Goal: Task Accomplishment & Management: Manage account settings

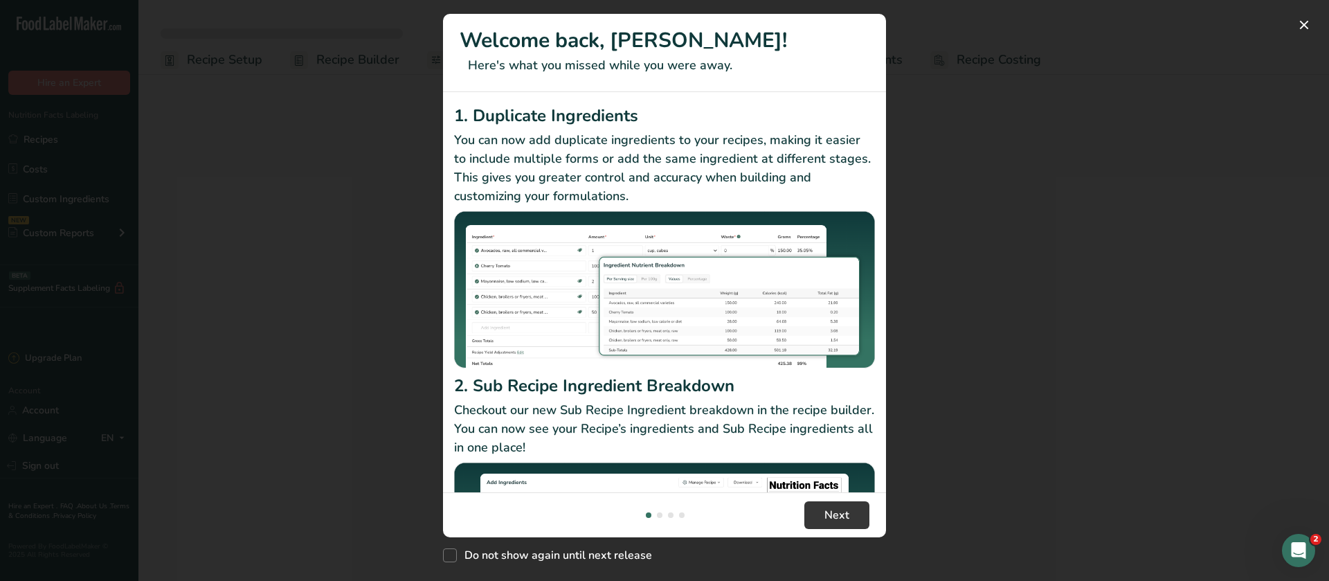
click at [1009, 241] on div "New Features" at bounding box center [664, 290] width 1329 height 581
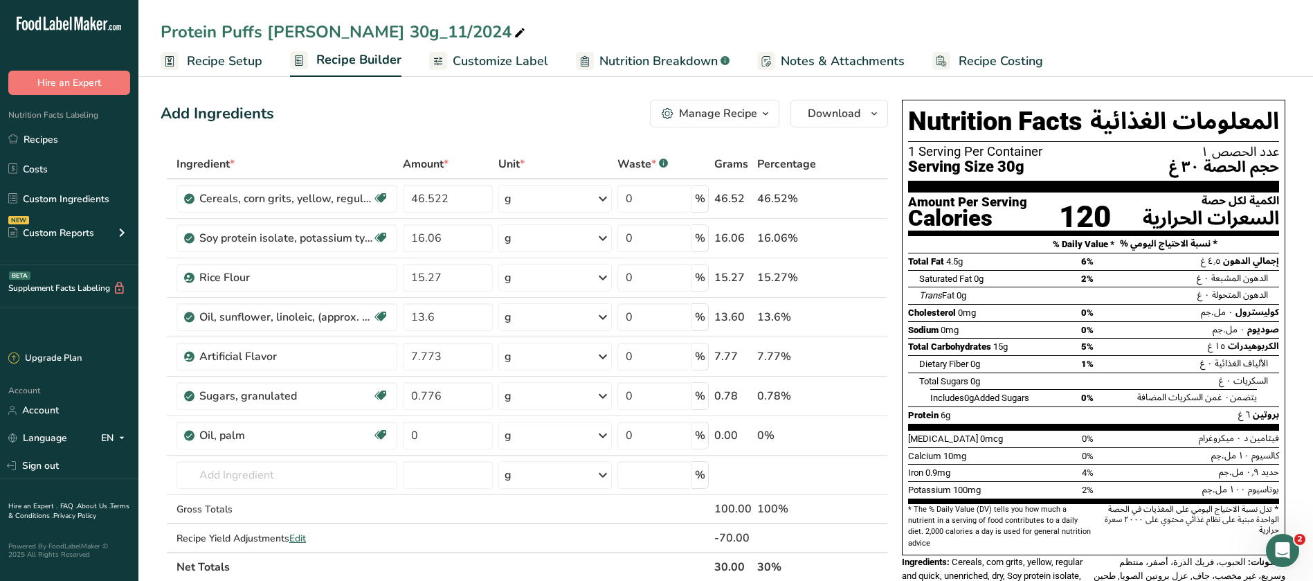
click at [837, 27] on div "Protein Puffs [PERSON_NAME] 30g_11/2024" at bounding box center [725, 31] width 1175 height 25
click at [49, 131] on link "Recipes" at bounding box center [69, 139] width 138 height 26
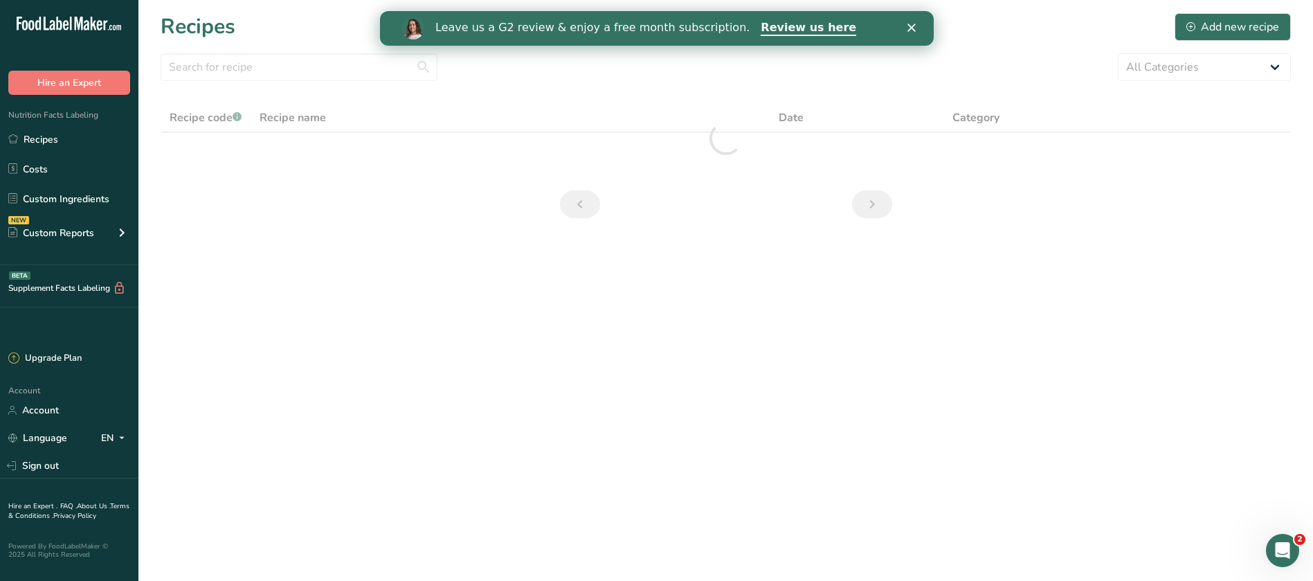
click at [914, 27] on icon "Close" at bounding box center [911, 28] width 8 height 8
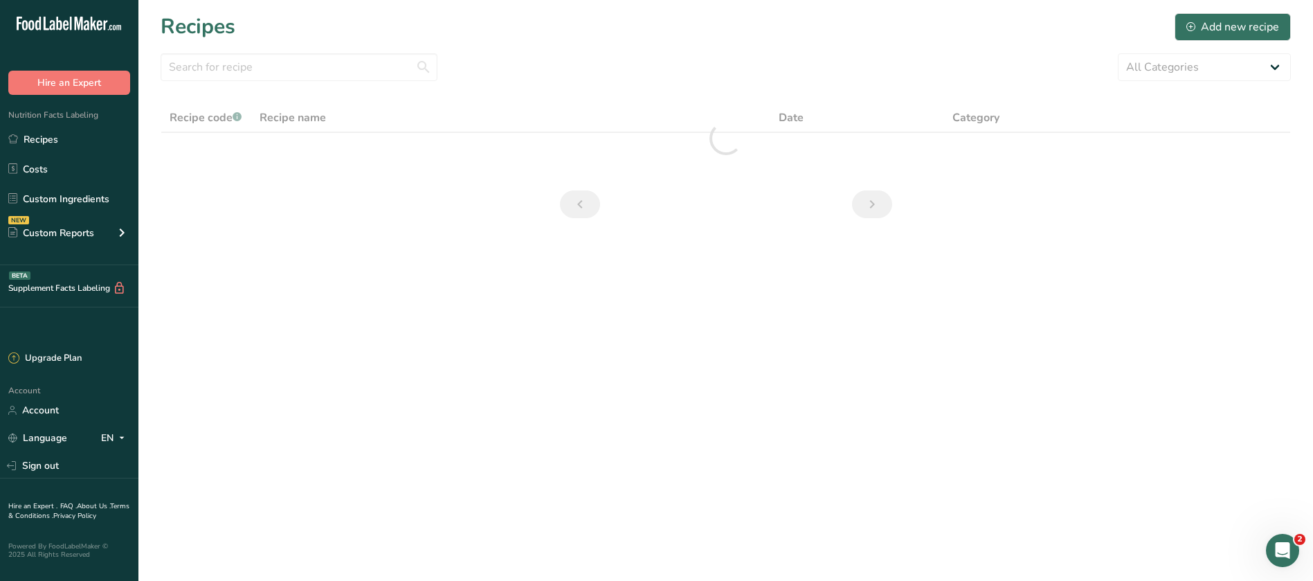
click at [915, 27] on div "Recipes Add new recipe" at bounding box center [726, 26] width 1131 height 31
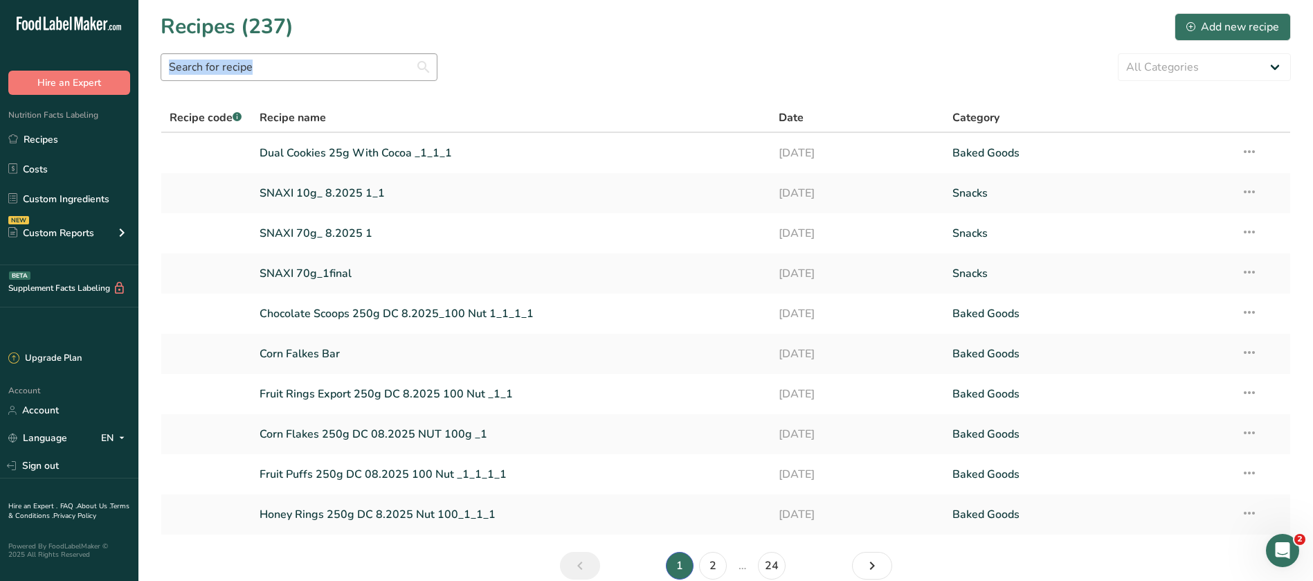
scroll to position [65, 0]
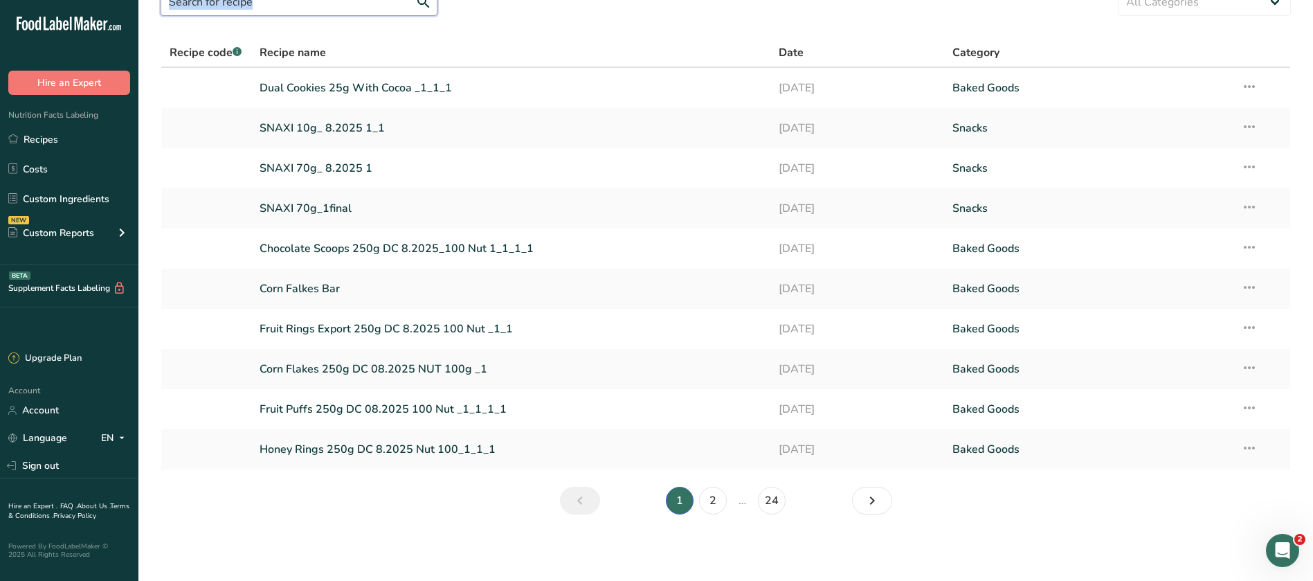
click at [289, 10] on input "text" at bounding box center [299, 2] width 277 height 28
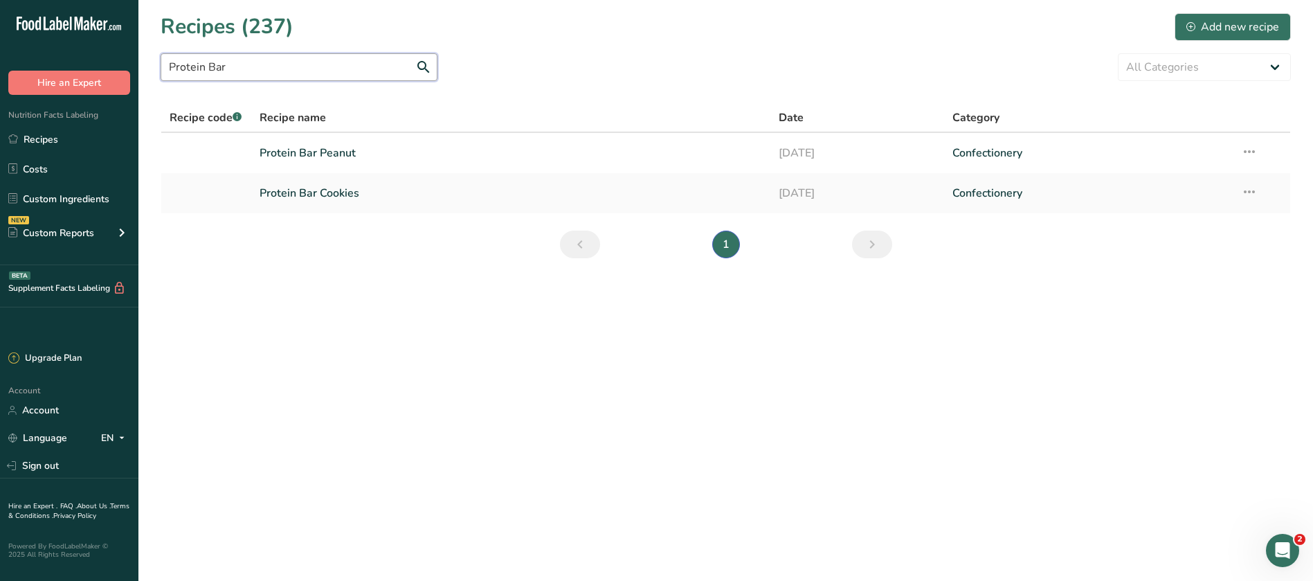
scroll to position [0, 0]
type input "Protein Bar"
click at [329, 155] on link "Protein Bar Peanut" at bounding box center [511, 152] width 503 height 29
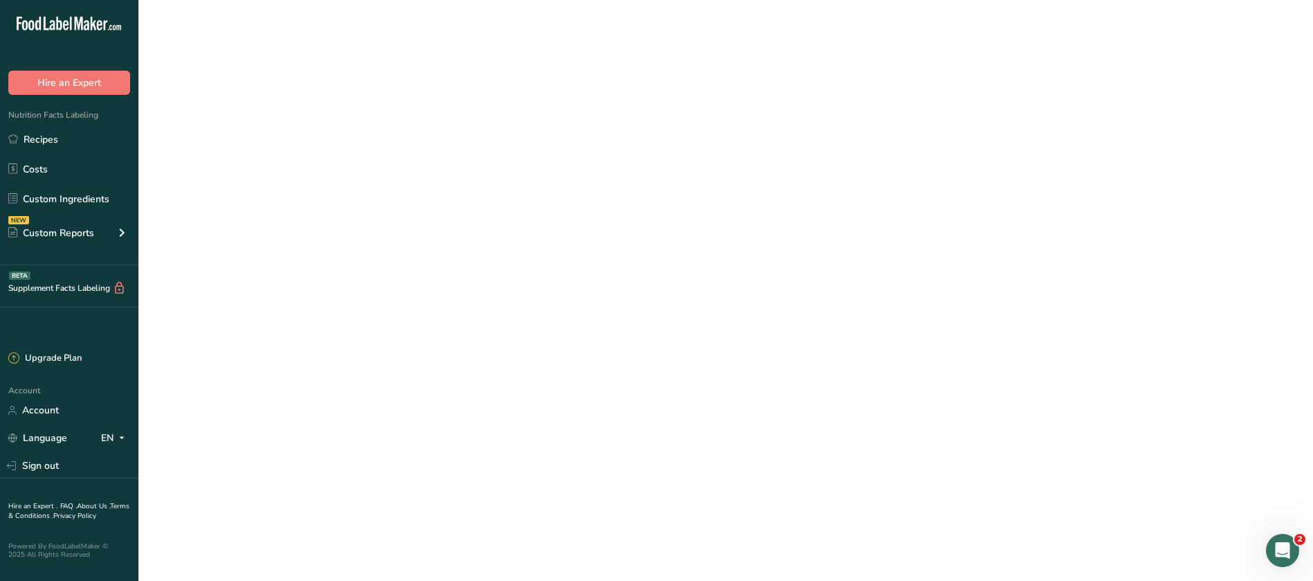
click at [329, 155] on link "Protein Bar Peanut" at bounding box center [511, 152] width 503 height 29
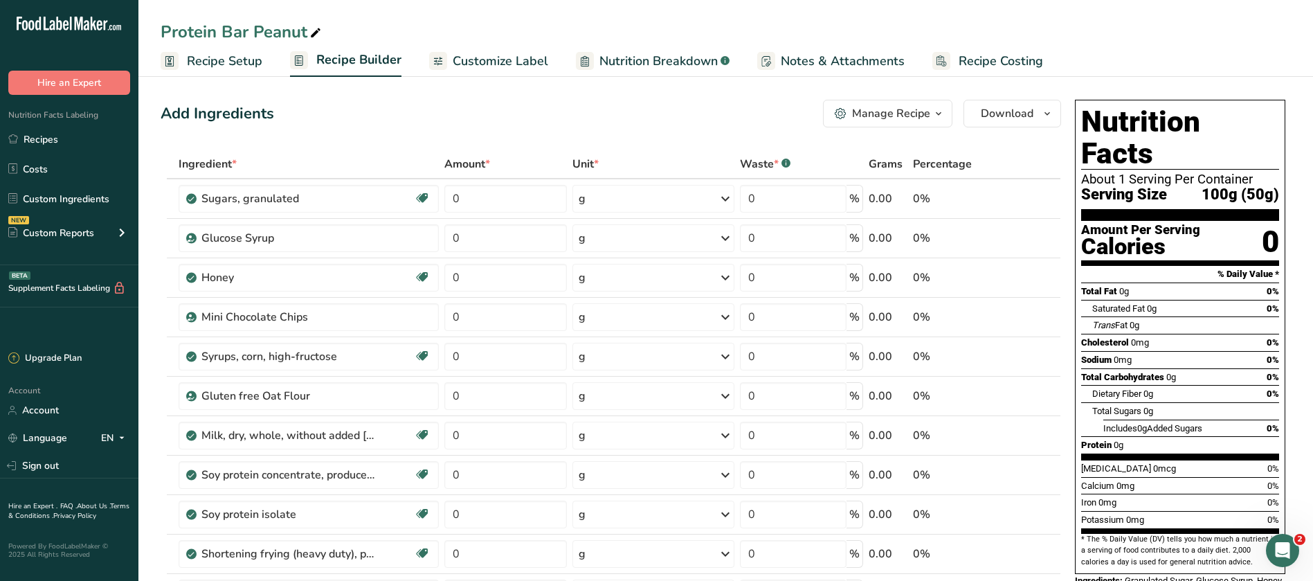
click at [312, 35] on icon at bounding box center [315, 33] width 12 height 19
click at [161, 30] on input "Protein Bar Peanut" at bounding box center [726, 31] width 1131 height 25
type input "Protein Bar Peanut"
click at [948, 110] on button "Manage Recipe" at bounding box center [887, 114] width 129 height 28
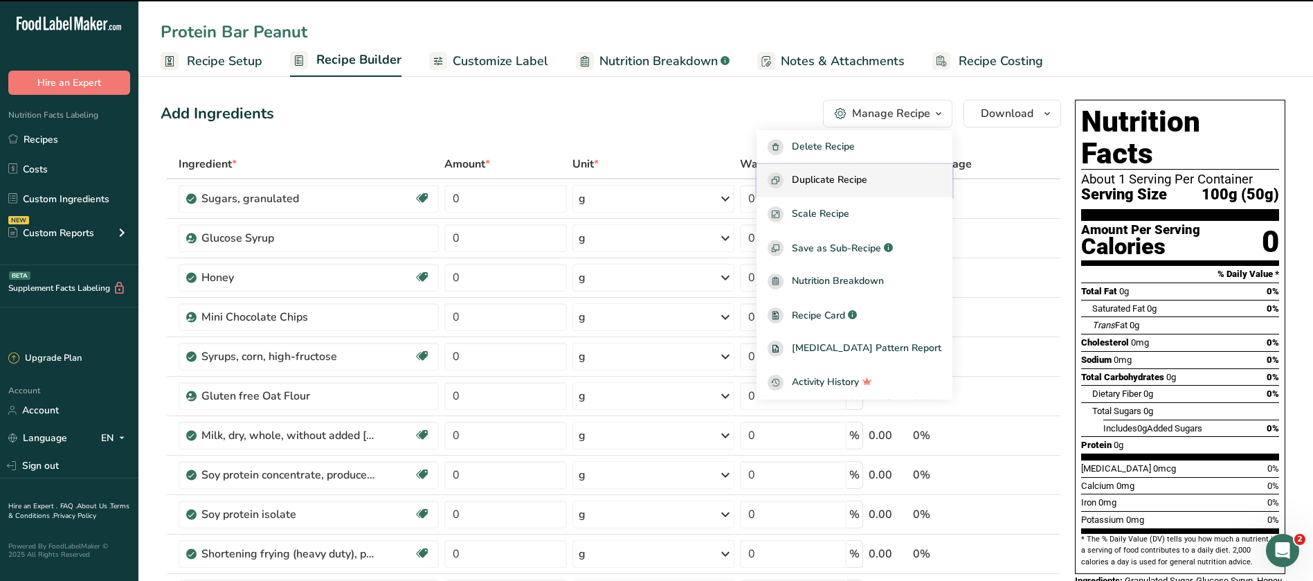
click at [873, 188] on button "Duplicate Recipe" at bounding box center [855, 181] width 196 height 34
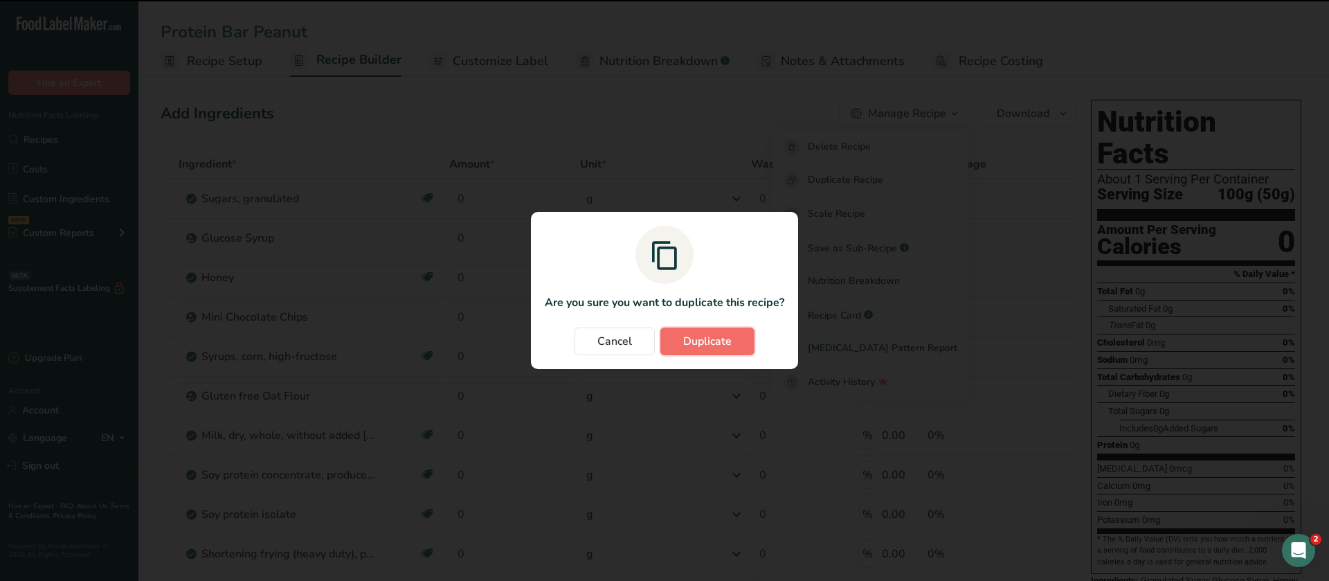
click at [701, 338] on span "Duplicate" at bounding box center [707, 341] width 48 height 17
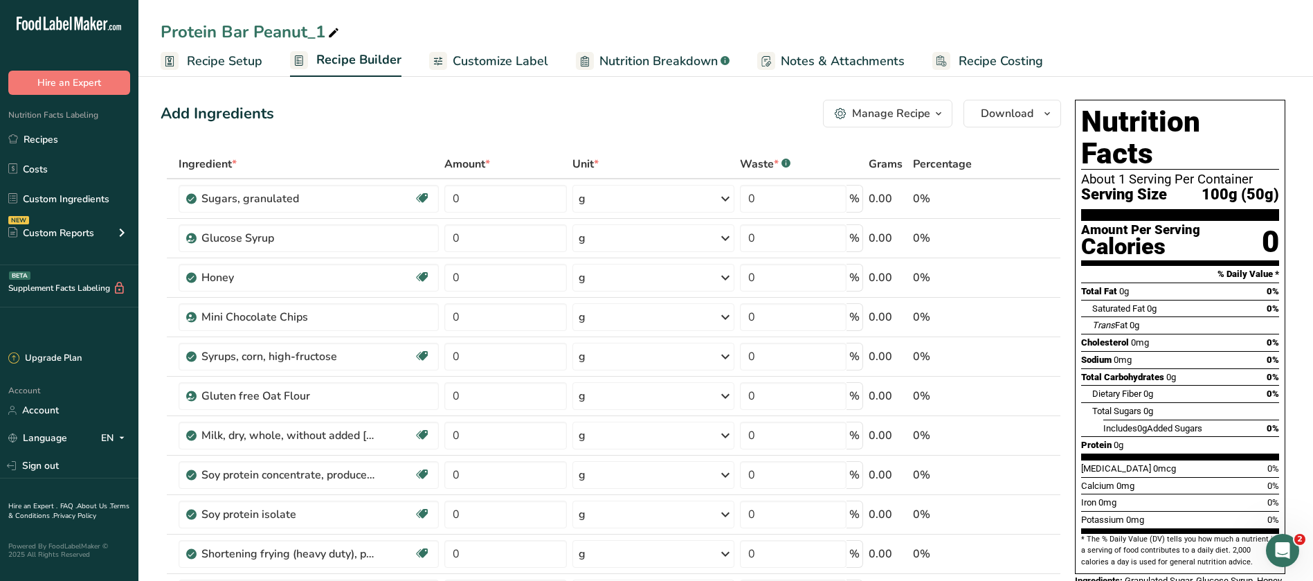
click at [163, 28] on div "Protein Bar Peanut_1" at bounding box center [251, 31] width 181 height 25
click at [159, 30] on div "Protein Bar Peanut_1" at bounding box center [725, 31] width 1175 height 25
click at [165, 31] on div "Protein Bar Peanut_1" at bounding box center [251, 31] width 181 height 25
click at [305, 27] on input "Protein Bar Peanut_1" at bounding box center [726, 31] width 1131 height 25
click at [237, 31] on input "Protein Bar Peanut_1" at bounding box center [726, 31] width 1131 height 25
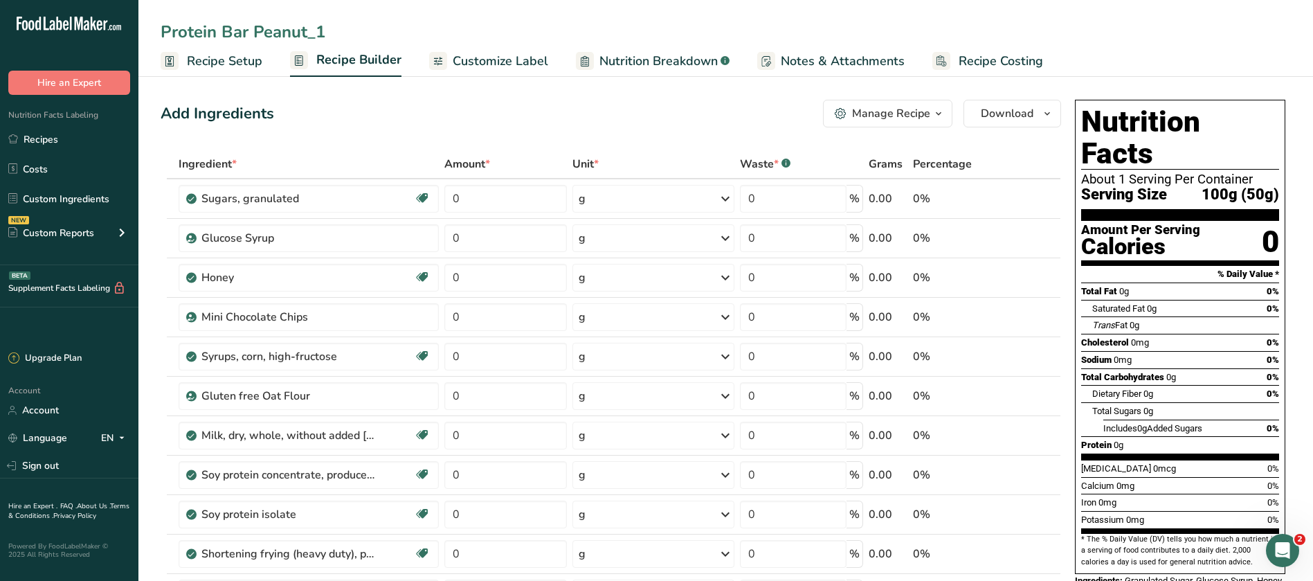
click at [164, 29] on input "Protein Bar Peanut_1" at bounding box center [726, 31] width 1131 height 25
click at [292, 29] on input "[PERSON_NAME] Protein Bar Peanut_1" at bounding box center [726, 31] width 1131 height 25
type input "Lino Protein Bar 70g Peanut_1"
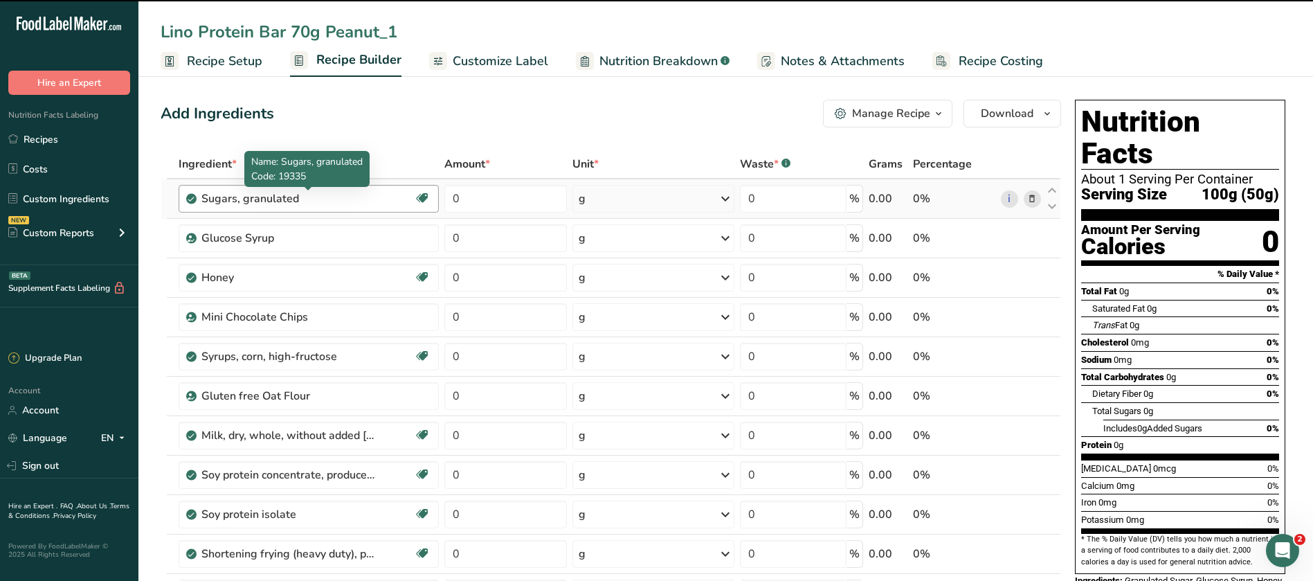
click at [354, 199] on div "Sugars, granulated" at bounding box center [287, 198] width 173 height 17
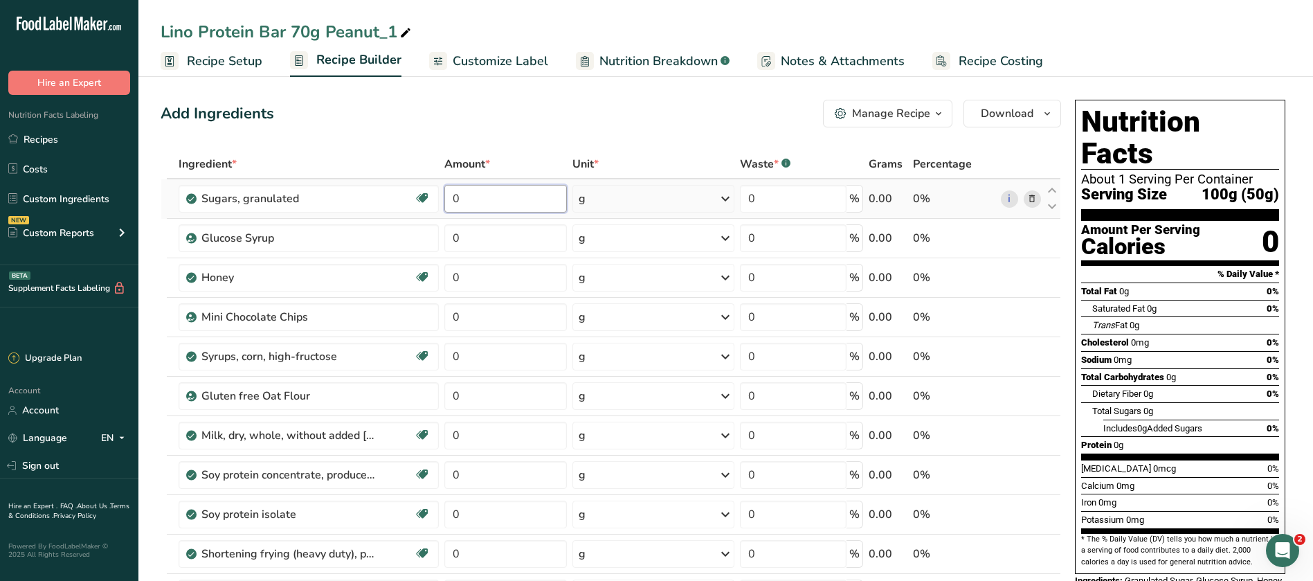
click at [513, 205] on input "0" at bounding box center [506, 199] width 123 height 28
type input "8.04"
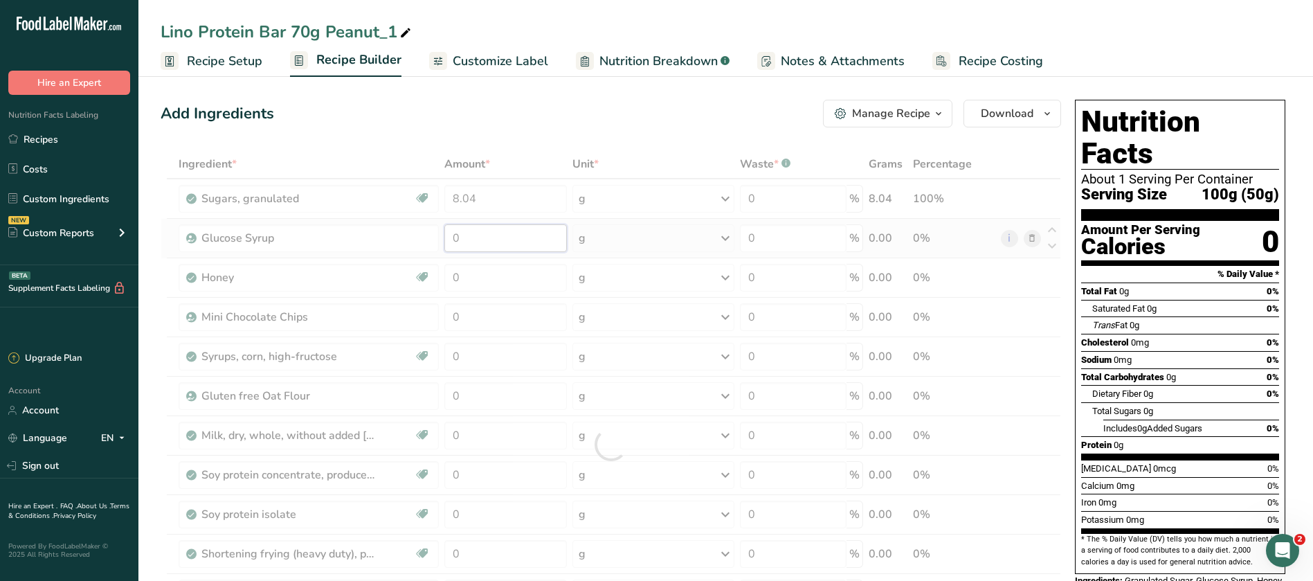
click at [478, 238] on div "Ingredient * Amount * Unit * Waste * .a-a{fill:#347362;}.b-a{fill:#fff;} Grams …" at bounding box center [611, 445] width 901 height 590
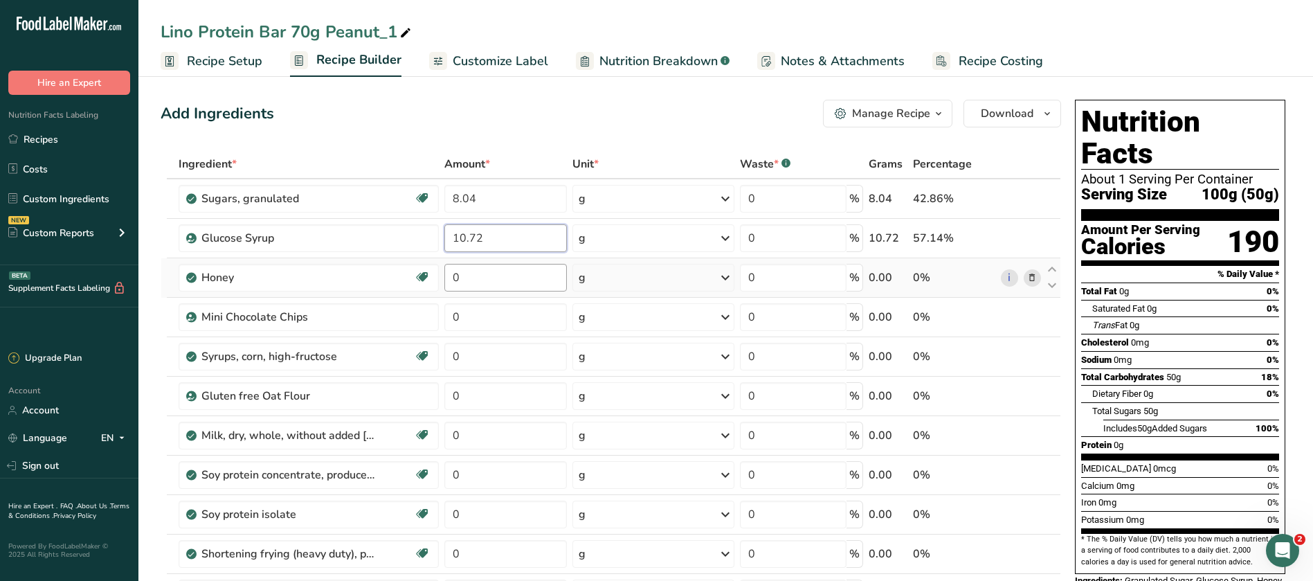
type input "10.72"
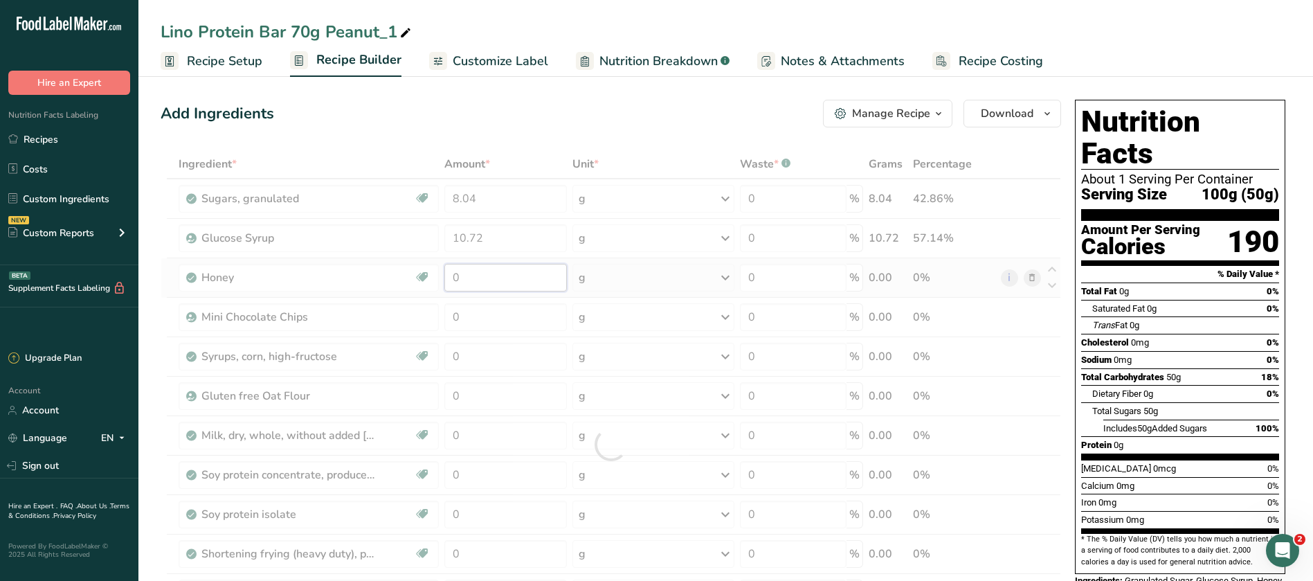
click at [467, 271] on div "Ingredient * Amount * Unit * Waste * .a-a{fill:#347362;}.b-a{fill:#fff;} Grams …" at bounding box center [611, 445] width 901 height 590
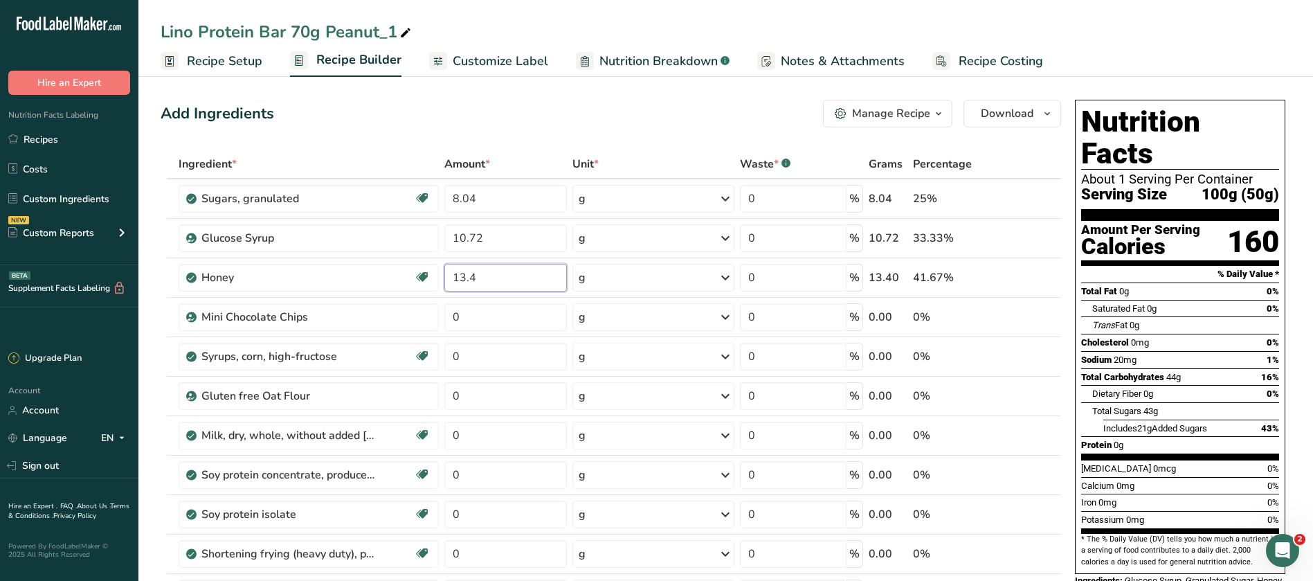
type input "13.4"
click at [1126, 19] on div "Lino Protein Bar 70g Peanut_1" at bounding box center [725, 31] width 1175 height 25
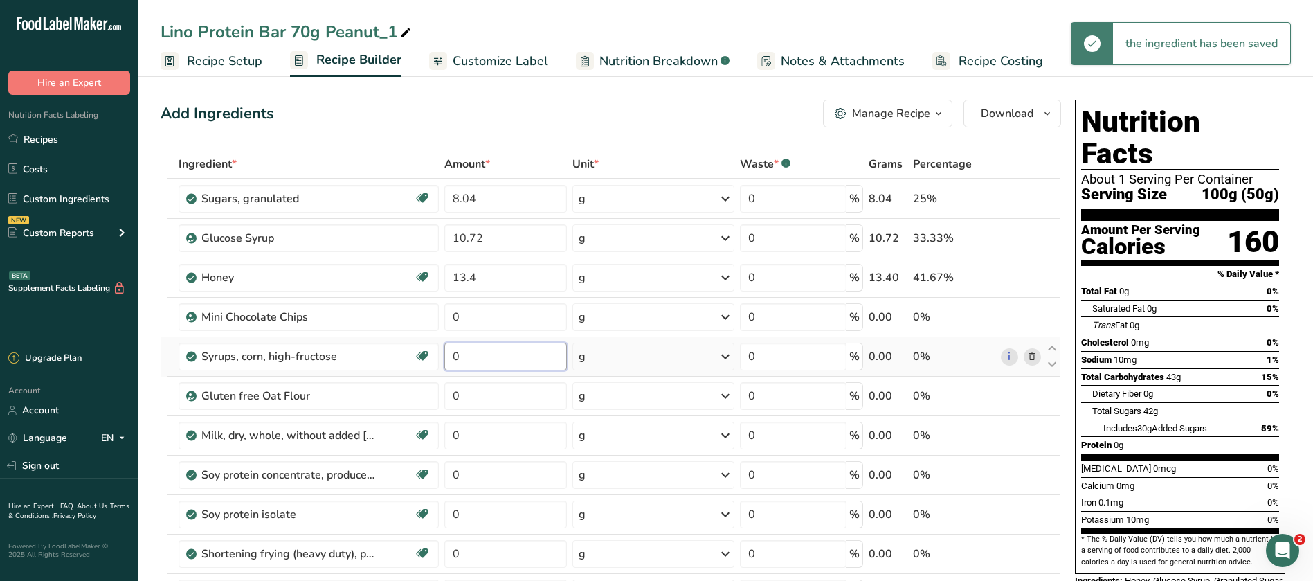
click at [474, 356] on input "0" at bounding box center [506, 357] width 123 height 28
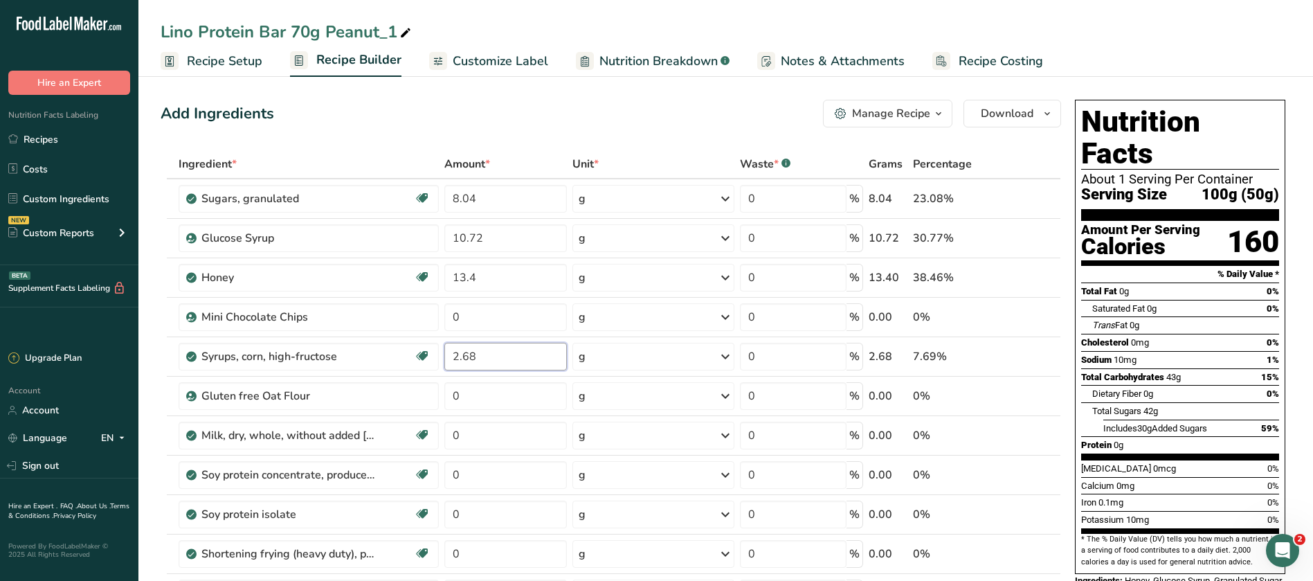
type input "2.68"
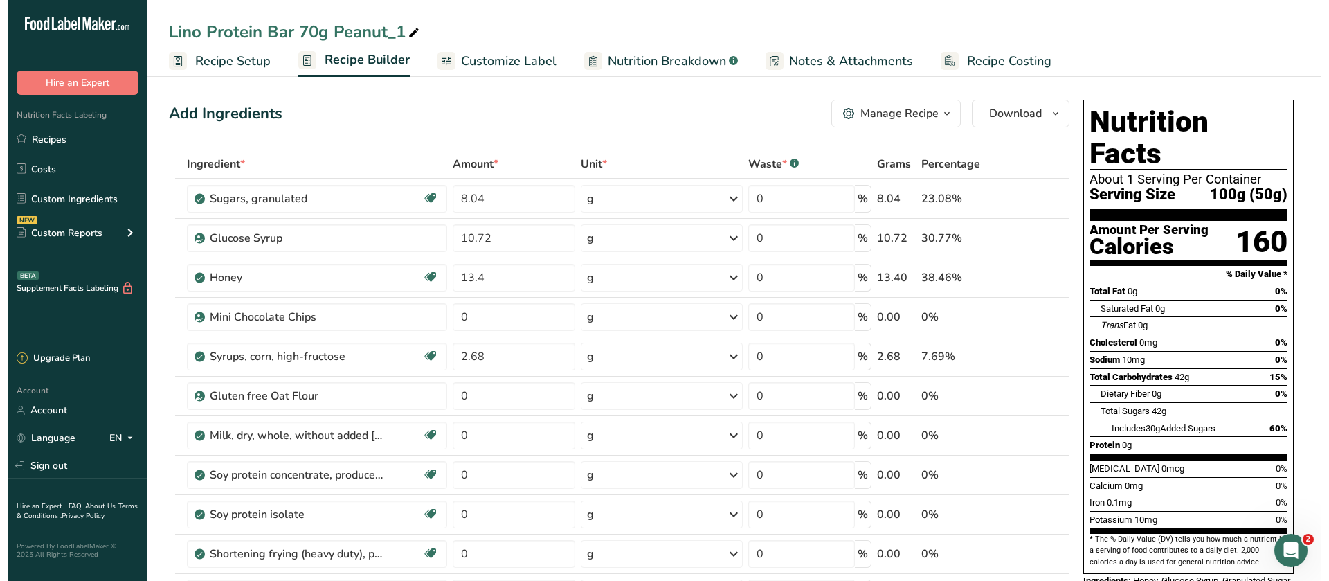
scroll to position [519, 0]
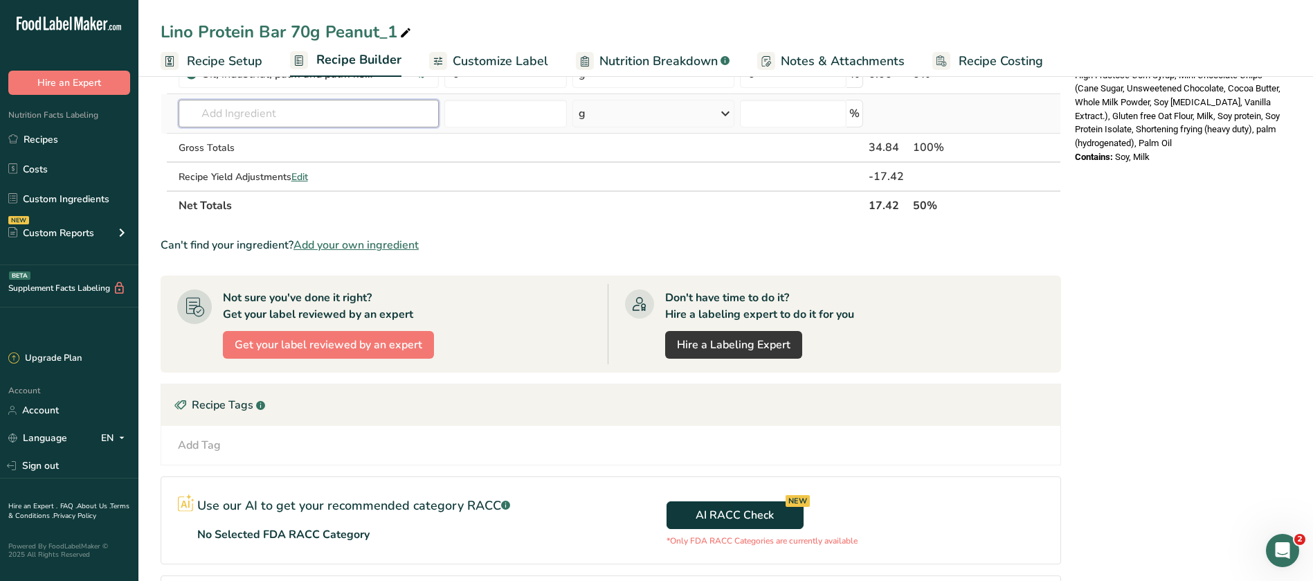
click at [238, 112] on input "text" at bounding box center [309, 114] width 260 height 28
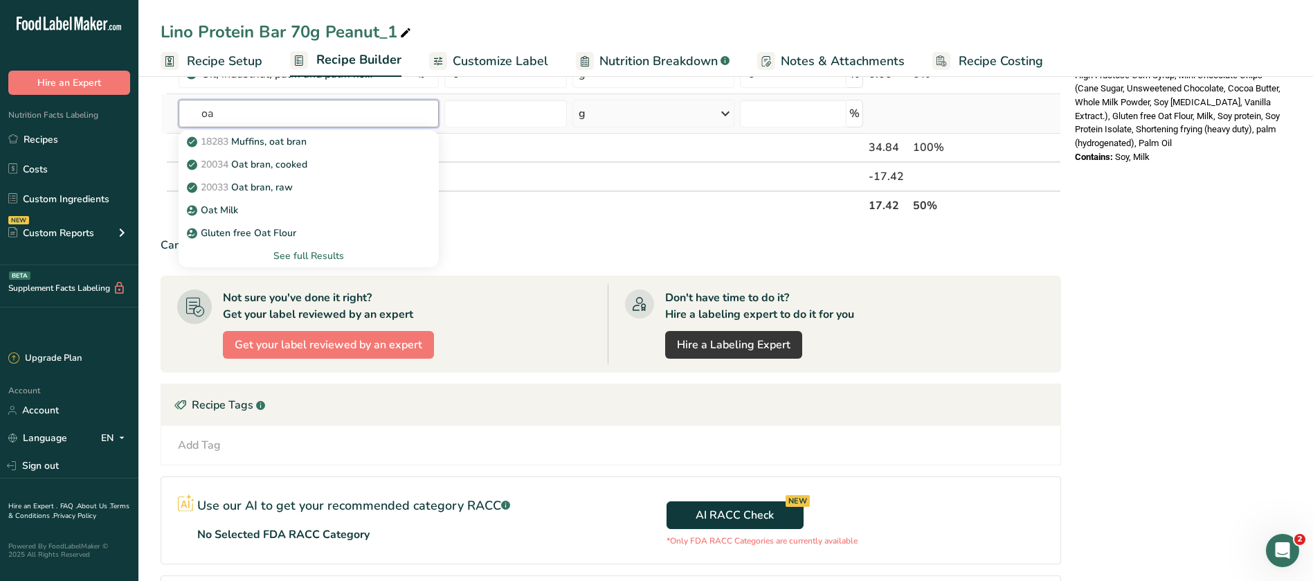
type input "o"
click at [240, 113] on input "Flour" at bounding box center [309, 114] width 260 height 28
type input "Flour"
click at [329, 257] on div "See full Results" at bounding box center [309, 256] width 238 height 15
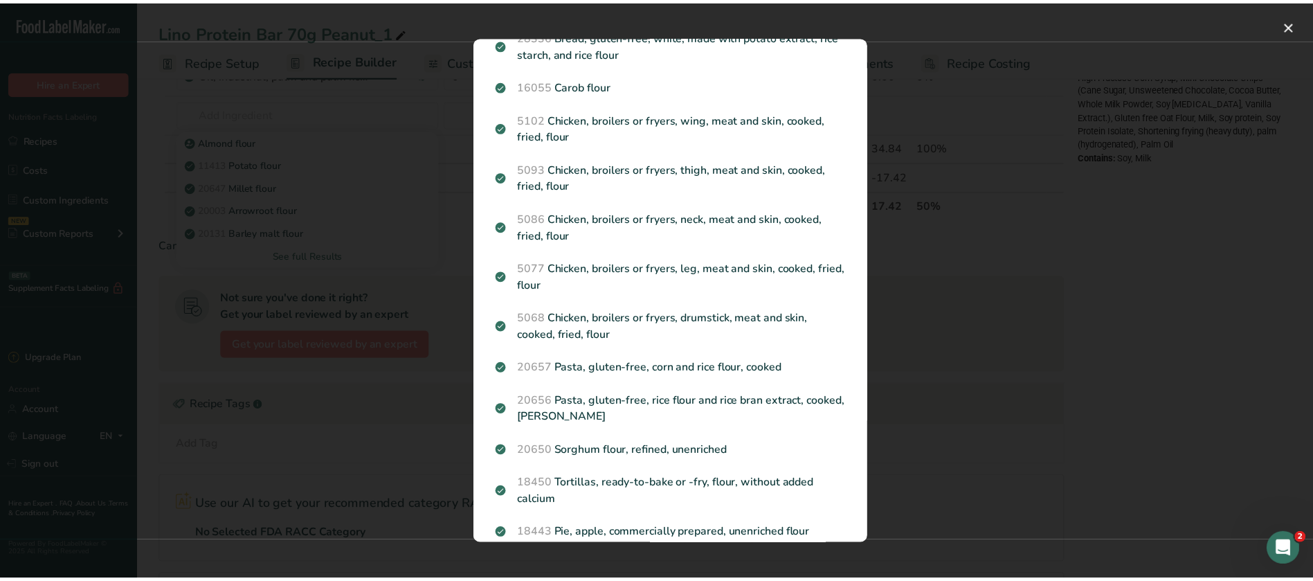
scroll to position [1574, 0]
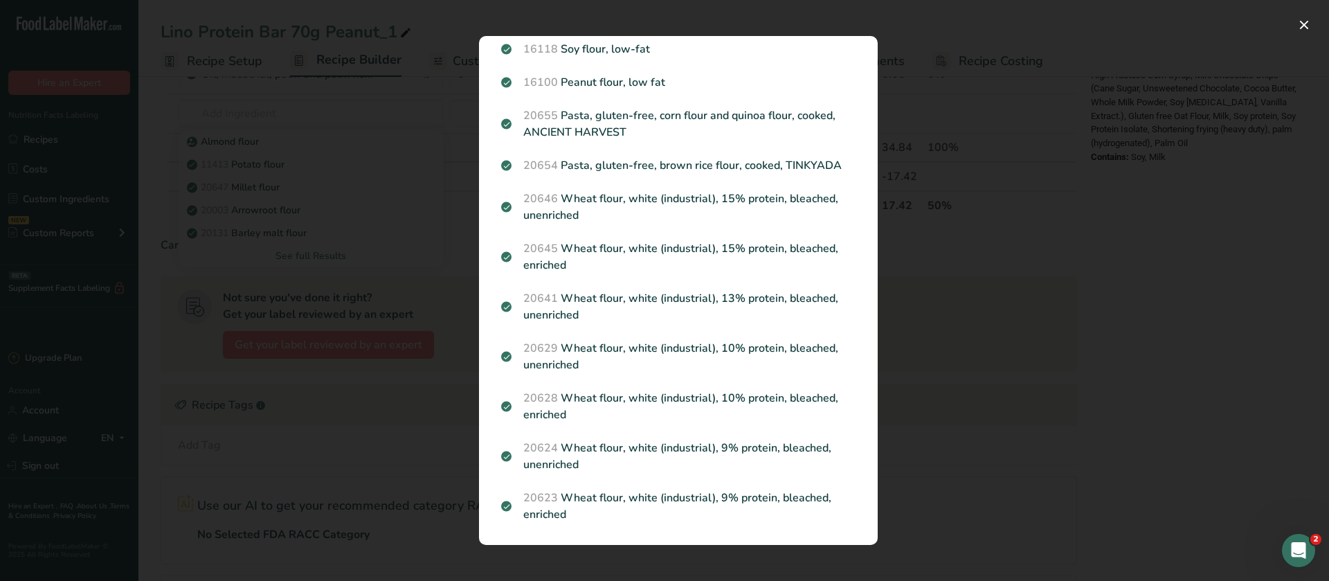
click at [1001, 125] on div "Search results modal" at bounding box center [664, 290] width 1329 height 581
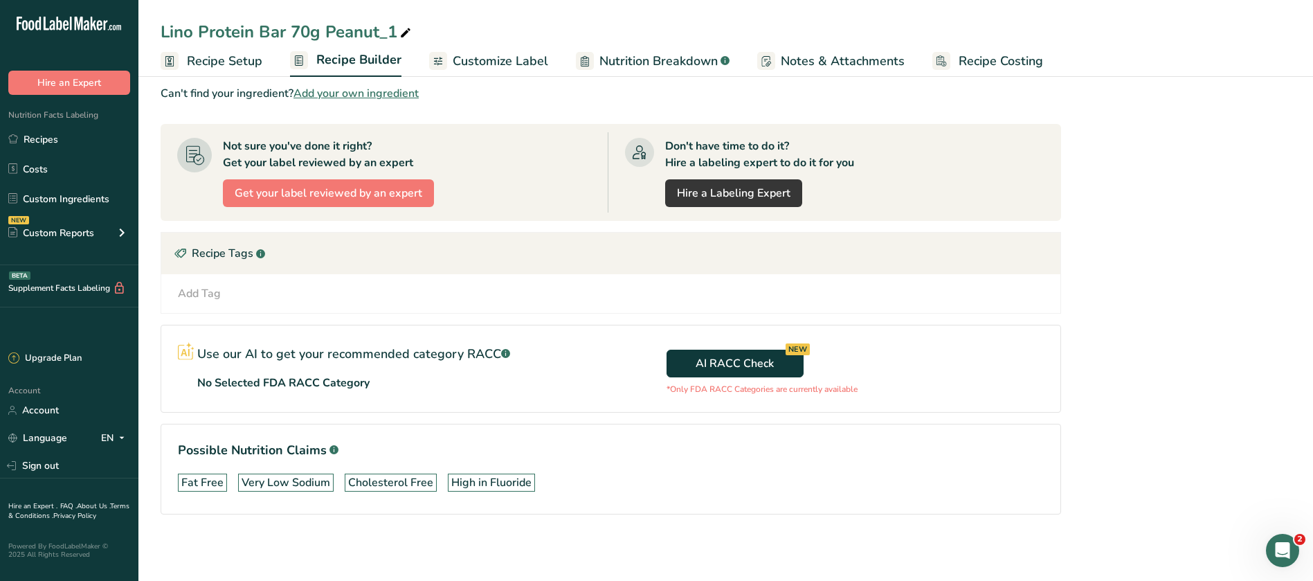
scroll to position [152, 0]
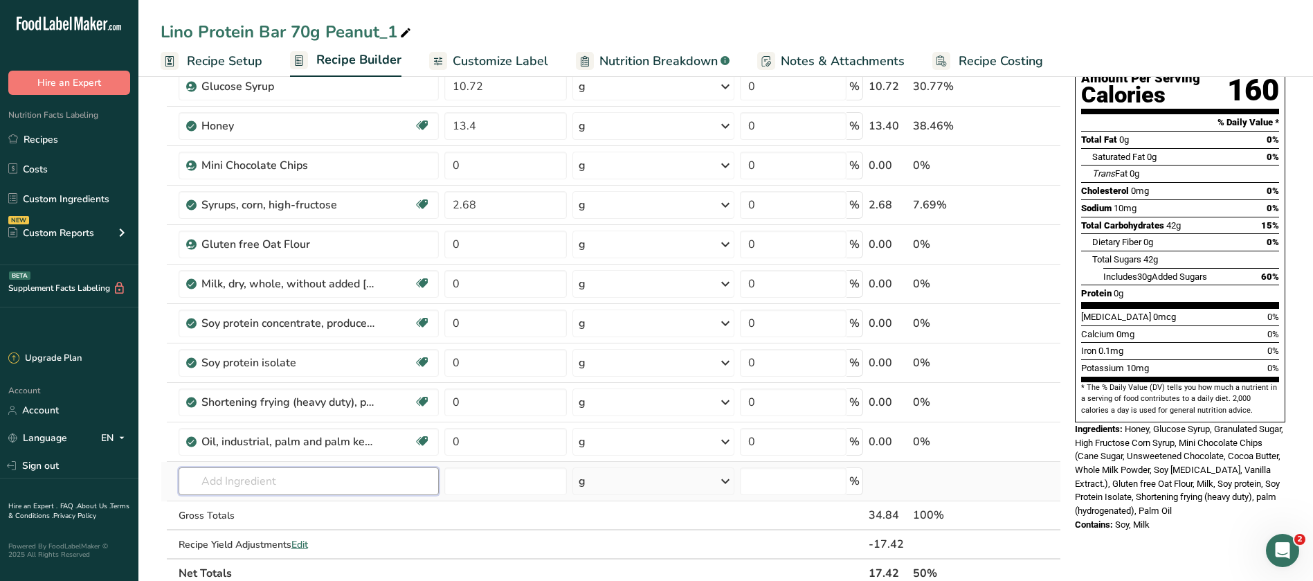
click at [233, 481] on input "text" at bounding box center [309, 481] width 260 height 28
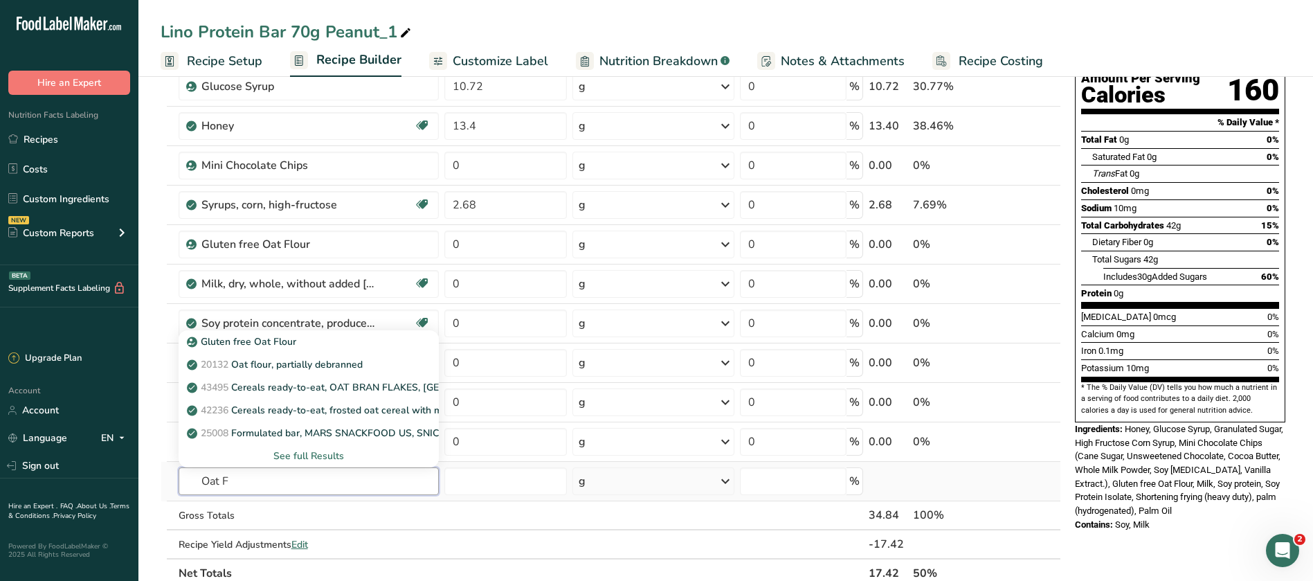
type input "Oat F"
click at [300, 455] on div "See full Results" at bounding box center [309, 456] width 238 height 15
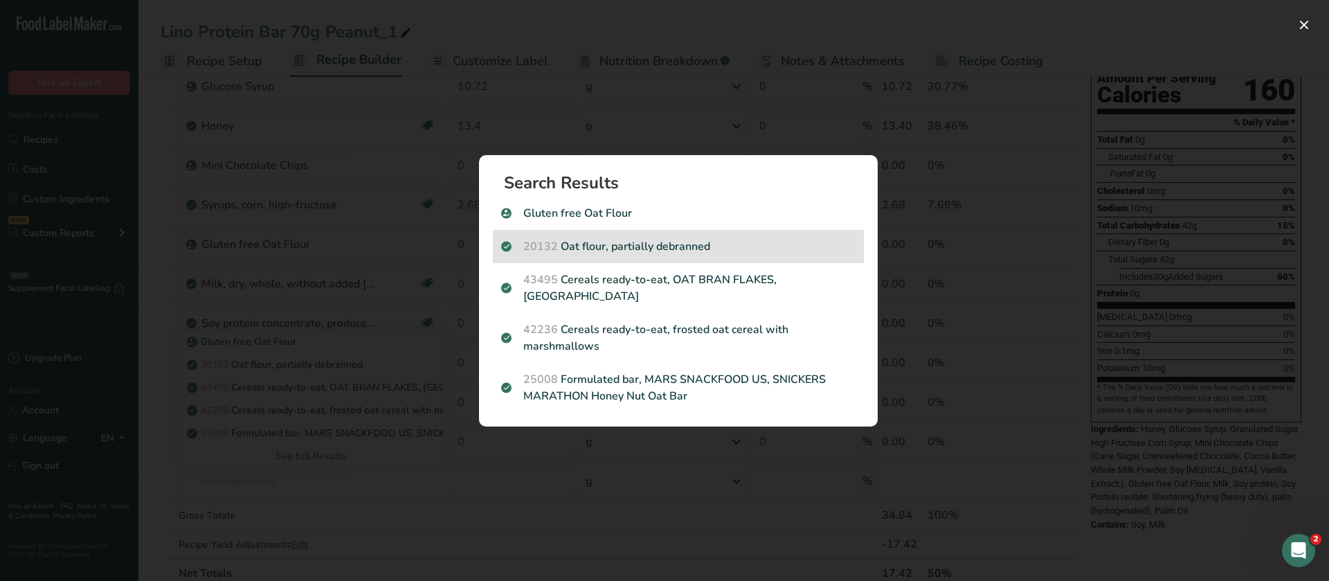
click at [610, 243] on p "20132 Oat flour, partially debranned" at bounding box center [678, 246] width 354 height 17
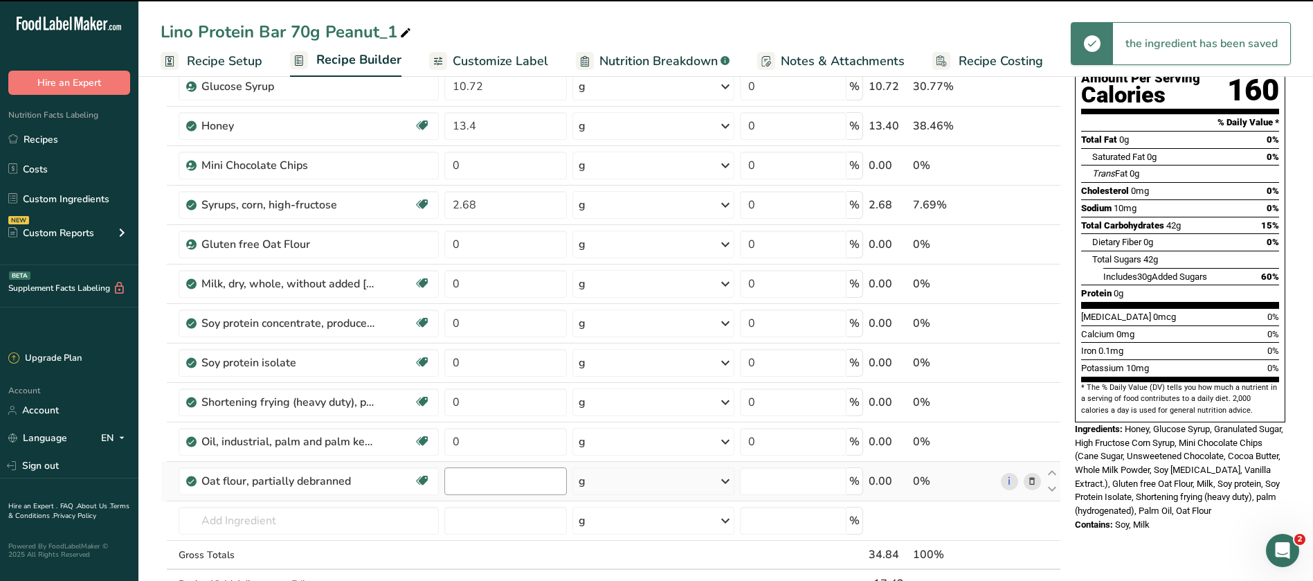
type input "0"
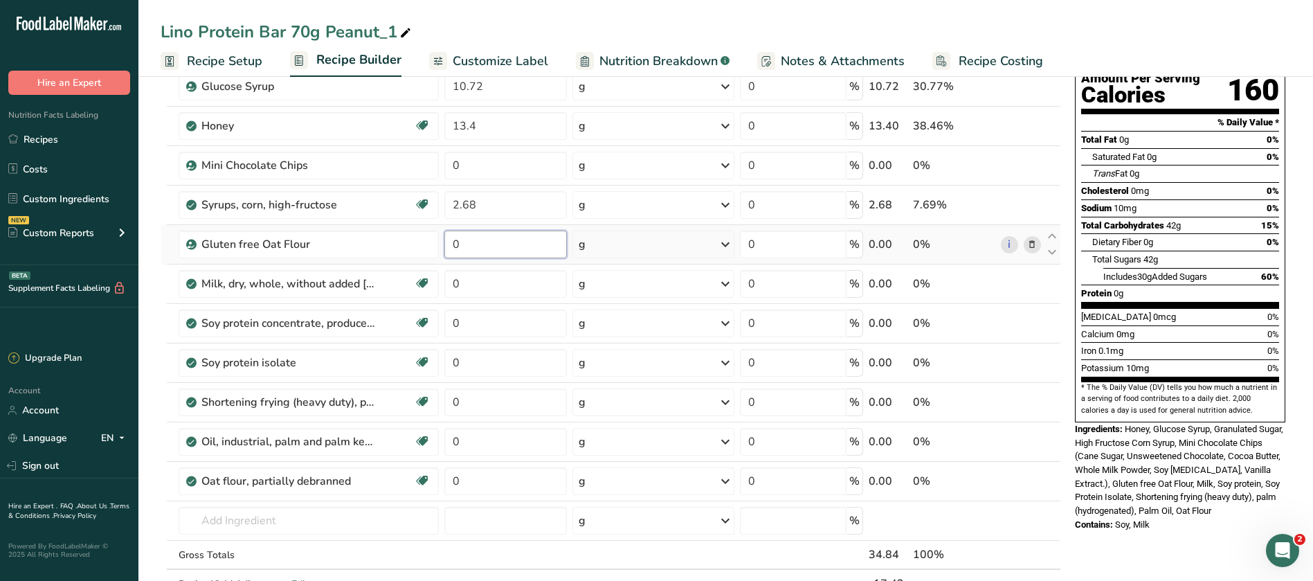
drag, startPoint x: 460, startPoint y: 246, endPoint x: 450, endPoint y: 243, distance: 10.3
click at [450, 243] on input "0" at bounding box center [506, 245] width 123 height 28
type input "11.79"
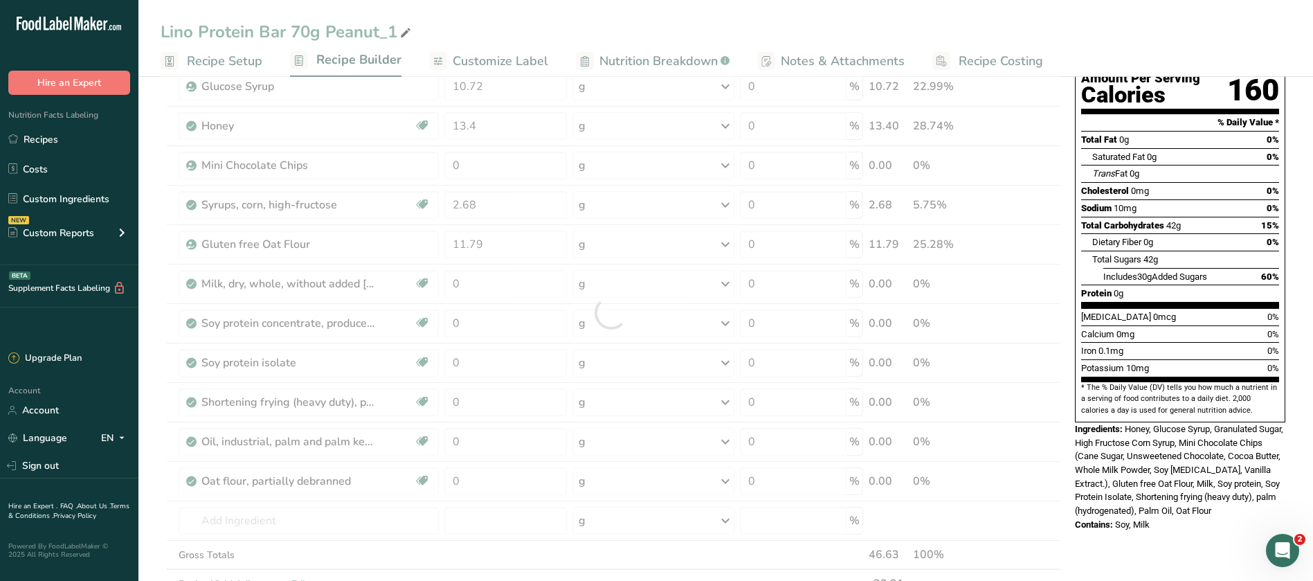
click at [1174, 26] on div "Lino Protein Bar 70g Peanut_1" at bounding box center [725, 31] width 1175 height 25
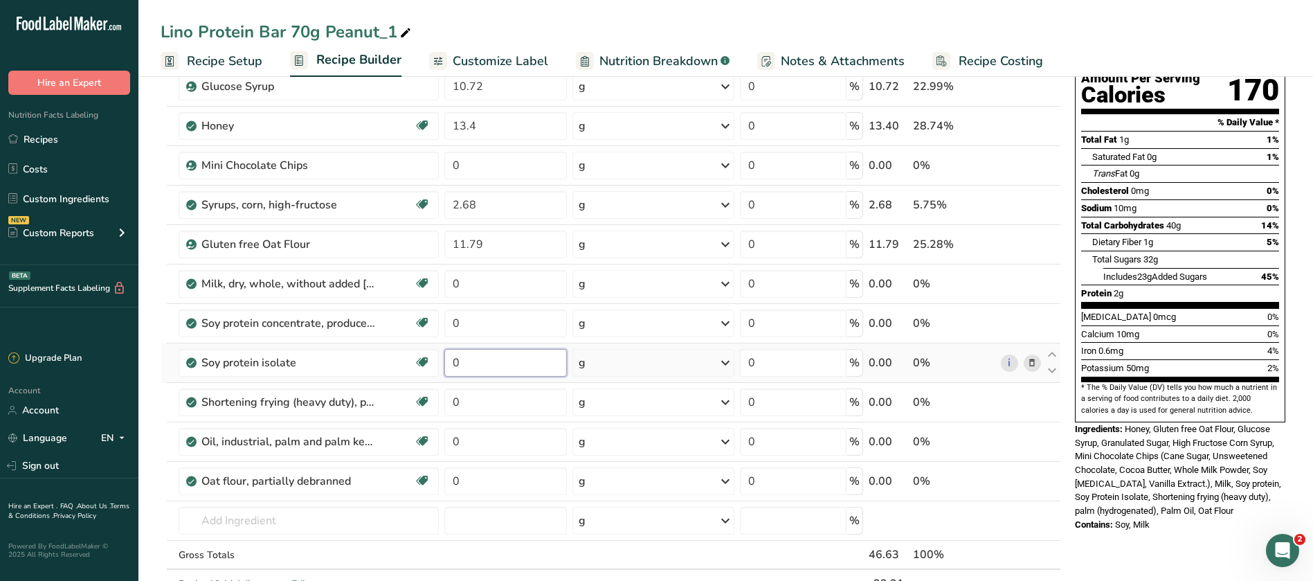
drag, startPoint x: 474, startPoint y: 358, endPoint x: 442, endPoint y: 364, distance: 33.1
click at [442, 364] on td "0" at bounding box center [506, 362] width 128 height 39
type input "8.31"
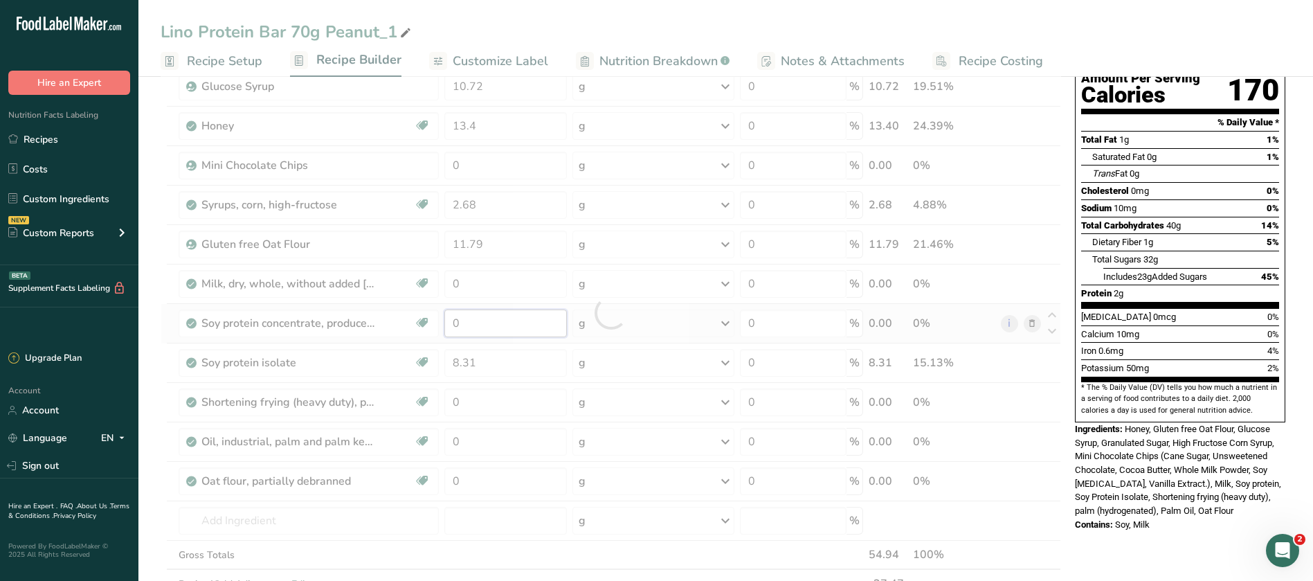
click at [458, 327] on div "Ingredient * Amount * Unit * Waste * .a-a{fill:#347362;}.b-a{fill:#fff;} Grams …" at bounding box center [611, 312] width 901 height 629
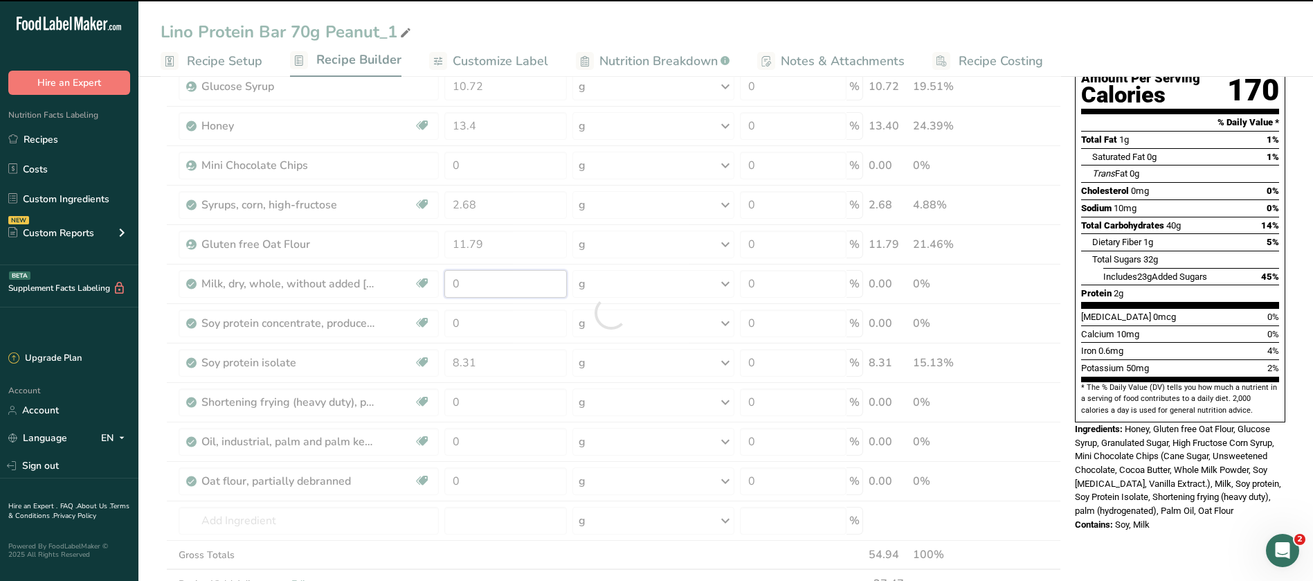
click at [465, 282] on div "Ingredient * Amount * Unit * Waste * .a-a{fill:#347362;}.b-a{fill:#fff;} Grams …" at bounding box center [611, 312] width 901 height 629
type input "9"
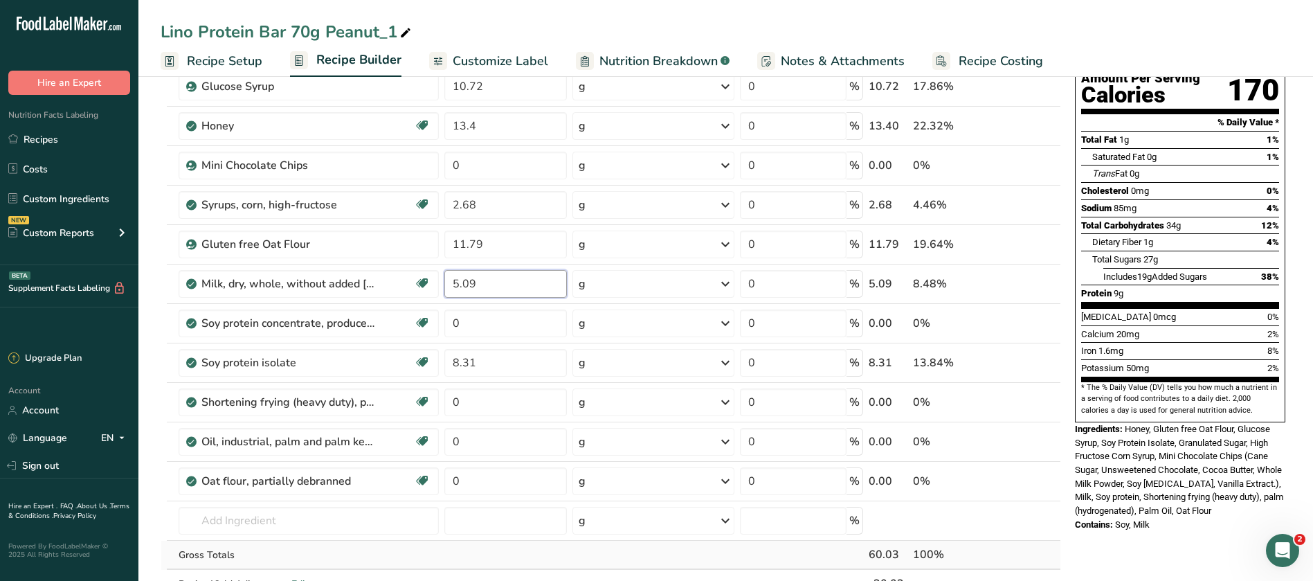
type input "5.09"
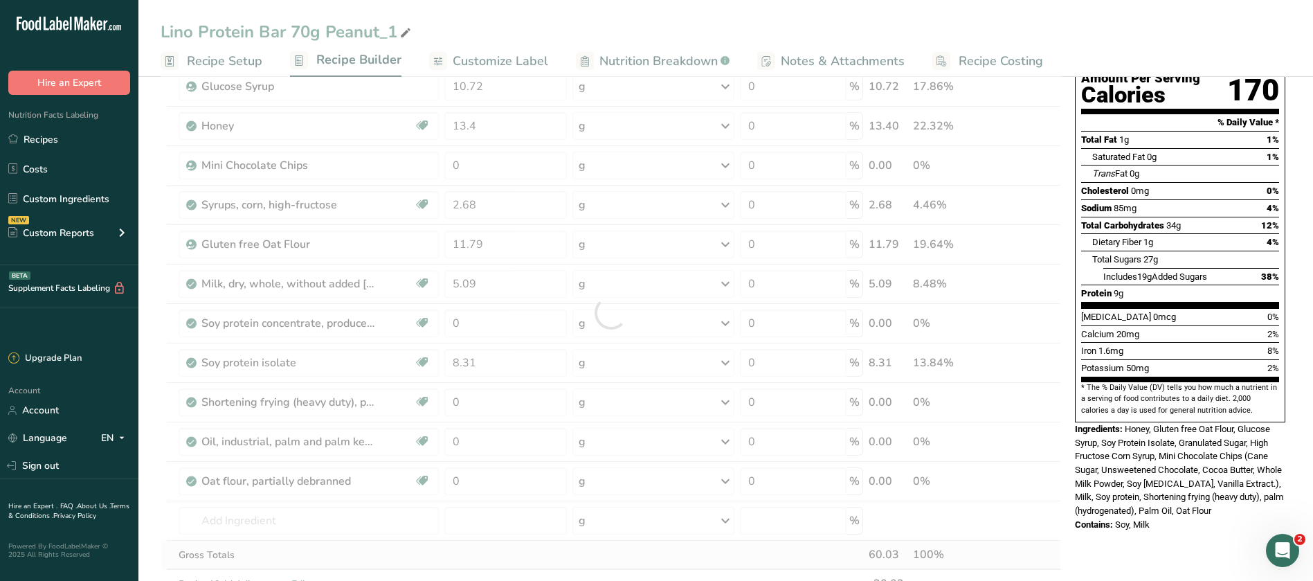
click at [484, 543] on div "Ingredient * Amount * Unit * Waste * .a-a{fill:#347362;}.b-a{fill:#fff;} Grams …" at bounding box center [611, 312] width 901 height 629
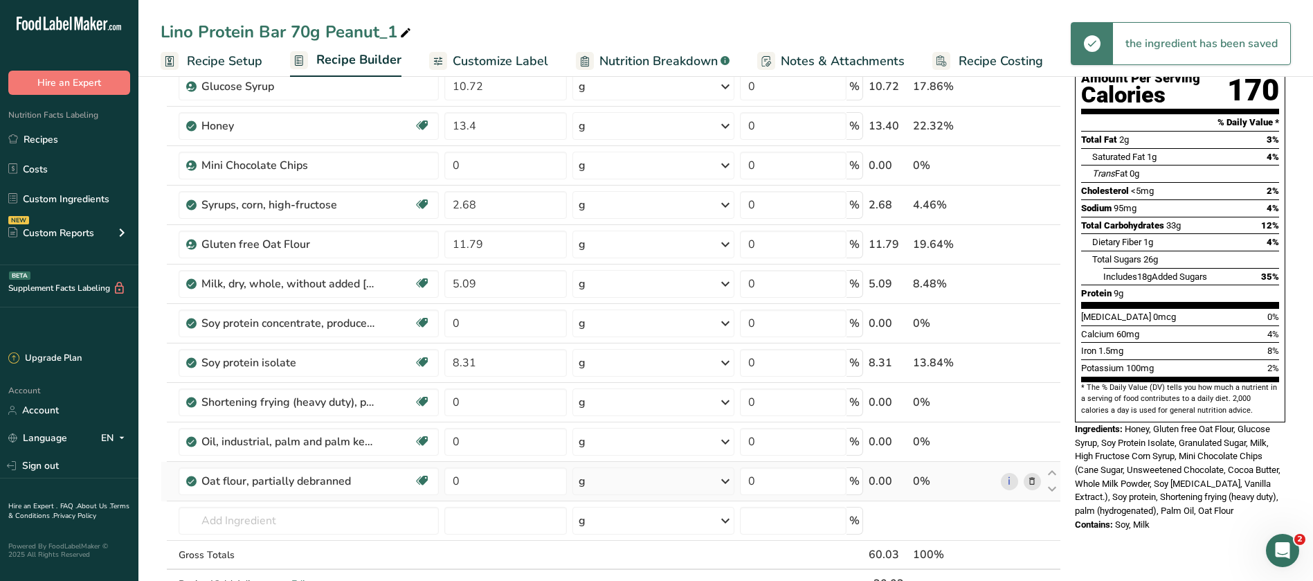
click at [1032, 483] on icon at bounding box center [1032, 481] width 10 height 15
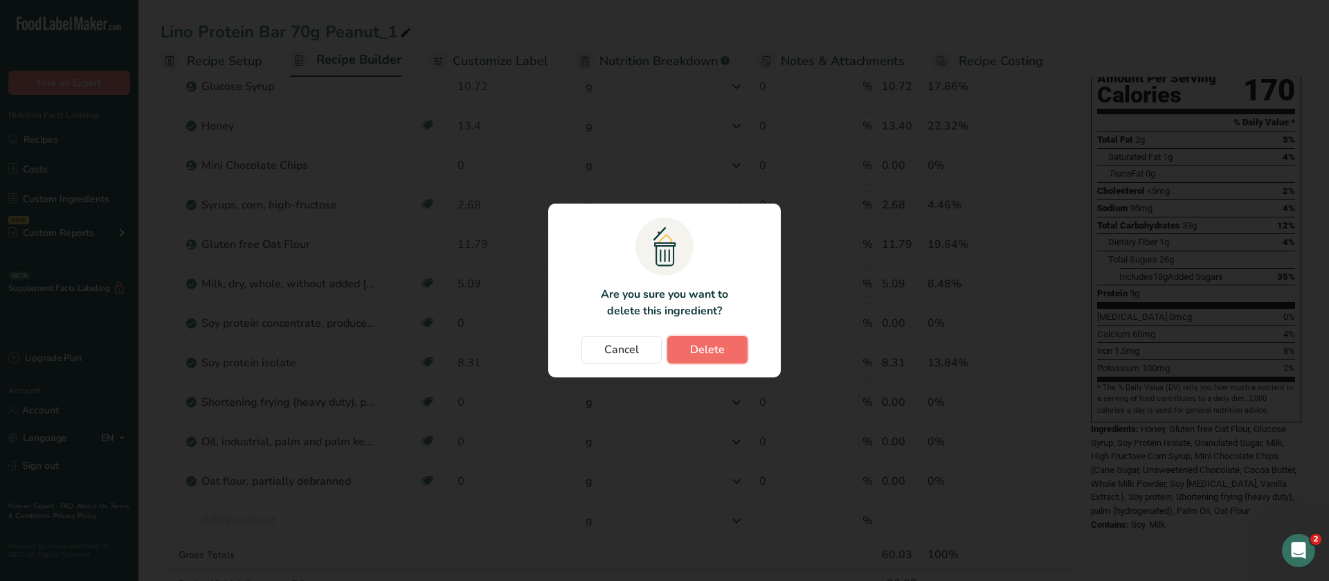
click at [708, 348] on span "Delete" at bounding box center [707, 349] width 35 height 17
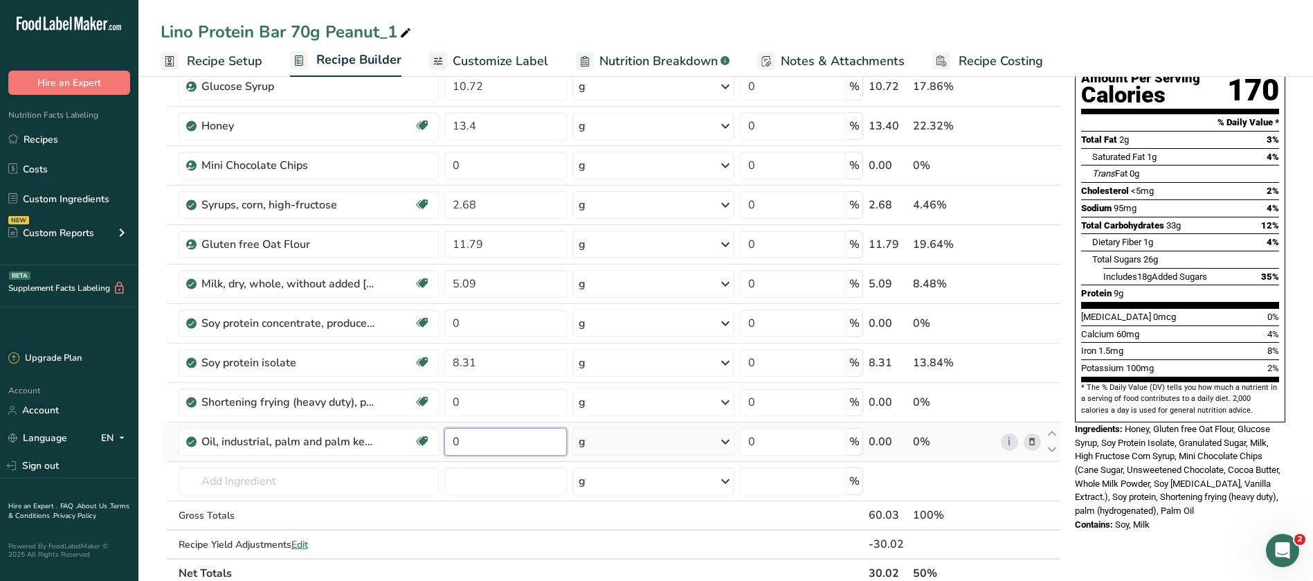
drag, startPoint x: 526, startPoint y: 446, endPoint x: 452, endPoint y: 451, distance: 73.6
click at [452, 451] on input "0" at bounding box center [506, 442] width 123 height 28
type input "2.14"
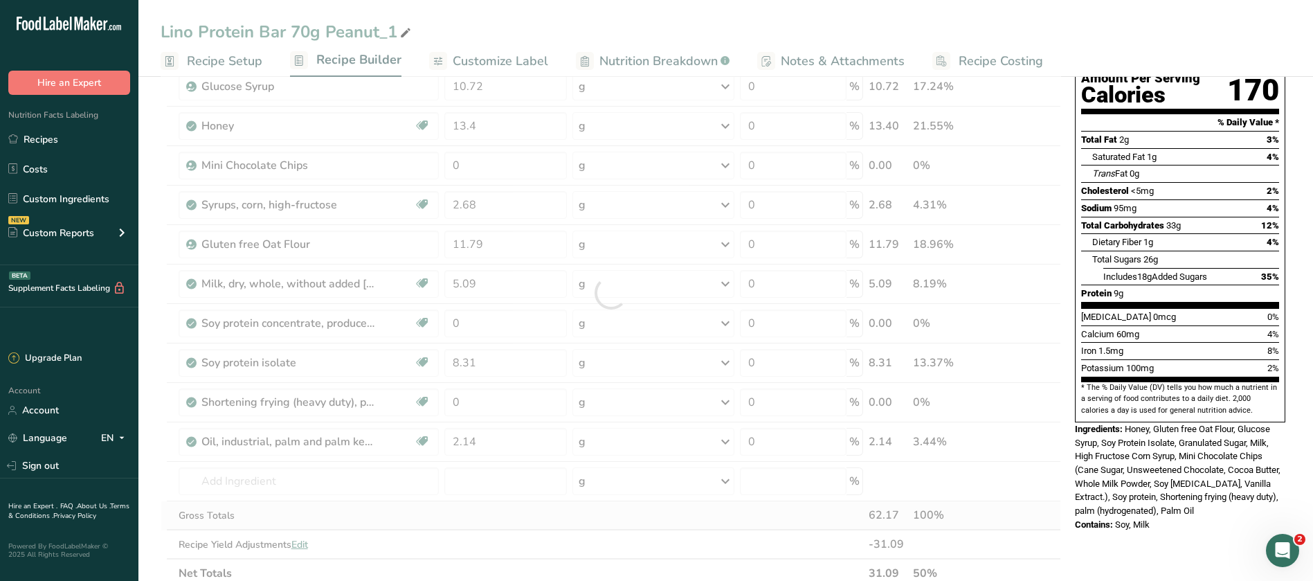
click at [537, 501] on div "Ingredient * Amount * Unit * Waste * .a-a{fill:#347362;}.b-a{fill:#fff;} Grams …" at bounding box center [611, 293] width 901 height 590
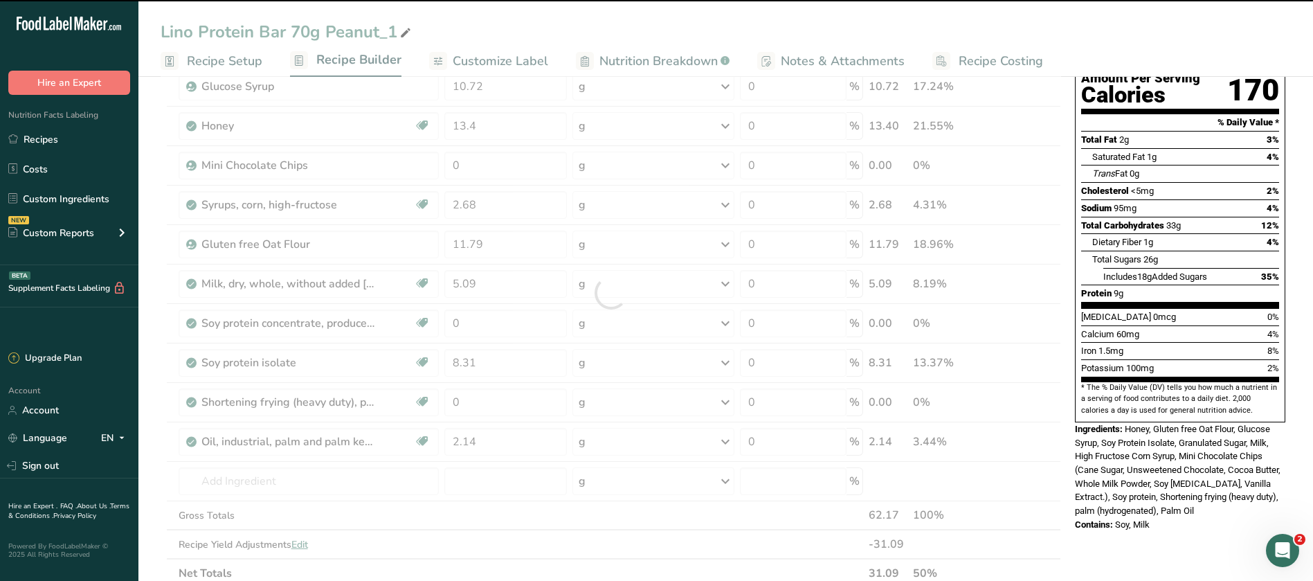
click at [215, 482] on div at bounding box center [611, 293] width 901 height 590
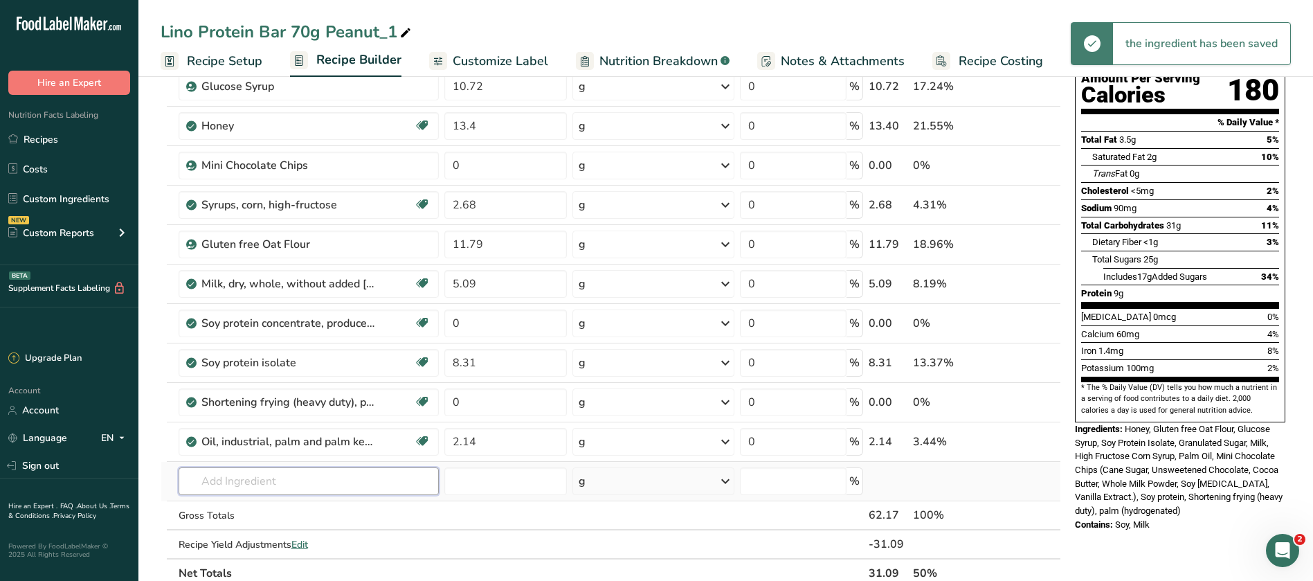
click at [221, 480] on input "text" at bounding box center [309, 481] width 260 height 28
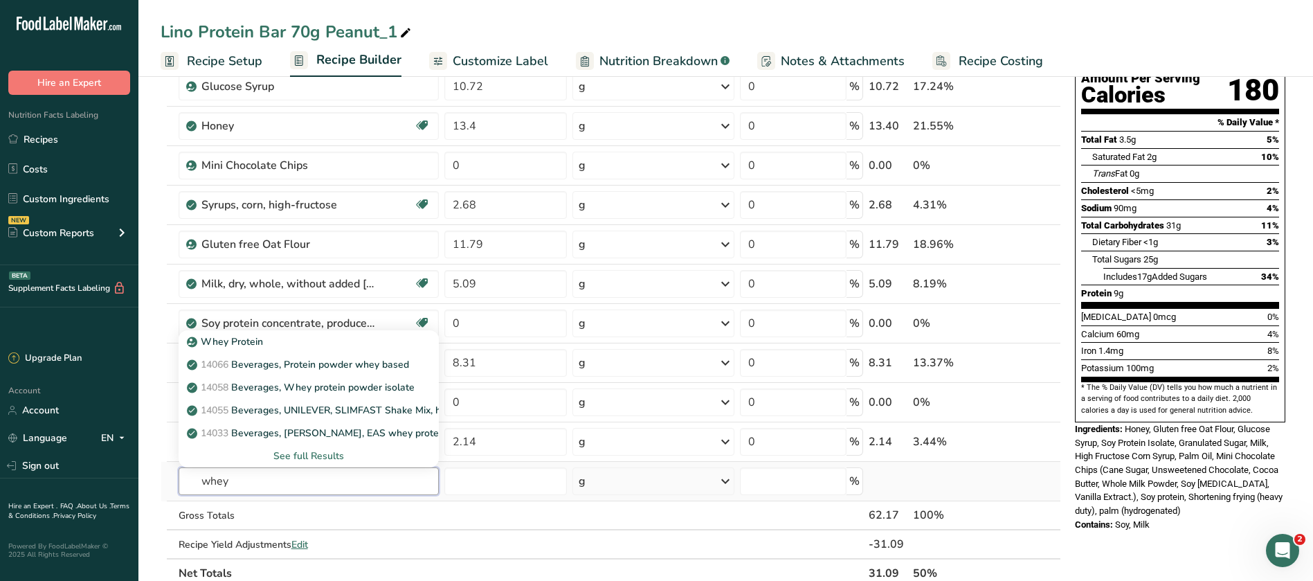
type input "whey"
click at [338, 456] on div "See full Results" at bounding box center [309, 456] width 238 height 15
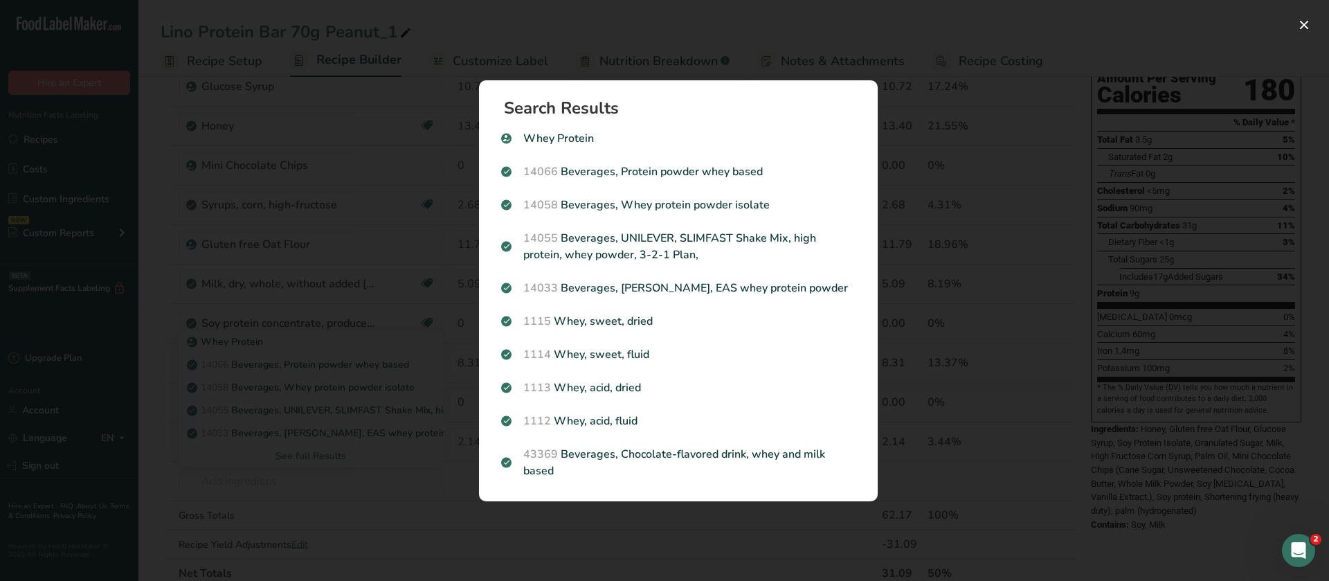
click at [852, 40] on div "Search results modal" at bounding box center [664, 290] width 1329 height 581
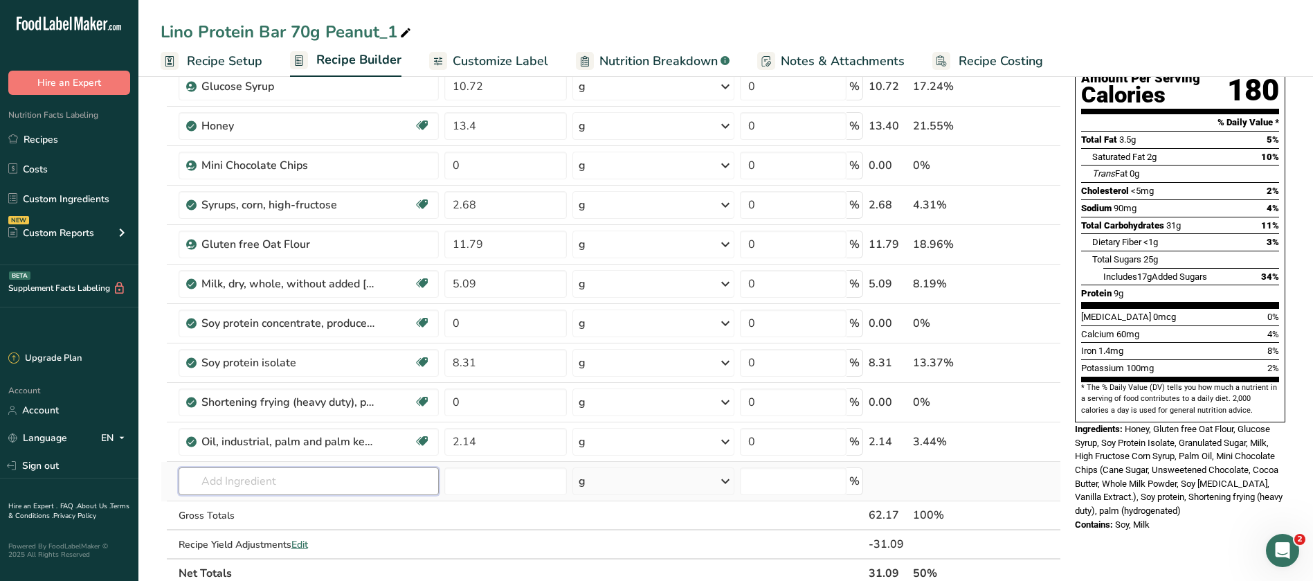
click at [228, 480] on input "text" at bounding box center [309, 481] width 260 height 28
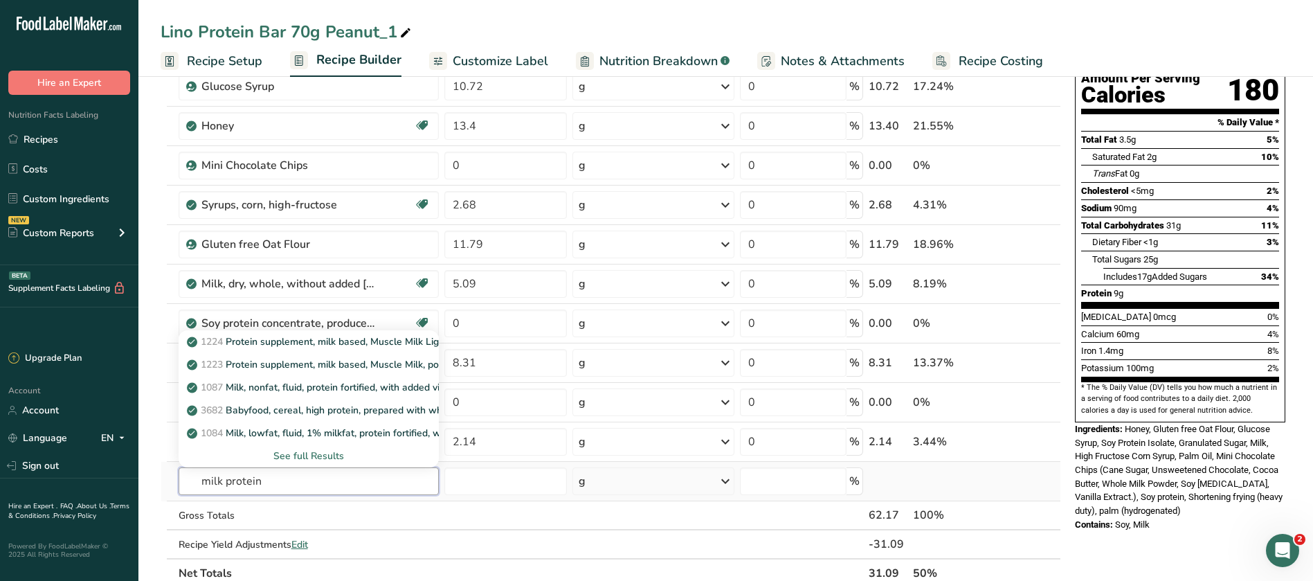
type input "milk protein"
click at [310, 457] on div "See full Results" at bounding box center [309, 456] width 238 height 15
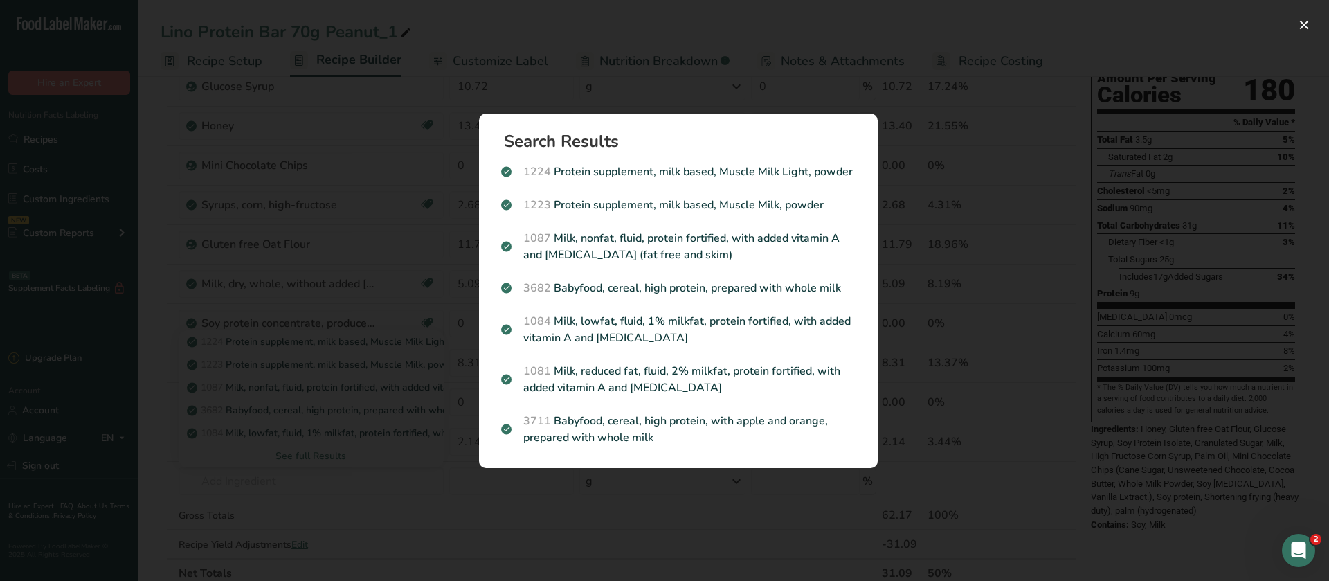
click at [1108, 32] on div "Search results modal" at bounding box center [664, 290] width 1329 height 581
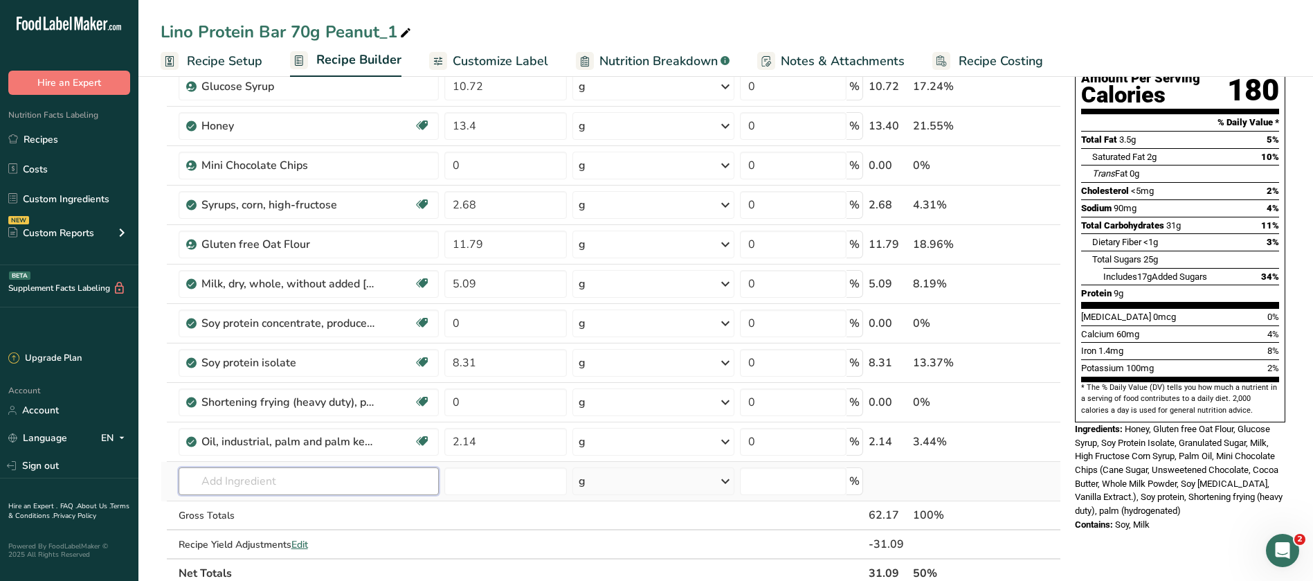
click at [199, 481] on input "text" at bounding box center [309, 481] width 260 height 28
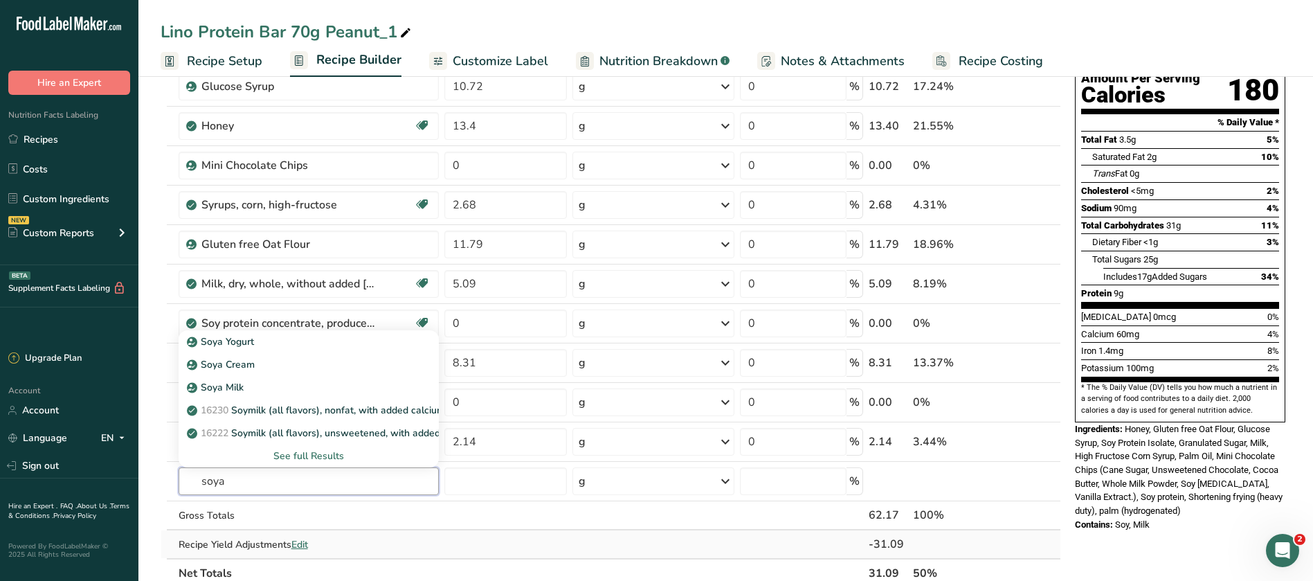
type input "soya"
click at [498, 537] on td at bounding box center [506, 544] width 128 height 28
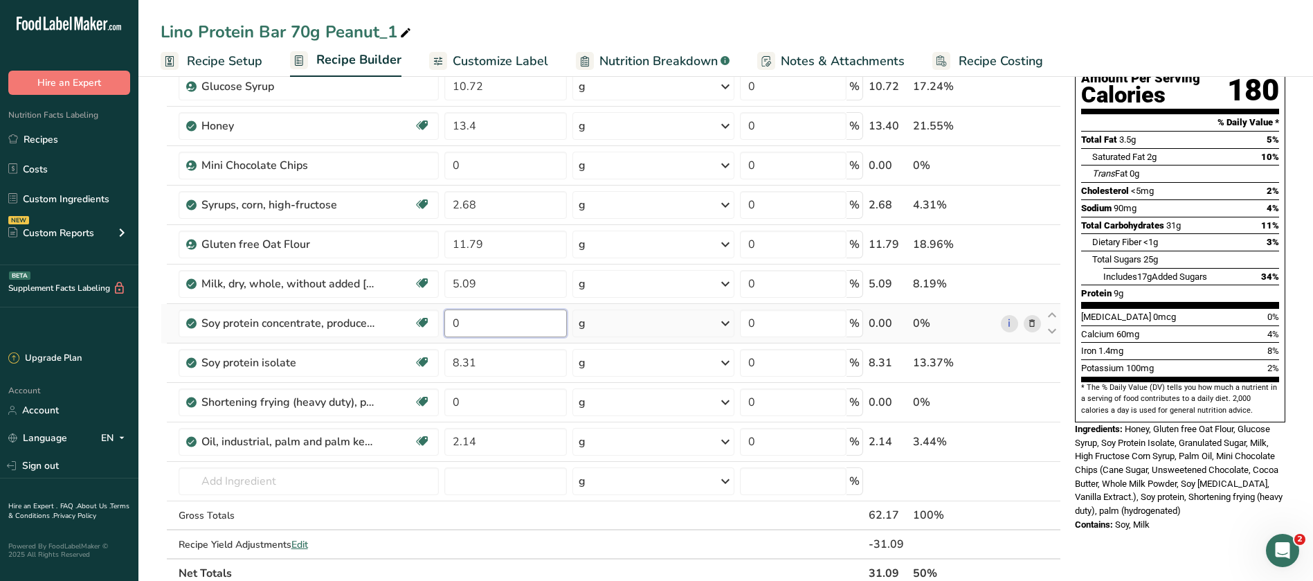
drag, startPoint x: 485, startPoint y: 320, endPoint x: 447, endPoint y: 317, distance: 37.5
click at [447, 317] on input "0" at bounding box center [506, 323] width 123 height 28
type input "8.31"
click at [459, 523] on div "Ingredient * Amount * Unit * Waste * .a-a{fill:#347362;}.b-a{fill:#fff;} Grams …" at bounding box center [611, 293] width 901 height 590
click at [246, 481] on input "text" at bounding box center [309, 481] width 260 height 28
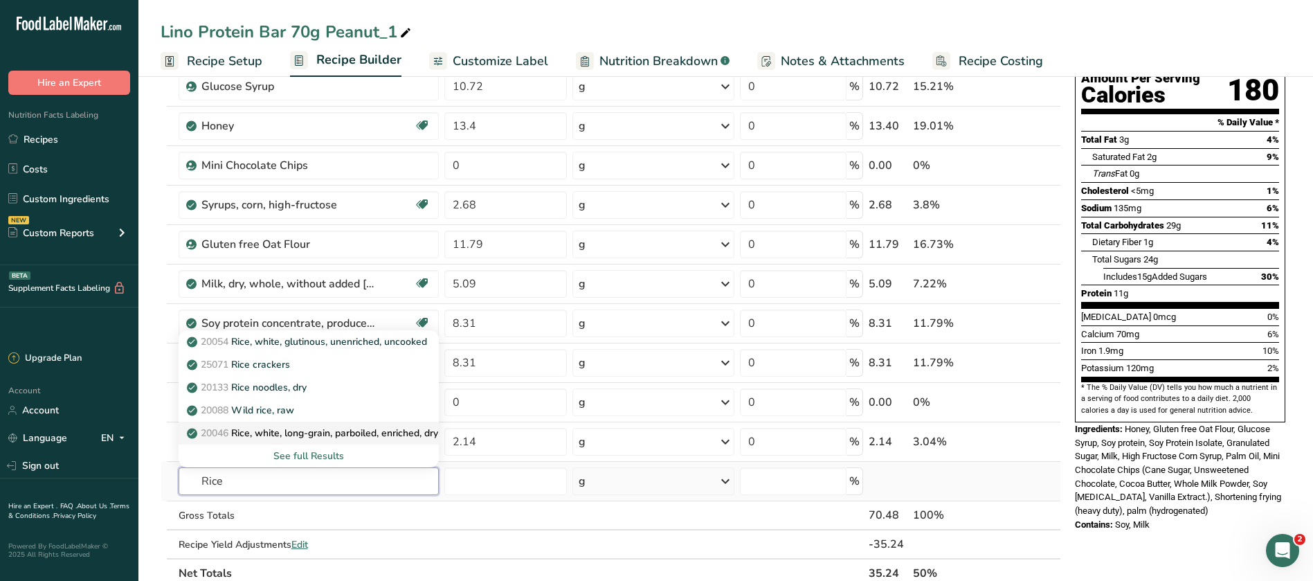
type input "Rice"
click at [319, 436] on p "20046 Rice, white, long-grain, parboiled, enriched, dry" at bounding box center [314, 433] width 249 height 15
type input "Rice, white, long-grain, parboiled, enriched, dry"
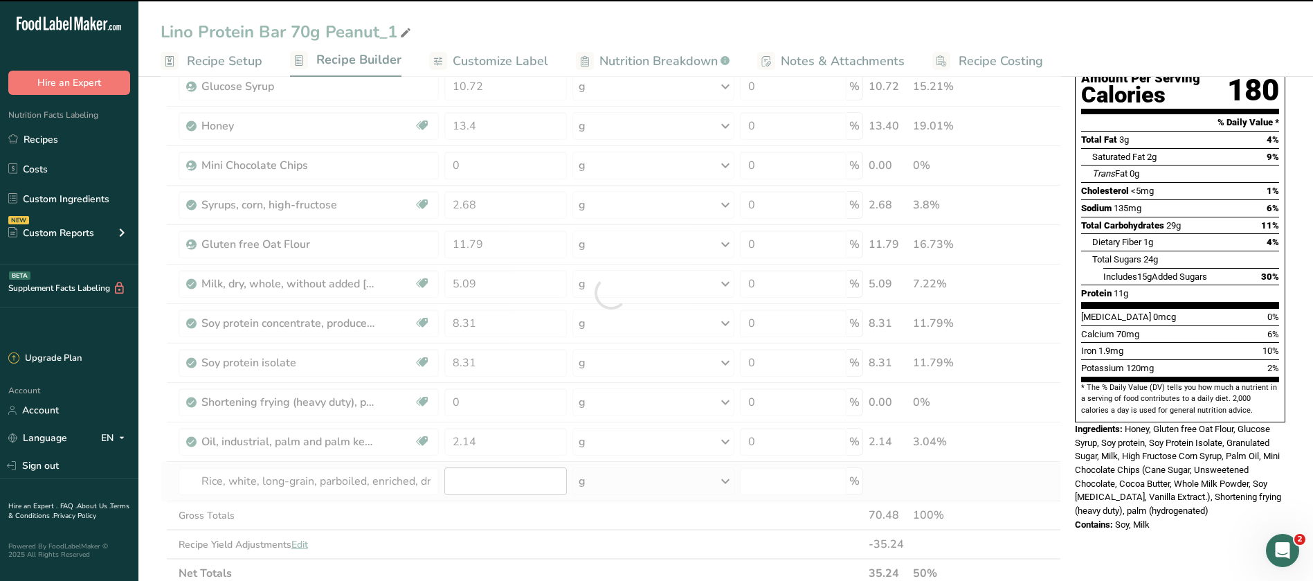
type input "0"
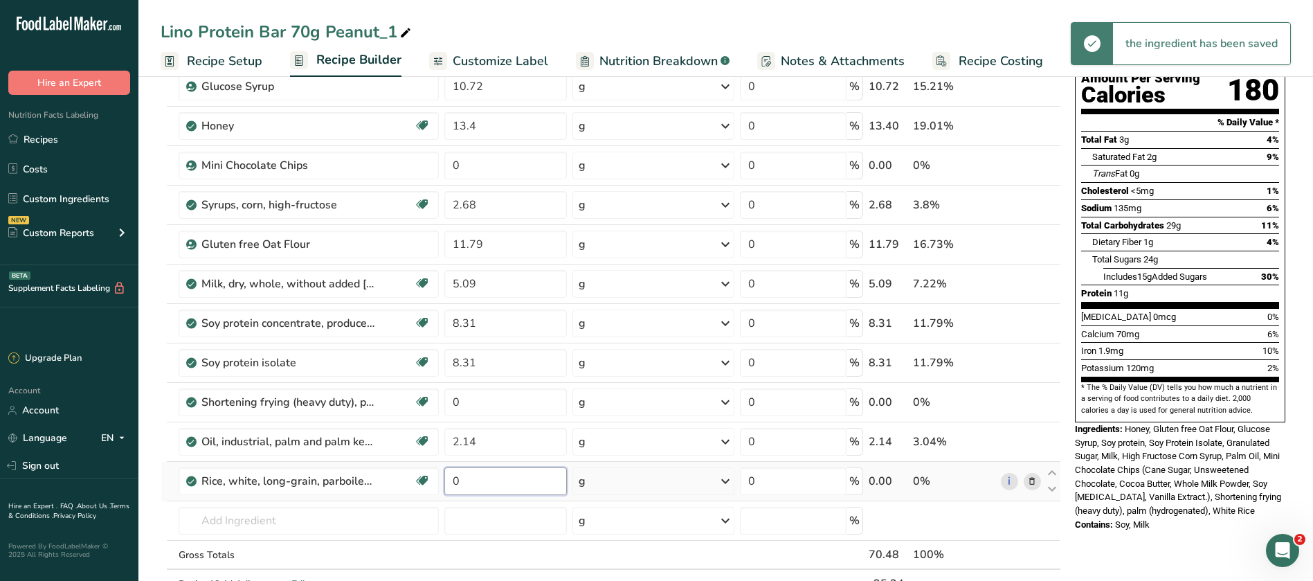
click at [460, 475] on input "0" at bounding box center [506, 481] width 123 height 28
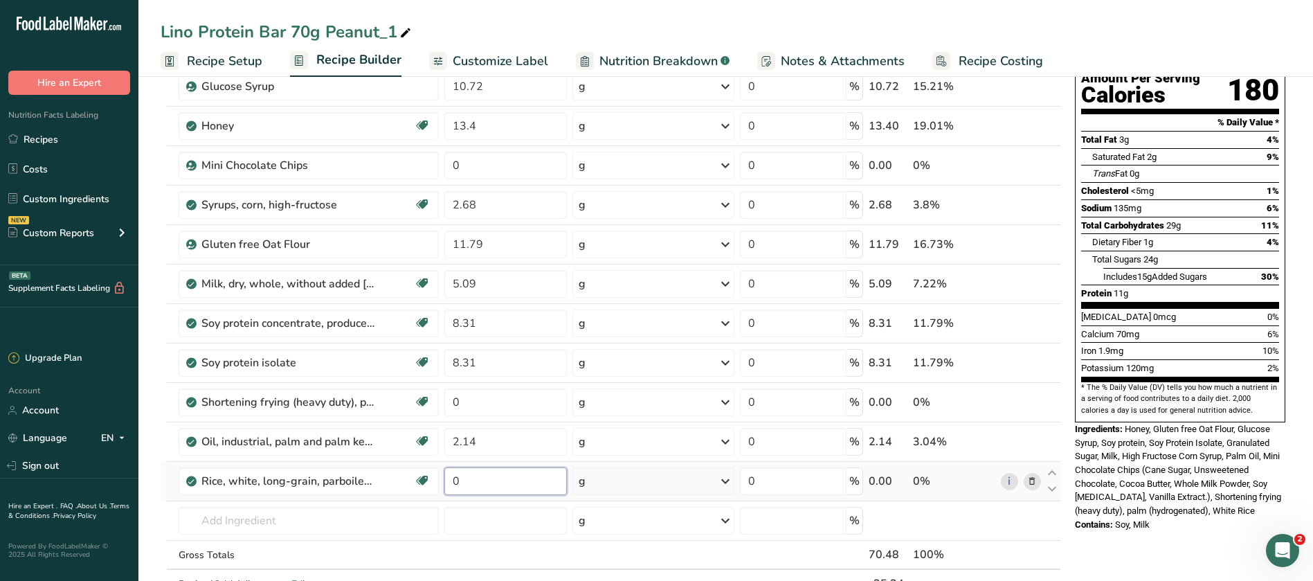
drag, startPoint x: 463, startPoint y: 476, endPoint x: 440, endPoint y: 485, distance: 24.6
click at [440, 485] on tr "Rice, white, long-grain, parboiled, enriched, dry Dairy free Gluten free Vegan …" at bounding box center [610, 481] width 899 height 39
type input "2.41"
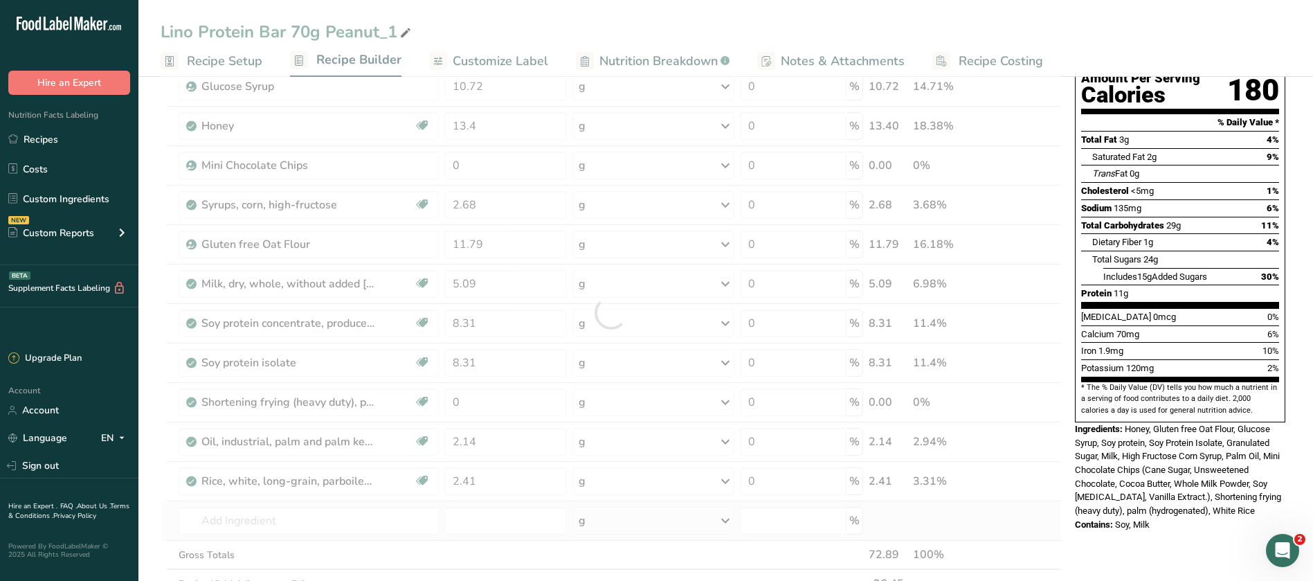
click at [453, 540] on div "Ingredient * Amount * Unit * Waste * .a-a{fill:#347362;}.b-a{fill:#fff;} Grams …" at bounding box center [611, 312] width 901 height 629
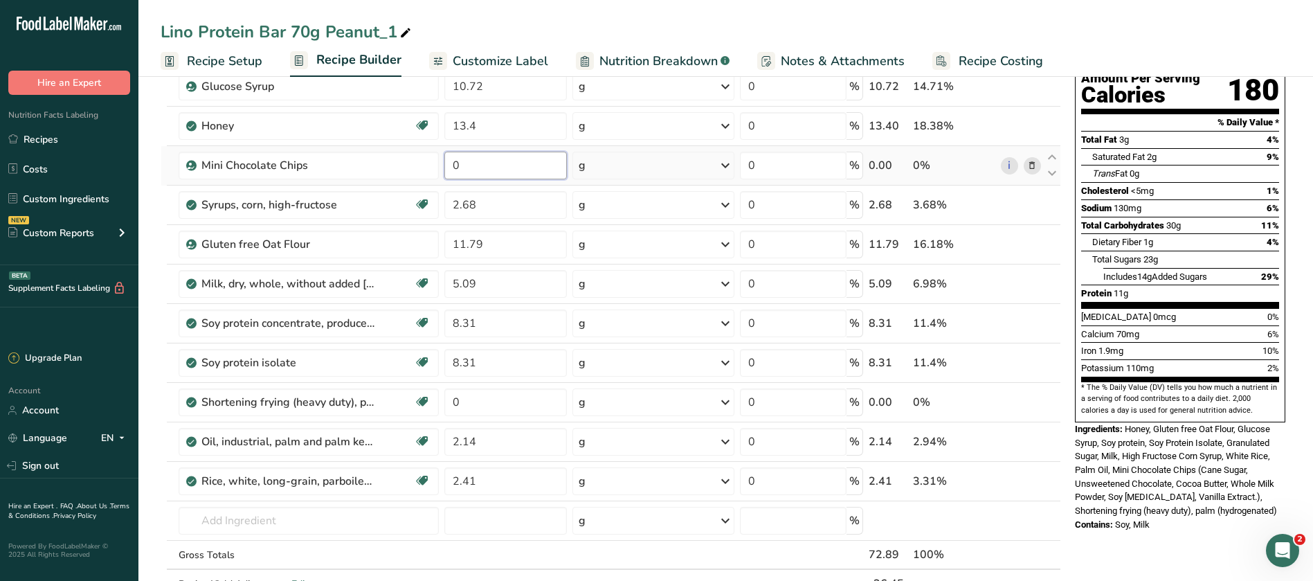
drag, startPoint x: 476, startPoint y: 168, endPoint x: 442, endPoint y: 168, distance: 33.9
click at [442, 168] on td "0" at bounding box center [506, 165] width 128 height 39
click at [262, 517] on div "Ingredient * Amount * Unit * Waste * .a-a{fill:#347362;}.b-a{fill:#fff;} Grams …" at bounding box center [611, 312] width 901 height 629
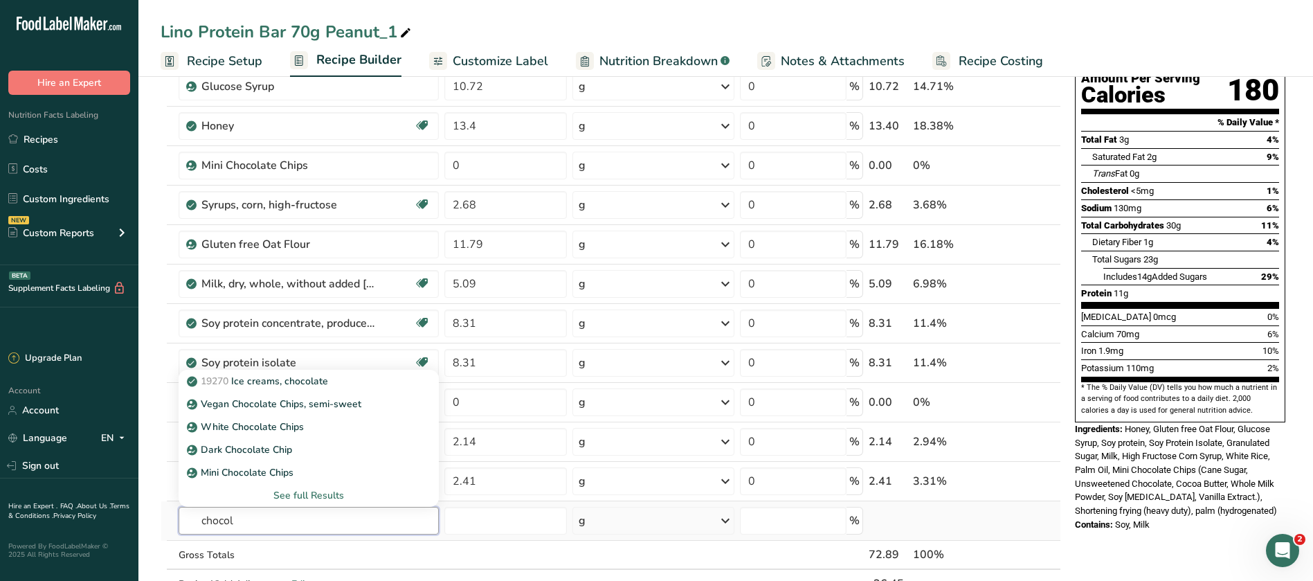
type input "chocol"
click at [296, 494] on div "See full Results" at bounding box center [309, 495] width 238 height 15
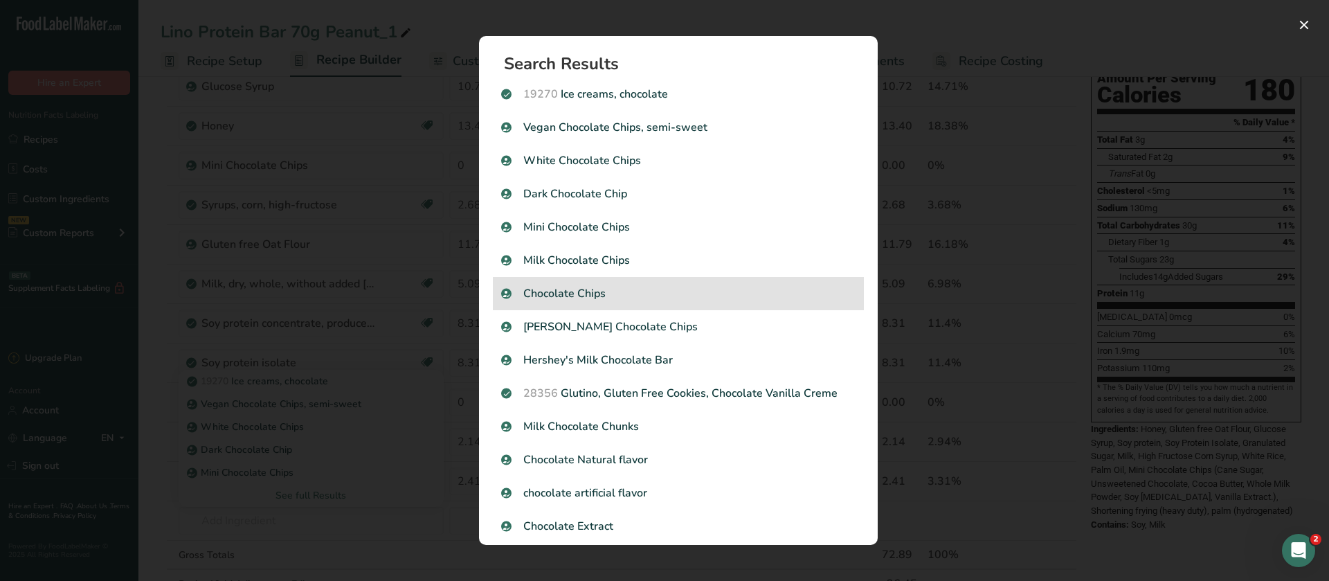
click at [573, 295] on p "Chocolate Chips" at bounding box center [678, 293] width 354 height 17
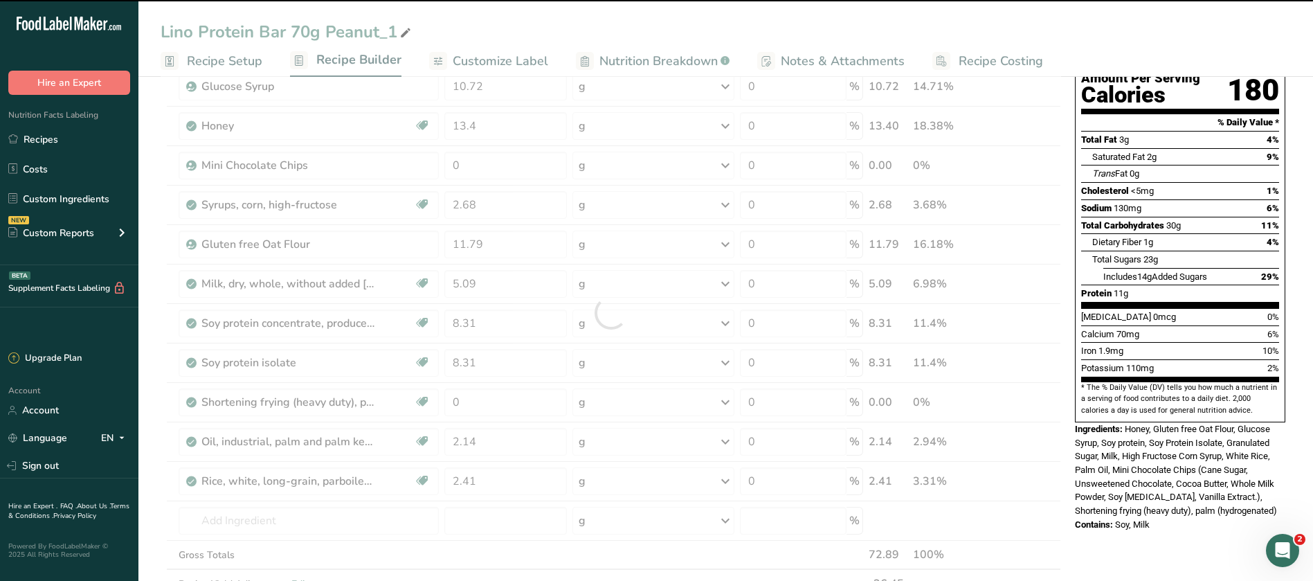
type input "0"
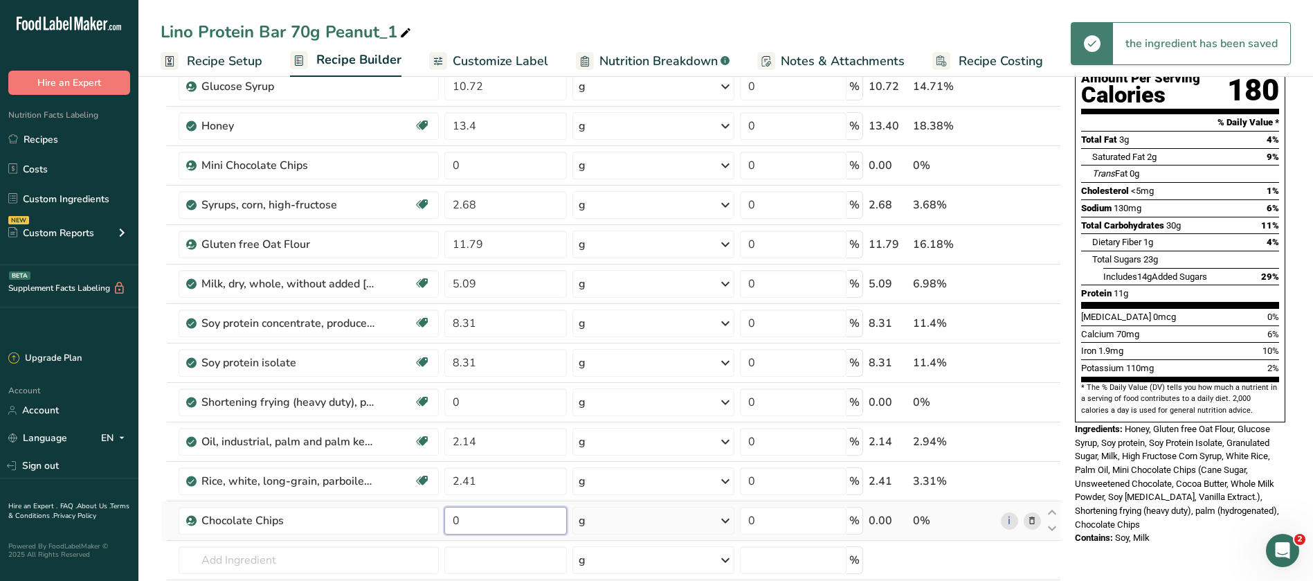
drag, startPoint x: 478, startPoint y: 525, endPoint x: 449, endPoint y: 522, distance: 29.2
click at [449, 522] on input "0" at bounding box center [506, 521] width 123 height 28
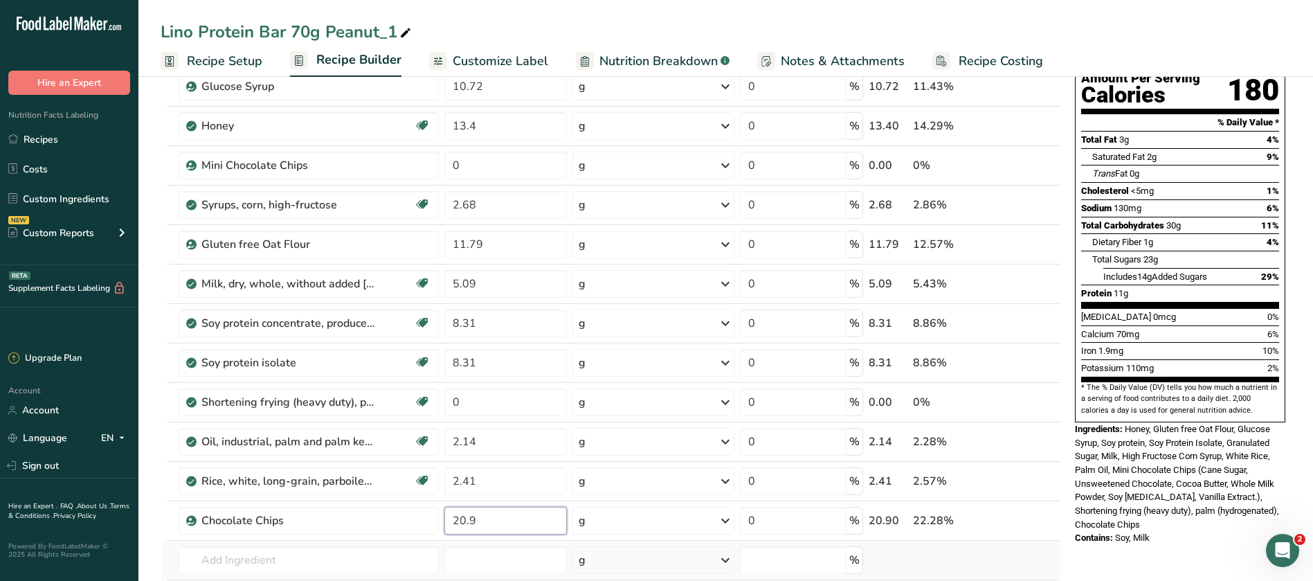
type input "20.9"
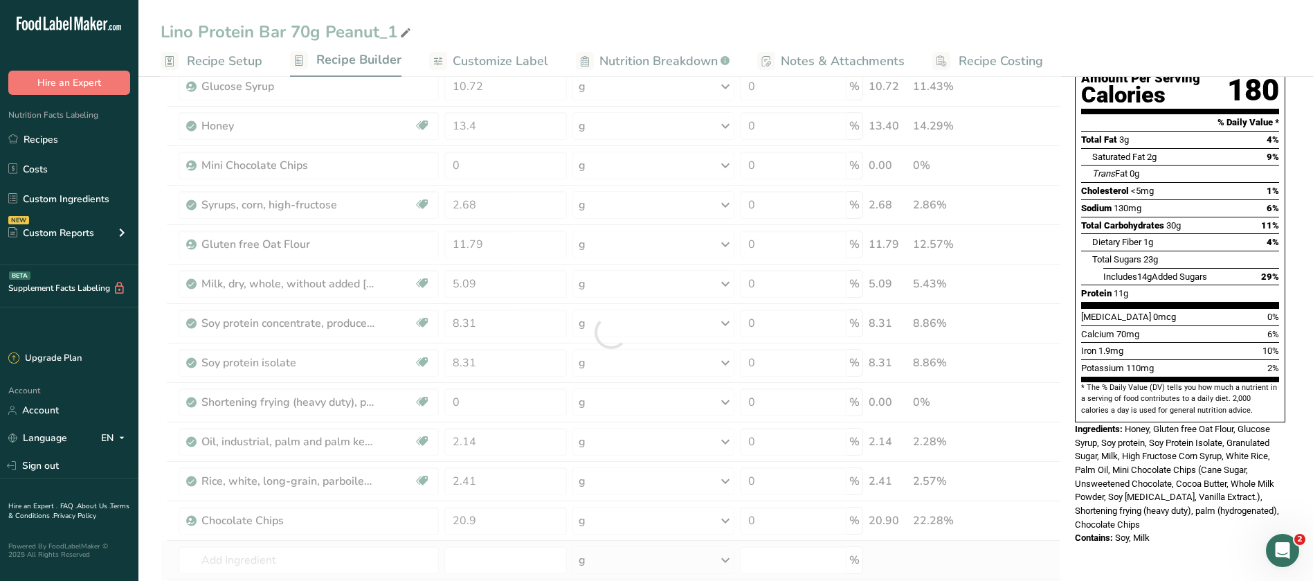
click at [1019, 541] on div "Ingredient * Amount * Unit * Waste * .a-a{fill:#347362;}.b-a{fill:#fff;} Grams …" at bounding box center [611, 332] width 901 height 669
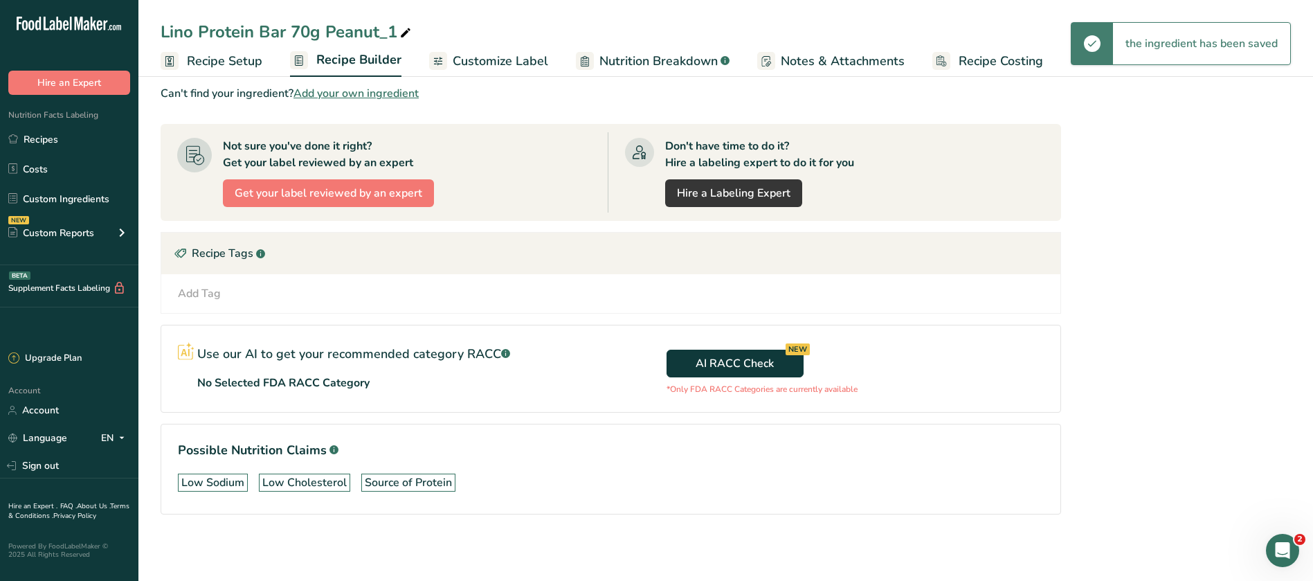
scroll to position [231, 0]
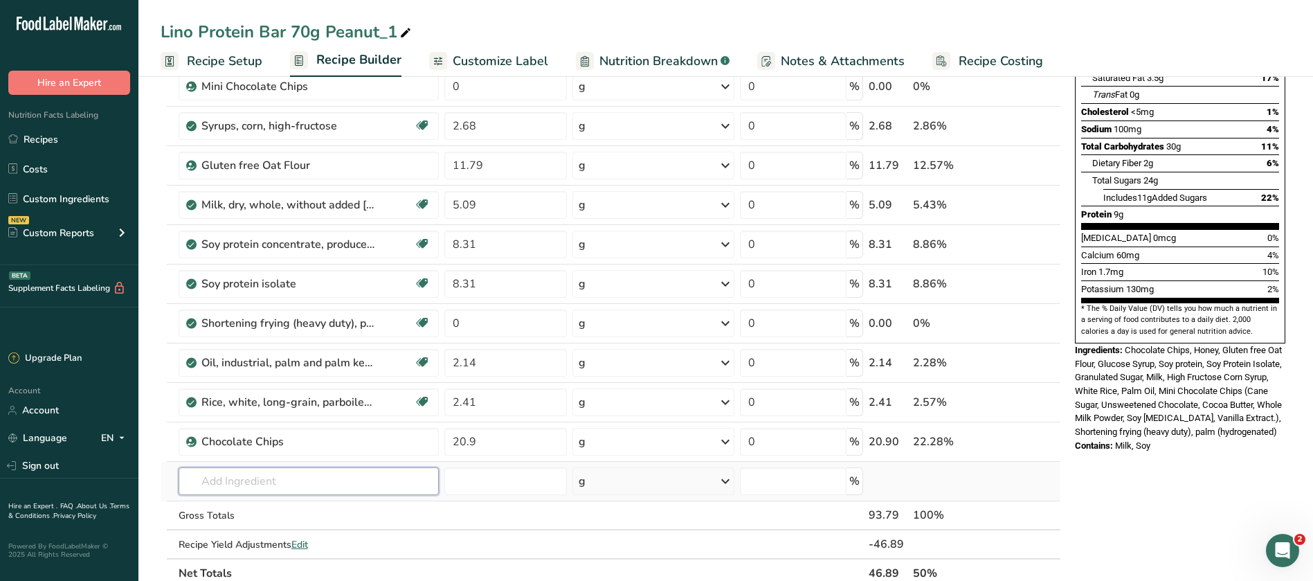
click at [222, 483] on input "text" at bounding box center [309, 481] width 260 height 28
type input "D"
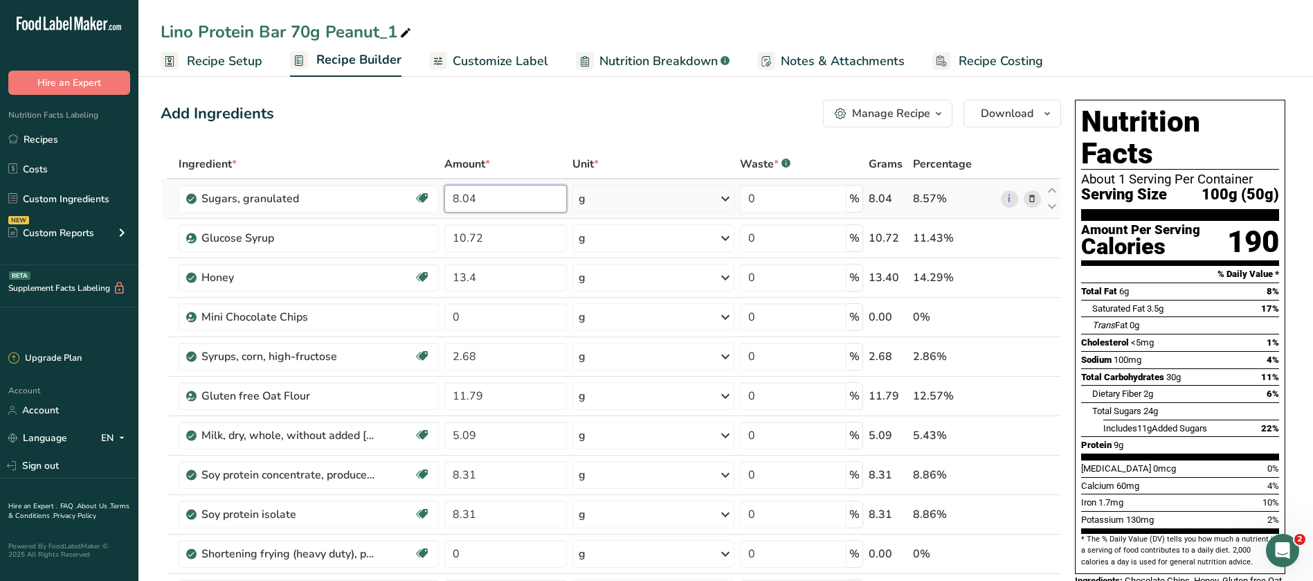
drag, startPoint x: 478, startPoint y: 201, endPoint x: 445, endPoint y: 201, distance: 33.9
click at [445, 201] on input "8.04" at bounding box center [506, 199] width 123 height 28
type input "9.65"
click at [589, 114] on div "Add Ingredients Manage Recipe Delete Recipe Duplicate Recipe Scale Recipe Save …" at bounding box center [611, 114] width 901 height 28
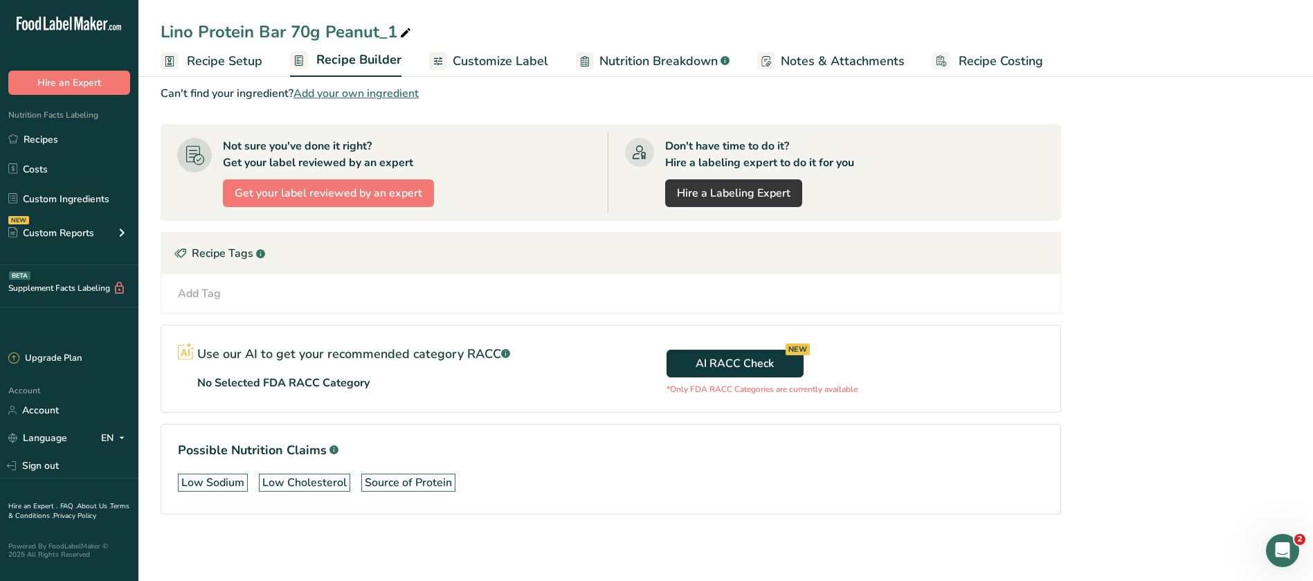
scroll to position [231, 0]
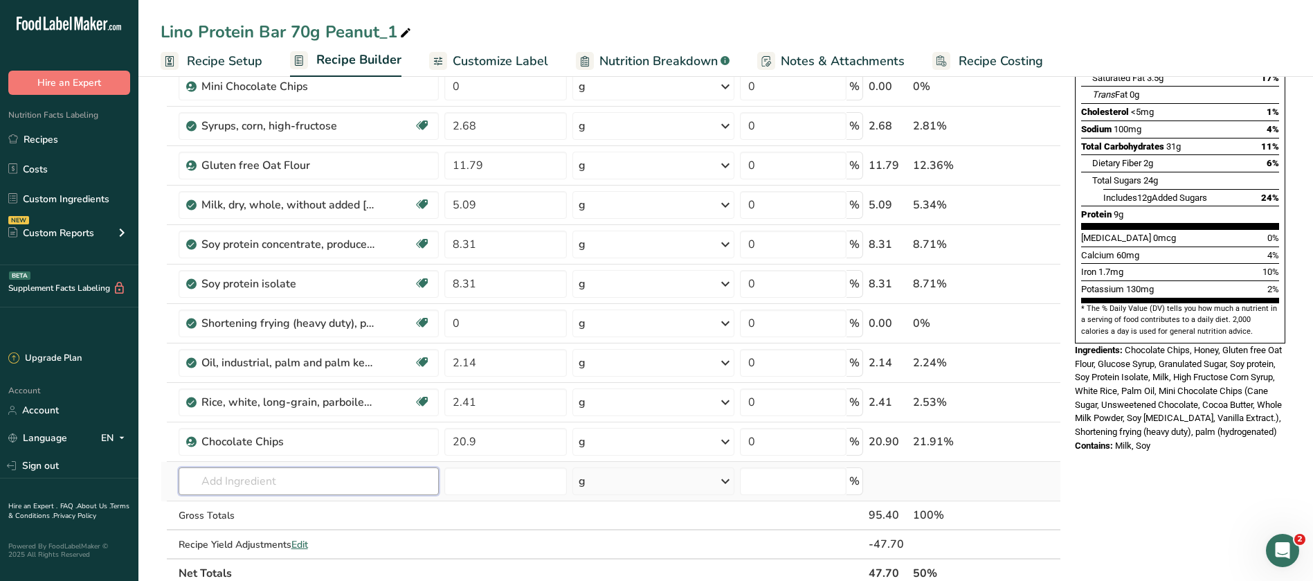
click at [251, 484] on input "text" at bounding box center [309, 481] width 260 height 28
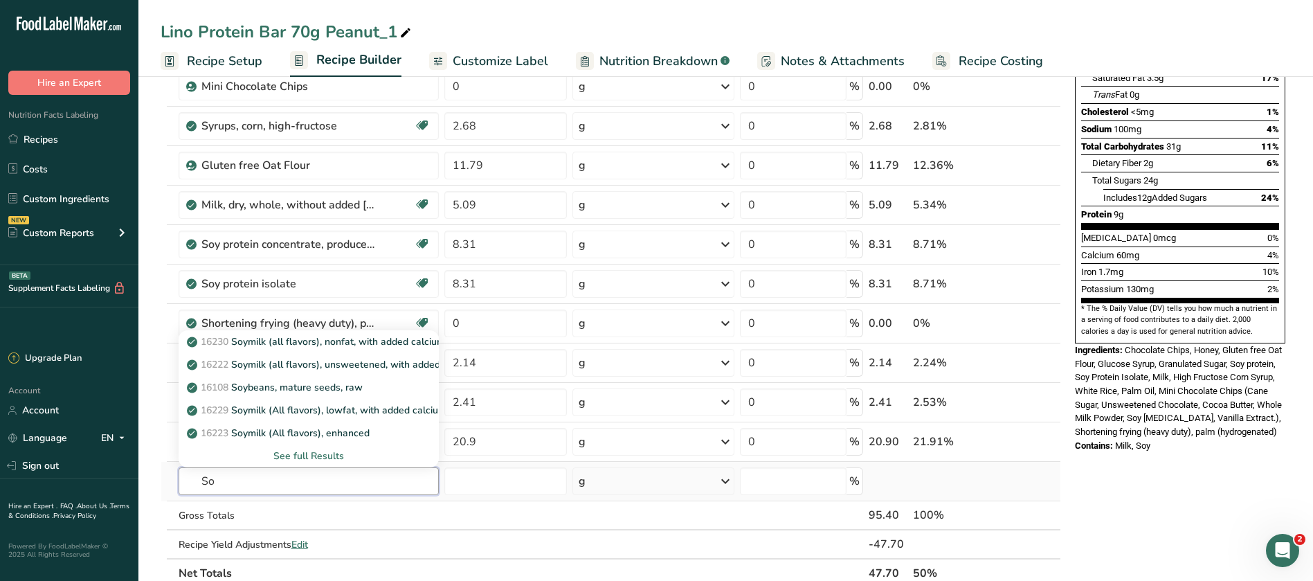
type input "S"
type input "Leci"
click at [249, 341] on p "Lecithins (E322)" at bounding box center [231, 341] width 82 height 15
type input "Lecithins (E322)"
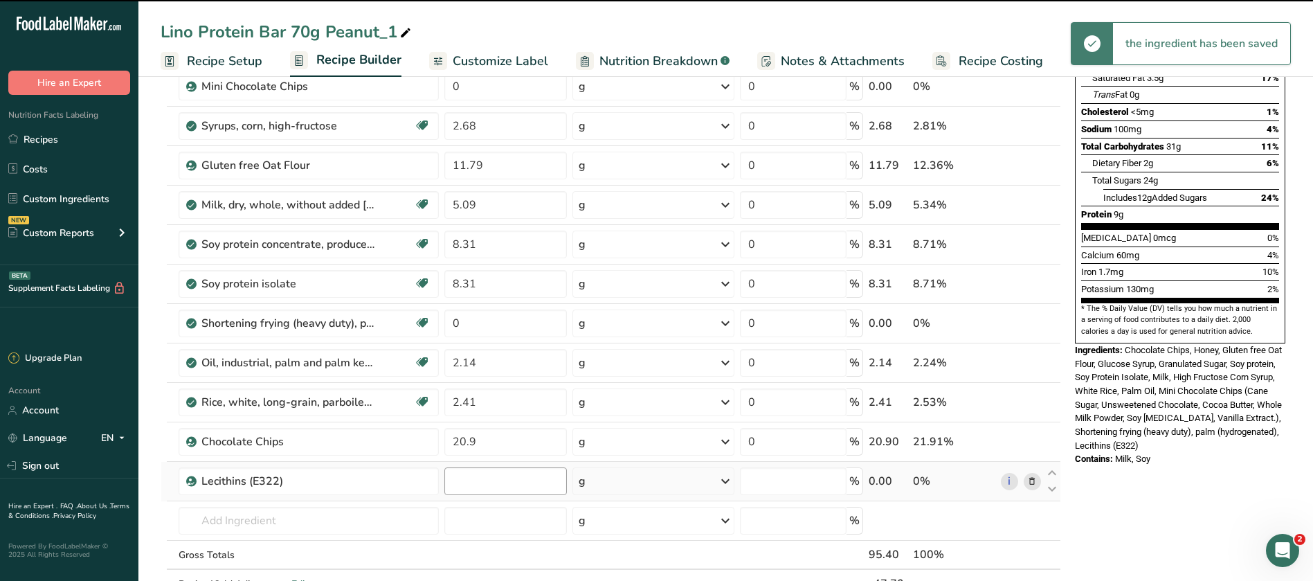
type input "0"
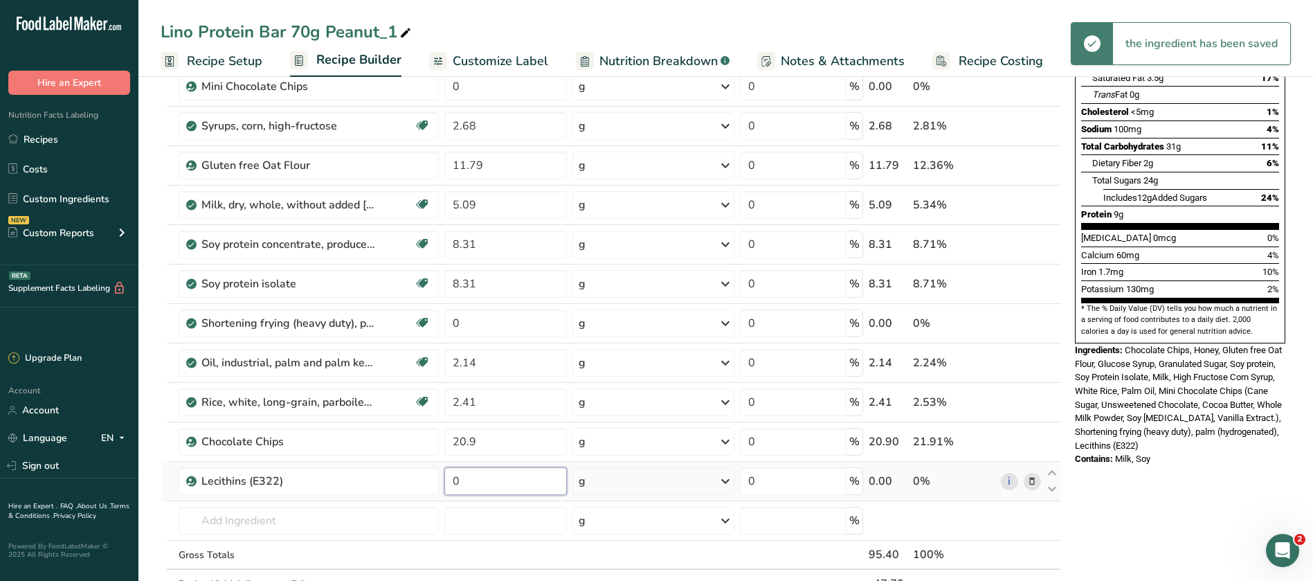
click at [476, 484] on input "0" at bounding box center [506, 481] width 123 height 28
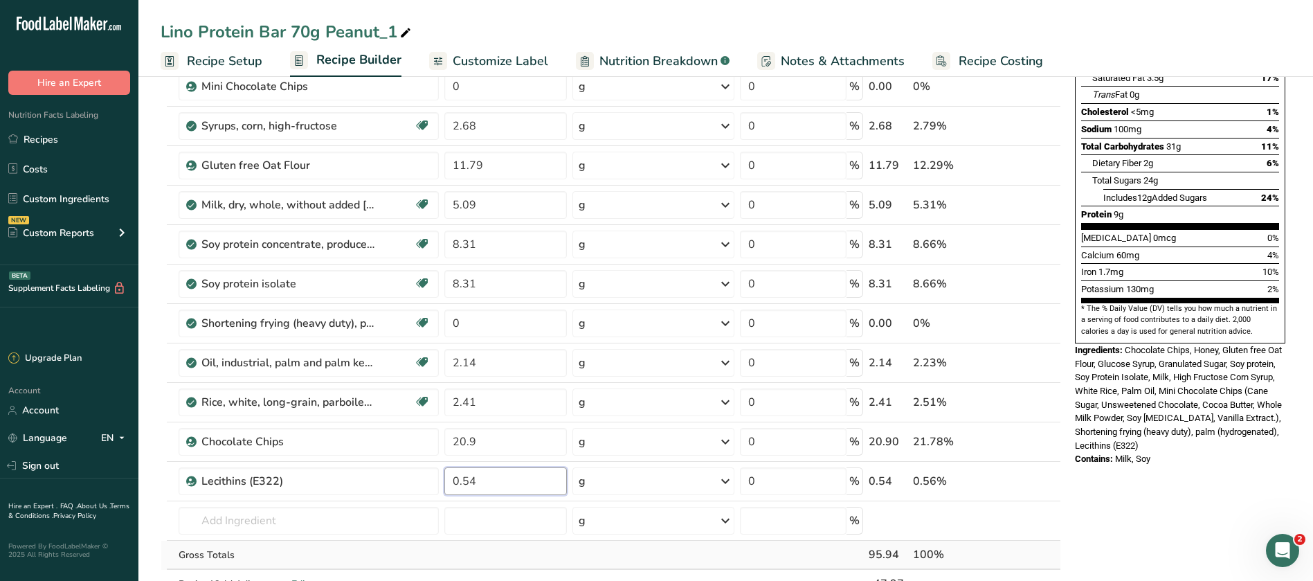
type input "0.54"
click at [494, 541] on div "Ingredient * Amount * Unit * Waste * .a-a{fill:#347362;}.b-a{fill:#fff;} Grams …" at bounding box center [611, 273] width 901 height 708
click at [237, 518] on input "text" at bounding box center [309, 521] width 260 height 28
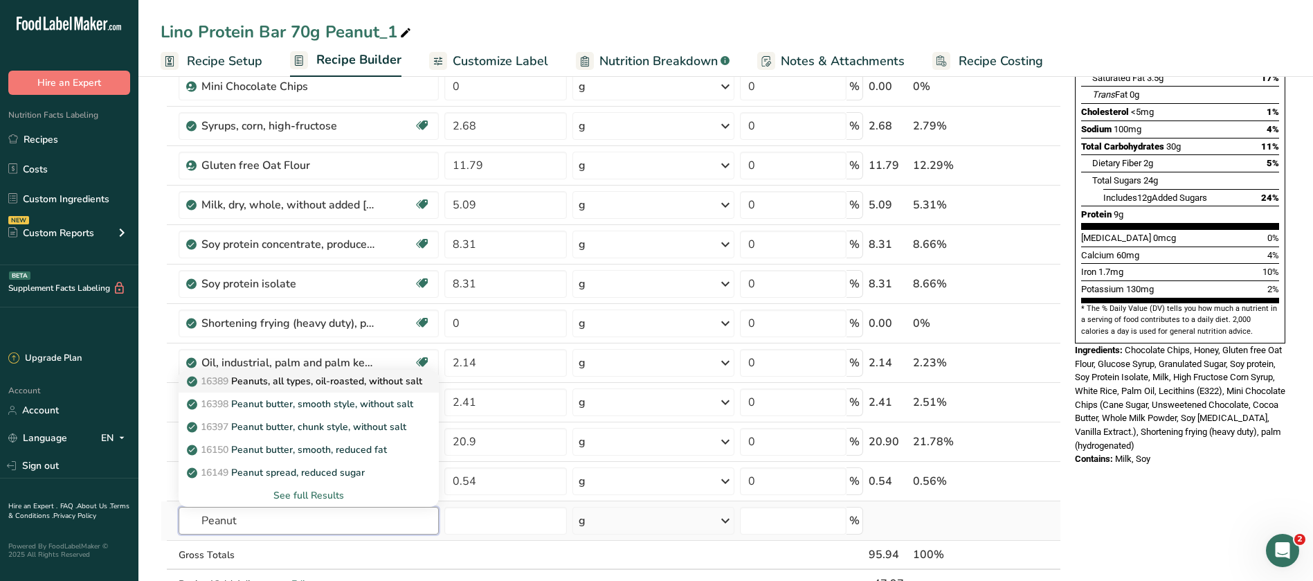
type input "Peanut"
click at [359, 381] on p "16389 Peanuts, all types, oil-roasted, without salt" at bounding box center [306, 381] width 233 height 15
type input "Peanuts, all types, oil-roasted, without salt"
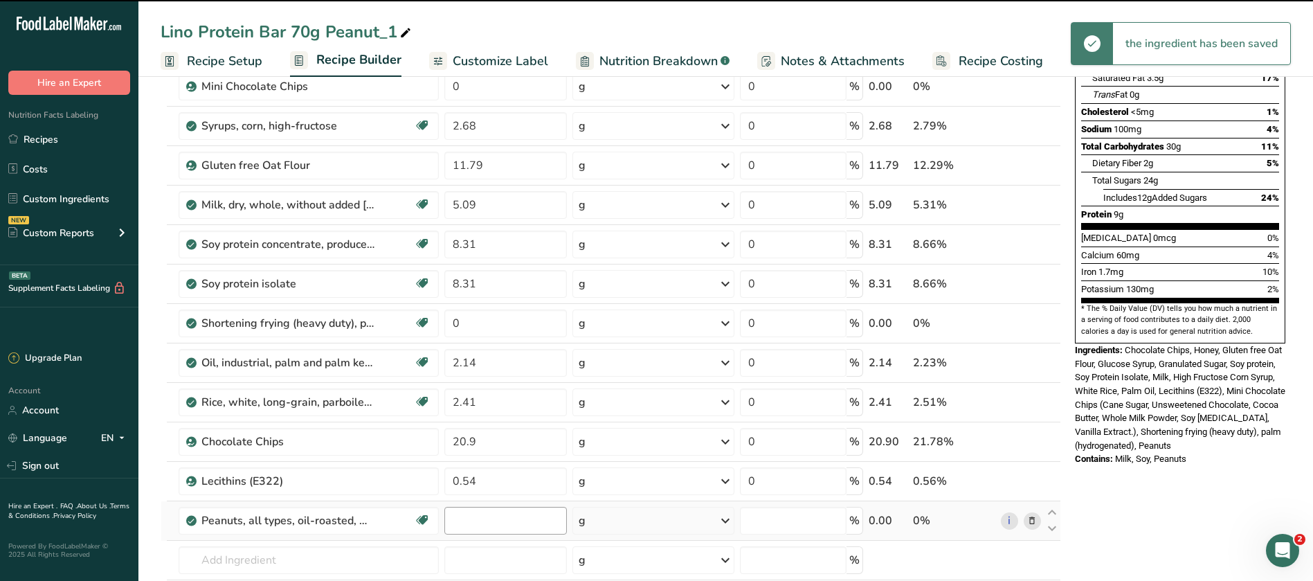
type input "0"
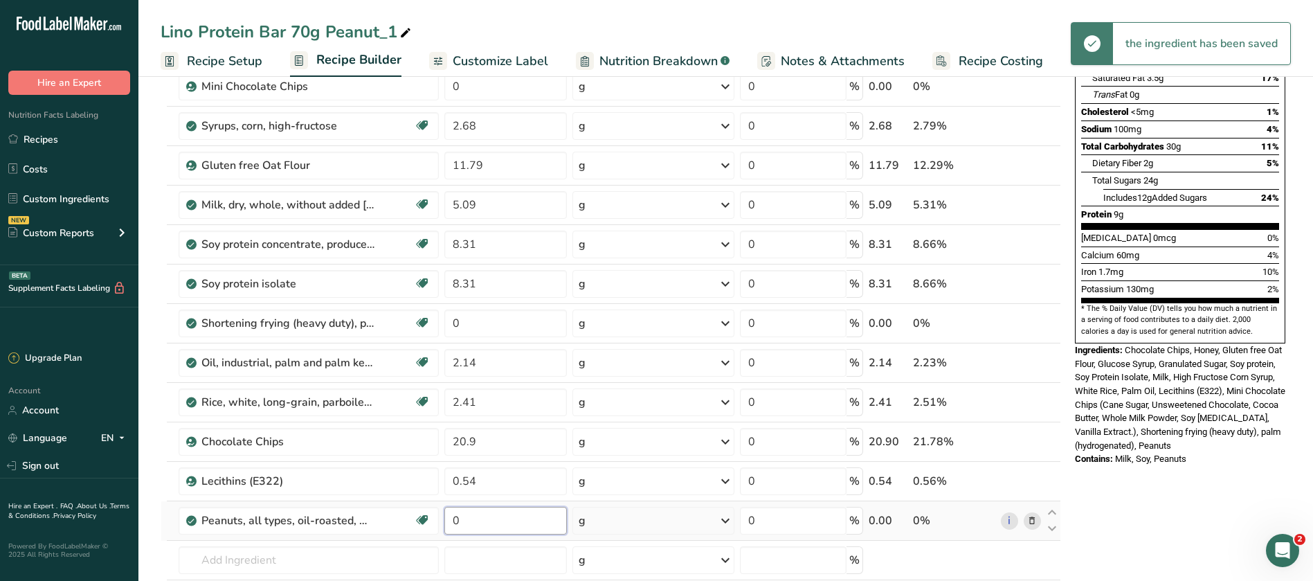
drag, startPoint x: 493, startPoint y: 519, endPoint x: 446, endPoint y: 519, distance: 47.1
click at [446, 519] on input "0" at bounding box center [506, 521] width 123 height 28
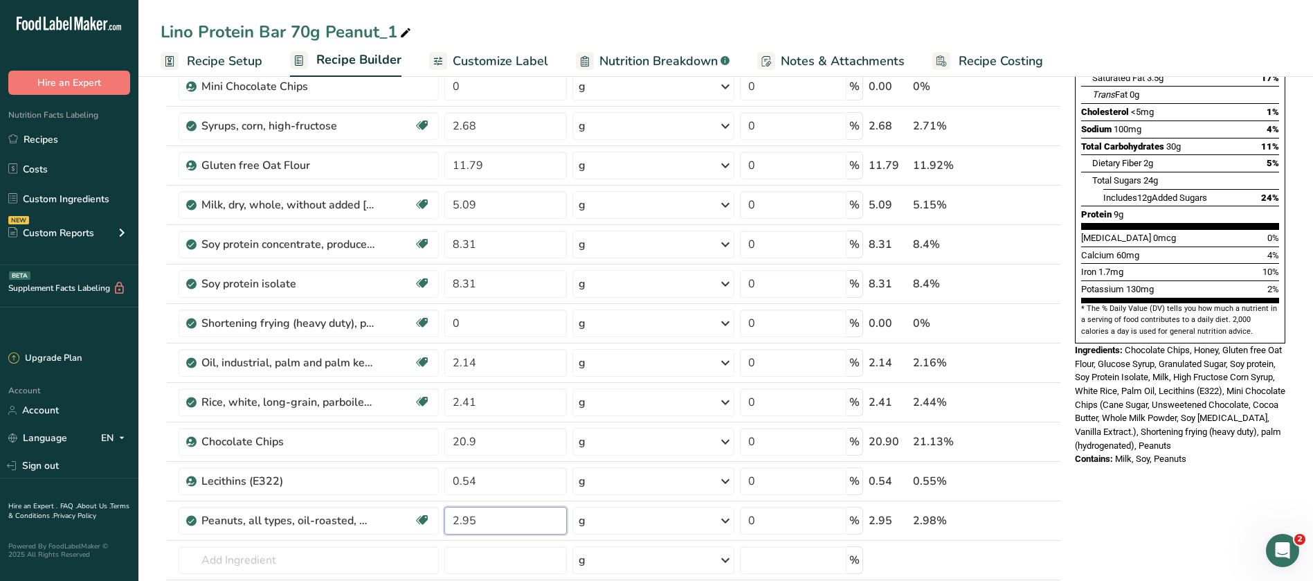
type input "2.95"
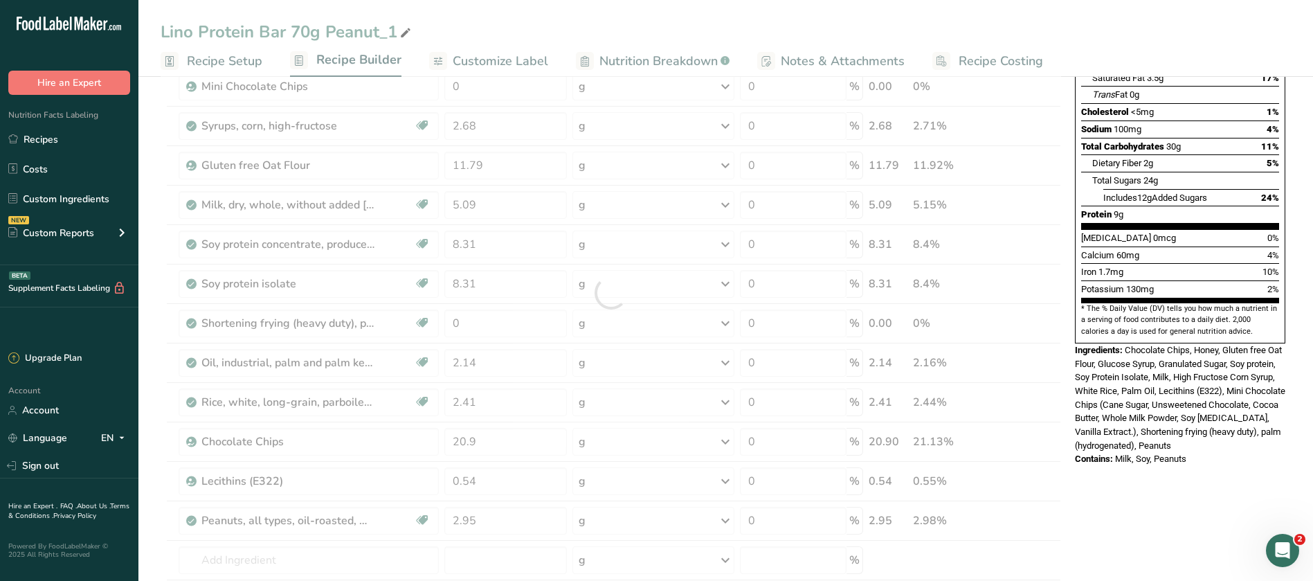
click at [1165, 503] on div "Nutrition Facts About 1 Serving Per Container Serving Size 100g (50g) Amount Pe…" at bounding box center [1181, 510] width 222 height 1293
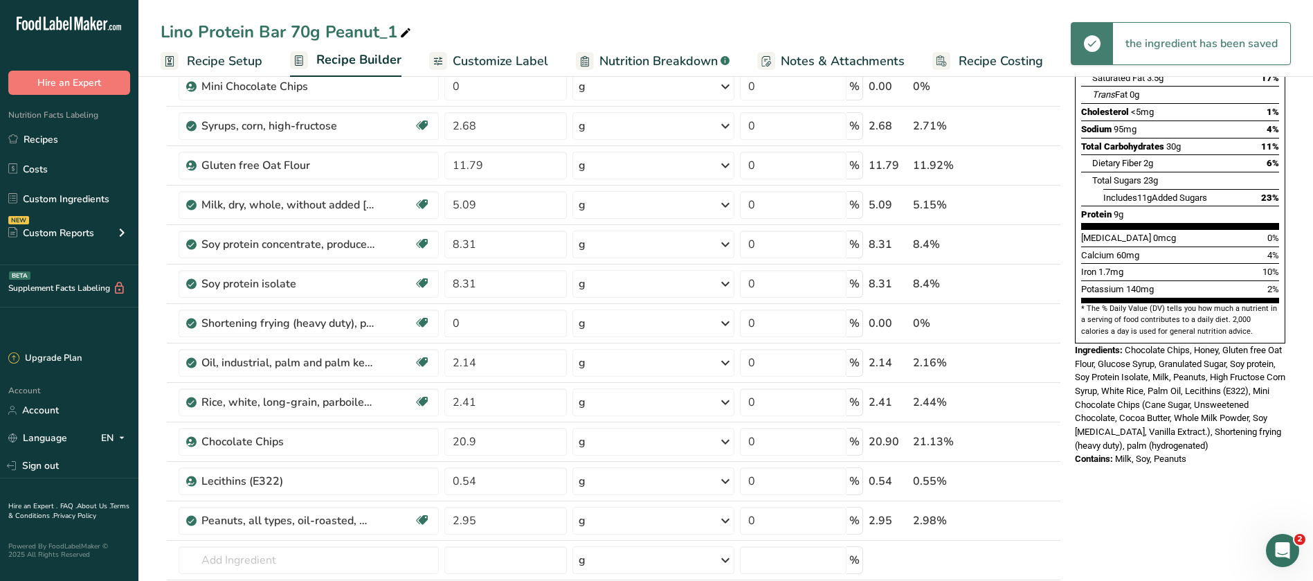
click at [460, 62] on span "Customize Label" at bounding box center [501, 61] width 96 height 19
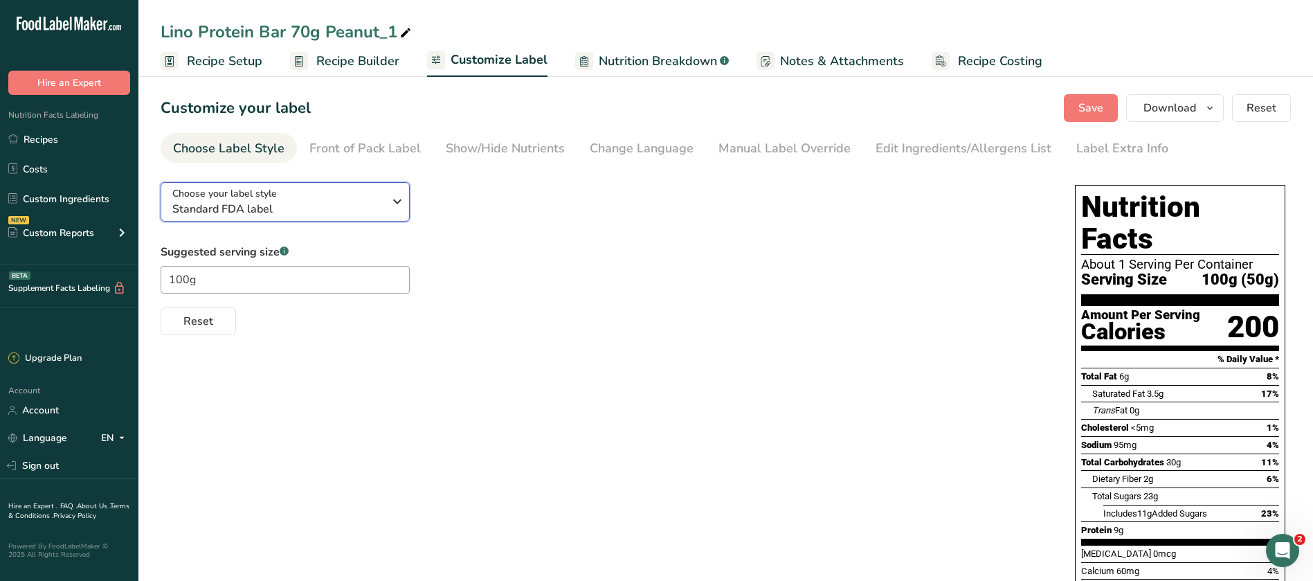
click at [402, 197] on icon "button" at bounding box center [397, 201] width 17 height 25
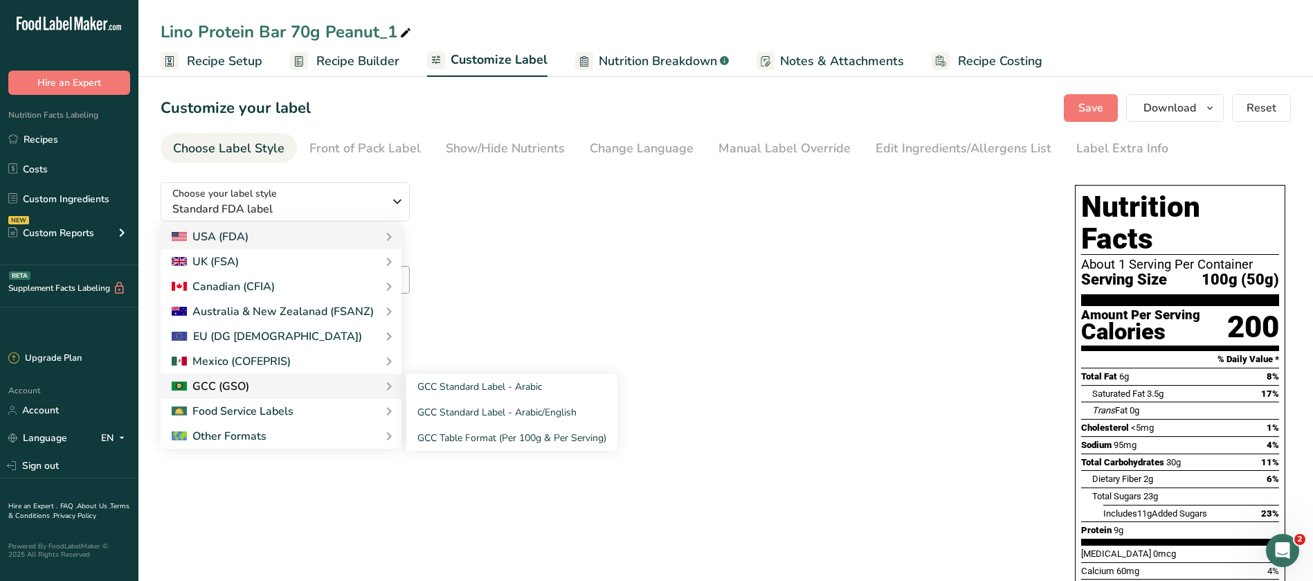
click at [200, 389] on div "GCC (GSO)" at bounding box center [211, 386] width 78 height 17
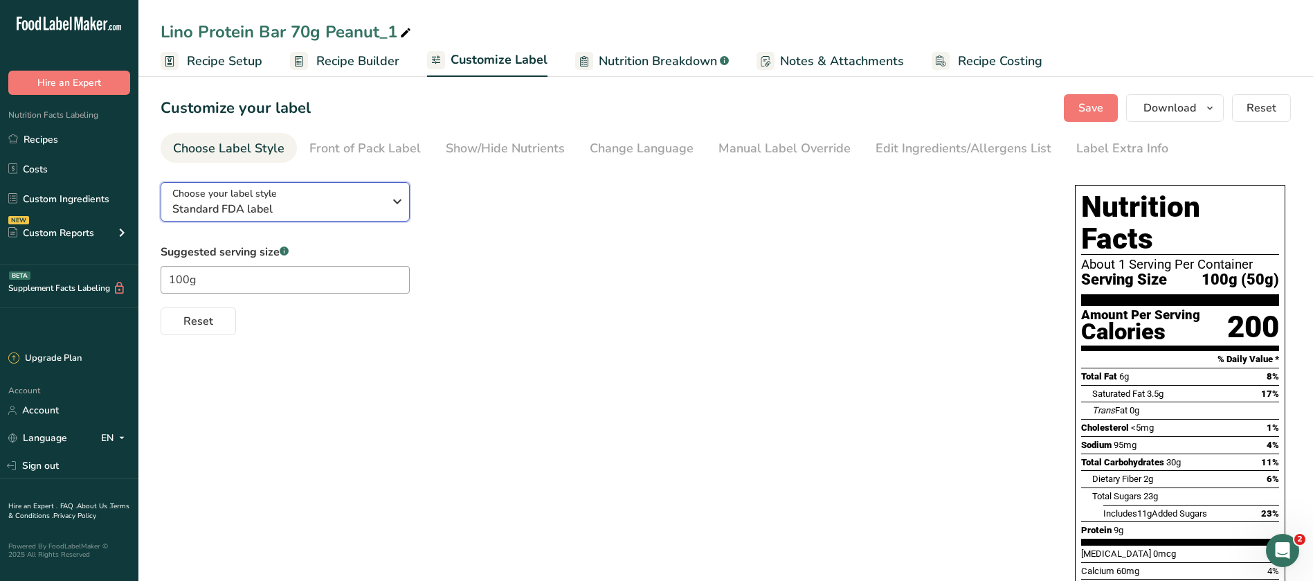
click at [396, 195] on icon "button" at bounding box center [397, 201] width 17 height 25
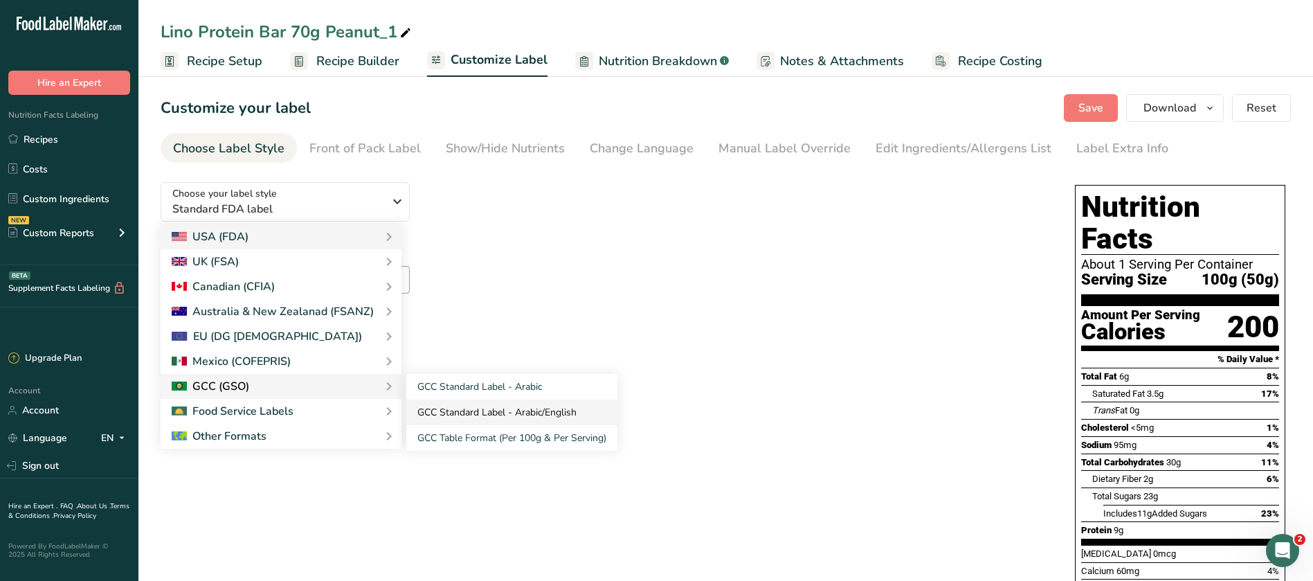
click at [493, 416] on link "GCC Standard Label - Arabic/English" at bounding box center [511, 412] width 211 height 26
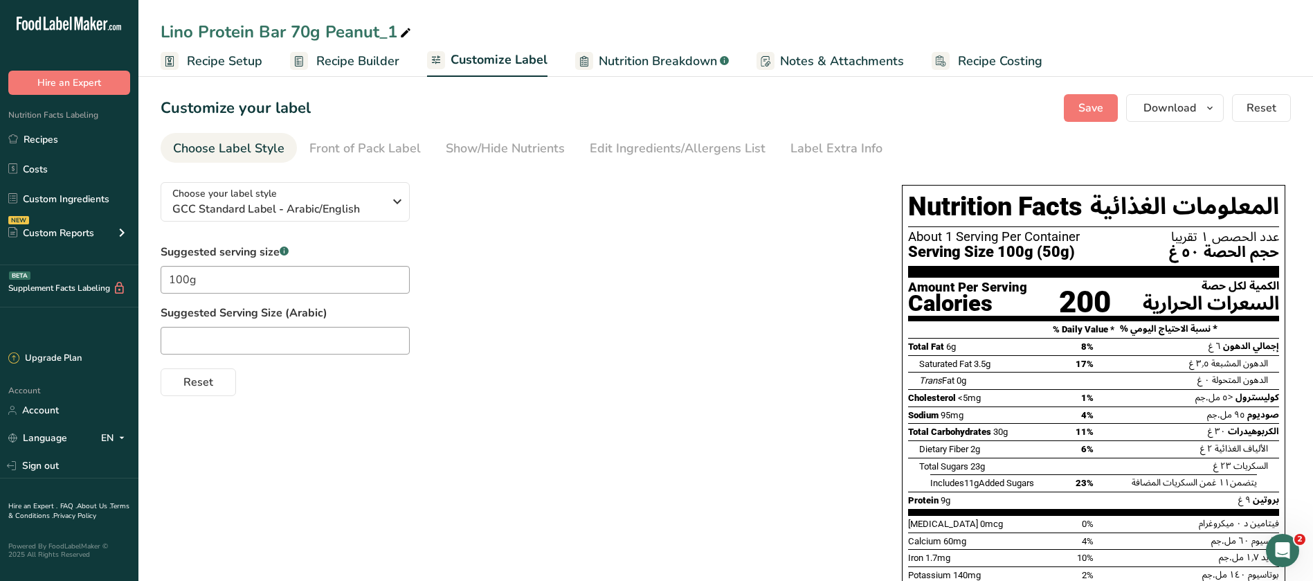
click at [215, 57] on span "Recipe Setup" at bounding box center [224, 61] width 75 height 19
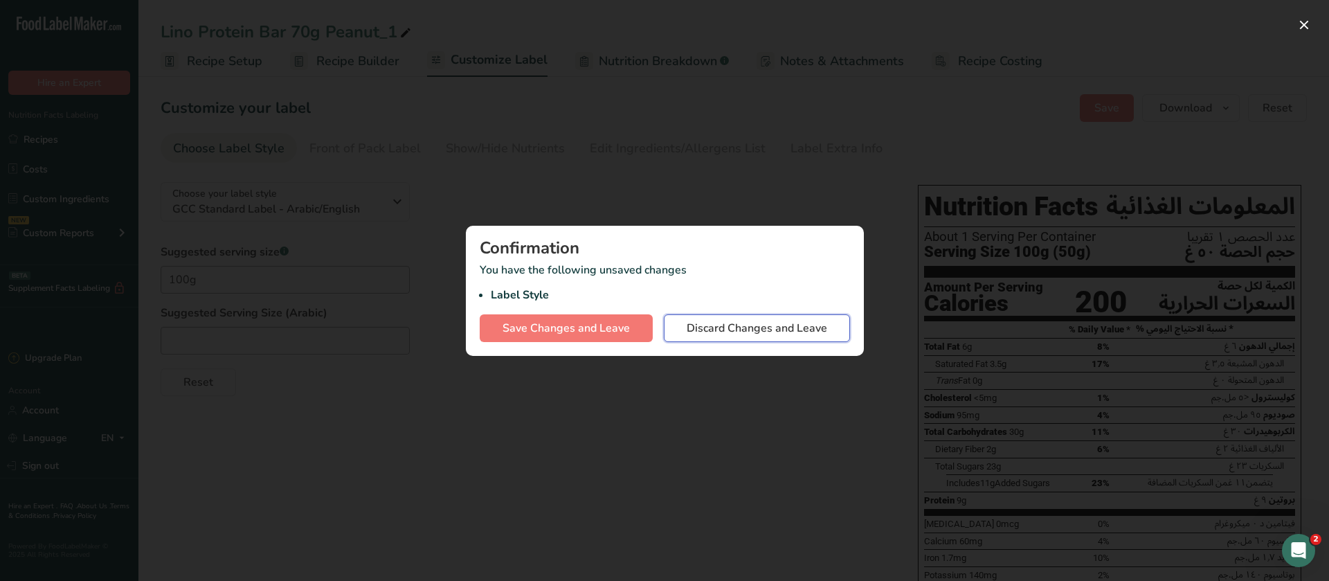
click at [746, 332] on span "Discard Changes and Leave" at bounding box center [757, 328] width 141 height 17
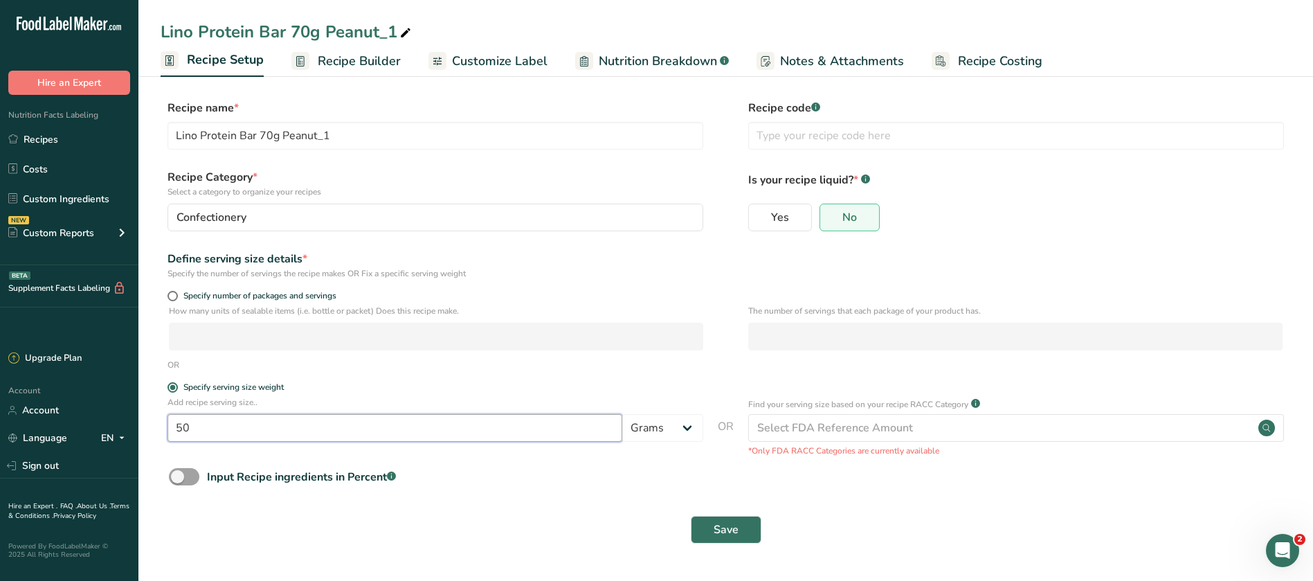
drag, startPoint x: 214, startPoint y: 429, endPoint x: 163, endPoint y: 431, distance: 51.3
click at [163, 431] on div "Add recipe serving size.. 50 Grams kg mg mcg lb oz l mL fl oz tbsp tsp cup qt g…" at bounding box center [726, 426] width 1131 height 61
type input "1"
click at [806, 481] on div "Input Recipe ingredients in Percent .a-a{fill:#347362;}.b-a{fill:#fff;}" at bounding box center [726, 482] width 1131 height 28
click at [805, 438] on div "Select FDA Reference Amount" at bounding box center [1016, 428] width 536 height 28
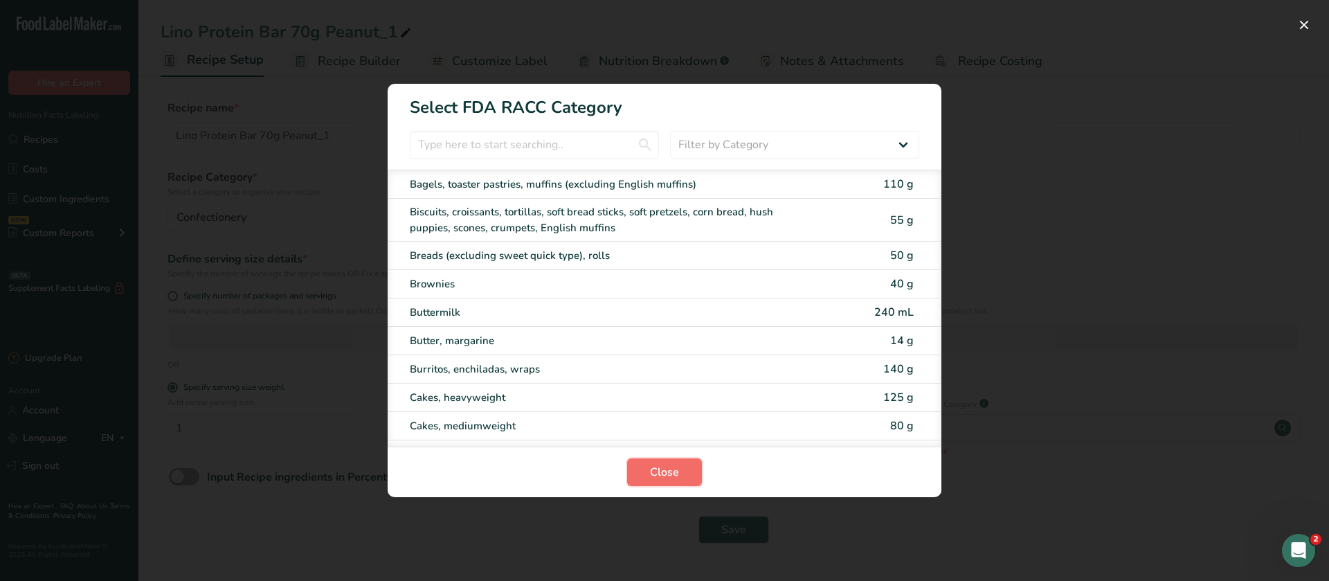
click at [688, 472] on button "Close" at bounding box center [664, 472] width 75 height 28
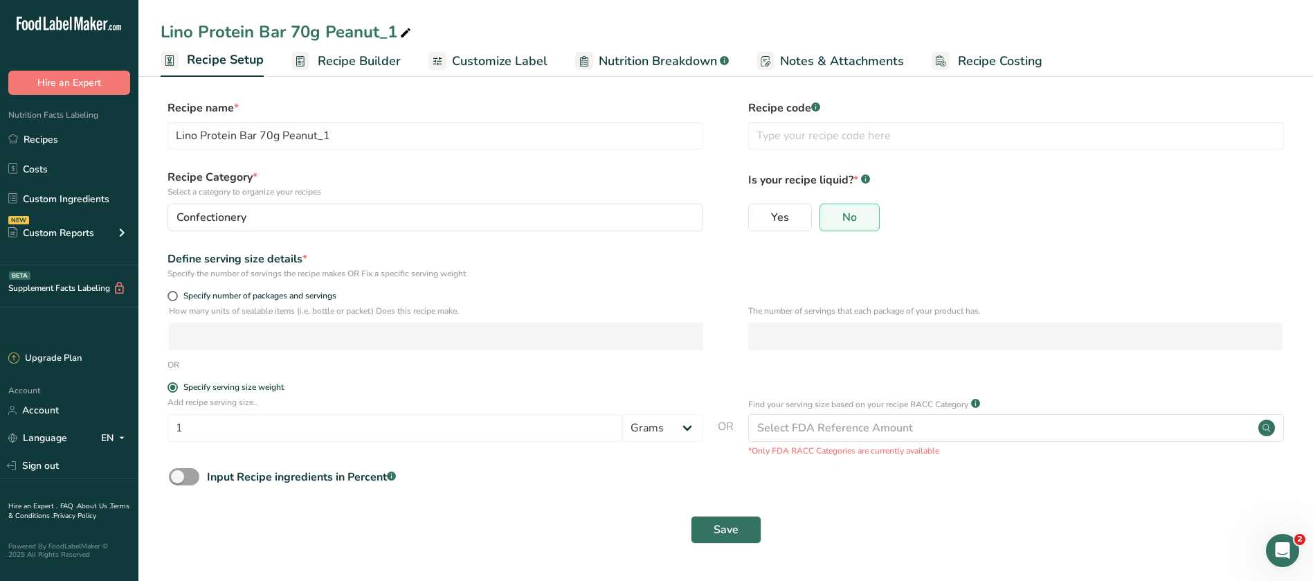
click at [971, 499] on form "Recipe name * [PERSON_NAME] Protein Bar 70g Peanut_1 Recipe code .a-a{fill:#347…" at bounding box center [726, 326] width 1131 height 452
click at [784, 423] on div "Select FDA Reference Amount" at bounding box center [835, 428] width 156 height 17
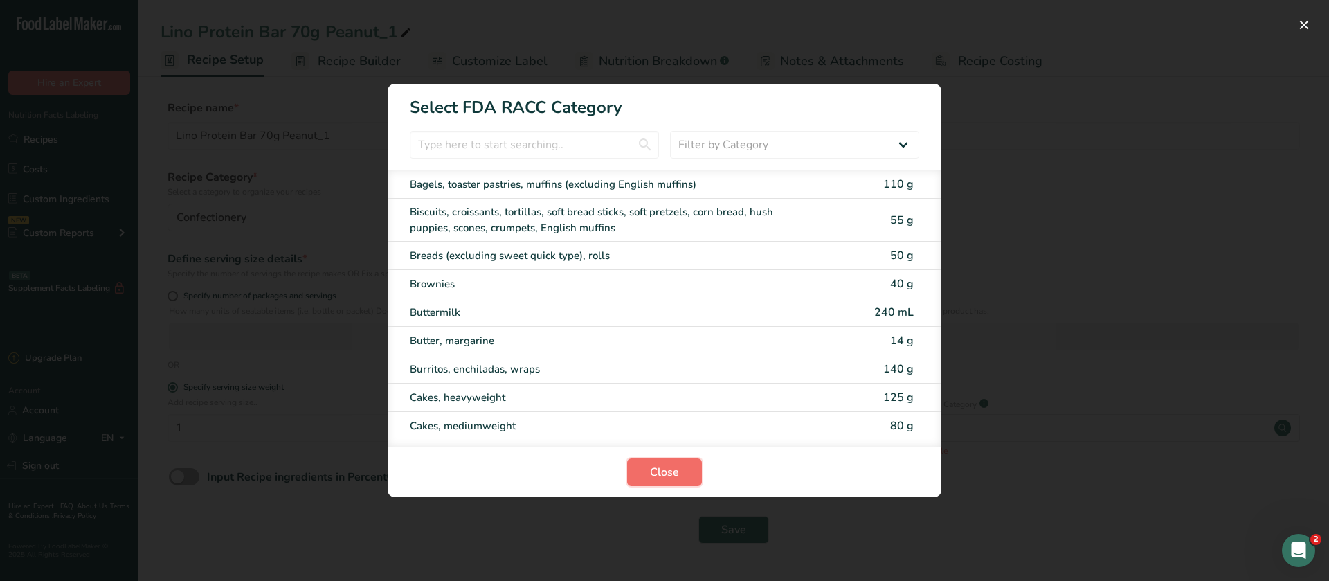
click at [655, 468] on span "Close" at bounding box center [664, 472] width 29 height 17
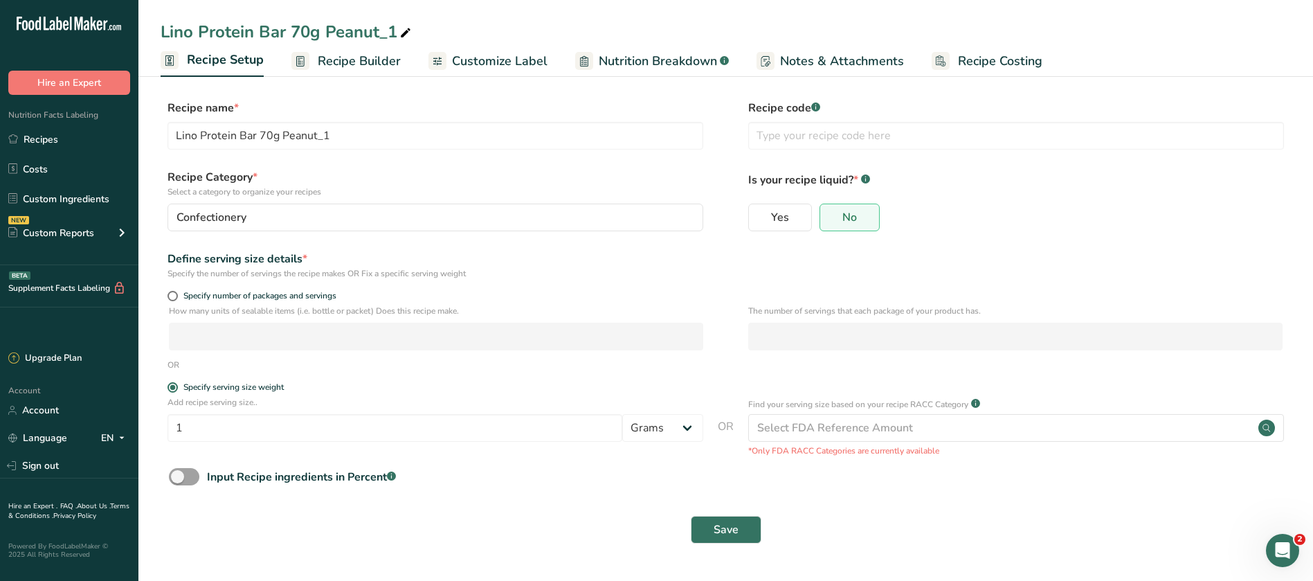
click at [984, 531] on div "Save" at bounding box center [726, 530] width 1114 height 28
click at [707, 519] on button "Save" at bounding box center [726, 530] width 71 height 28
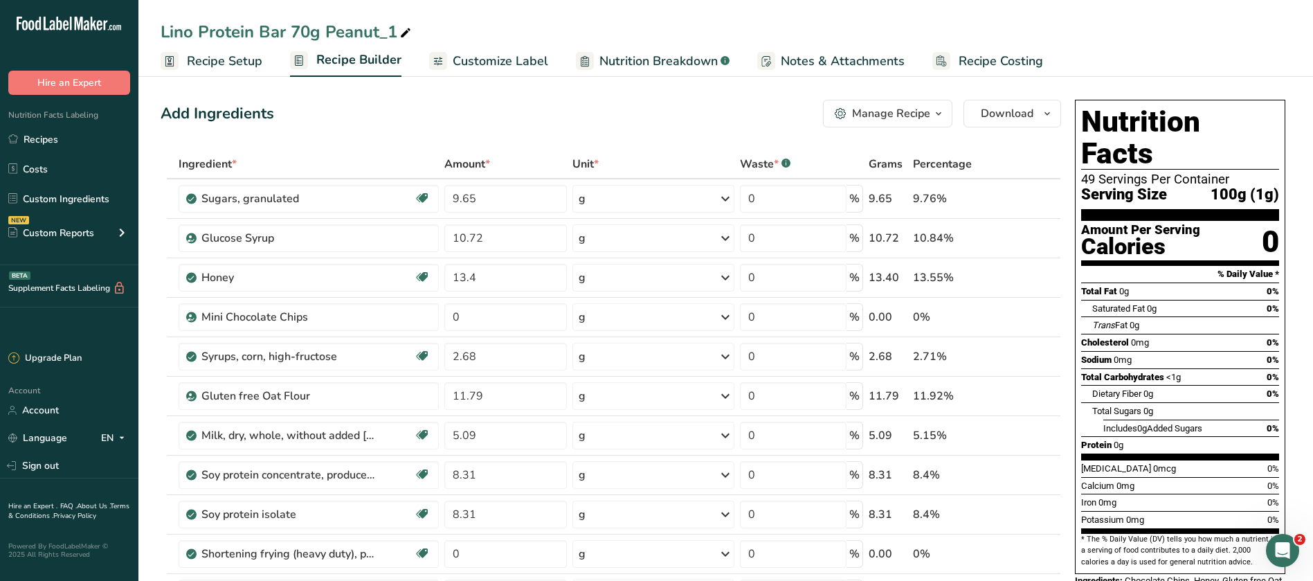
click at [206, 60] on span "Recipe Setup" at bounding box center [224, 61] width 75 height 19
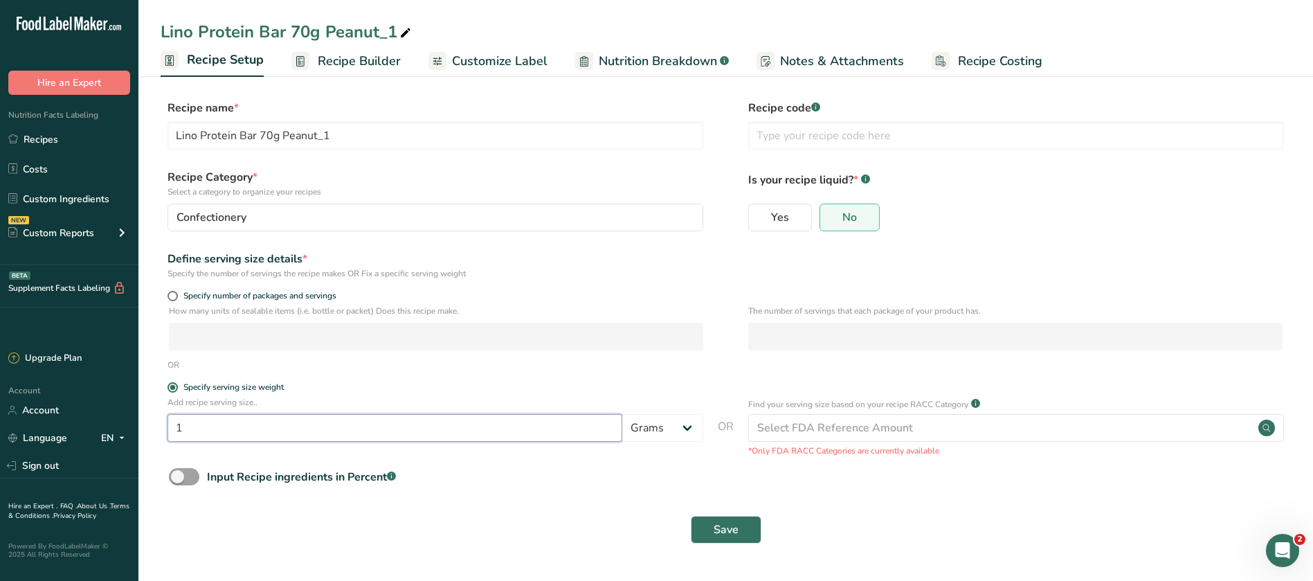
drag, startPoint x: 204, startPoint y: 431, endPoint x: 159, endPoint y: 431, distance: 44.3
click at [159, 431] on section "Recipe name * [PERSON_NAME] Protein Bar 70g Peanut_1 Recipe code .a-a{fill:#347…" at bounding box center [725, 323] width 1175 height 502
type input "70"
click at [817, 517] on div "Save" at bounding box center [726, 530] width 1114 height 28
click at [172, 294] on span at bounding box center [173, 296] width 10 height 10
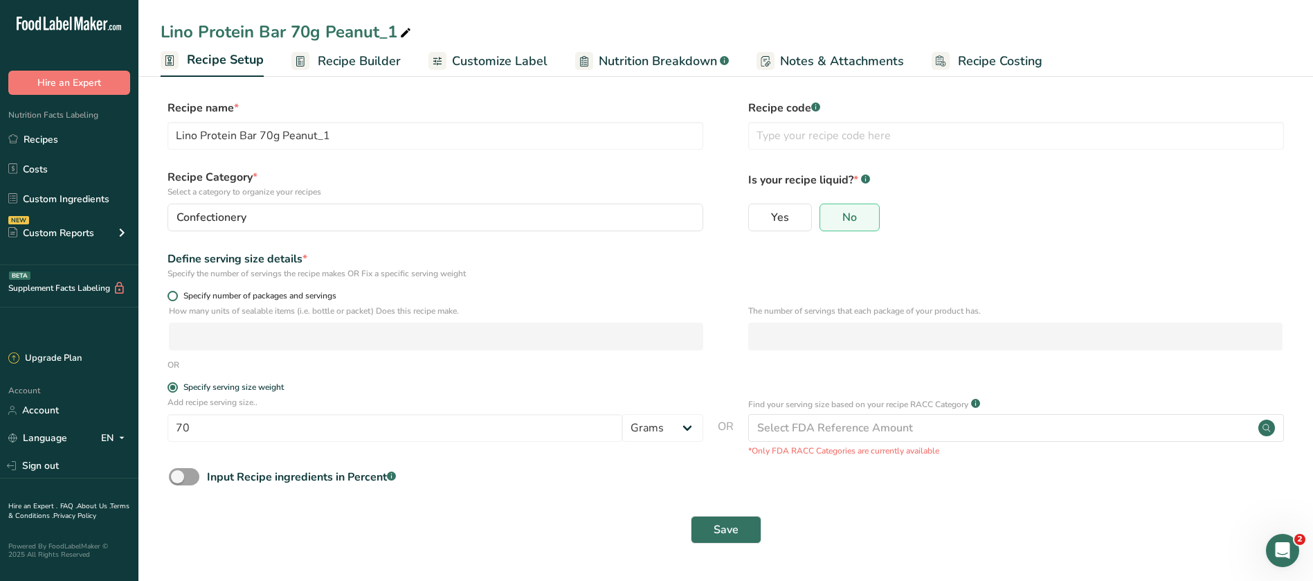
click at [172, 294] on input "Specify number of packages and servings" at bounding box center [172, 295] width 9 height 9
radio input "true"
radio input "false"
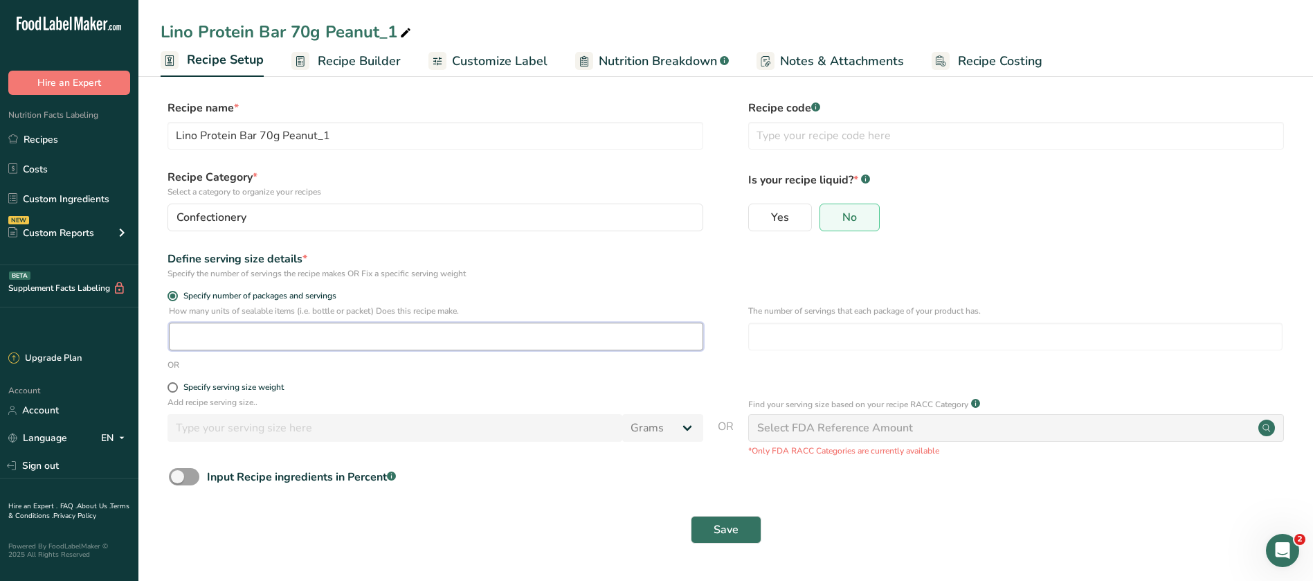
click at [202, 340] on input "number" at bounding box center [436, 337] width 535 height 28
type input "1"
click at [517, 501] on form "Recipe name * [PERSON_NAME] Protein Bar 70g Peanut_1 Recipe code .a-a{fill:#347…" at bounding box center [726, 326] width 1131 height 452
click at [737, 537] on span "Save" at bounding box center [726, 529] width 25 height 17
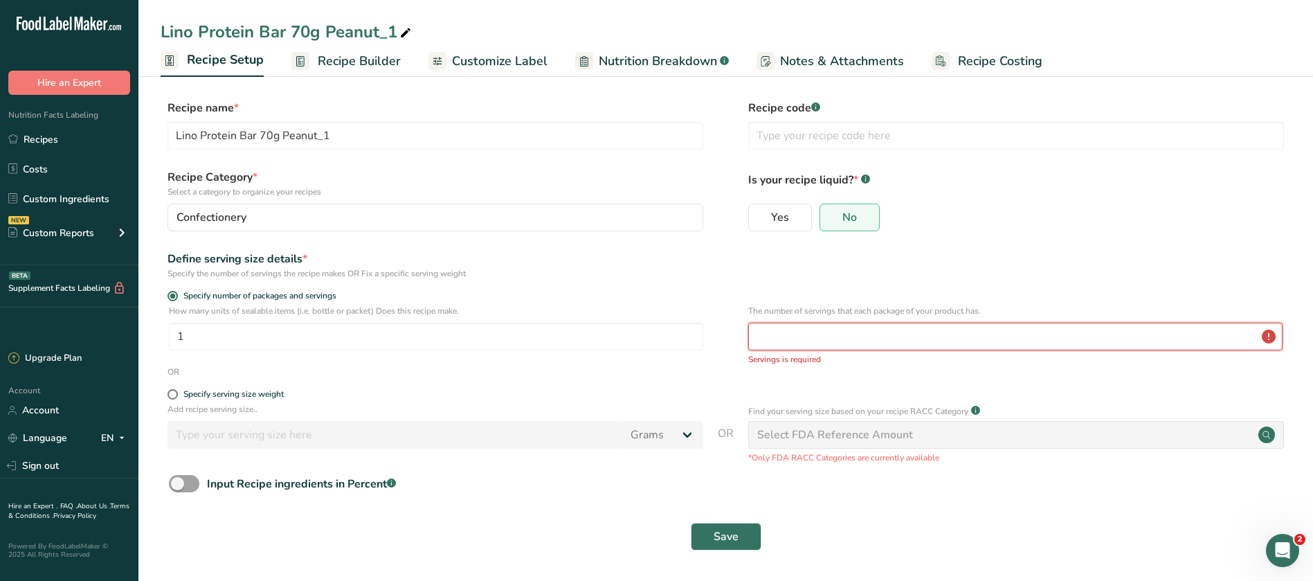
click at [793, 347] on input "number" at bounding box center [1015, 337] width 535 height 28
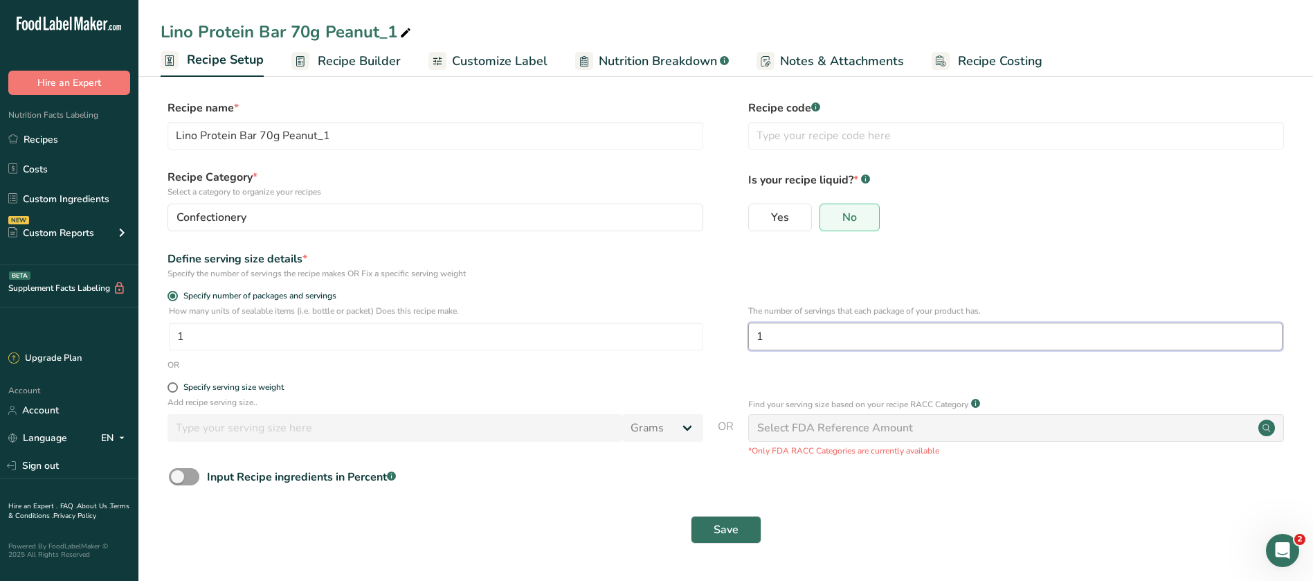
type input "1"
click at [910, 500] on form "Recipe name * [PERSON_NAME] Protein Bar 70g Peanut_1 Recipe code .a-a{fill:#347…" at bounding box center [726, 326] width 1131 height 452
click at [733, 535] on span "Save" at bounding box center [726, 529] width 25 height 17
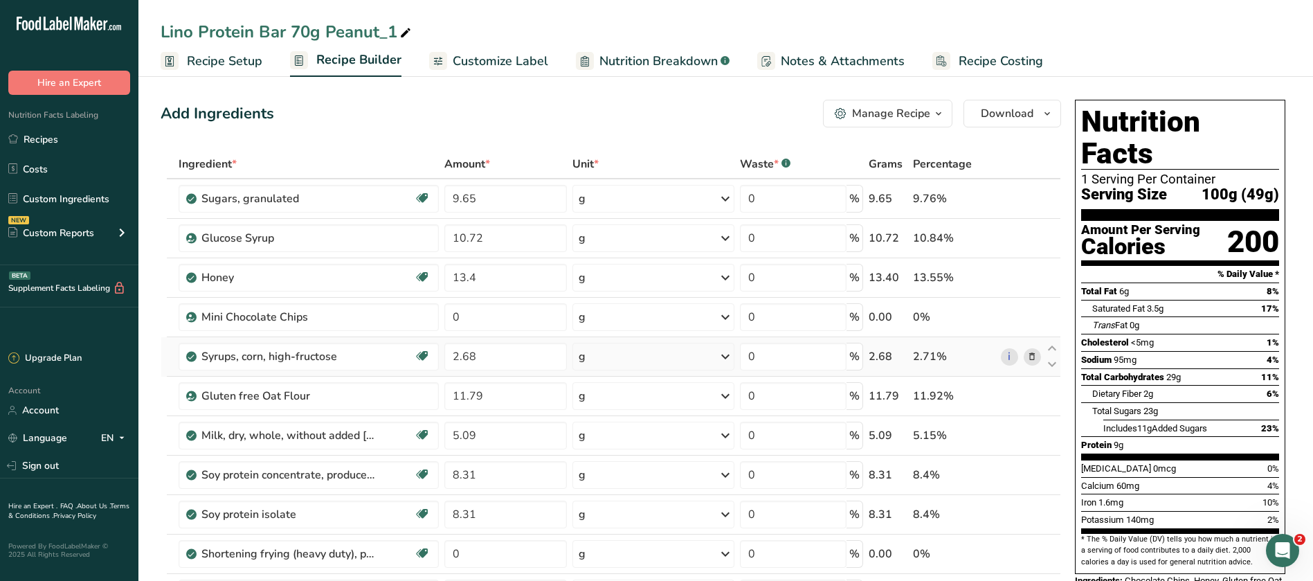
scroll to position [519, 0]
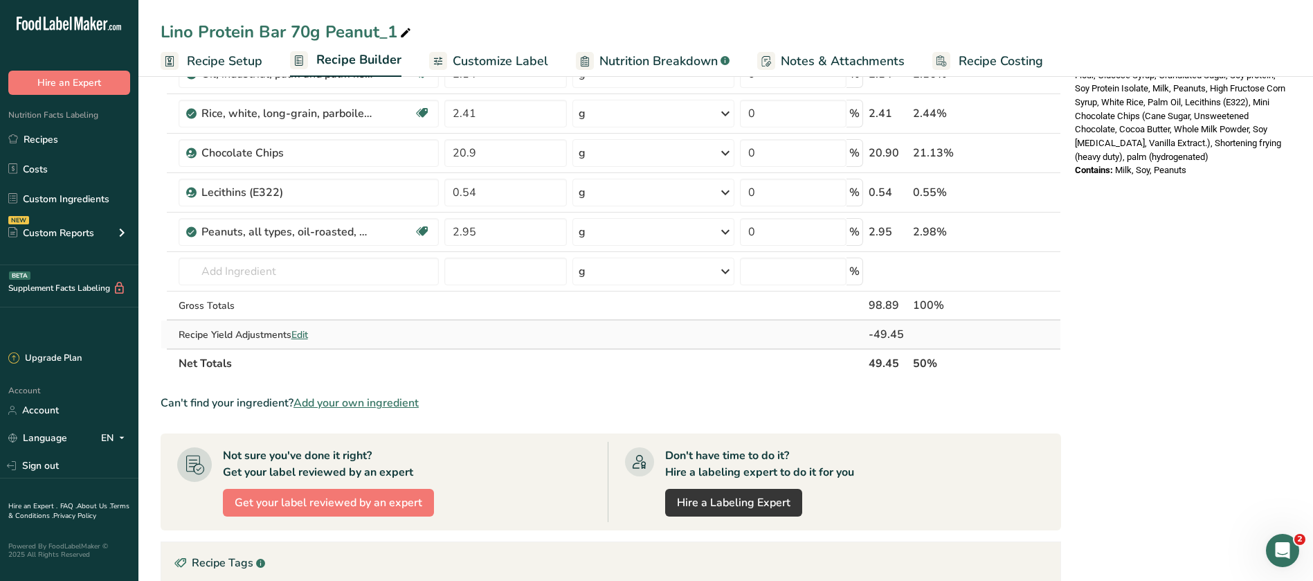
click at [301, 334] on span "Edit" at bounding box center [299, 334] width 17 height 13
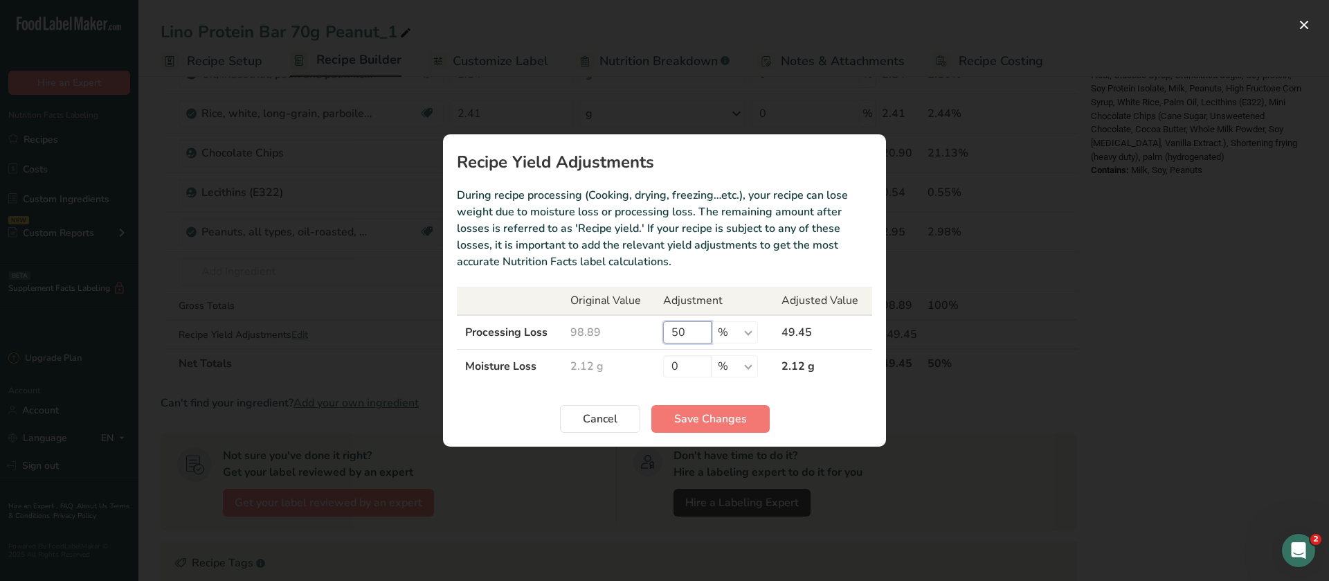
drag, startPoint x: 685, startPoint y: 334, endPoint x: 654, endPoint y: 332, distance: 30.5
click at [655, 332] on td "50 % g kg mg mcg lb oz" at bounding box center [714, 332] width 118 height 35
type input "4"
type input "30"
click at [725, 411] on span "Save Changes" at bounding box center [710, 419] width 73 height 17
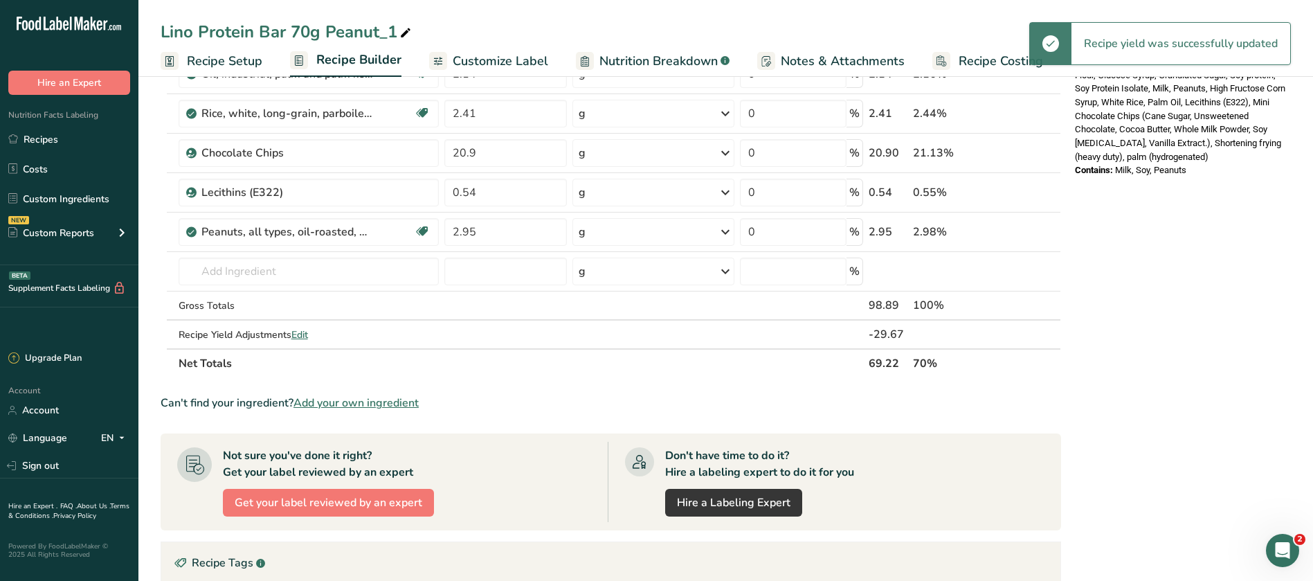
click at [1077, 356] on div "Nutrition Facts 1 Serving Per Container Serving Size 100g (69g) Amount Per Serv…" at bounding box center [1181, 221] width 222 height 1293
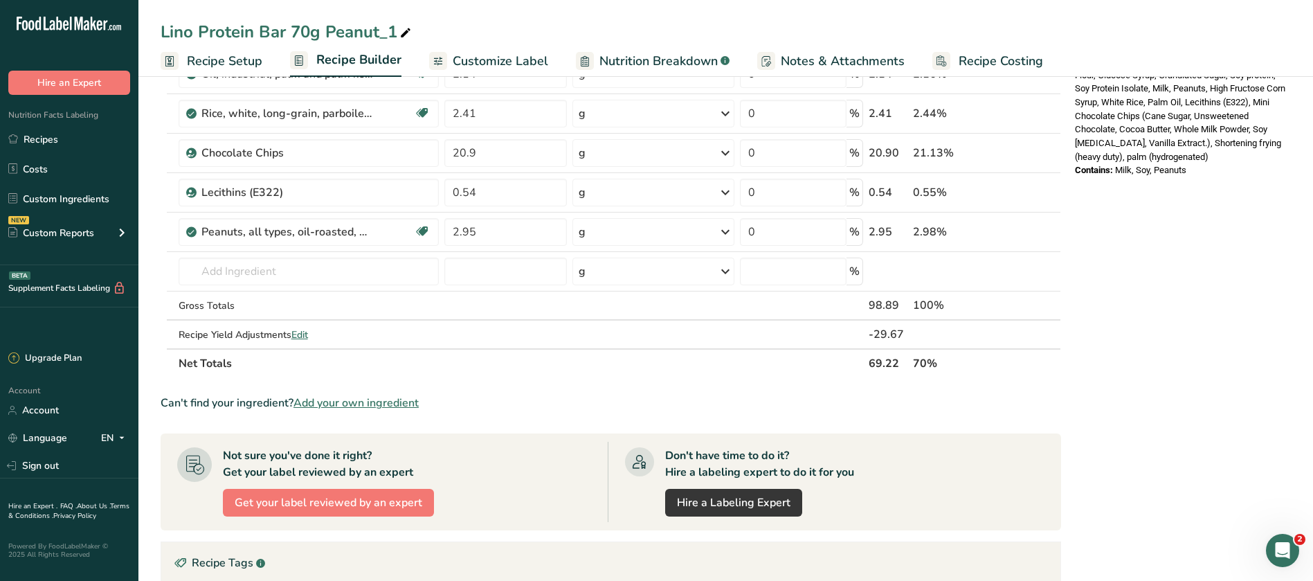
scroll to position [0, 0]
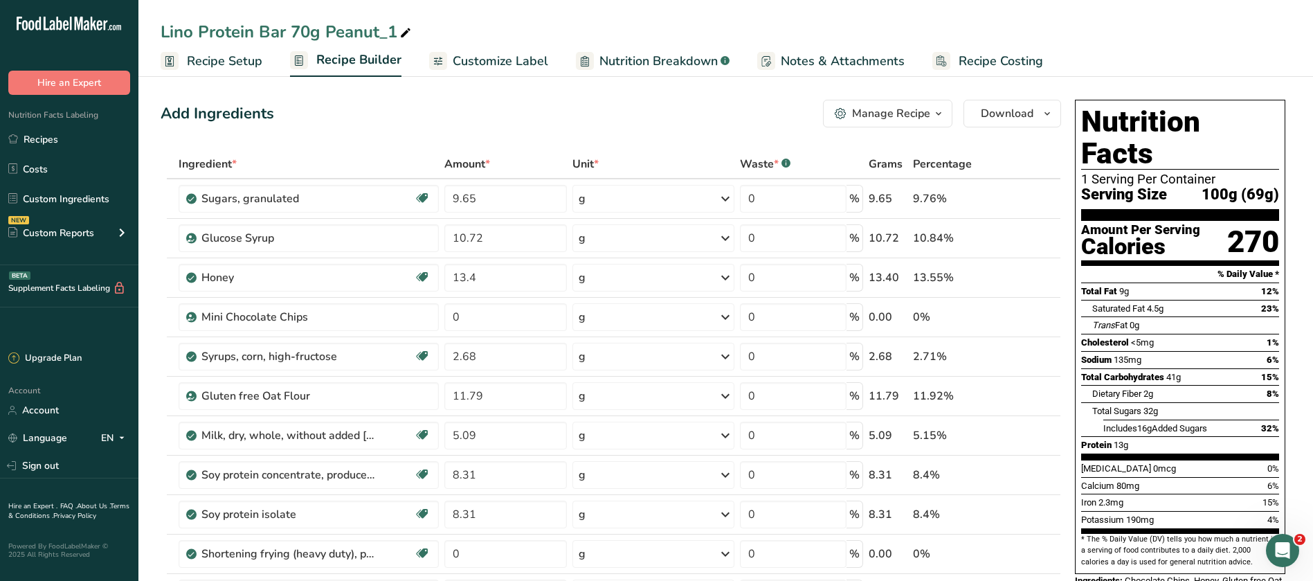
click at [497, 62] on span "Customize Label" at bounding box center [501, 61] width 96 height 19
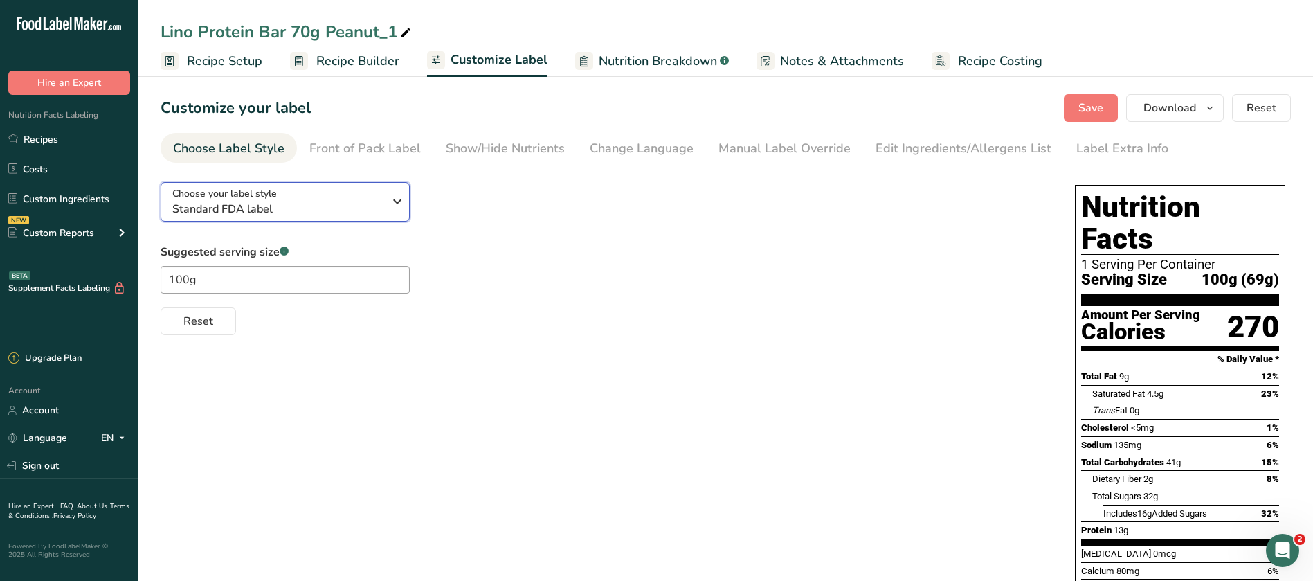
click at [404, 204] on icon "button" at bounding box center [397, 201] width 17 height 25
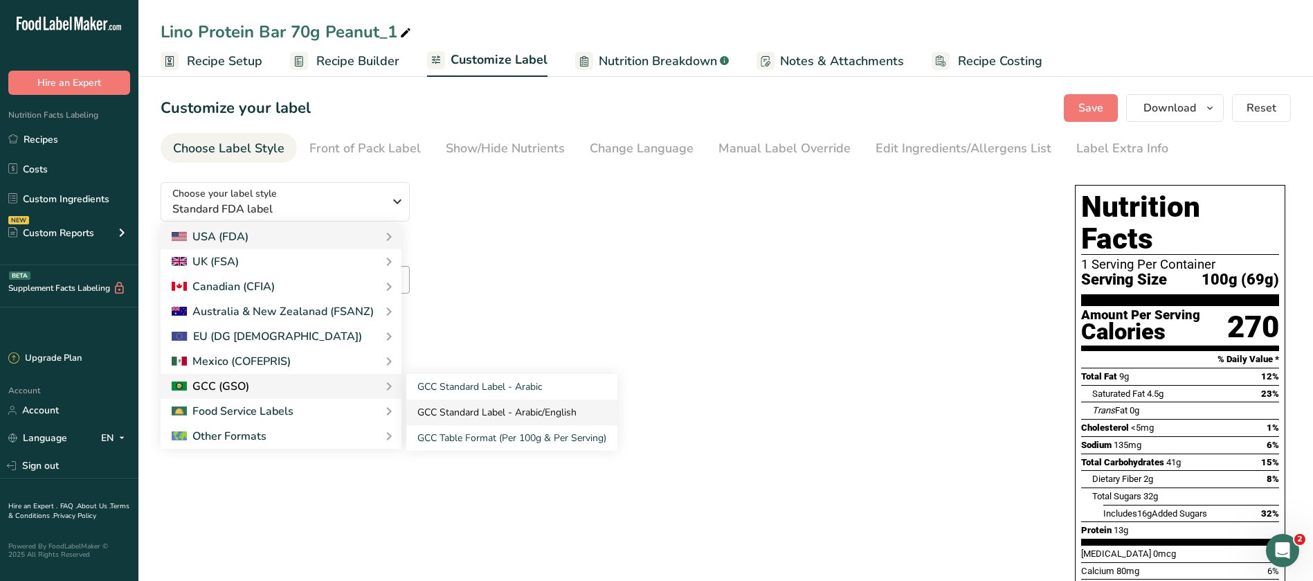
click at [487, 411] on link "GCC Standard Label - Arabic/English" at bounding box center [511, 412] width 211 height 26
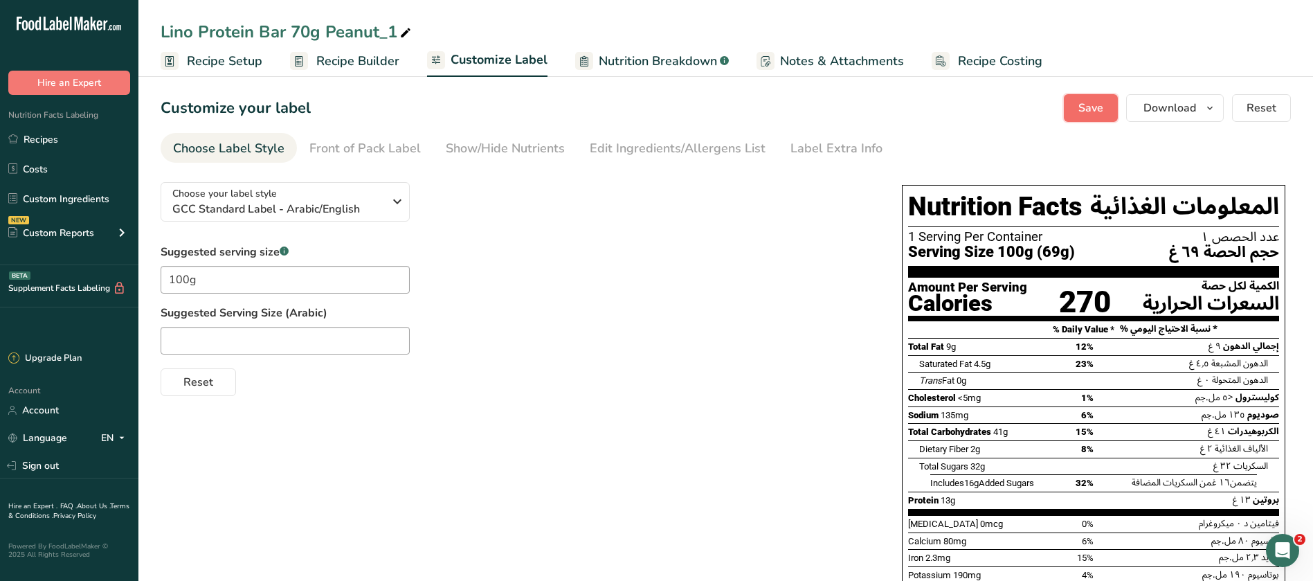
click at [1102, 100] on span "Save" at bounding box center [1091, 108] width 25 height 17
click at [240, 59] on span "Recipe Setup" at bounding box center [224, 61] width 75 height 19
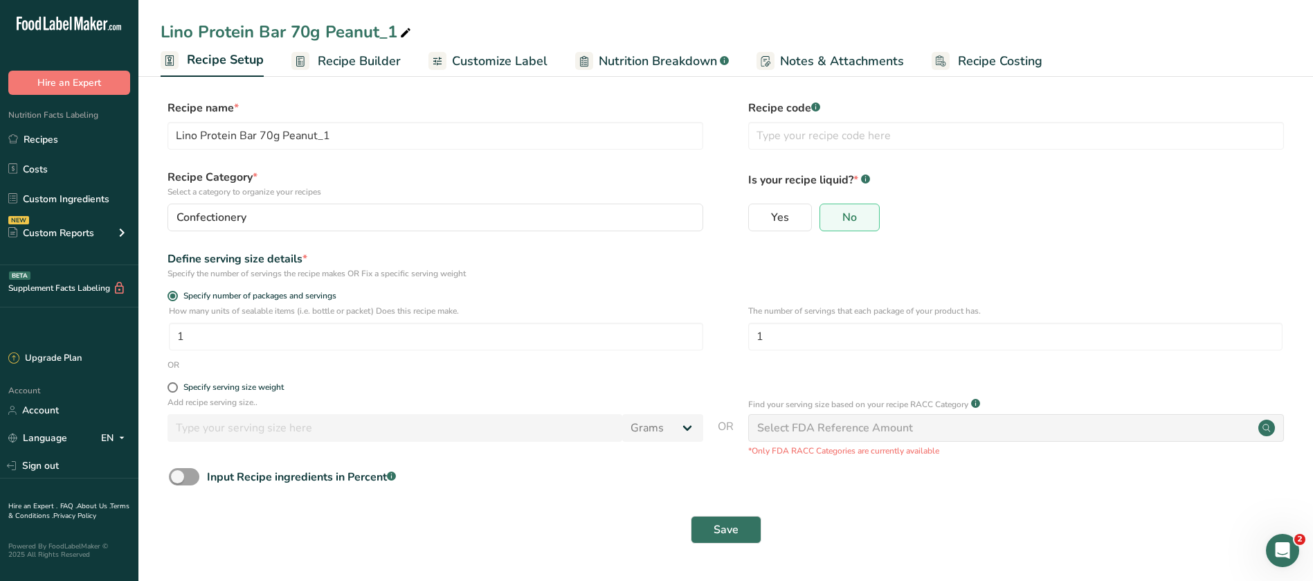
click at [351, 60] on span "Recipe Builder" at bounding box center [359, 61] width 83 height 19
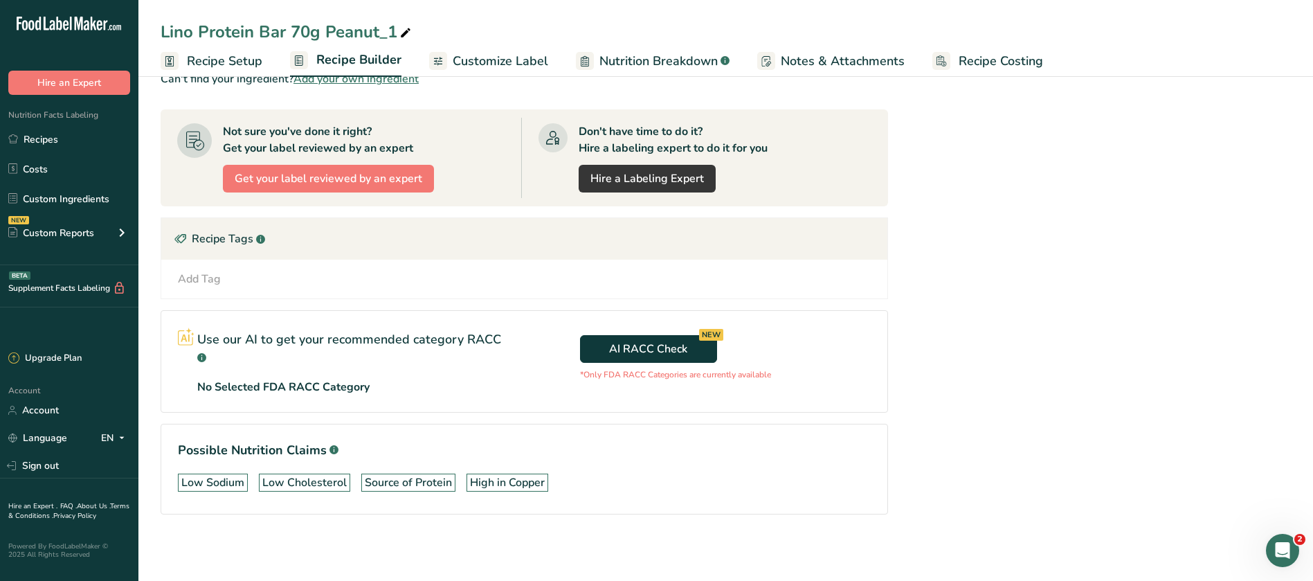
scroll to position [324, 0]
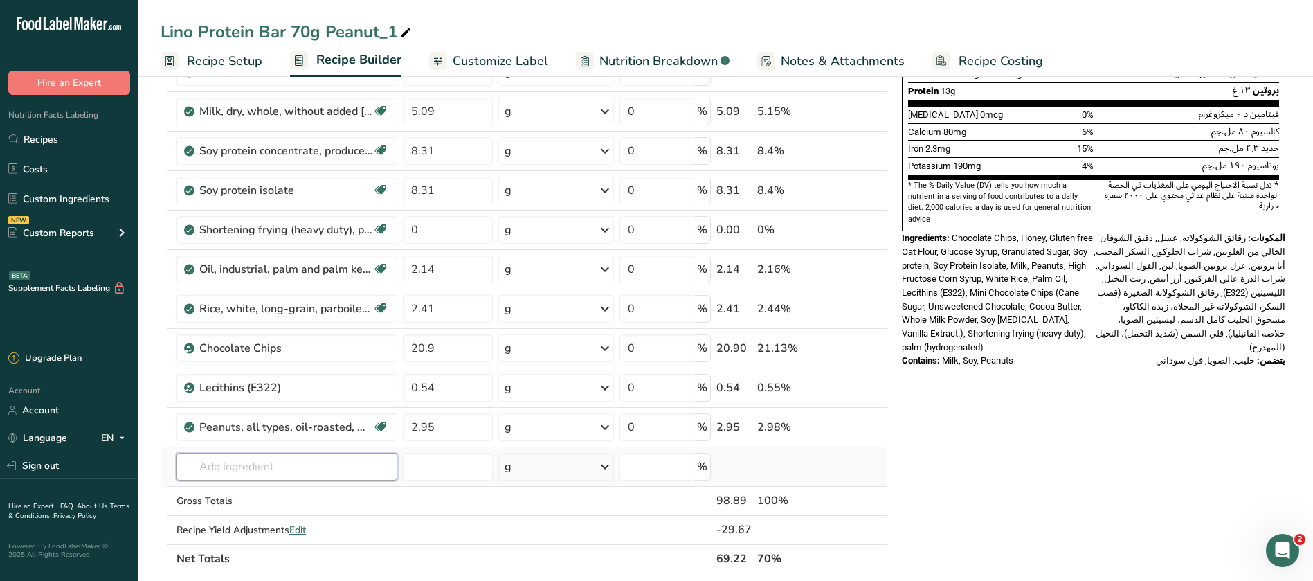
click at [264, 464] on input "text" at bounding box center [287, 467] width 221 height 28
type input "G"
type input "E"
drag, startPoint x: 454, startPoint y: 388, endPoint x: 407, endPoint y: 388, distance: 46.4
click at [407, 388] on input "0.54" at bounding box center [448, 388] width 91 height 28
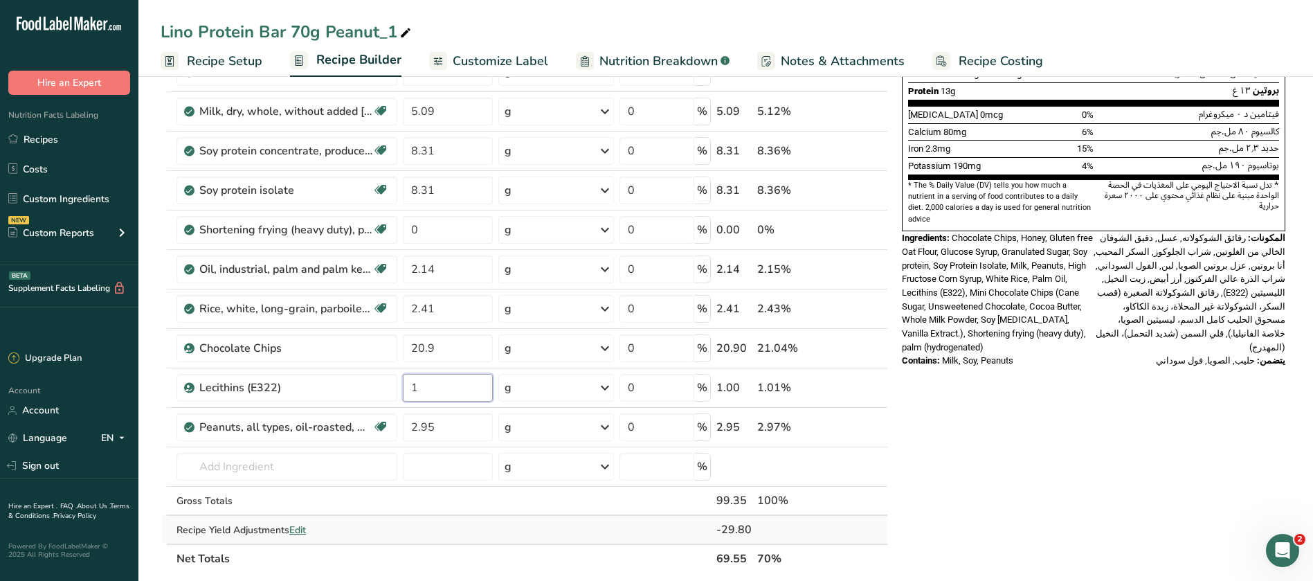
type input "1"
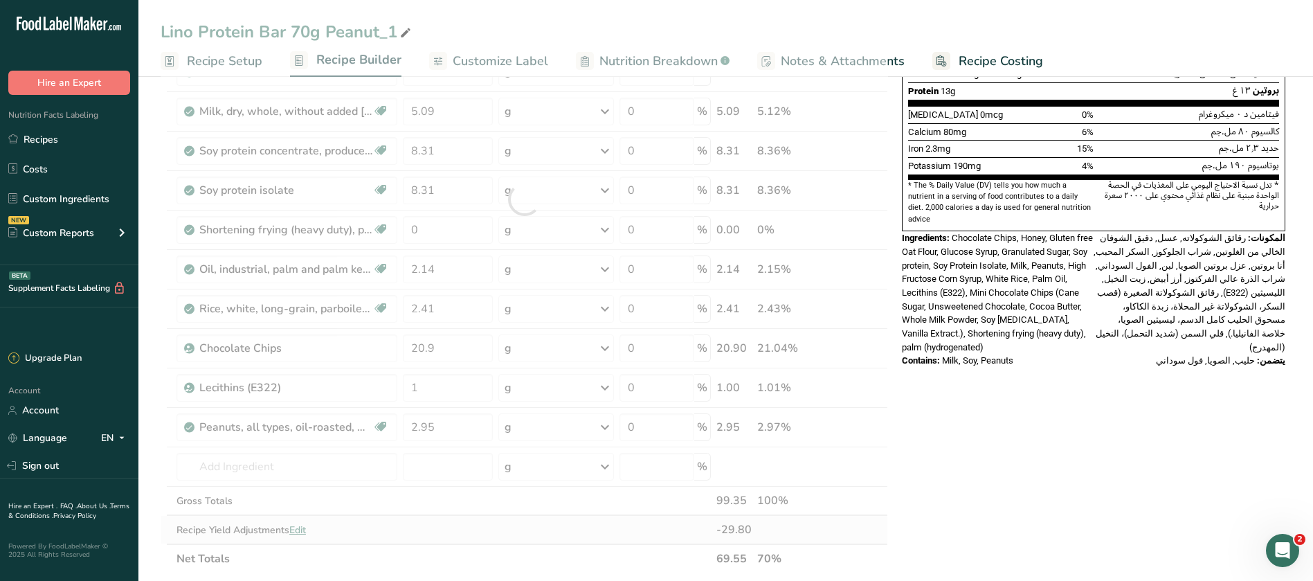
click at [517, 525] on div "Ingredient * Amount * Unit * Waste * .a-a{fill:#347362;}.b-a{fill:#fff;} Grams …" at bounding box center [525, 200] width 728 height 748
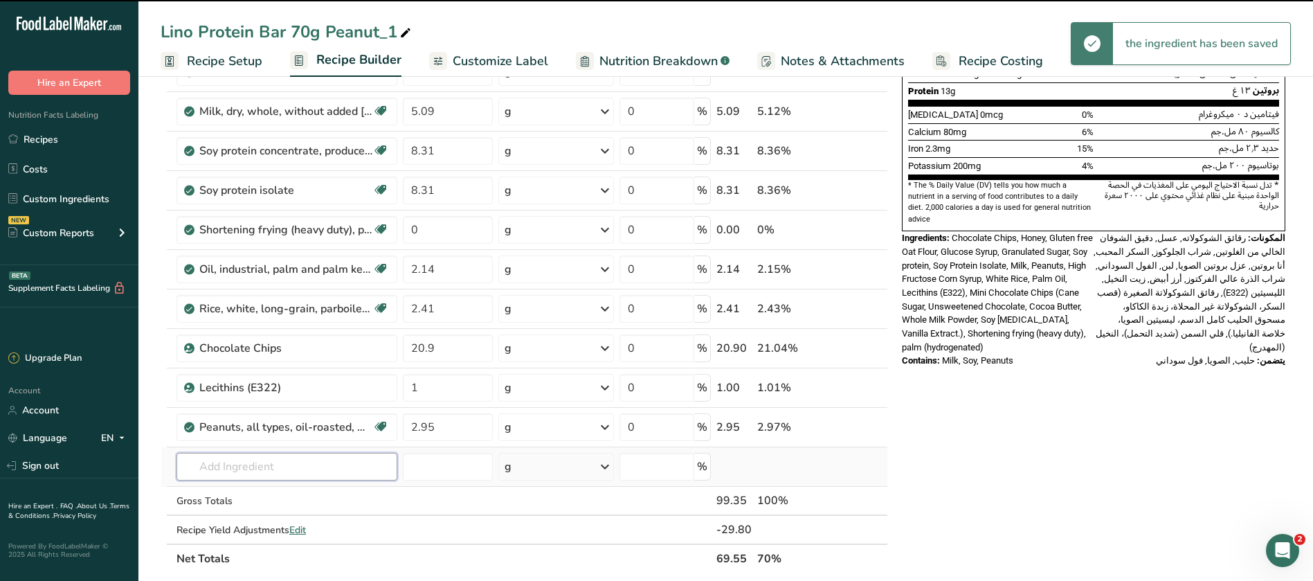
click at [247, 468] on input "text" at bounding box center [287, 467] width 221 height 28
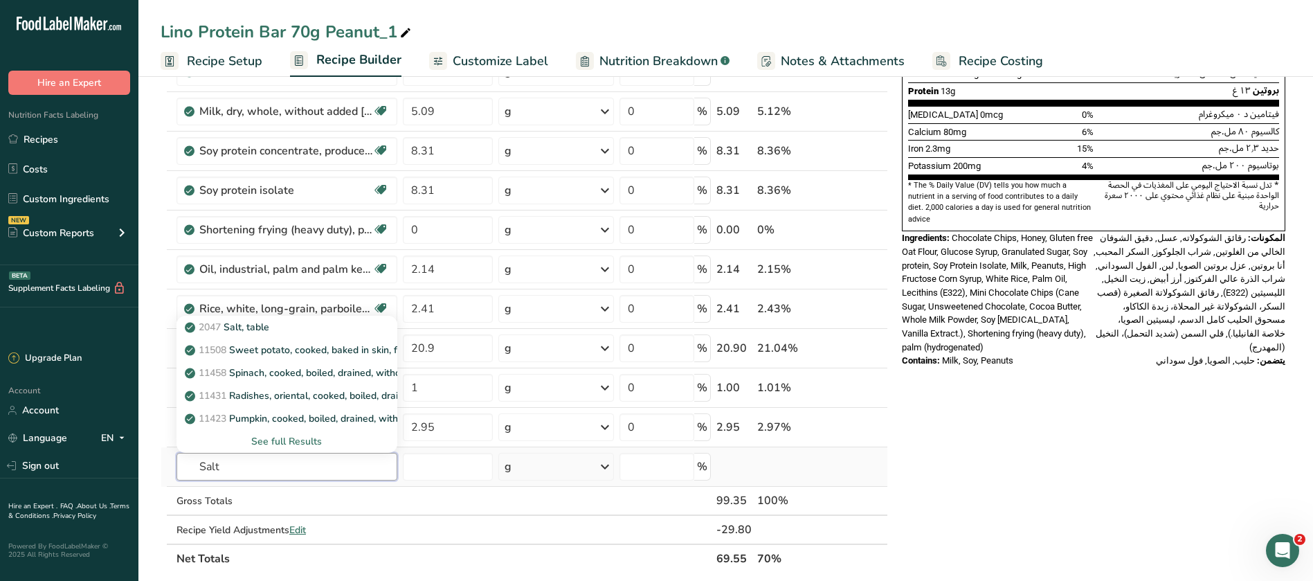
type input "Salt"
click at [291, 436] on div "See full Results" at bounding box center [287, 441] width 199 height 15
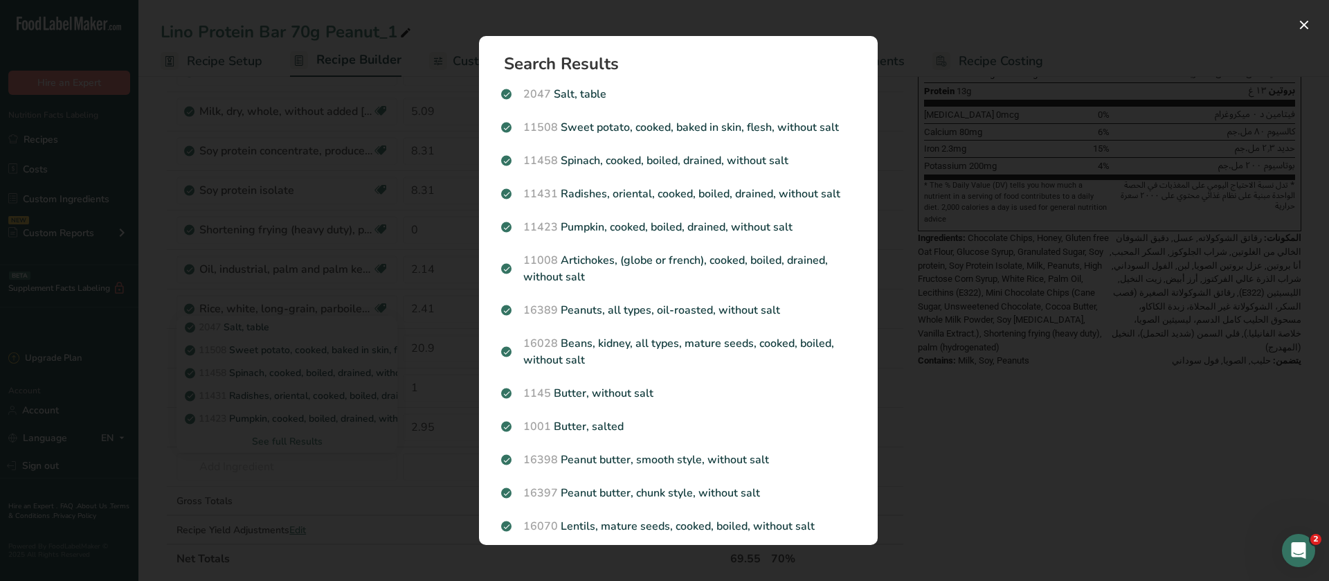
click at [979, 414] on div "Search results modal" at bounding box center [664, 290] width 1329 height 581
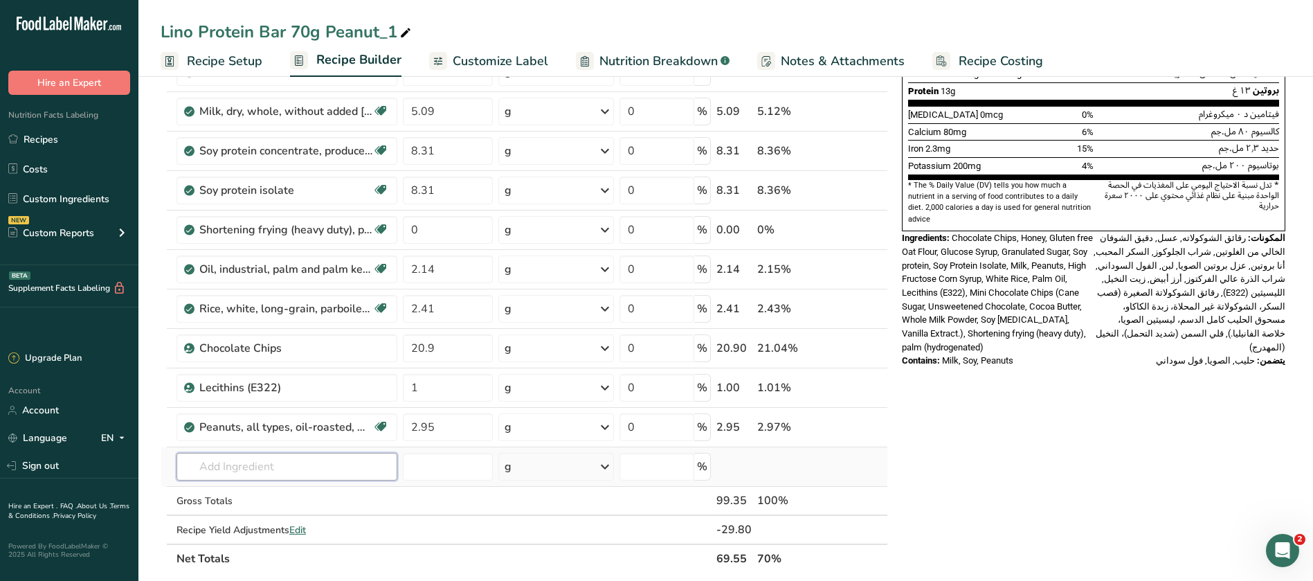
click at [214, 469] on input "text" at bounding box center [287, 467] width 221 height 28
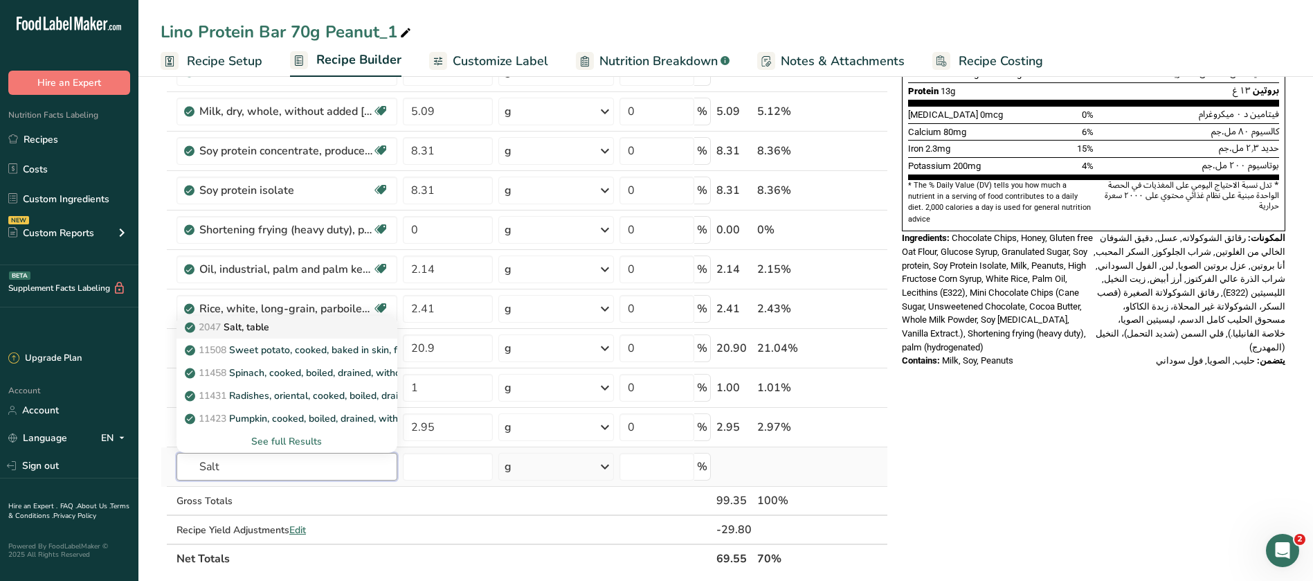
type input "Salt"
click at [267, 323] on p "2047 Salt, table" at bounding box center [229, 327] width 82 height 15
type input "Salt, table"
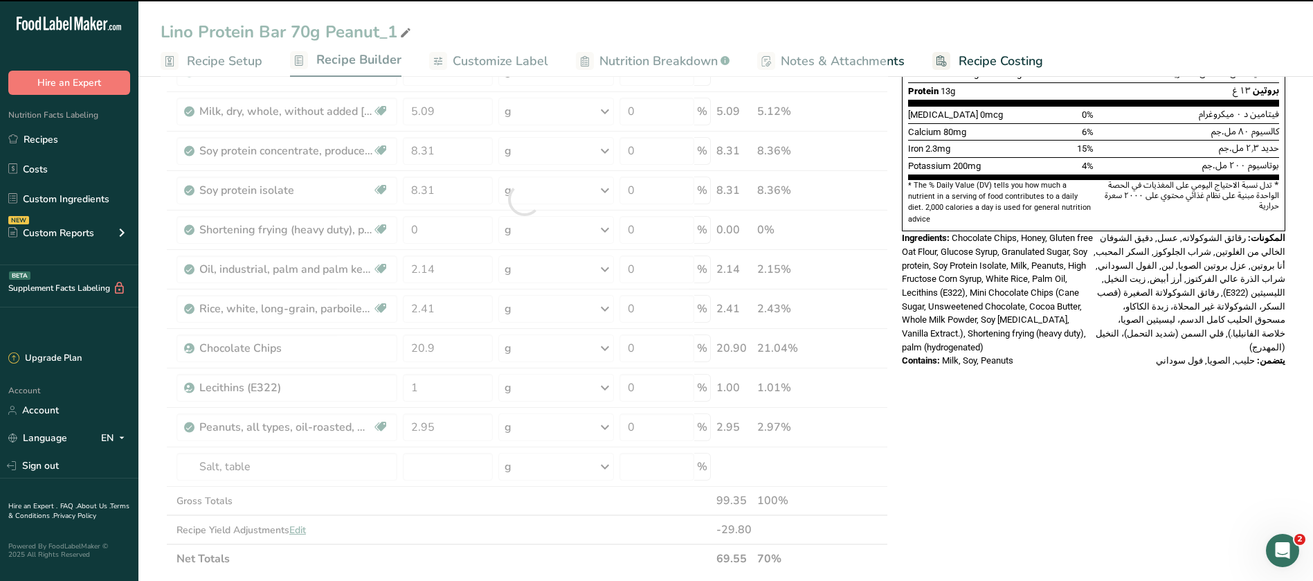
type input "0"
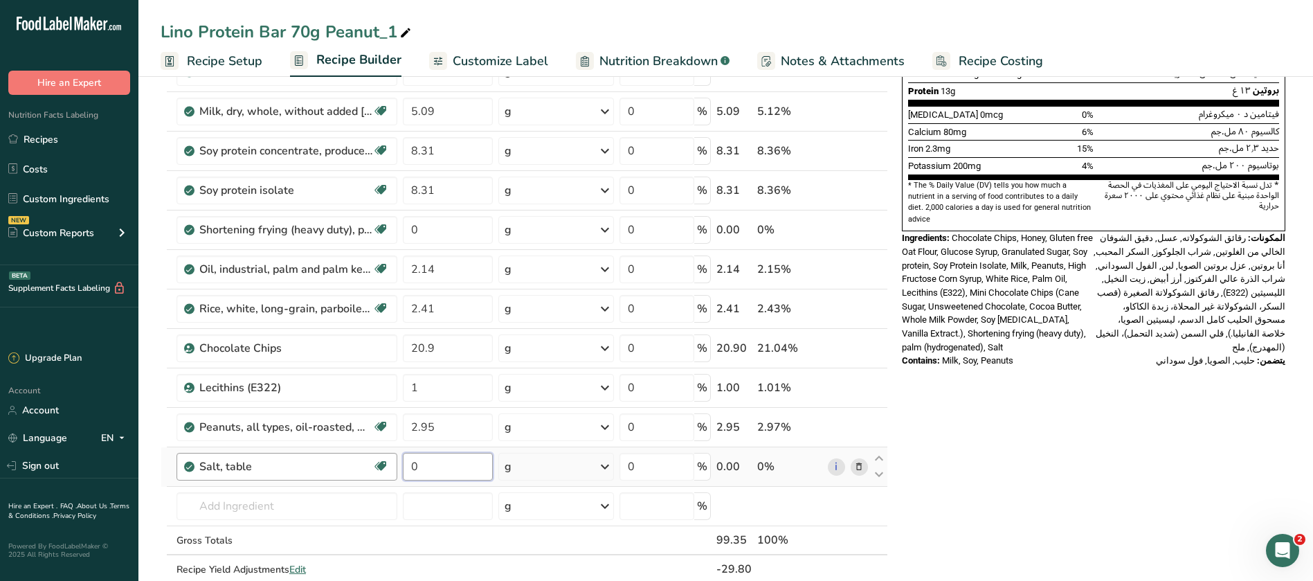
drag, startPoint x: 425, startPoint y: 471, endPoint x: 397, endPoint y: 463, distance: 29.6
click at [397, 463] on tr "Salt, table Dairy free Gluten free Vegan Vegetarian Soy free 0 g Portions 1 tsp…" at bounding box center [524, 466] width 726 height 39
type input "0.1"
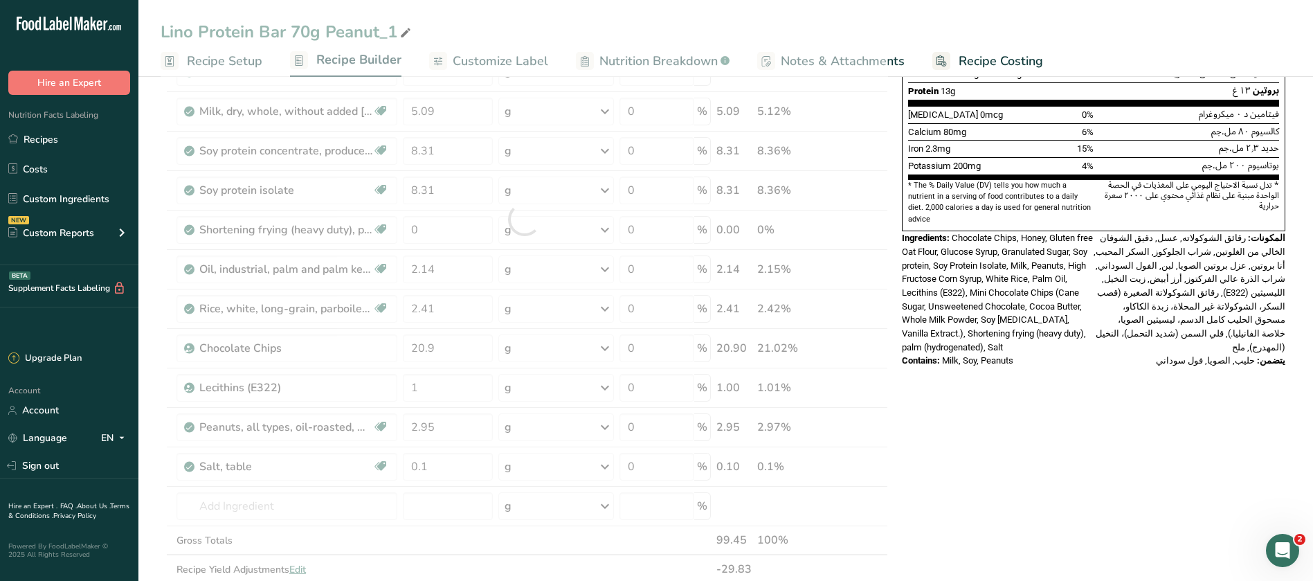
click at [1061, 469] on div "Nutrition Facts [DEMOGRAPHIC_DATA] 1 Serving Per Container عدد الحصص ١ Serving …" at bounding box center [1094, 443] width 395 height 1347
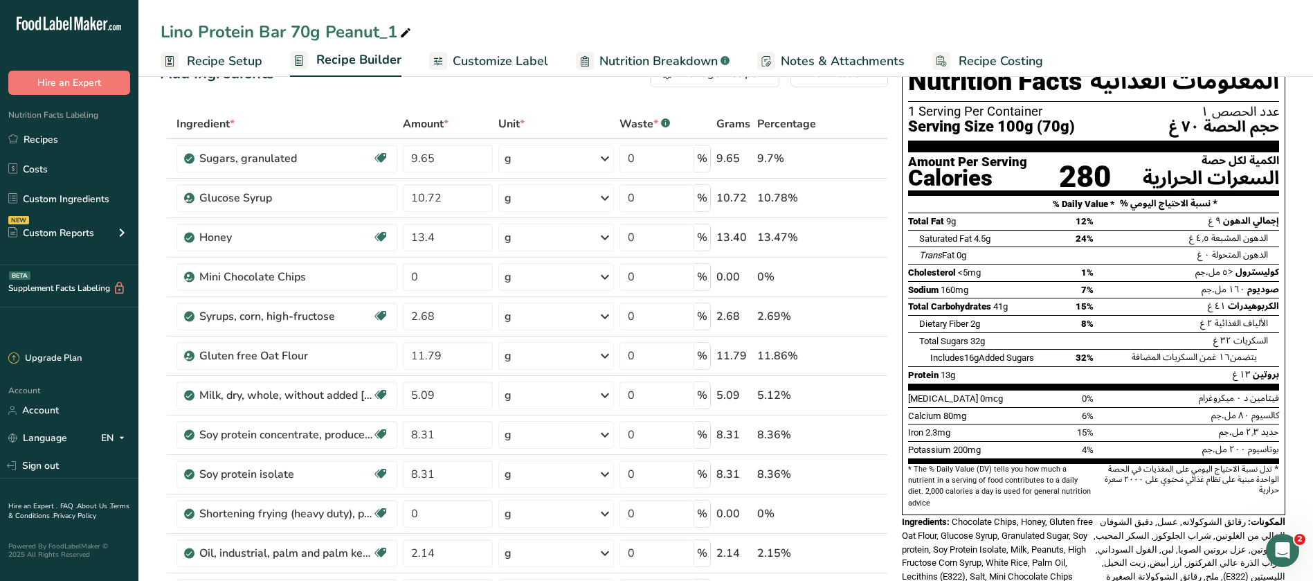
scroll to position [53, 0]
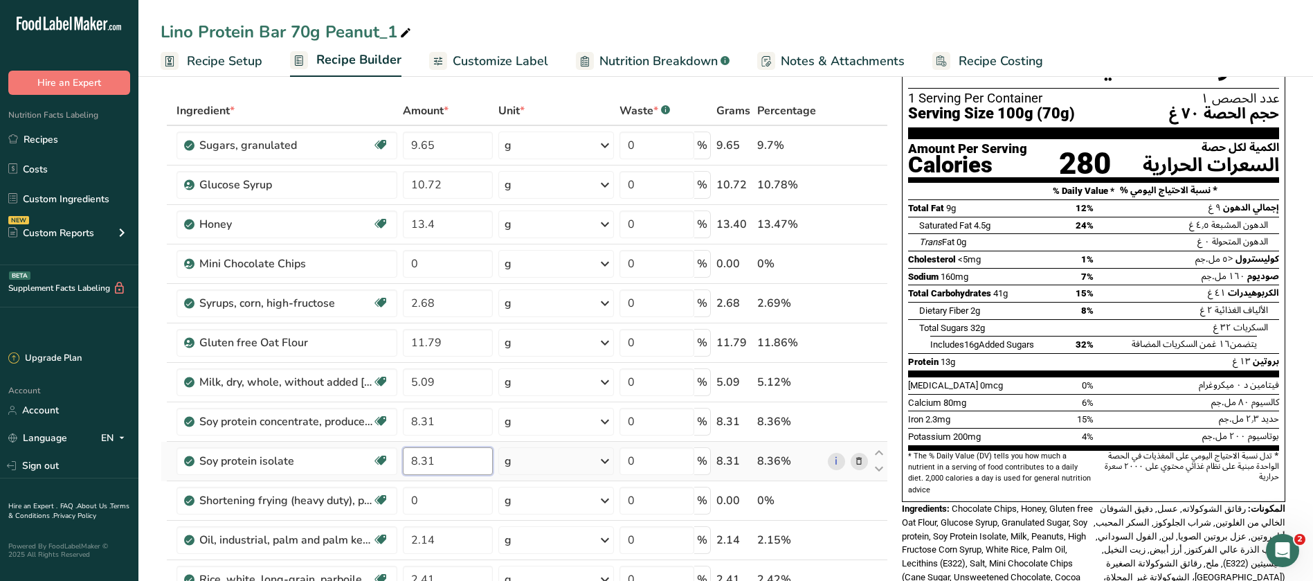
drag, startPoint x: 417, startPoint y: 457, endPoint x: 406, endPoint y: 464, distance: 13.7
click at [406, 464] on input "8.31" at bounding box center [448, 461] width 91 height 28
type input "9.31"
click at [874, 197] on div "Ingredient * Amount * Unit * Waste * .a-a{fill:#347362;}.b-a{fill:#fff;} Grams …" at bounding box center [525, 489] width 728 height 787
click at [412, 423] on input "8.31" at bounding box center [448, 422] width 90 height 28
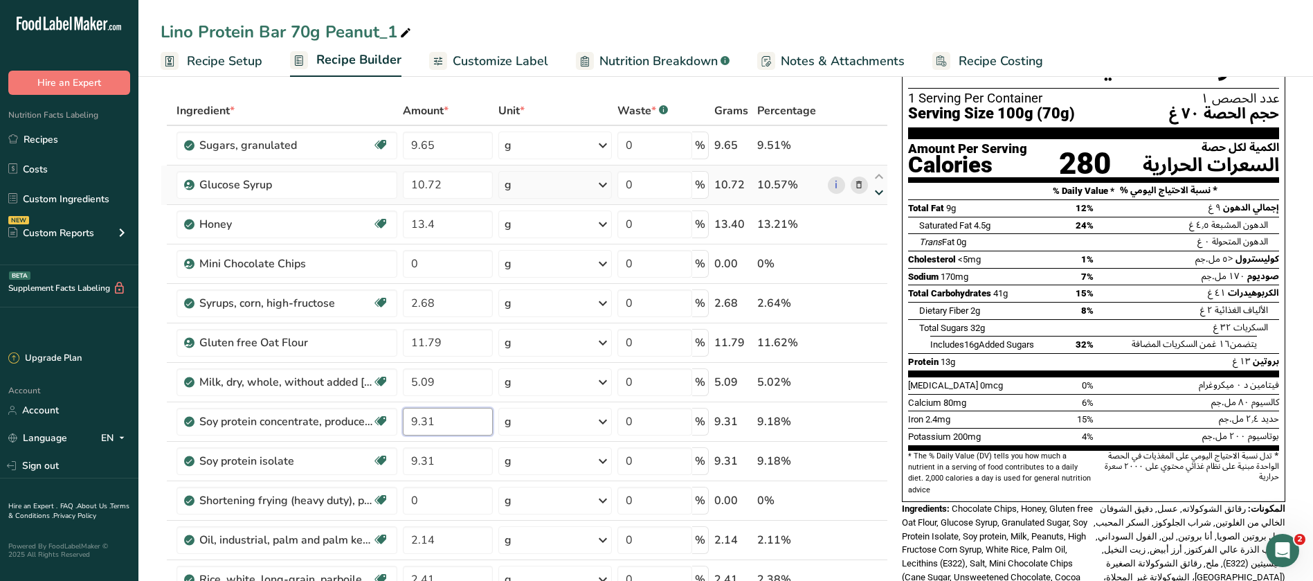
type input "9.31"
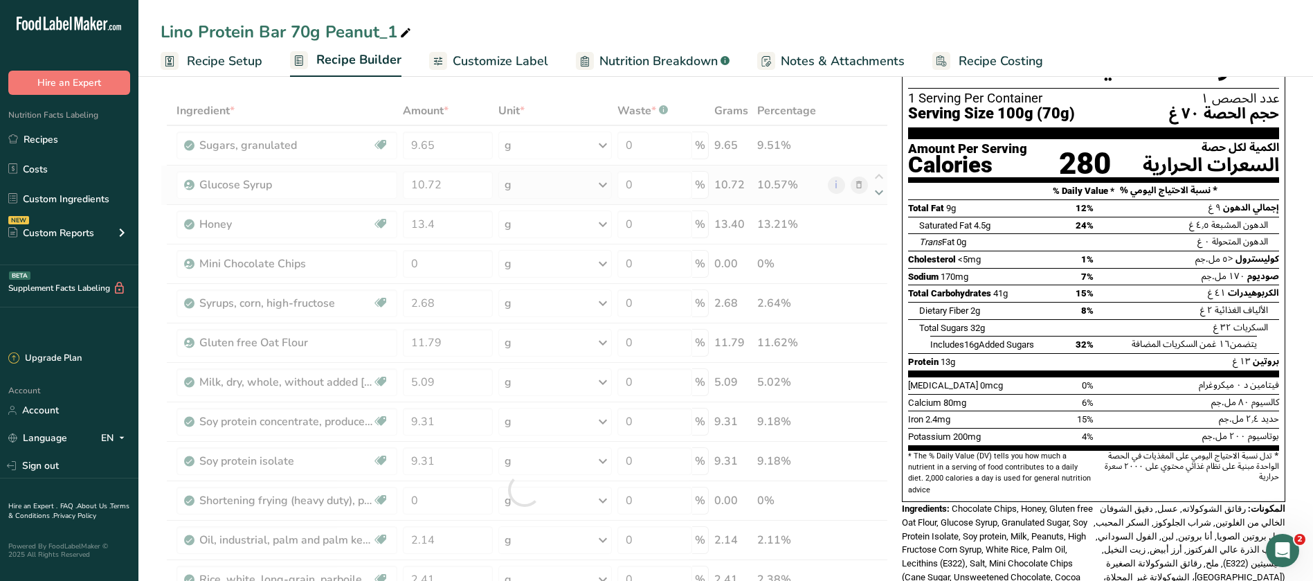
click at [873, 193] on div "Ingredient * Amount * Unit * Waste * .a-a{fill:#347362;}.b-a{fill:#fff;} Grams …" at bounding box center [525, 489] width 728 height 787
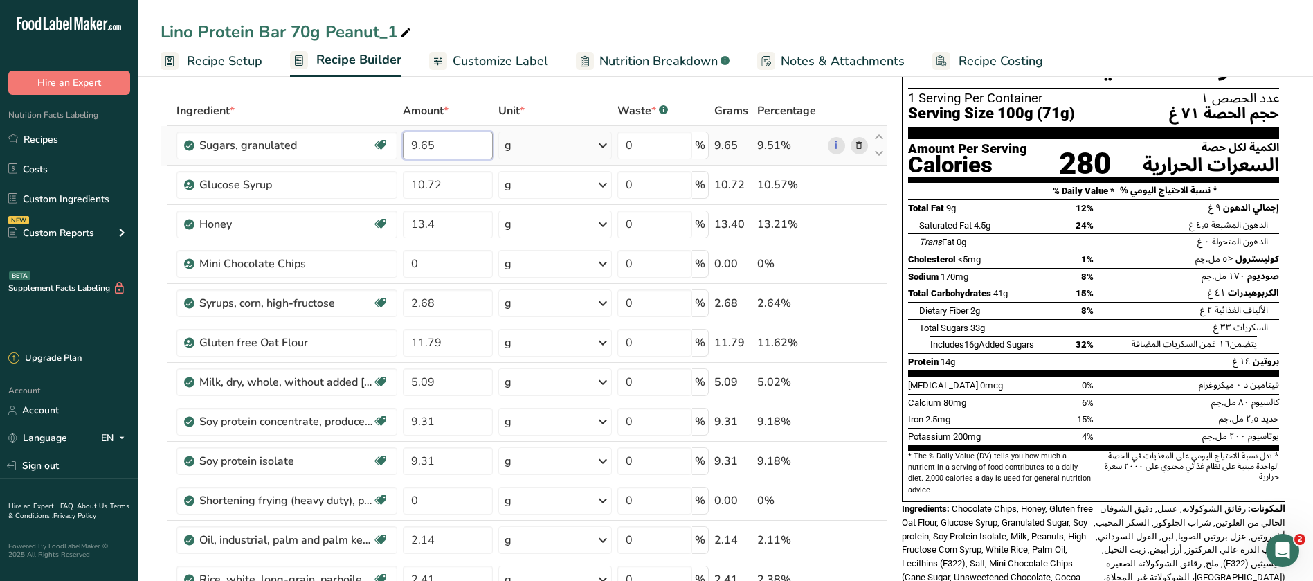
drag, startPoint x: 415, startPoint y: 145, endPoint x: 406, endPoint y: 148, distance: 9.0
click at [406, 148] on input "9.65" at bounding box center [448, 146] width 90 height 28
type input "8.65"
click at [1088, 3] on div "[PERSON_NAME] Protein Bar 70g Peanut_1 Recipe Setup Recipe Builder Customize La…" at bounding box center [725, 38] width 1175 height 77
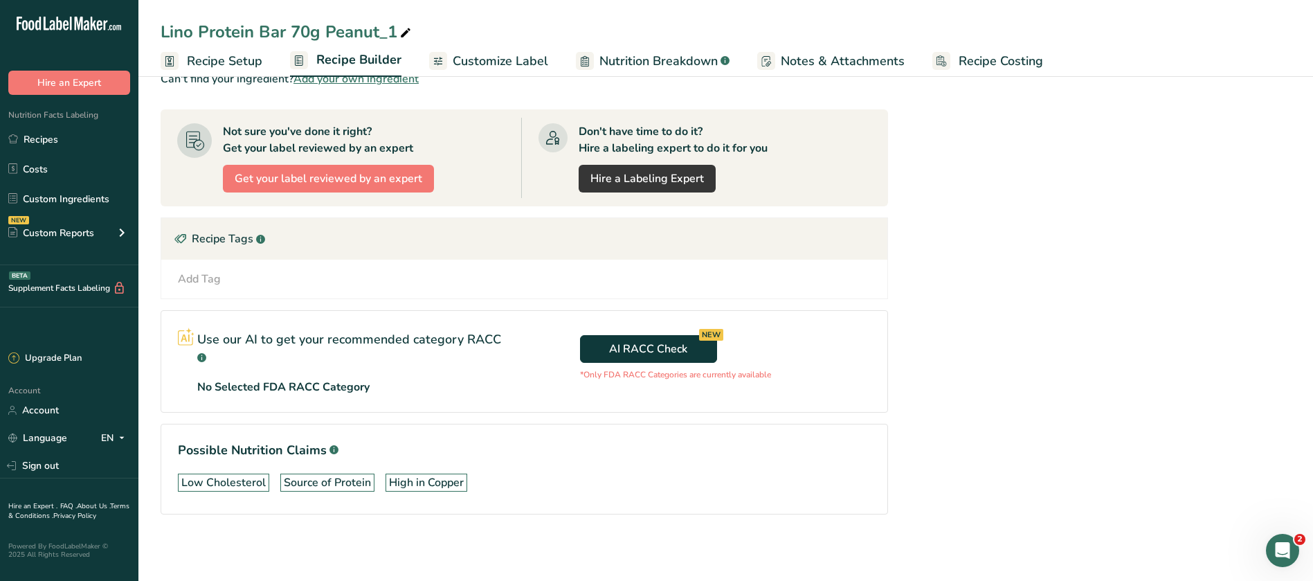
scroll to position [0, 0]
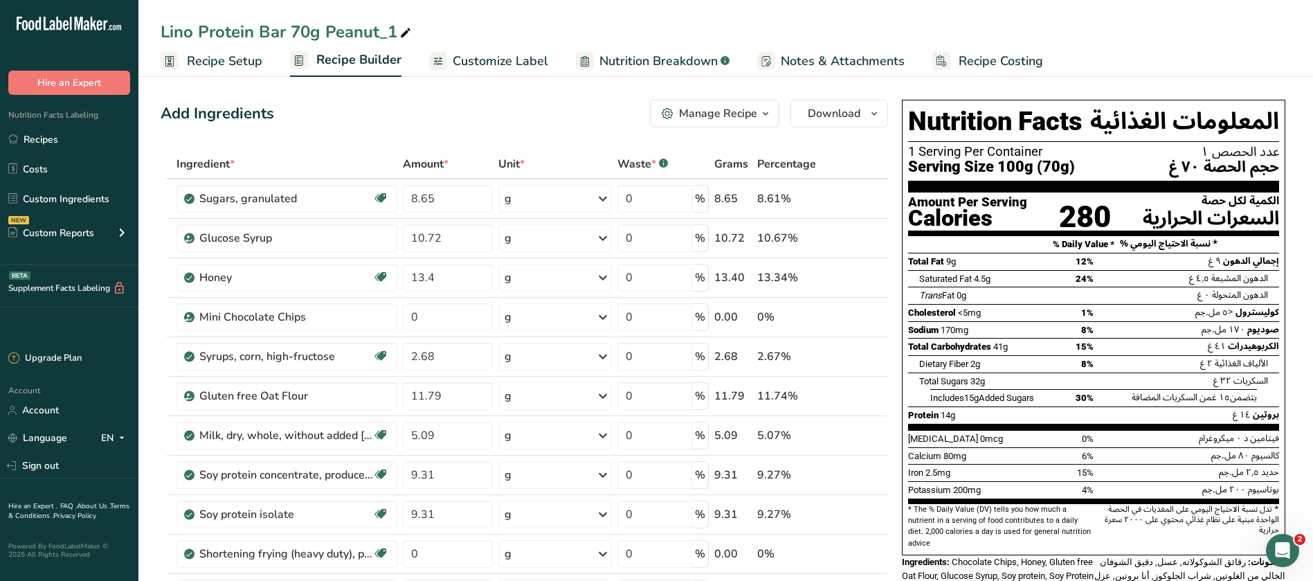
click at [223, 64] on span "Recipe Setup" at bounding box center [224, 61] width 75 height 19
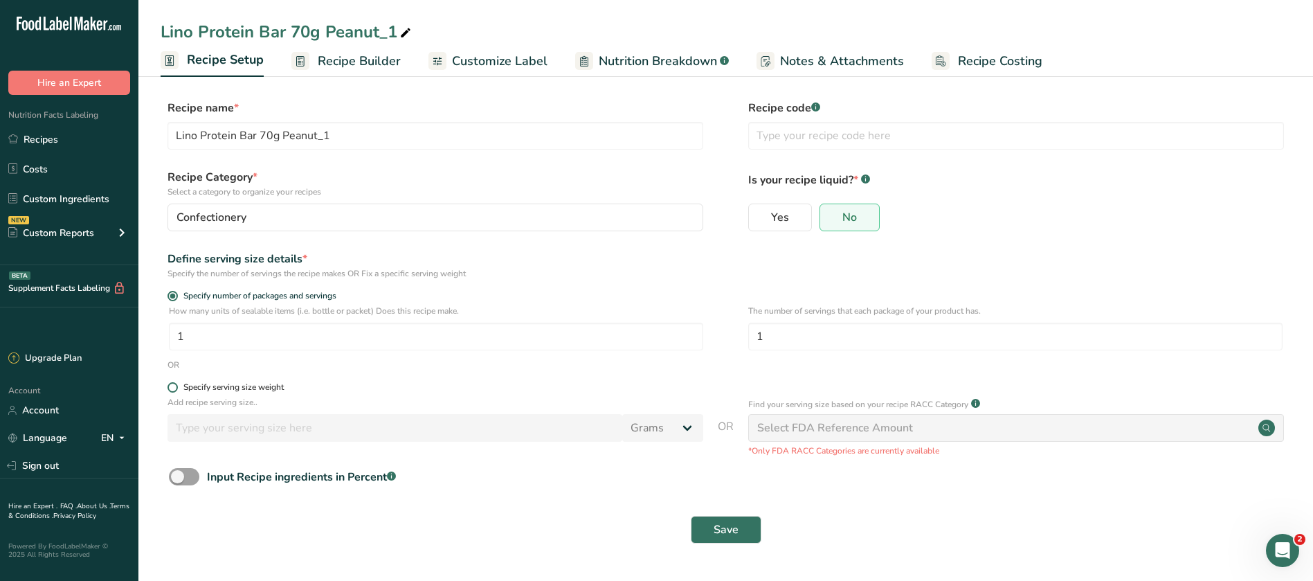
click at [170, 388] on span at bounding box center [173, 387] width 10 height 10
click at [170, 388] on input "Specify serving size weight" at bounding box center [172, 387] width 9 height 9
radio input "true"
radio input "false"
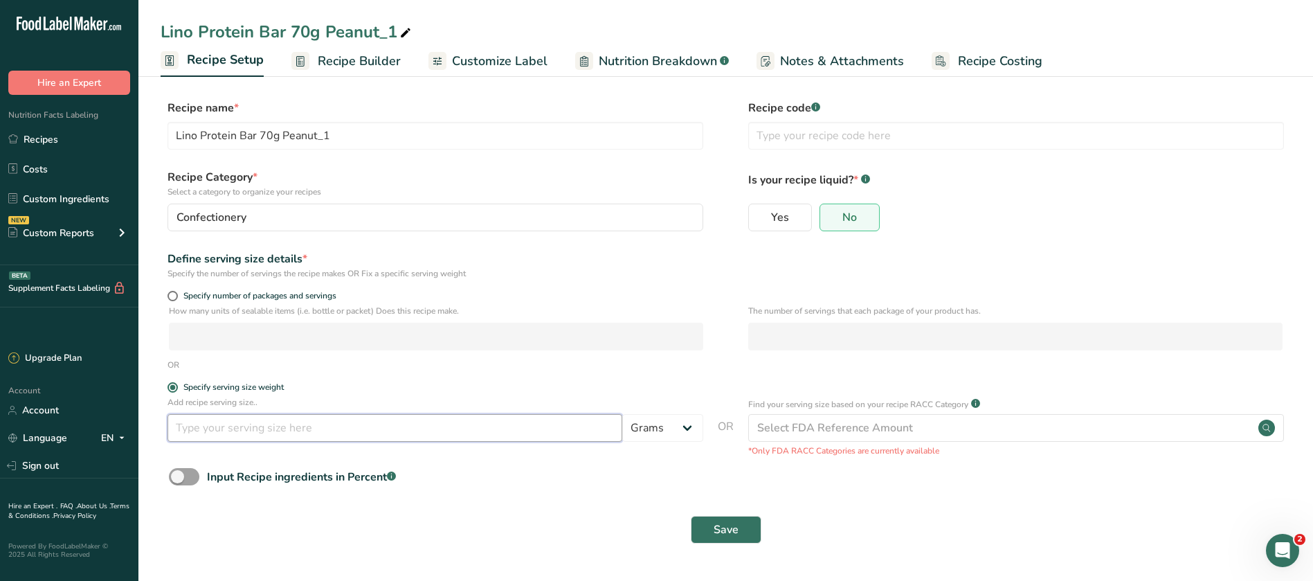
click at [203, 422] on input "number" at bounding box center [395, 428] width 455 height 28
type input "70"
click at [569, 561] on section "Recipe name * [PERSON_NAME] Protein Bar 70g Peanut_1 Recipe code .a-a{fill:#347…" at bounding box center [725, 323] width 1175 height 502
click at [731, 537] on span "Save" at bounding box center [726, 529] width 25 height 17
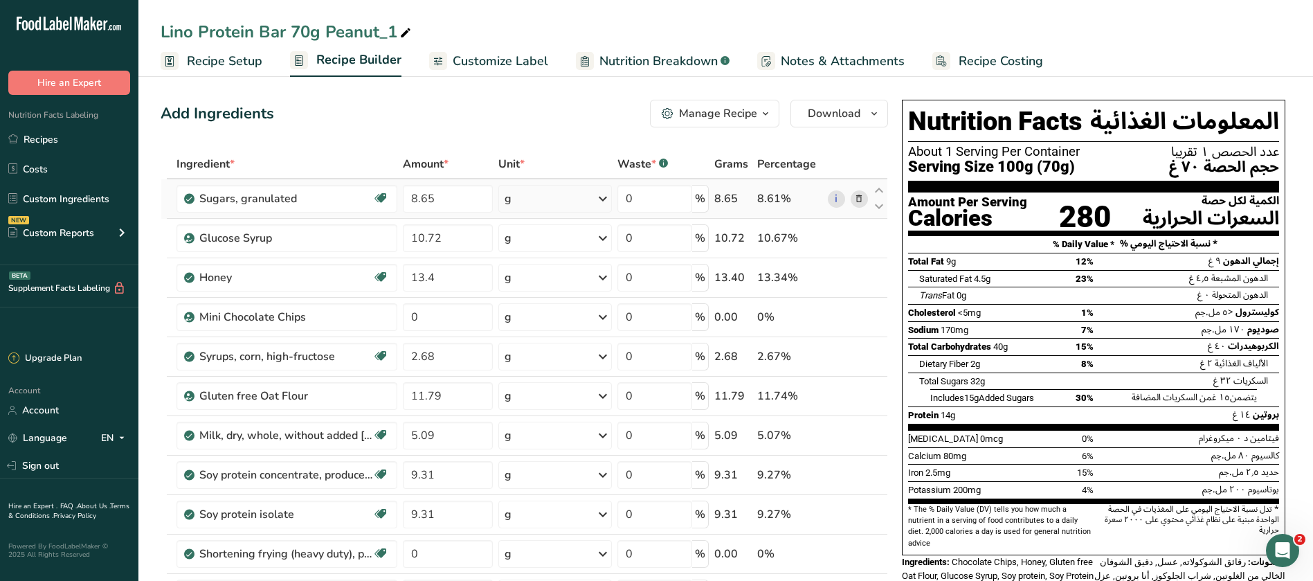
scroll to position [519, 0]
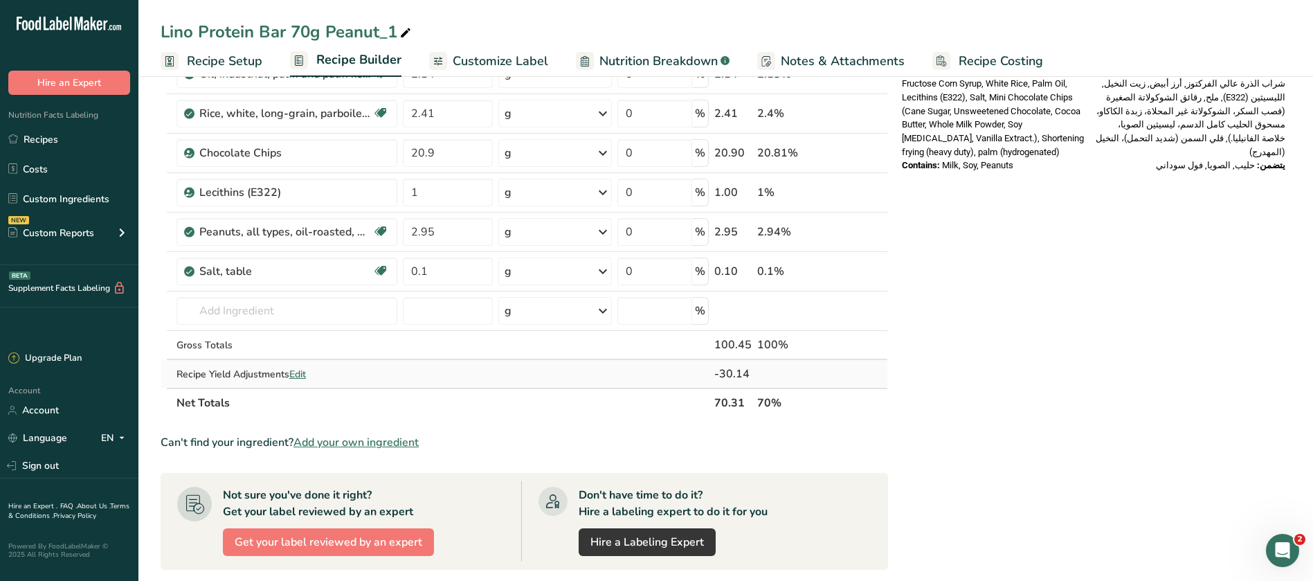
click at [305, 375] on span "Edit" at bounding box center [297, 374] width 17 height 13
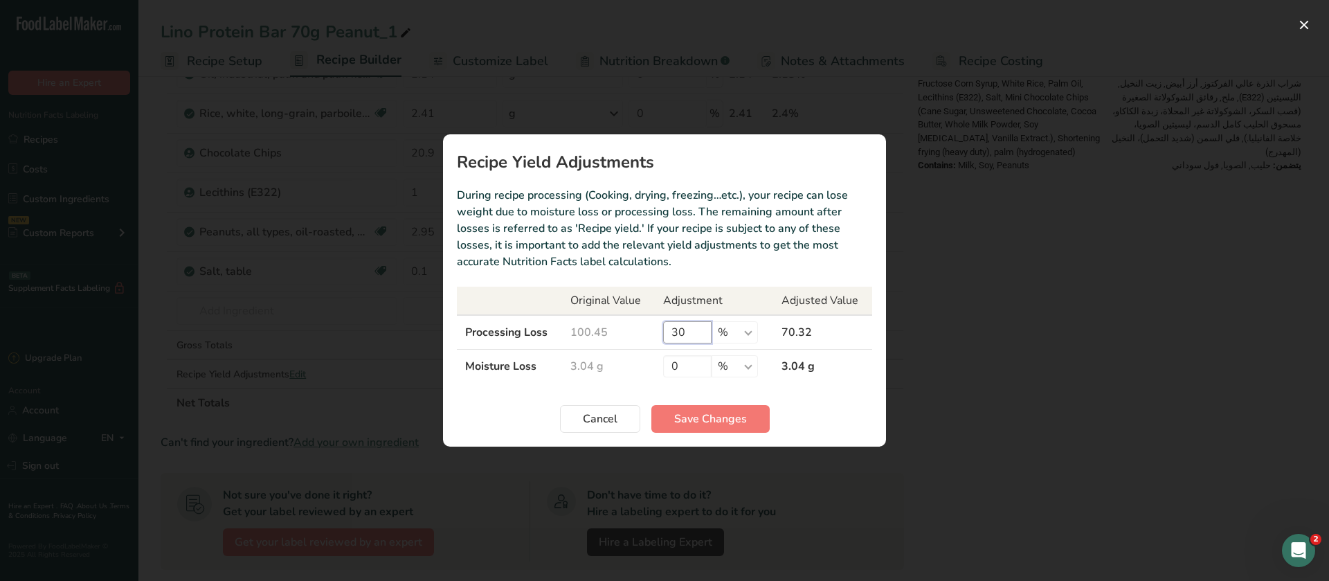
drag, startPoint x: 692, startPoint y: 334, endPoint x: 657, endPoint y: 336, distance: 34.7
click at [658, 334] on td "30 % g kg mg mcg lb oz" at bounding box center [714, 332] width 118 height 35
type input "00"
click at [712, 423] on span "Save Changes" at bounding box center [710, 419] width 73 height 17
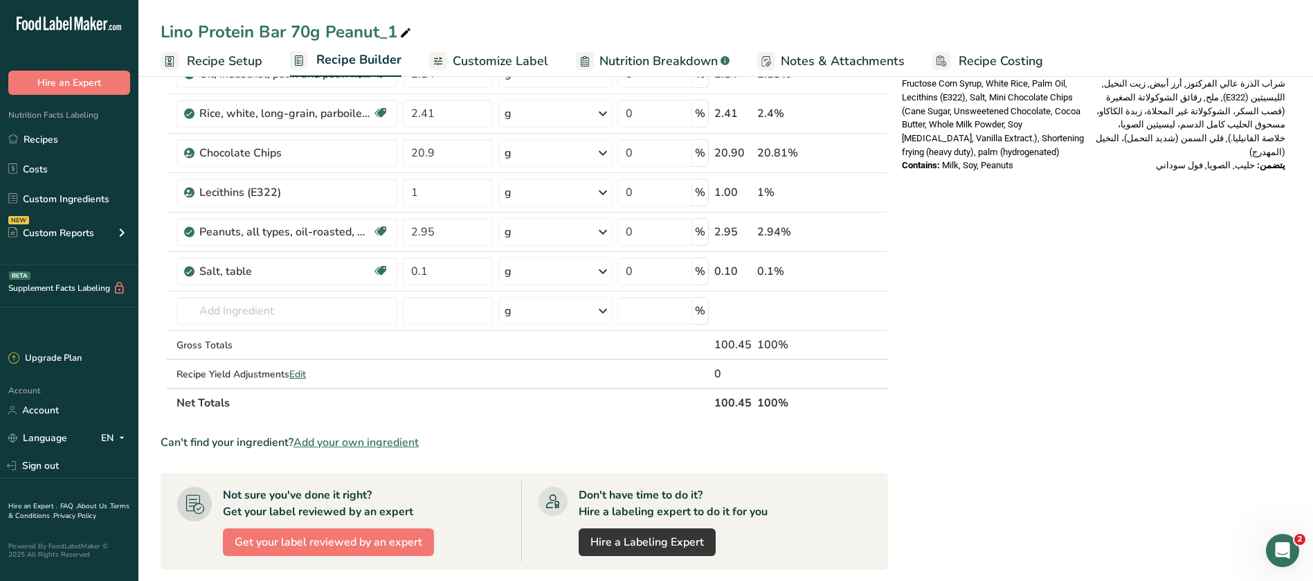
scroll to position [0, 0]
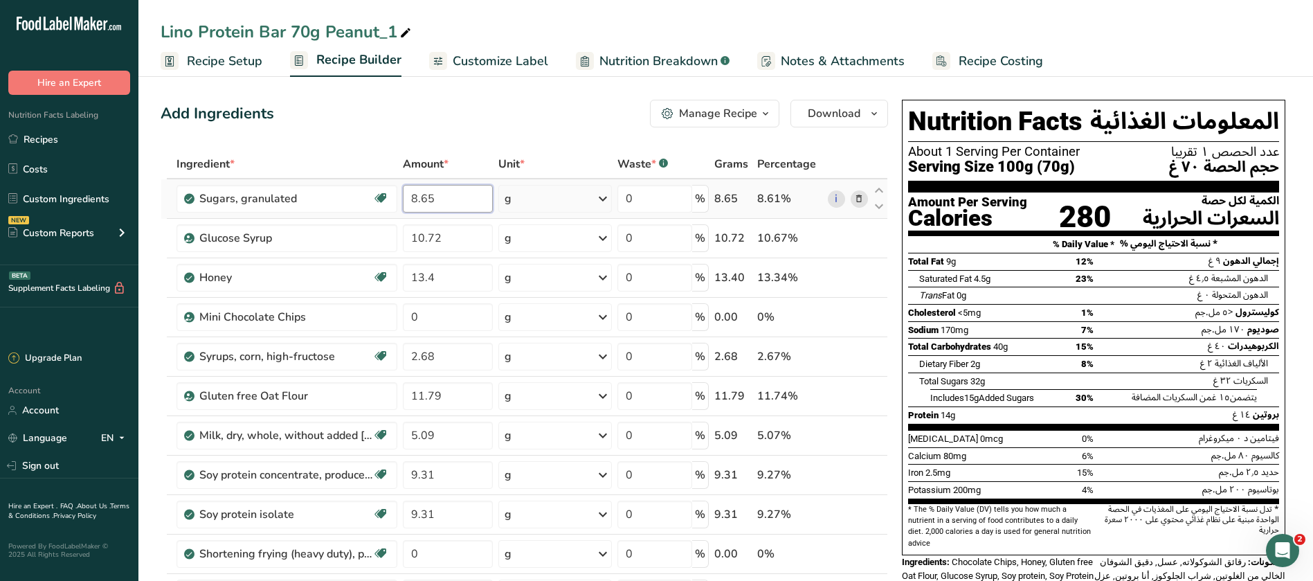
click at [426, 201] on input "8.65" at bounding box center [448, 199] width 90 height 28
click at [438, 203] on input "8.55" at bounding box center [448, 199] width 90 height 28
type input "8.5"
click at [742, 15] on div "[PERSON_NAME] Protein Bar 70g Peanut_1 Recipe Setup Recipe Builder Customize La…" at bounding box center [725, 38] width 1175 height 77
click at [1234, 19] on div "Lino Protein Bar 70g Peanut_1" at bounding box center [725, 31] width 1175 height 25
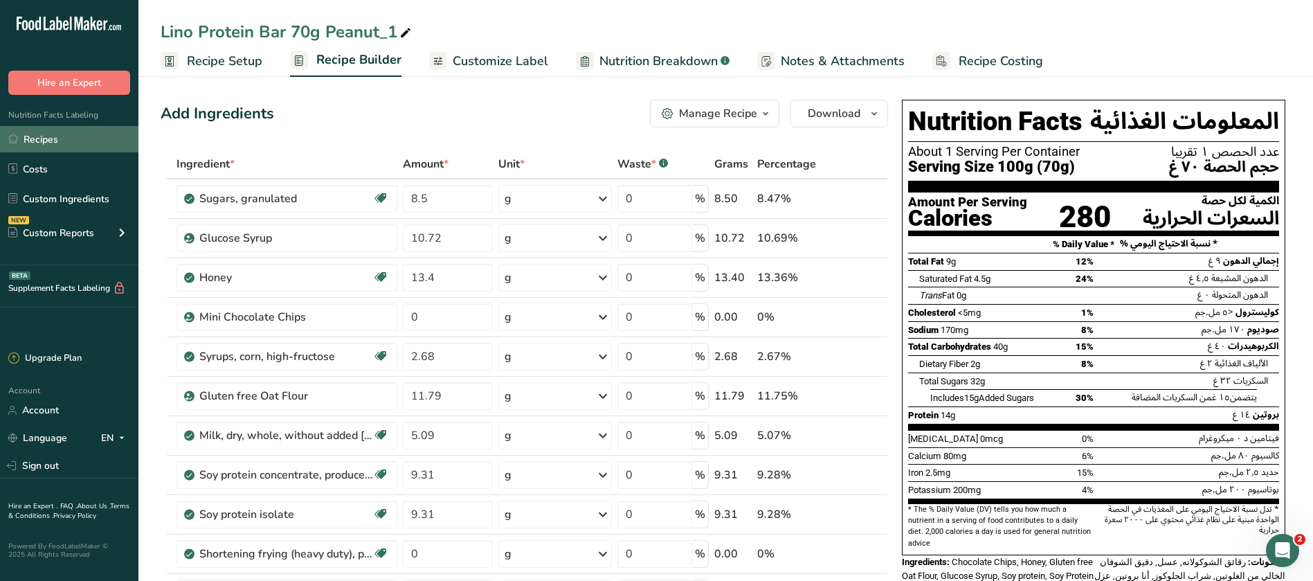
click at [51, 135] on link "Recipes" at bounding box center [69, 139] width 138 height 26
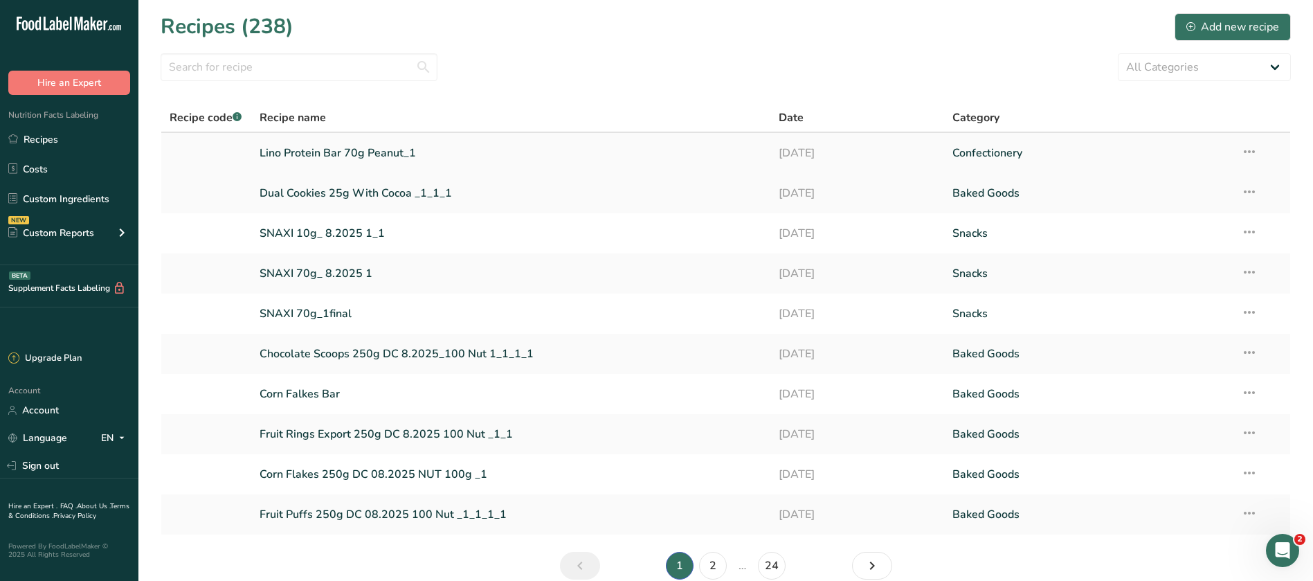
click at [314, 145] on link "Lino Protein Bar 70g Peanut_1" at bounding box center [511, 152] width 503 height 29
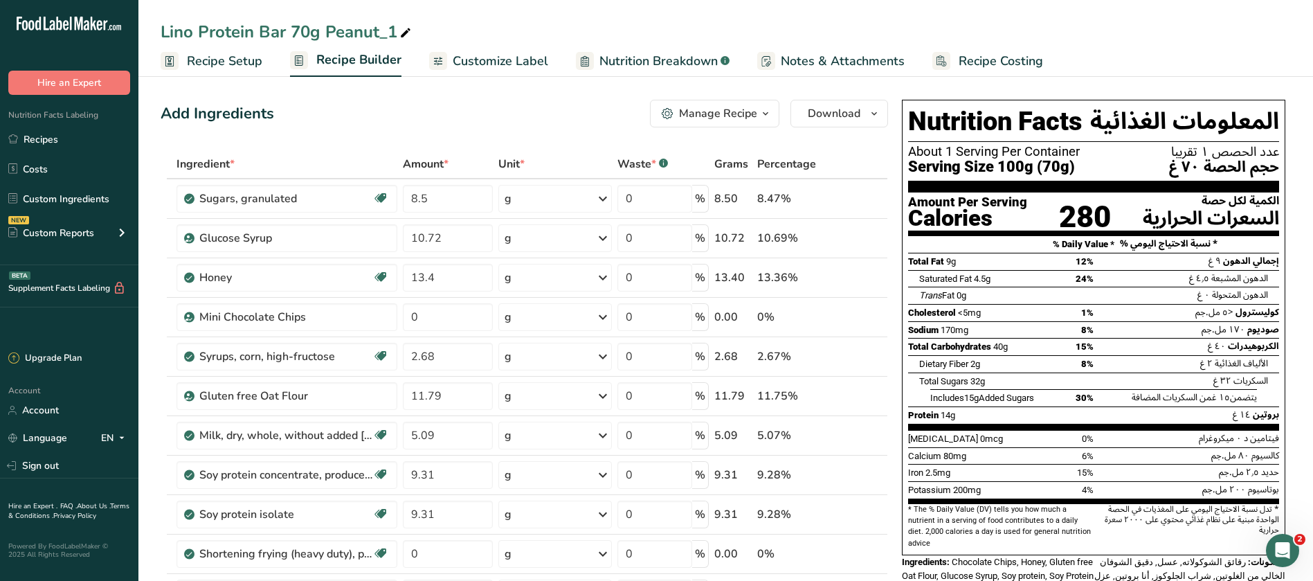
click at [506, 62] on span "Customize Label" at bounding box center [501, 61] width 96 height 19
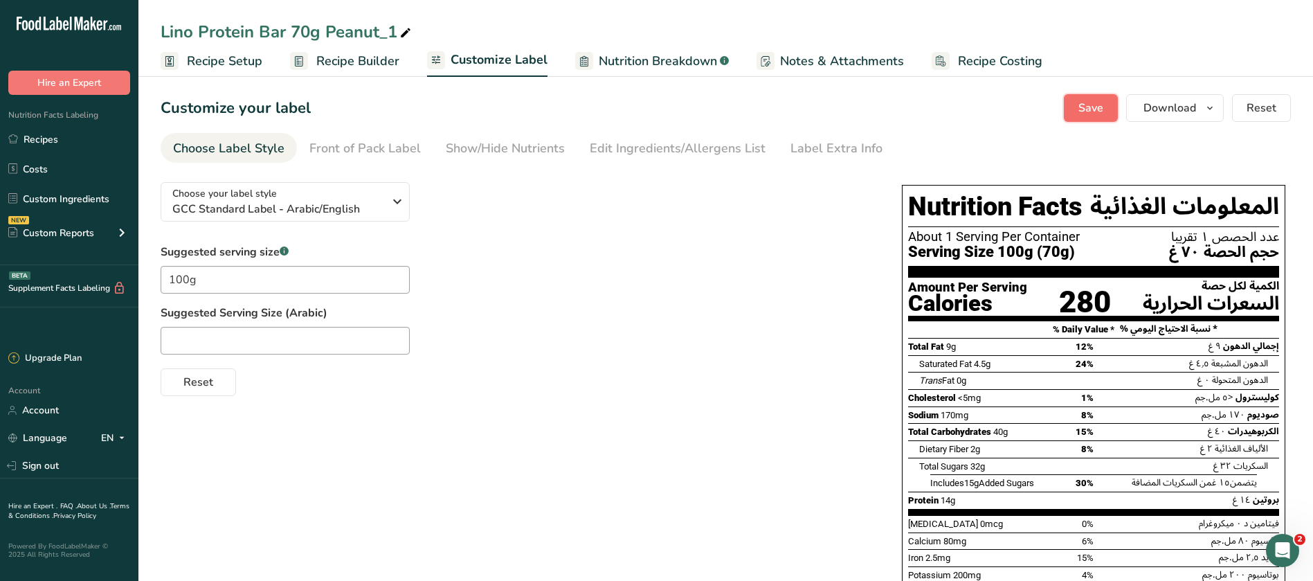
click at [1100, 110] on span "Save" at bounding box center [1091, 108] width 25 height 17
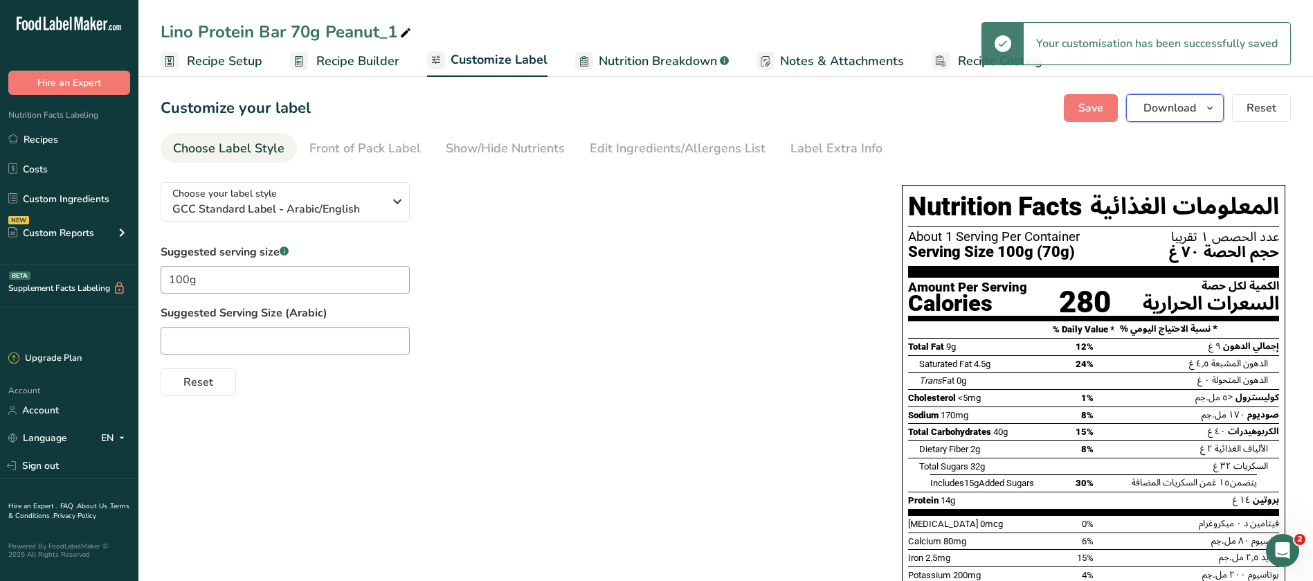
click at [1200, 109] on button "Download" at bounding box center [1175, 108] width 98 height 28
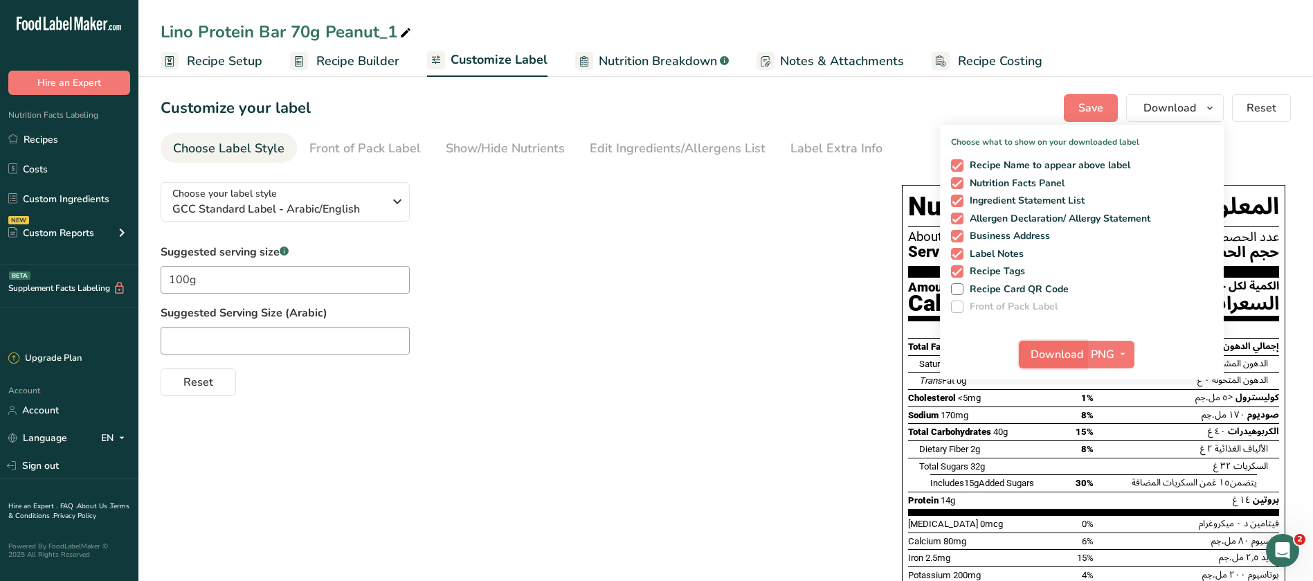
click at [1044, 358] on span "Download" at bounding box center [1057, 354] width 53 height 17
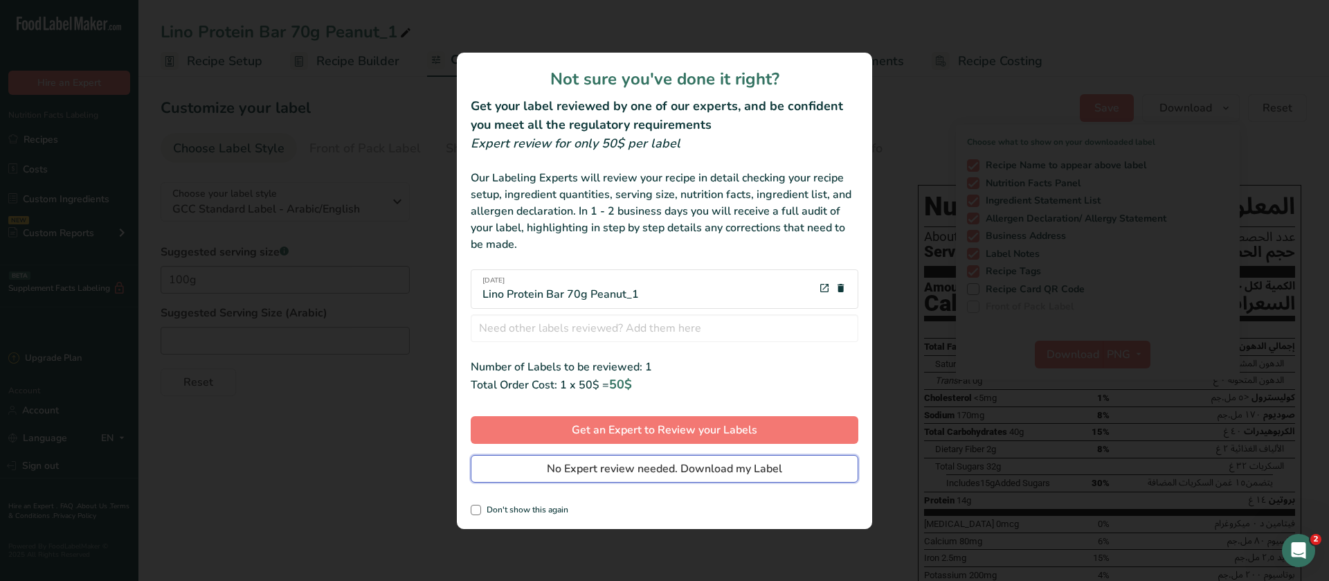
click at [620, 472] on span "No Expert review needed. Download my Label" at bounding box center [664, 468] width 235 height 17
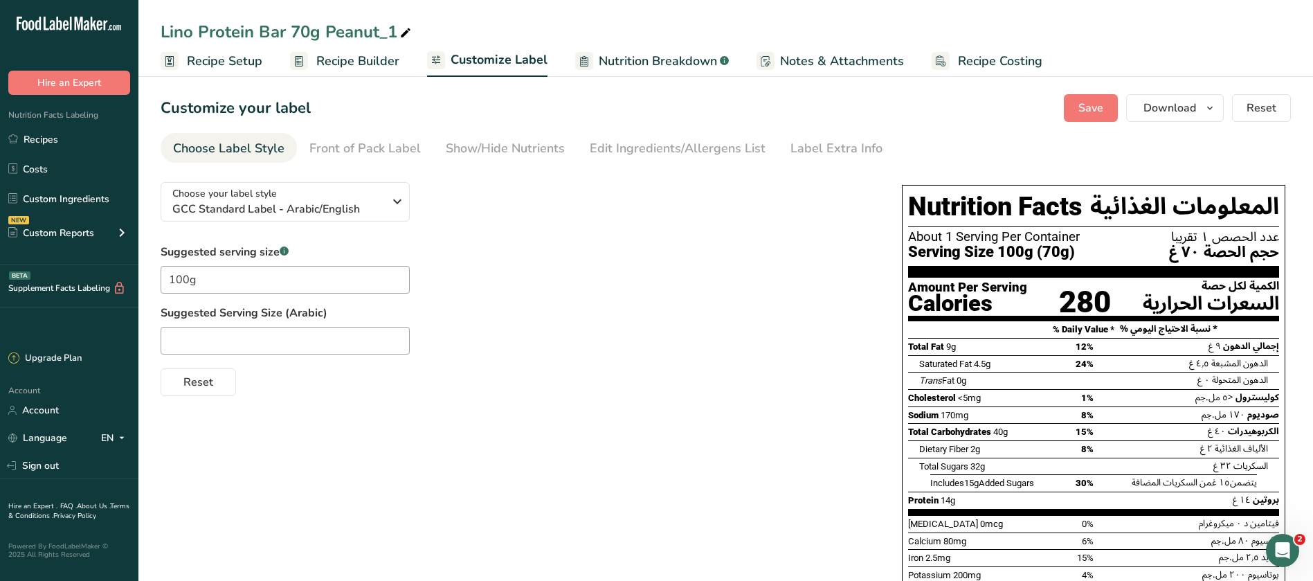
click at [229, 66] on span "Recipe Setup" at bounding box center [224, 61] width 75 height 19
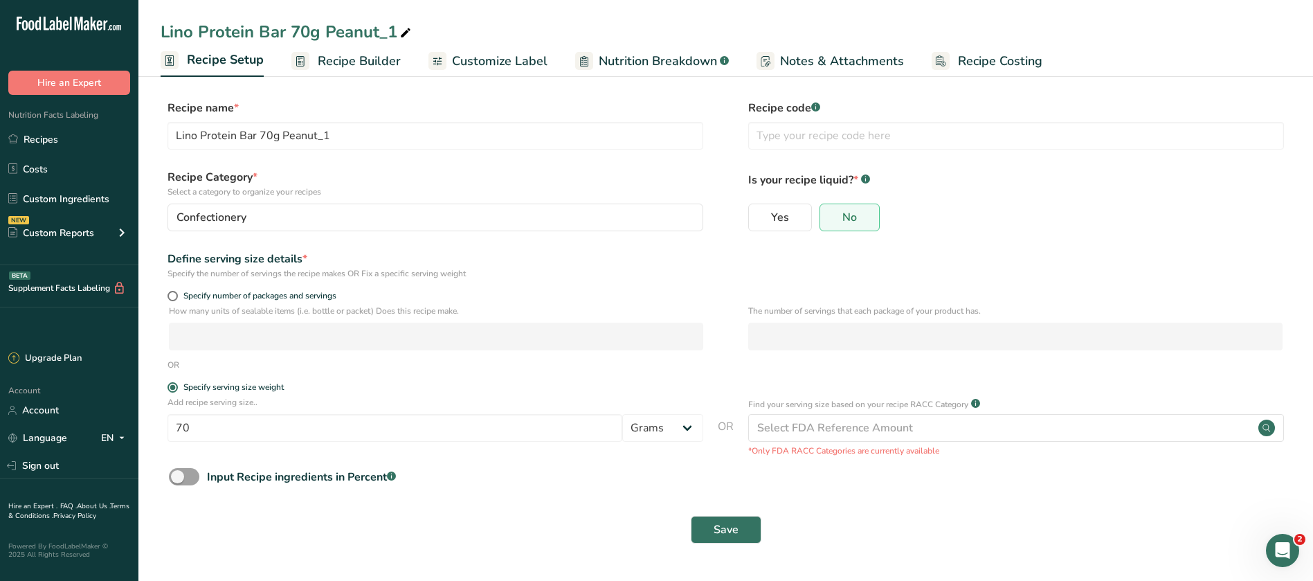
click at [366, 63] on span "Recipe Builder" at bounding box center [359, 61] width 83 height 19
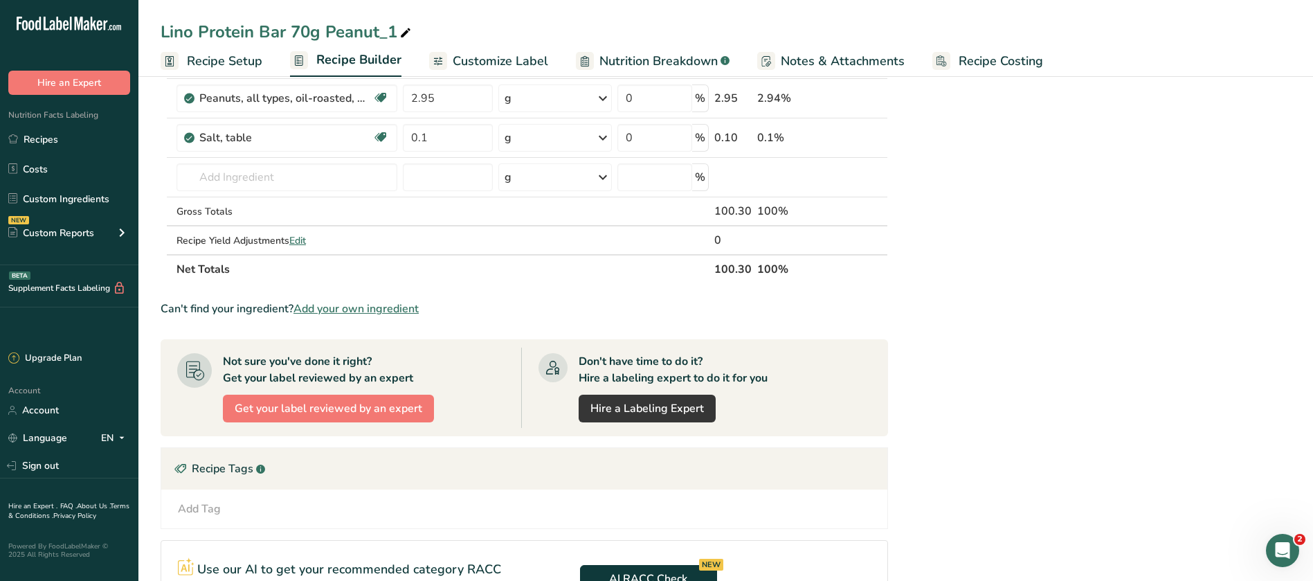
scroll to position [883, 0]
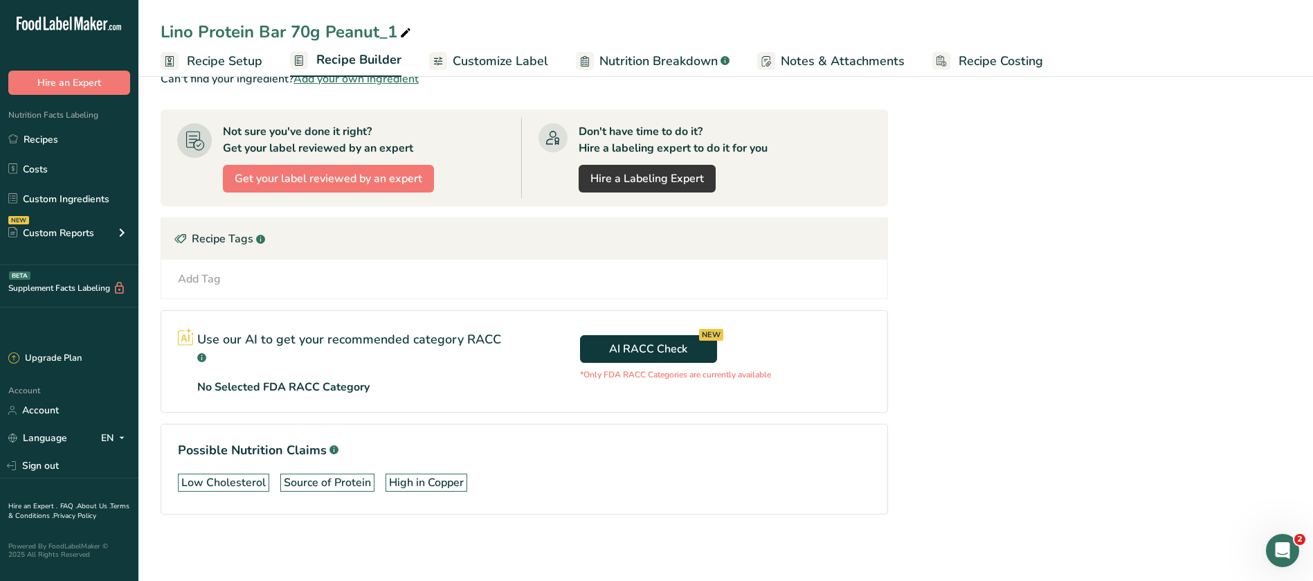
click at [533, 63] on span "Customize Label" at bounding box center [501, 61] width 96 height 19
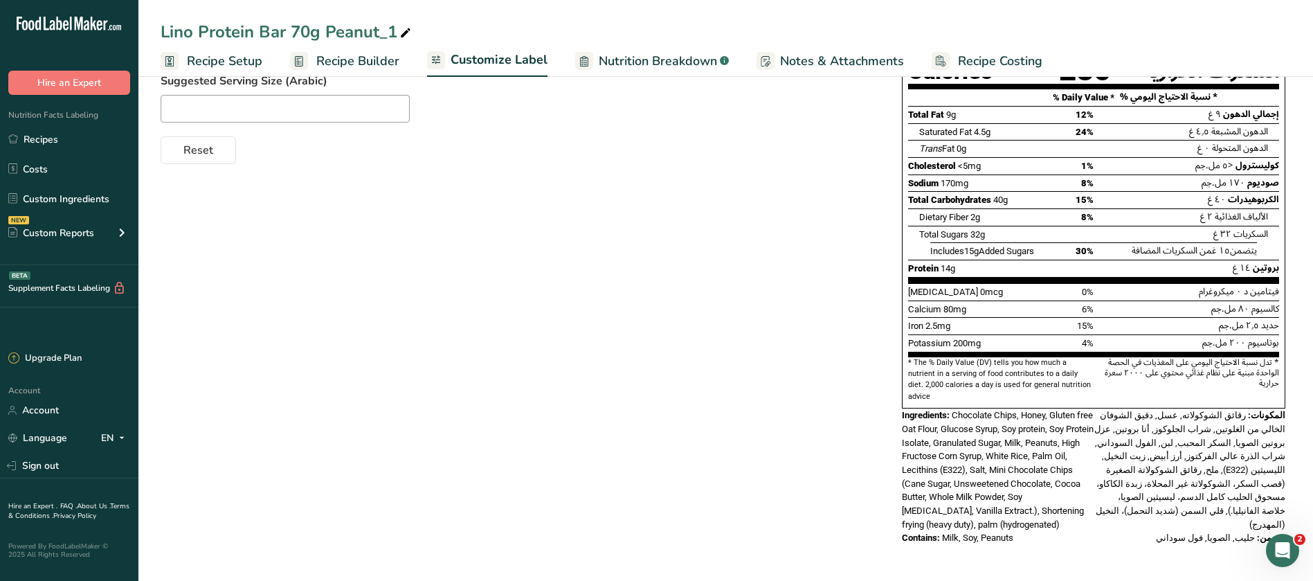
scroll to position [221, 0]
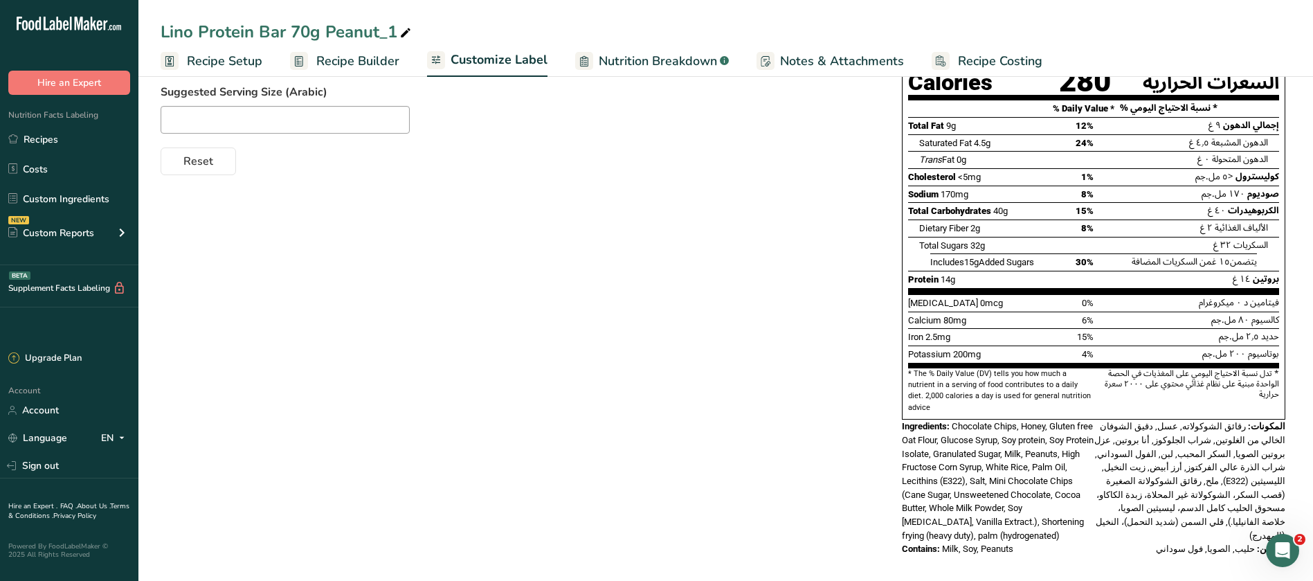
click at [646, 65] on span "Nutrition Breakdown" at bounding box center [658, 61] width 118 height 19
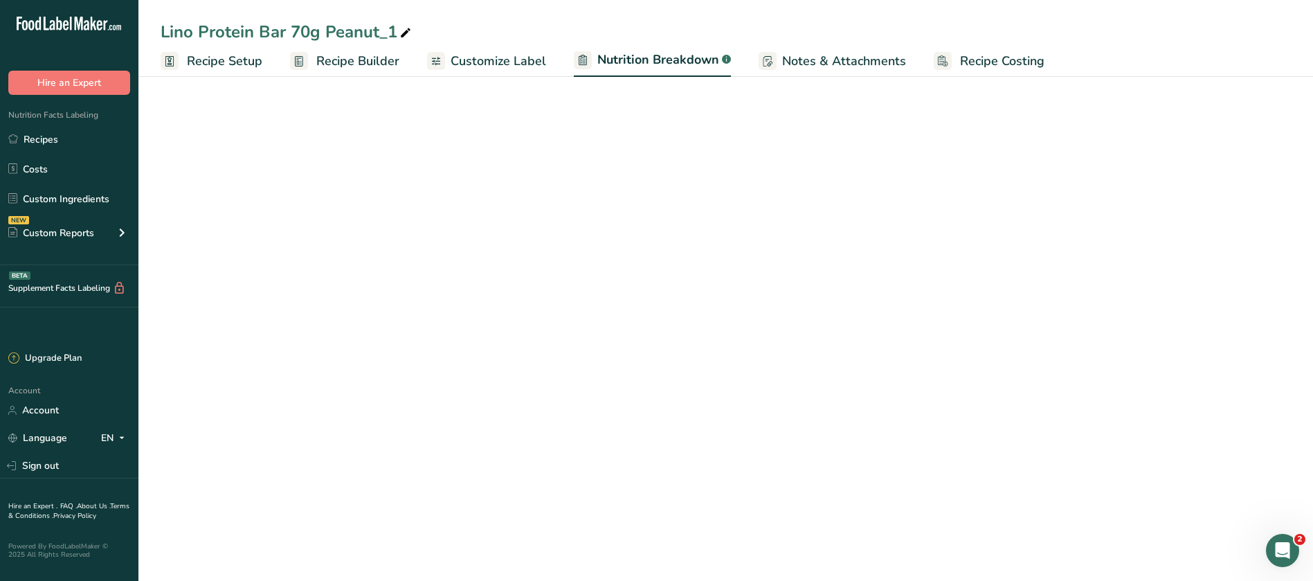
select select "Calories"
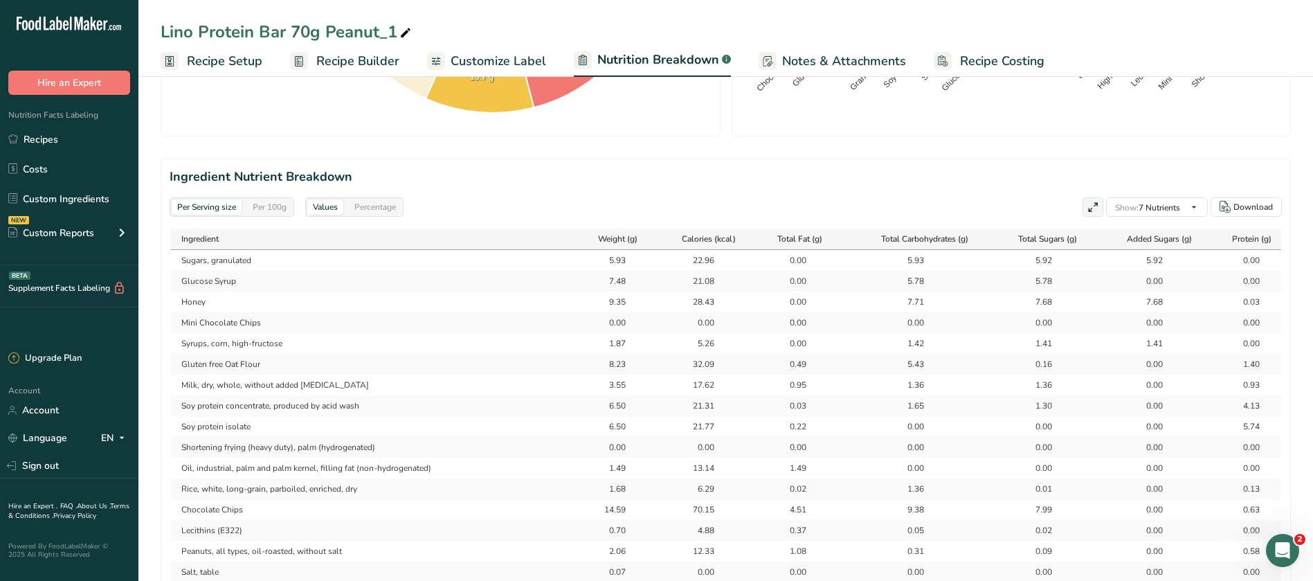
scroll to position [1097, 0]
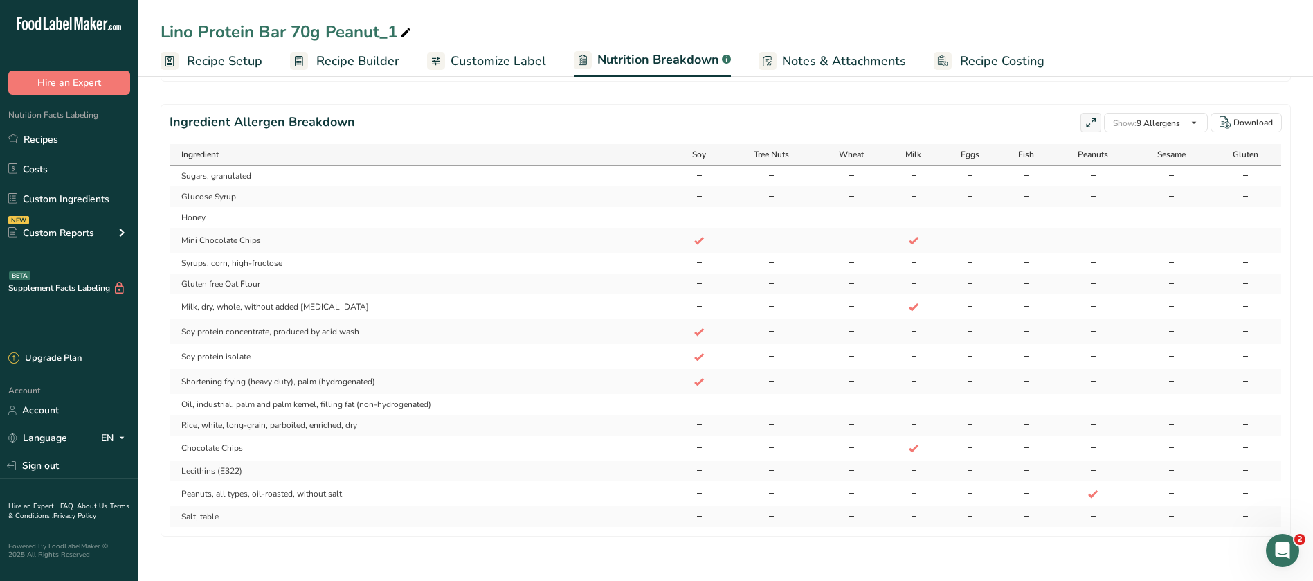
click at [841, 52] on span "Notes & Attachments" at bounding box center [844, 61] width 124 height 19
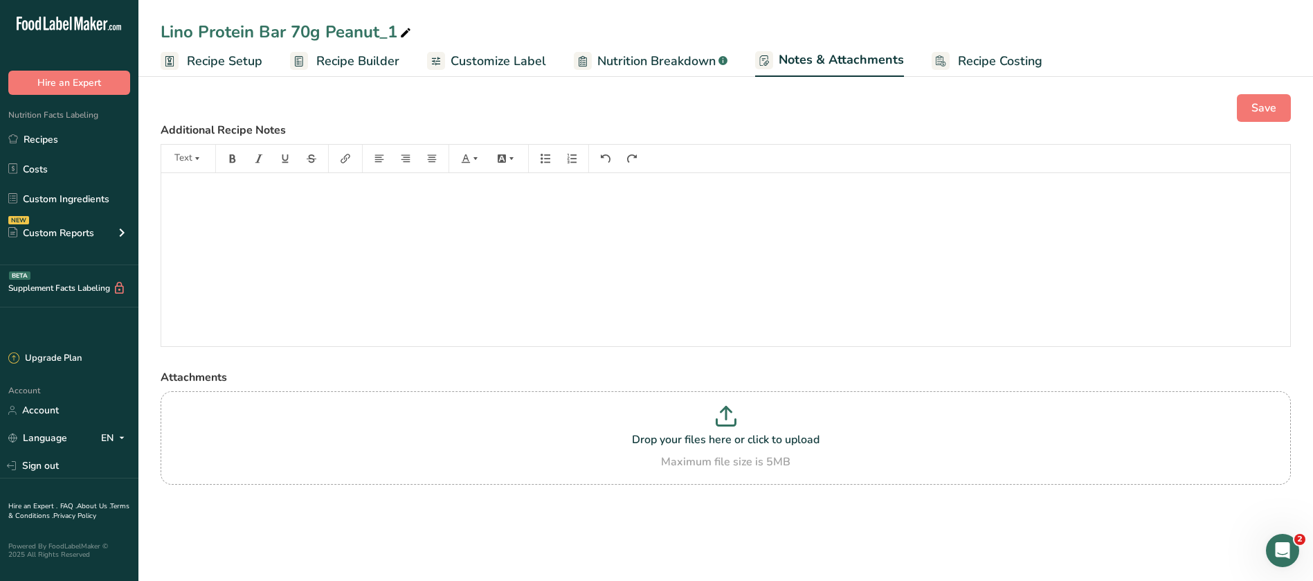
click at [994, 64] on span "Recipe Costing" at bounding box center [1000, 61] width 84 height 19
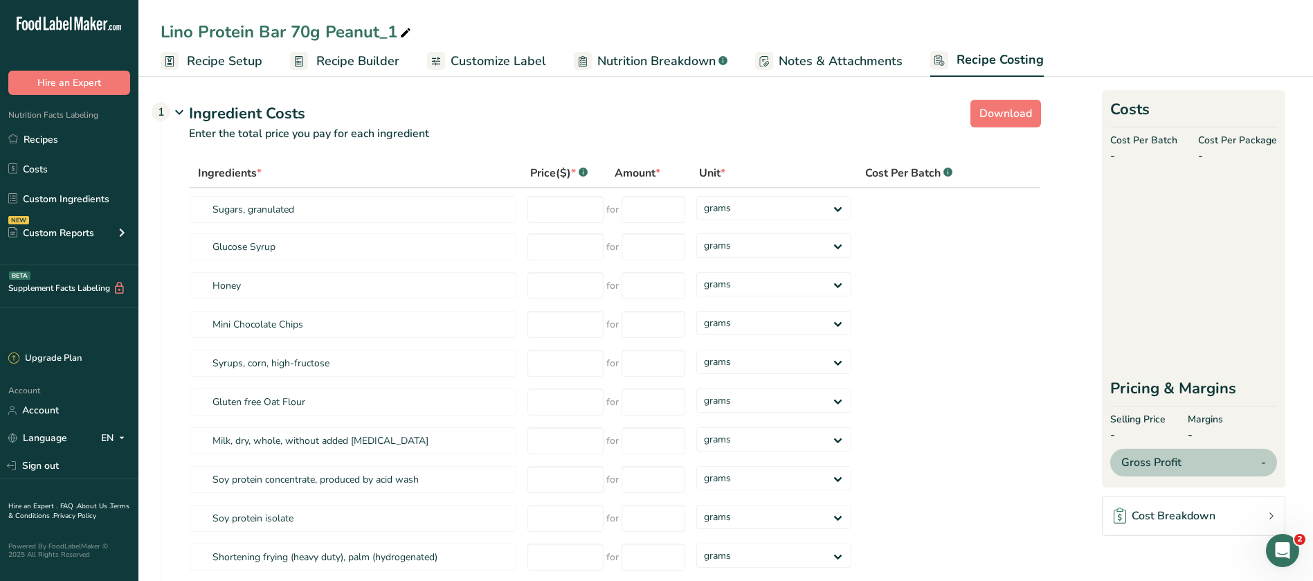
click at [219, 63] on span "Recipe Setup" at bounding box center [224, 61] width 75 height 19
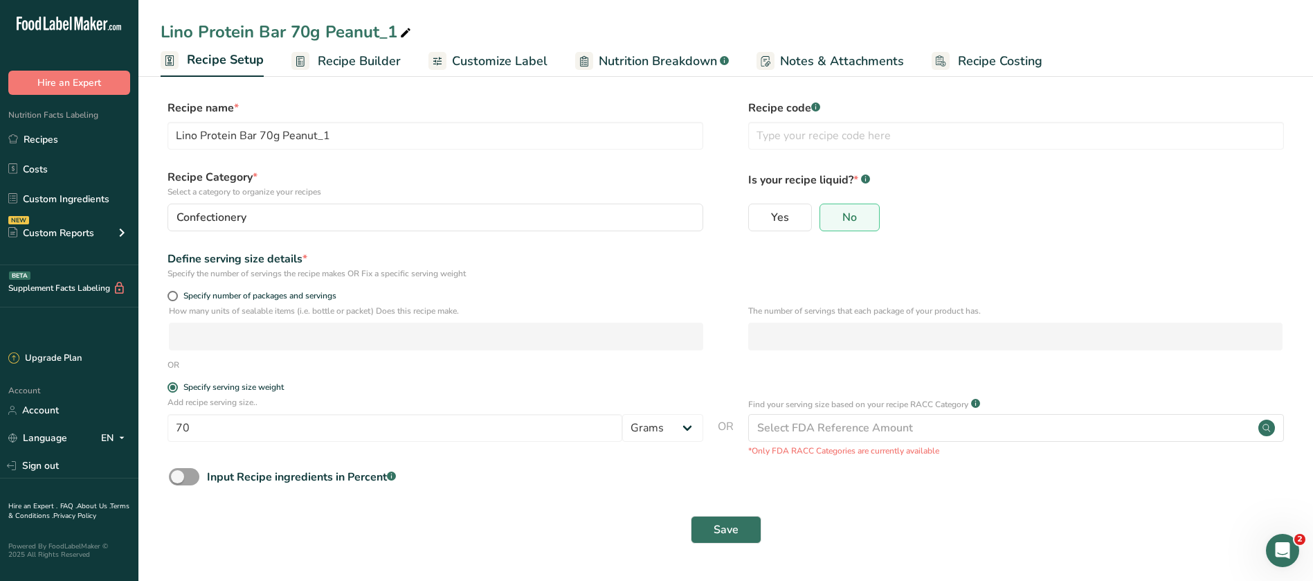
click at [351, 55] on span "Recipe Builder" at bounding box center [359, 61] width 83 height 19
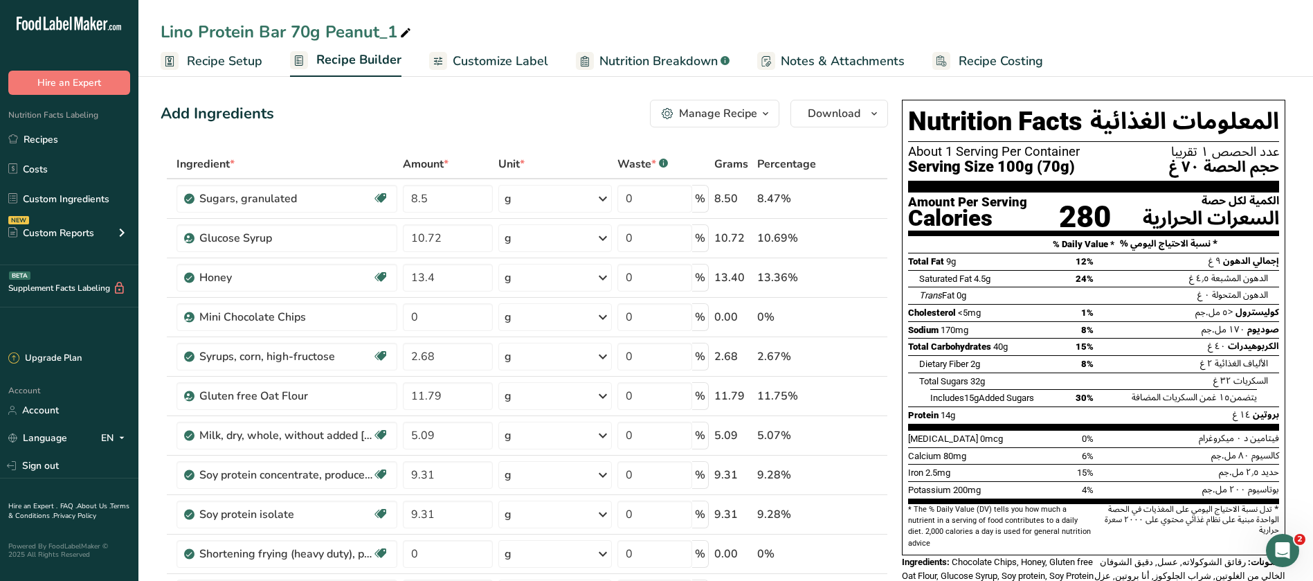
click at [501, 55] on span "Customize Label" at bounding box center [501, 61] width 96 height 19
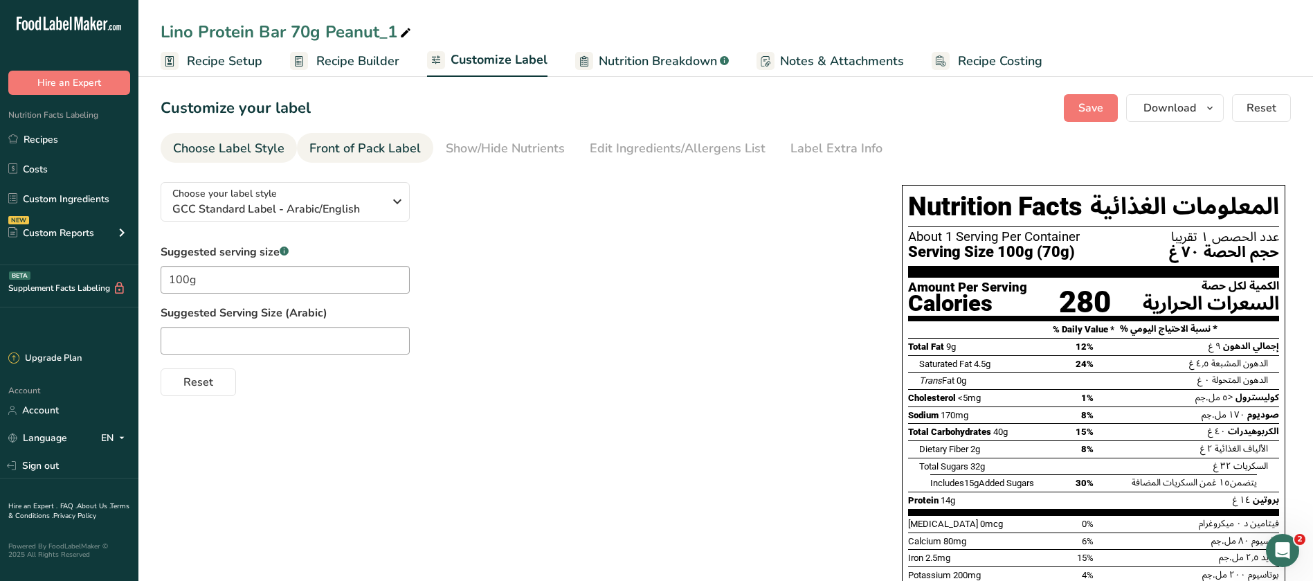
click at [375, 141] on div "Front of Pack Label" at bounding box center [364, 148] width 111 height 19
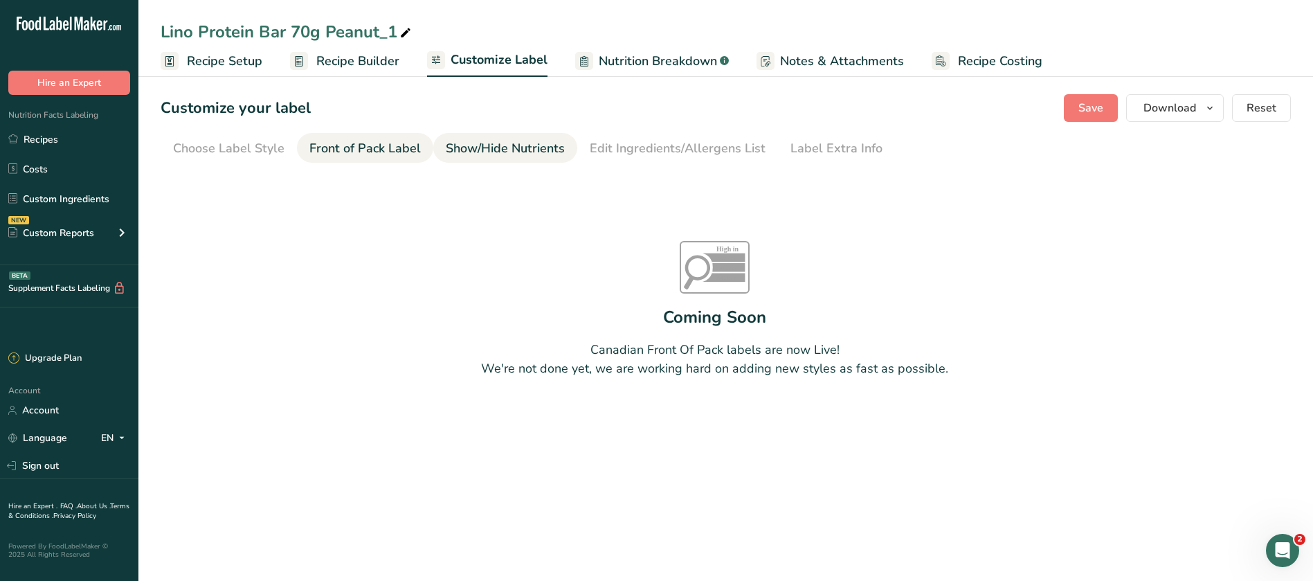
click at [471, 145] on div "Show/Hide Nutrients" at bounding box center [505, 148] width 119 height 19
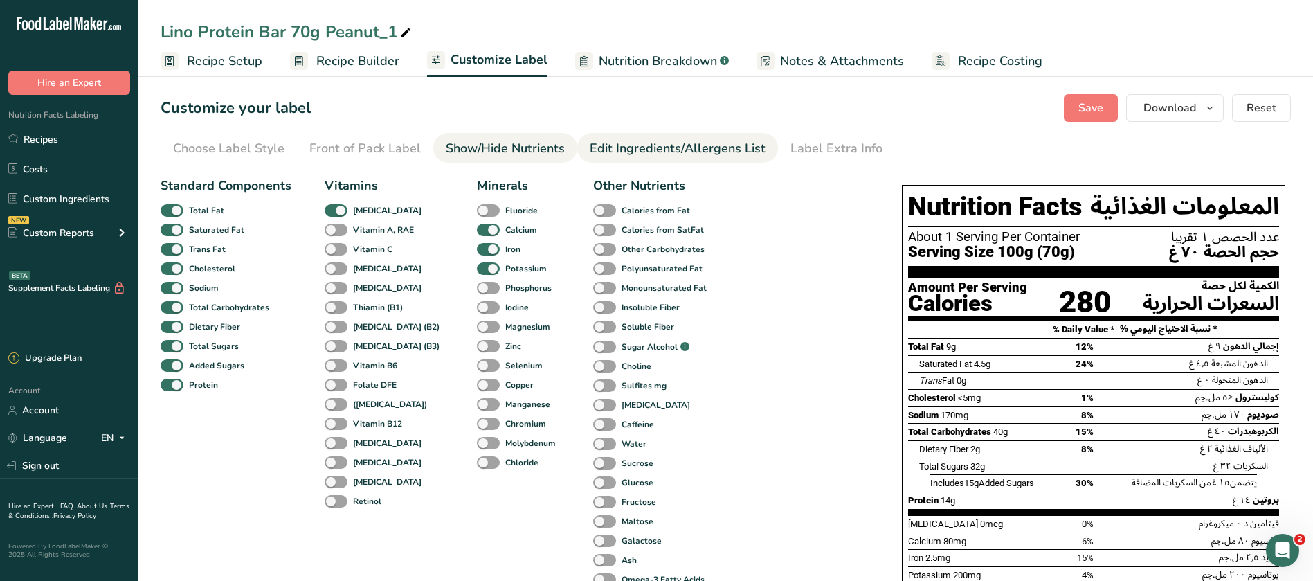
click at [638, 144] on div "Edit Ingredients/Allergens List" at bounding box center [678, 148] width 176 height 19
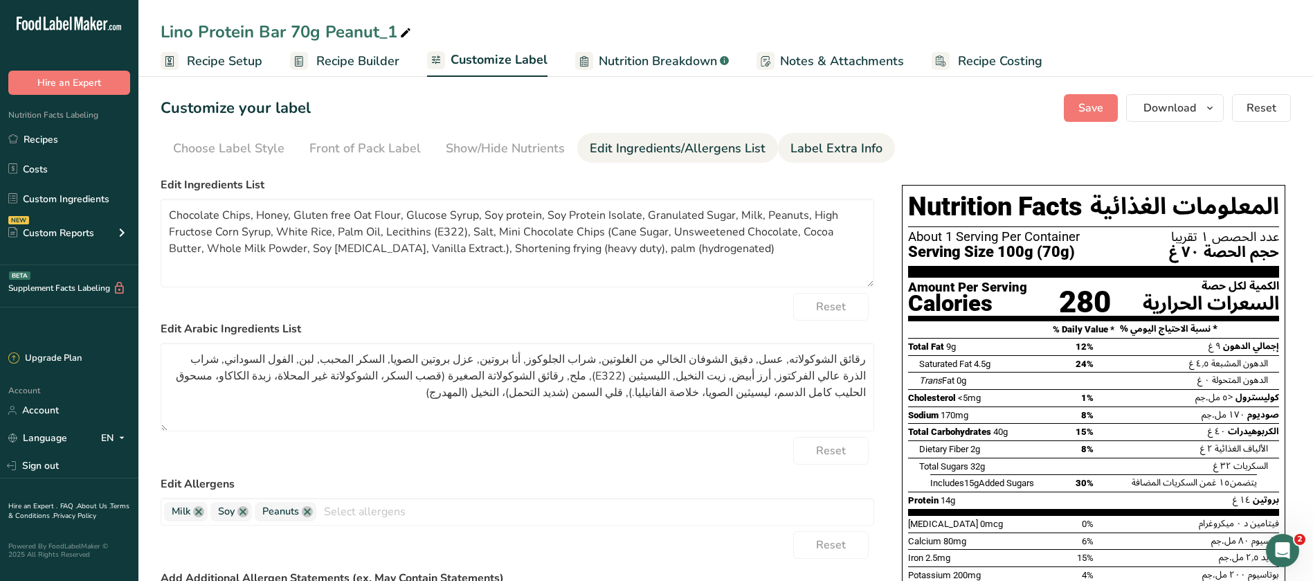
click at [818, 143] on div "Label Extra Info" at bounding box center [837, 148] width 92 height 19
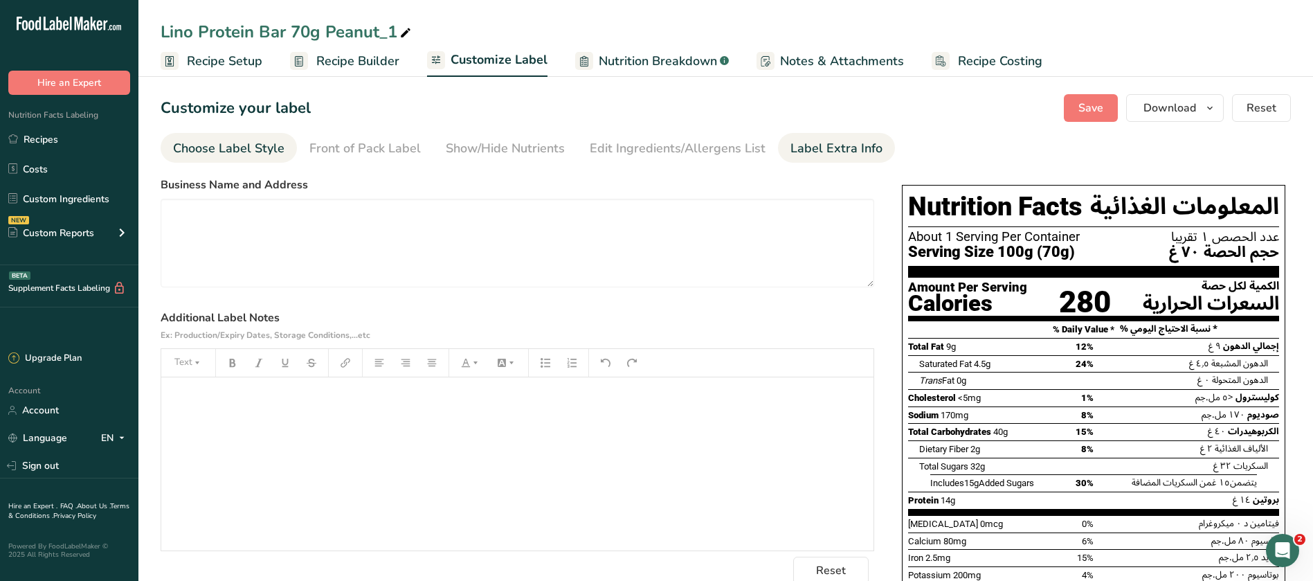
click at [231, 141] on div "Choose Label Style" at bounding box center [228, 148] width 111 height 19
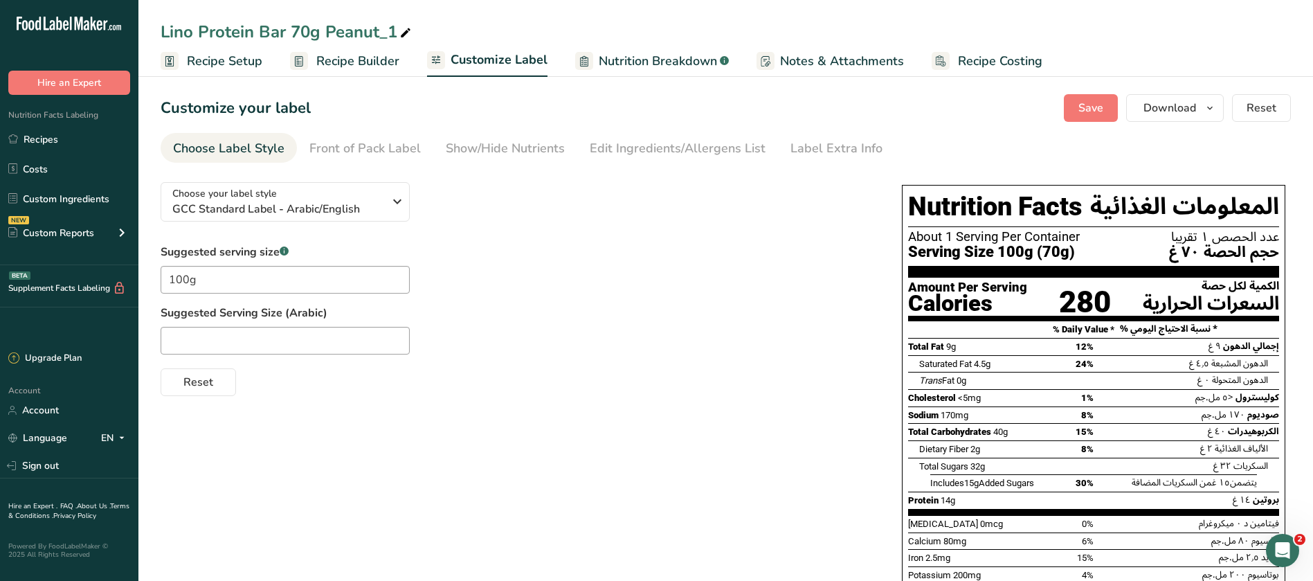
click at [644, 58] on span "Nutrition Breakdown" at bounding box center [658, 61] width 118 height 19
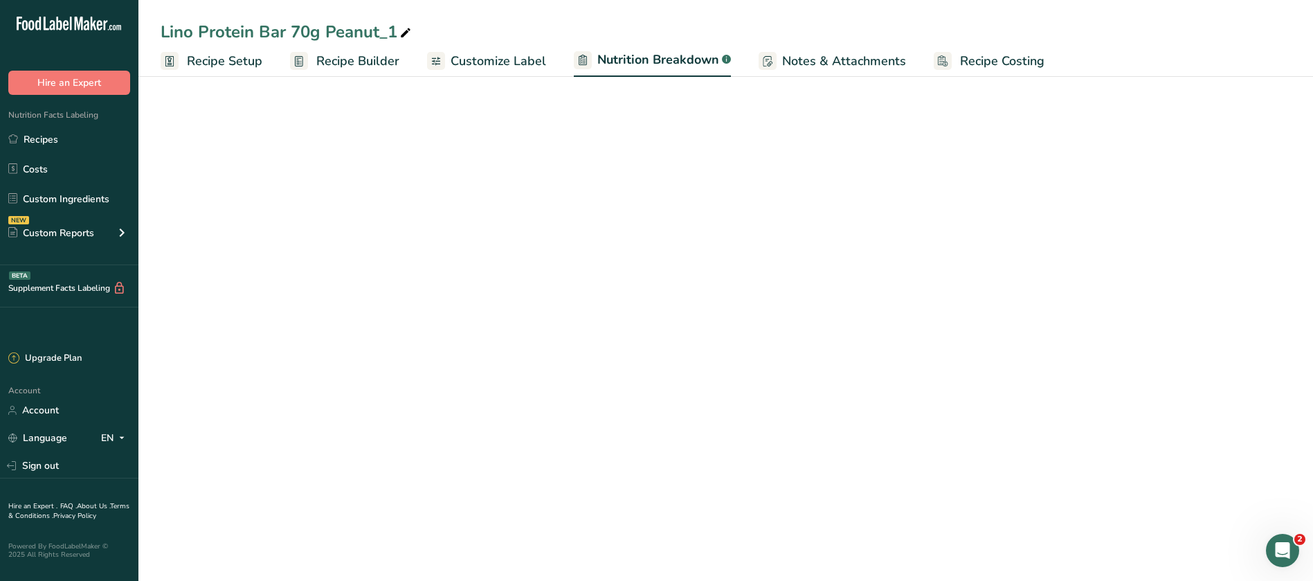
select select "Calories"
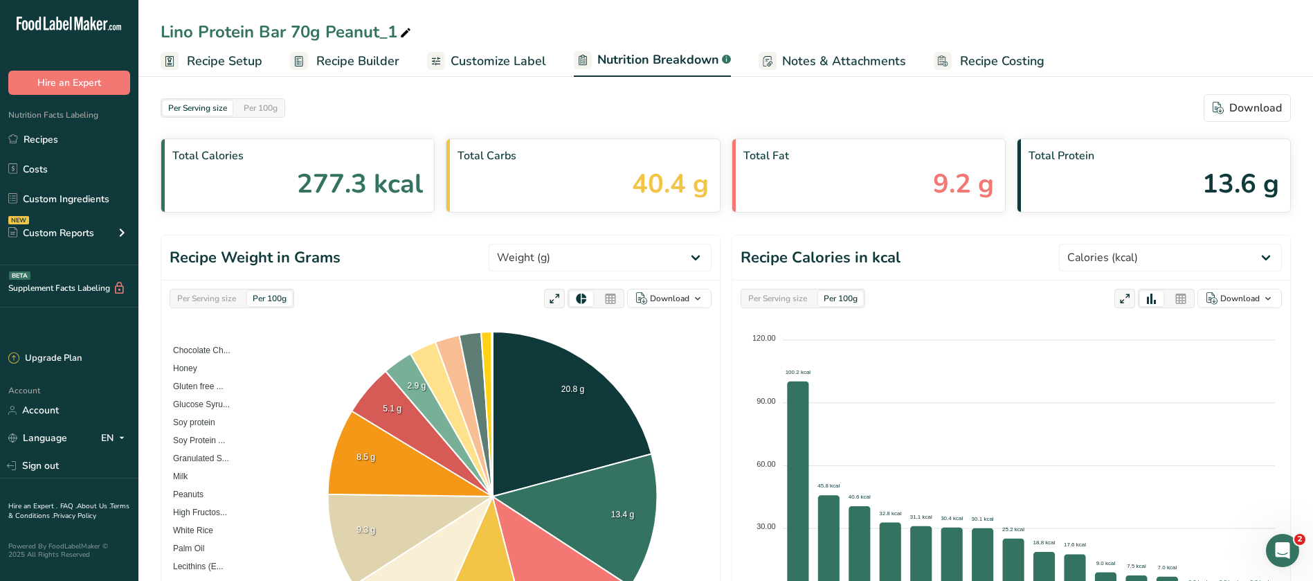
click at [814, 63] on span "Notes & Attachments" at bounding box center [844, 61] width 124 height 19
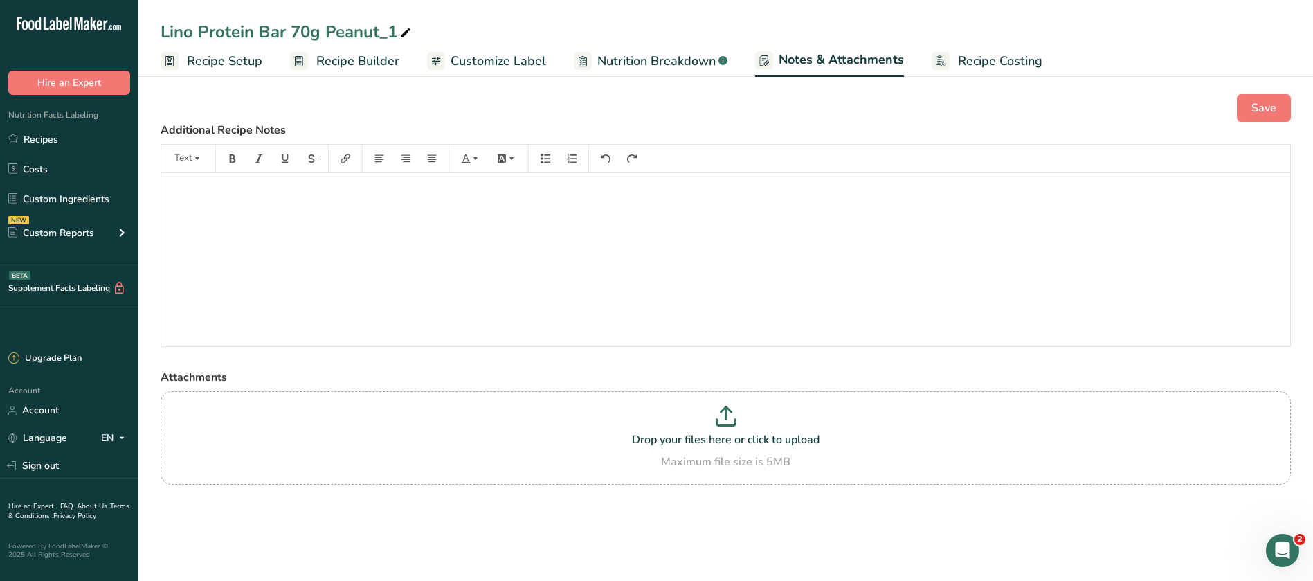
click at [229, 57] on span "Recipe Setup" at bounding box center [224, 61] width 75 height 19
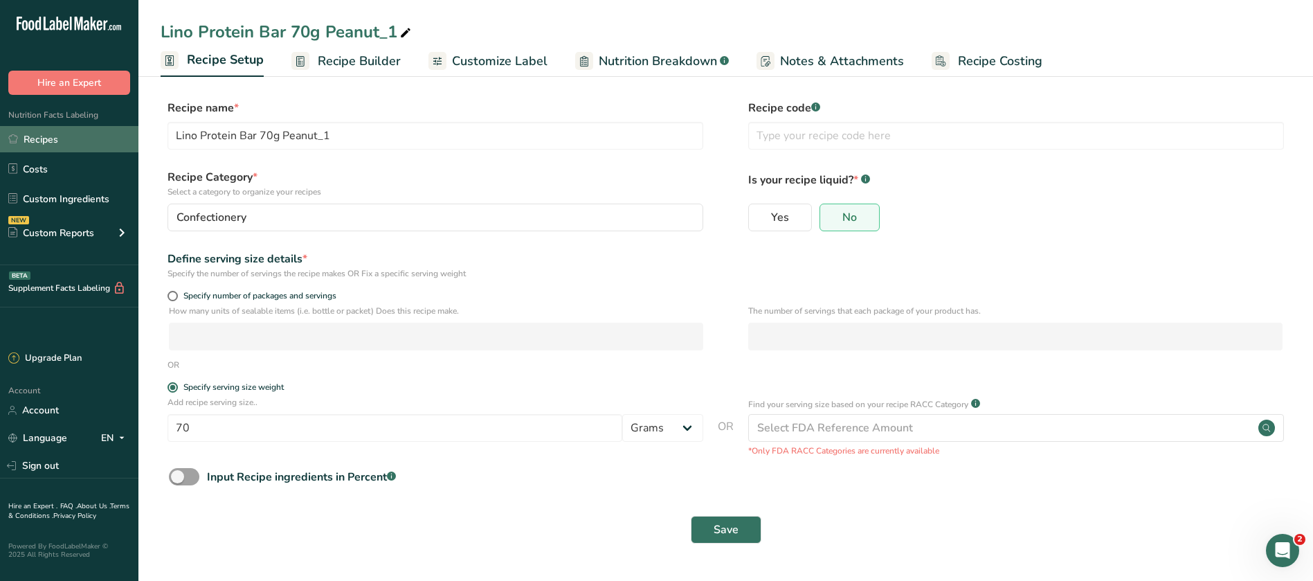
click at [40, 136] on link "Recipes" at bounding box center [69, 139] width 138 height 26
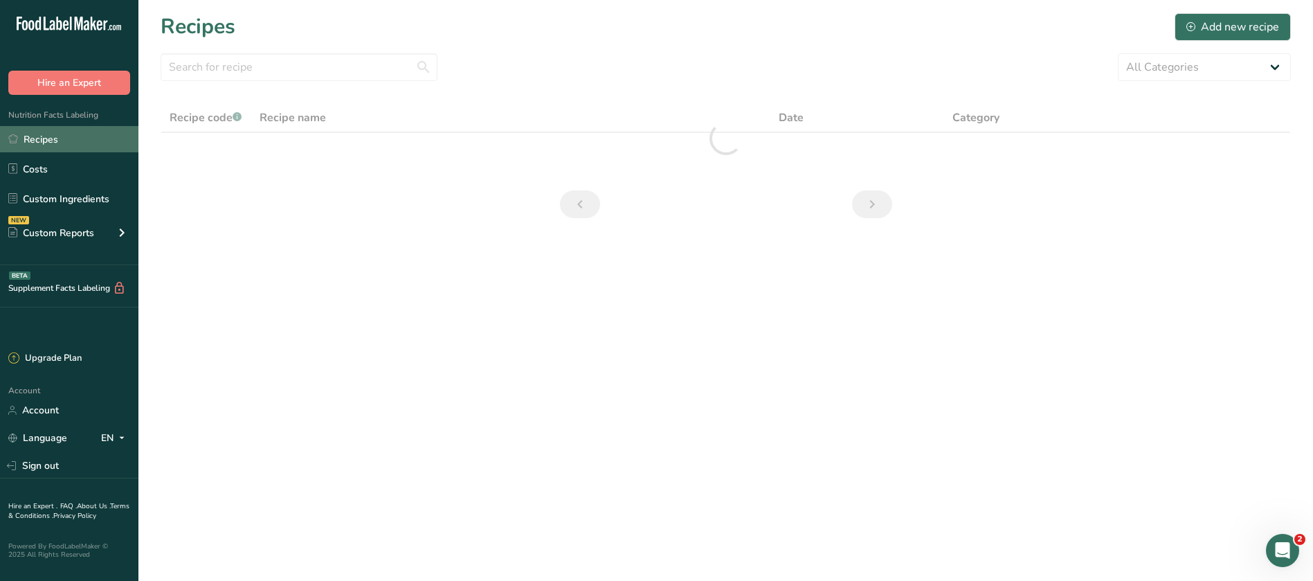
click at [44, 138] on link "Recipes" at bounding box center [69, 139] width 138 height 26
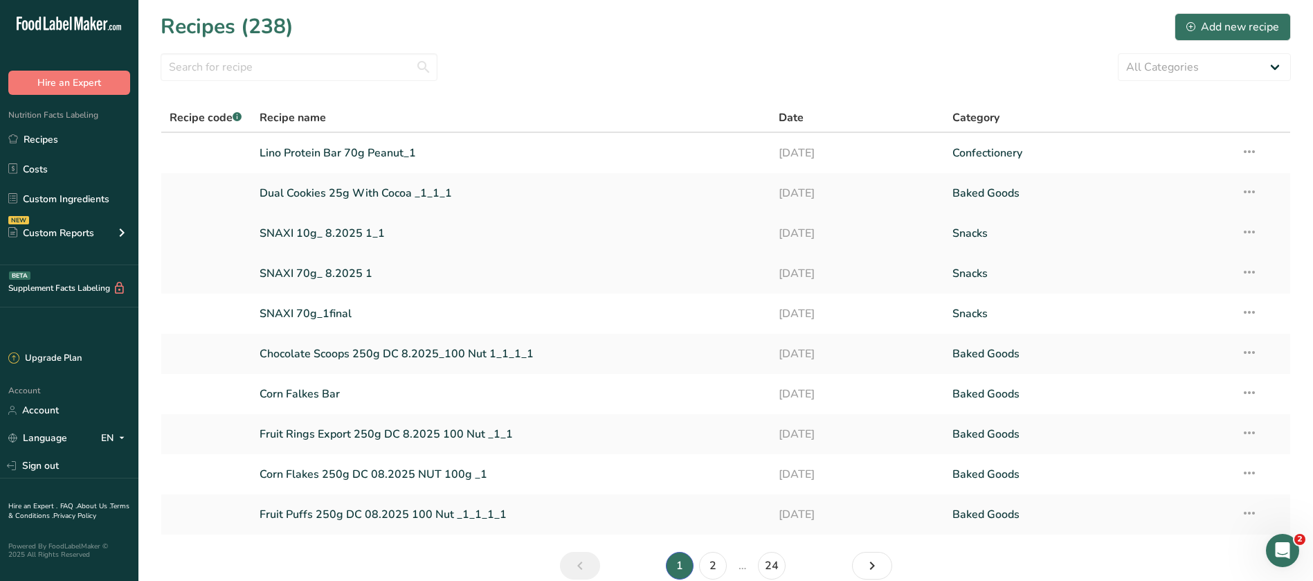
click at [341, 231] on link "SNAXI 10g_ 8.2025 1_1" at bounding box center [511, 233] width 503 height 29
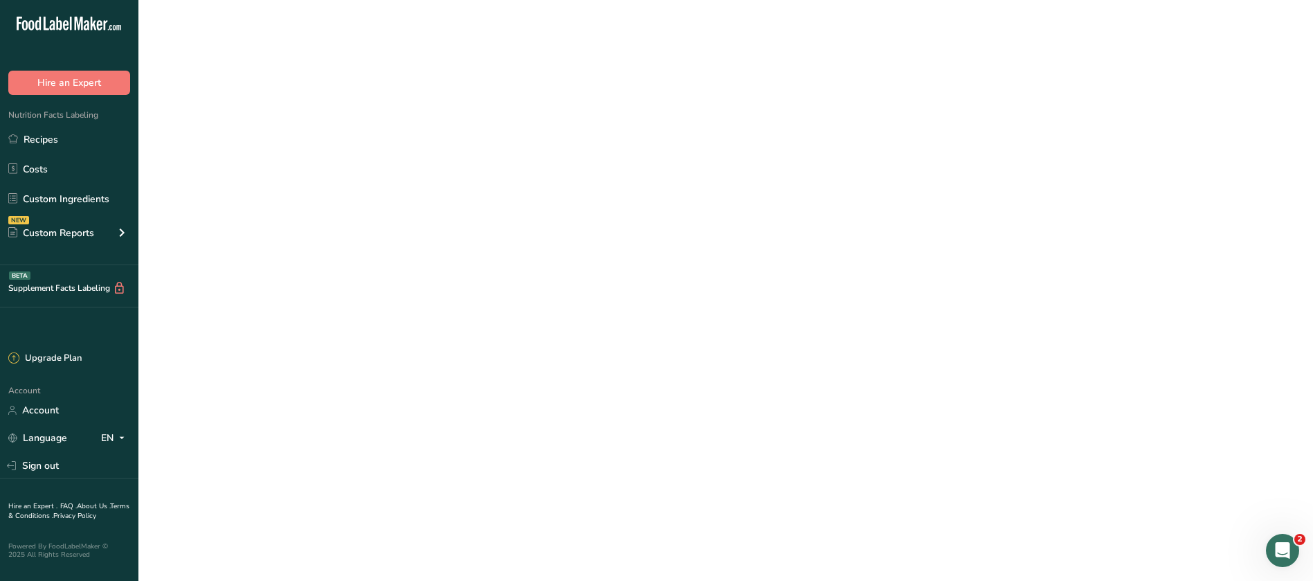
click at [341, 231] on link "SNAXI 10g_ 8.2025 1_1" at bounding box center [511, 233] width 503 height 29
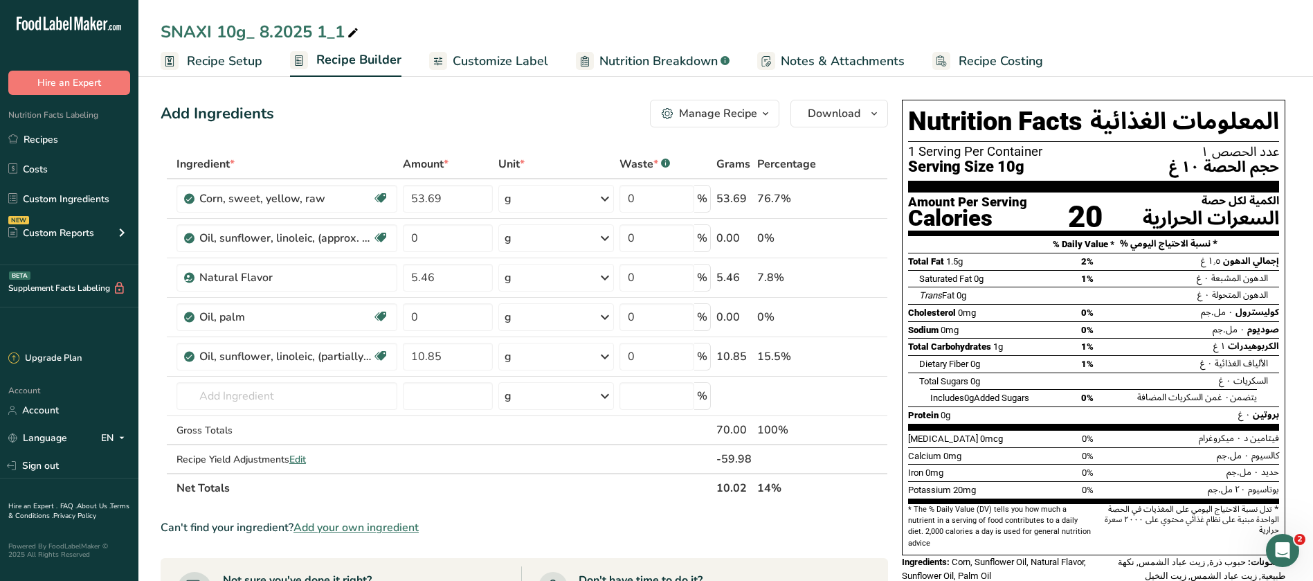
click at [204, 62] on span "Recipe Setup" at bounding box center [224, 61] width 75 height 19
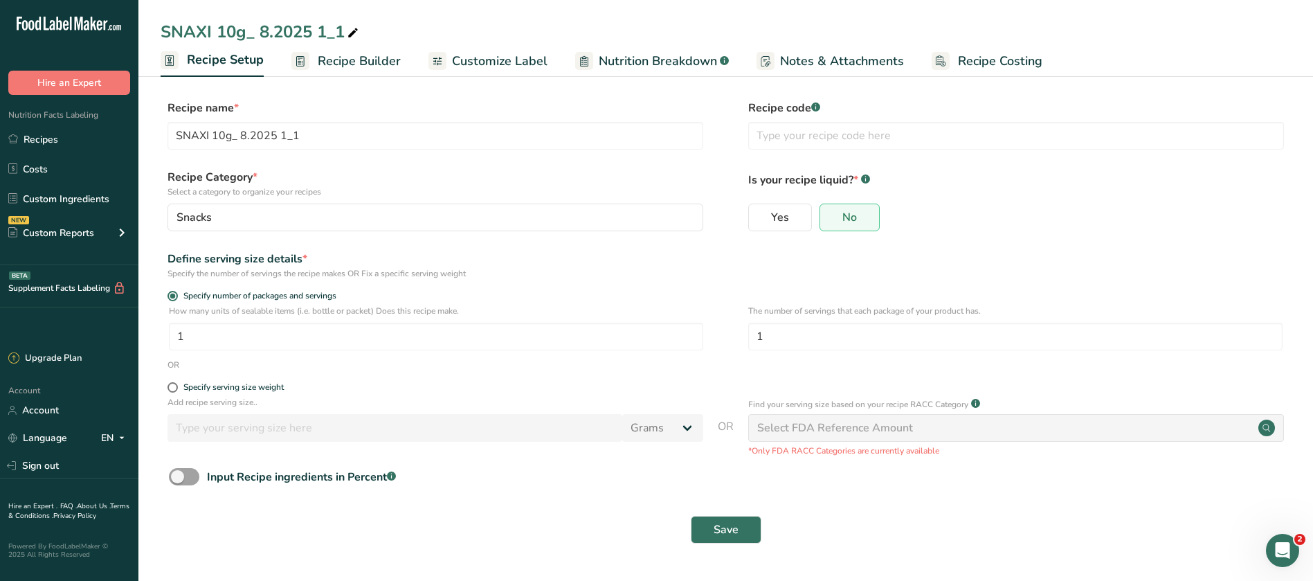
click at [513, 58] on span "Customize Label" at bounding box center [500, 61] width 96 height 19
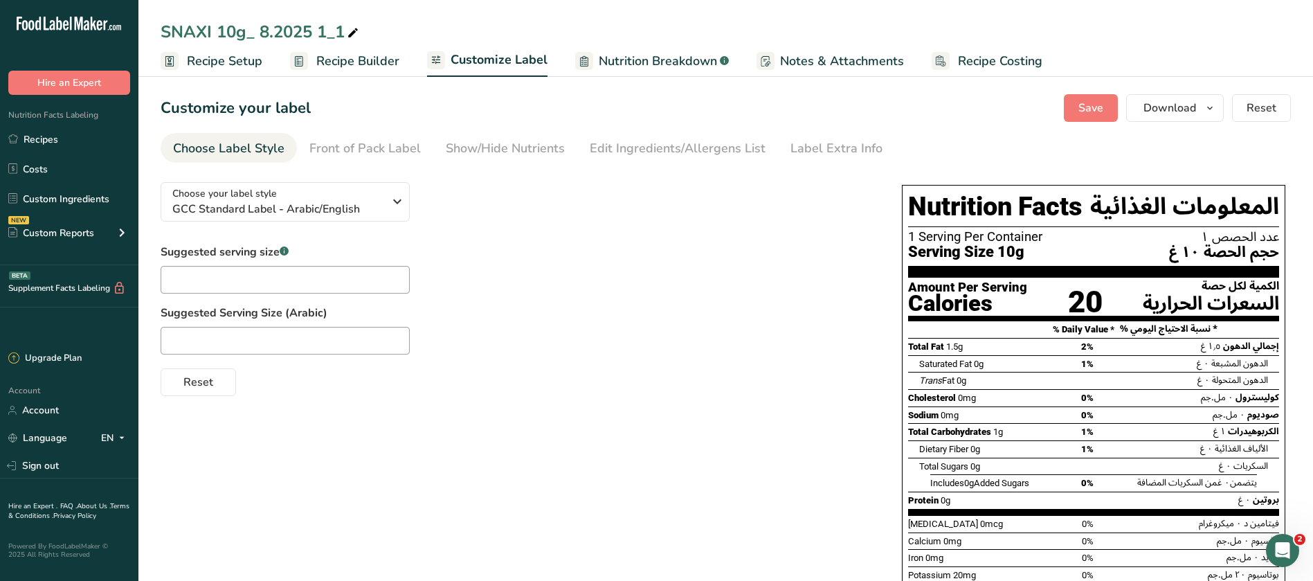
click at [679, 60] on span "Nutrition Breakdown" at bounding box center [658, 61] width 118 height 19
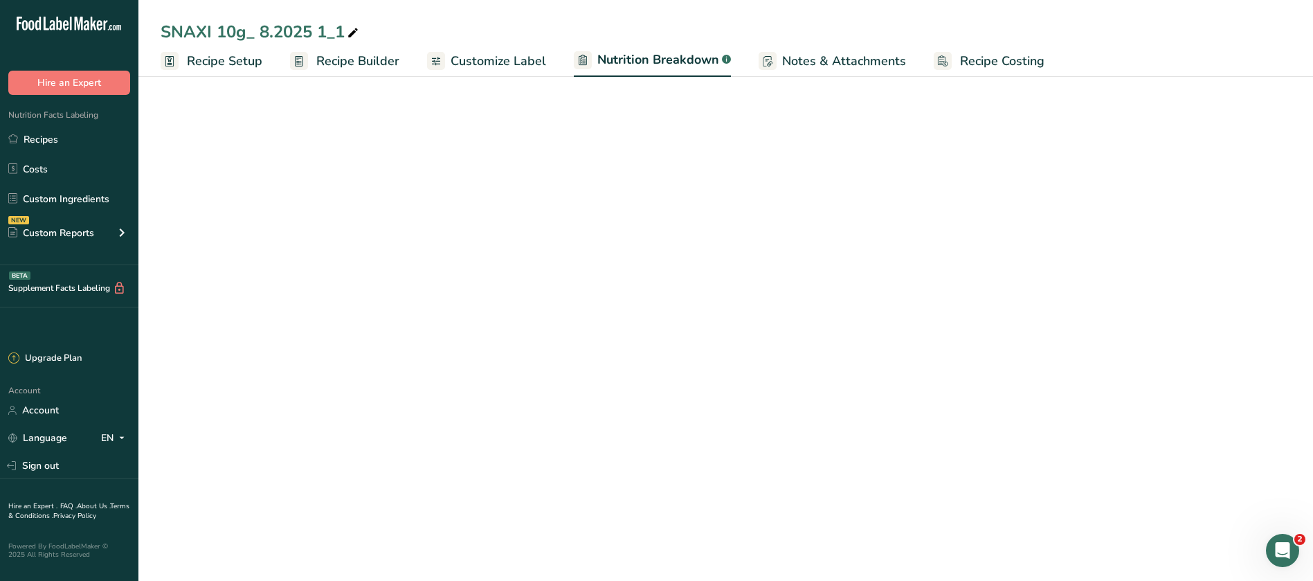
select select "Calories"
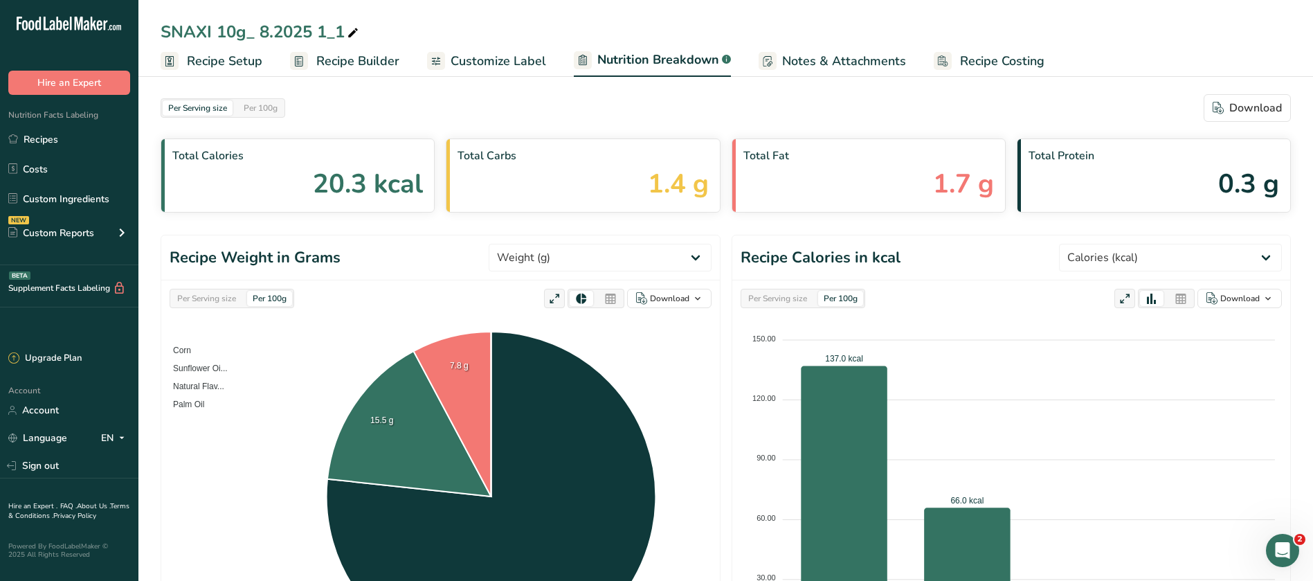
click at [231, 66] on span "Recipe Setup" at bounding box center [224, 61] width 75 height 19
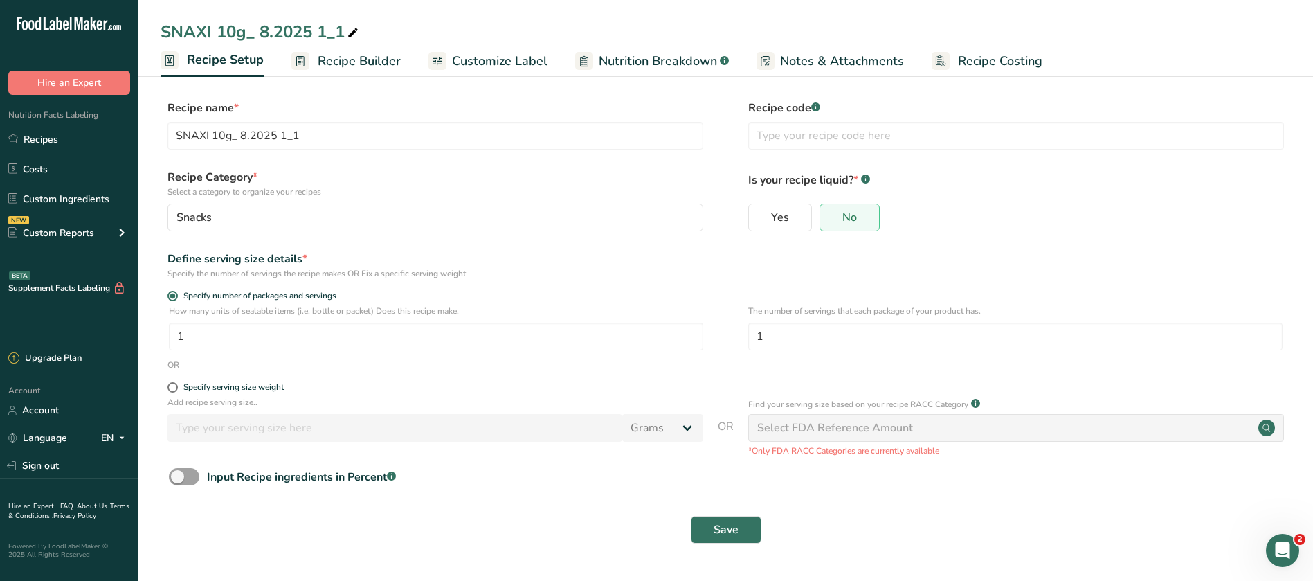
click at [371, 62] on span "Recipe Builder" at bounding box center [359, 61] width 83 height 19
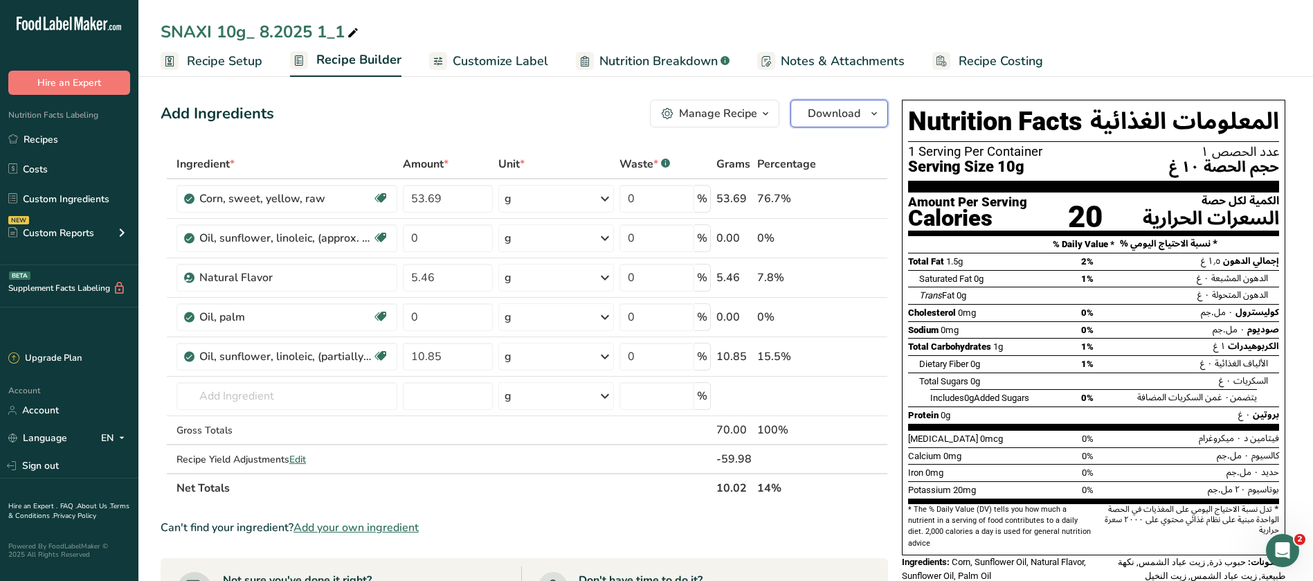
click at [871, 111] on icon "button" at bounding box center [874, 113] width 11 height 17
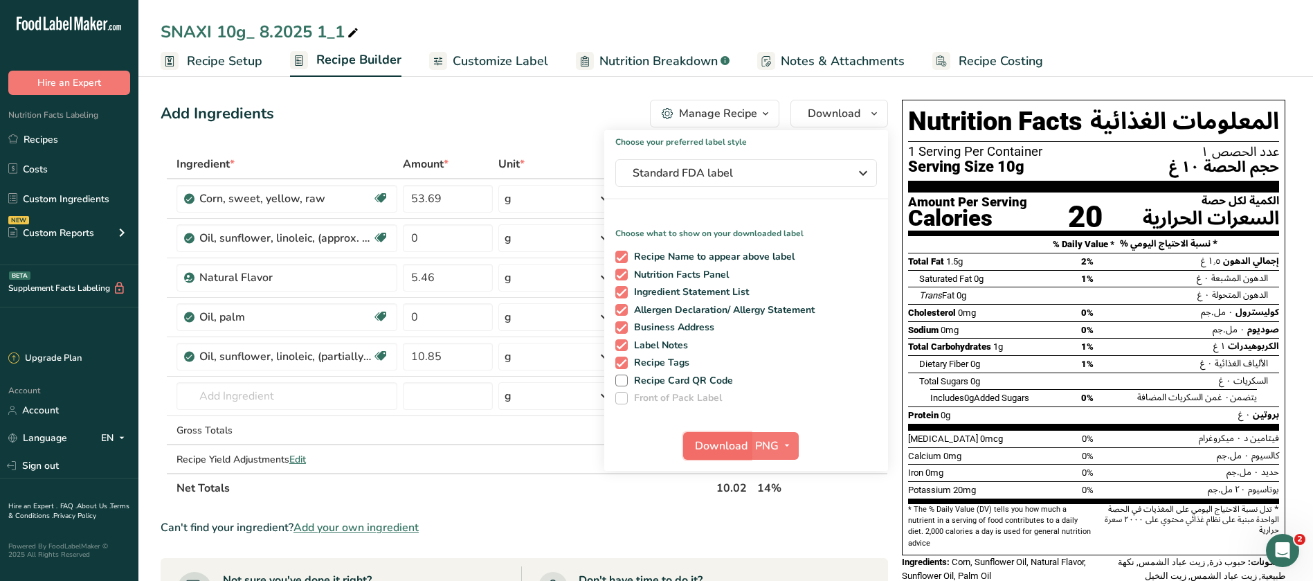
click at [720, 443] on span "Download" at bounding box center [721, 446] width 53 height 17
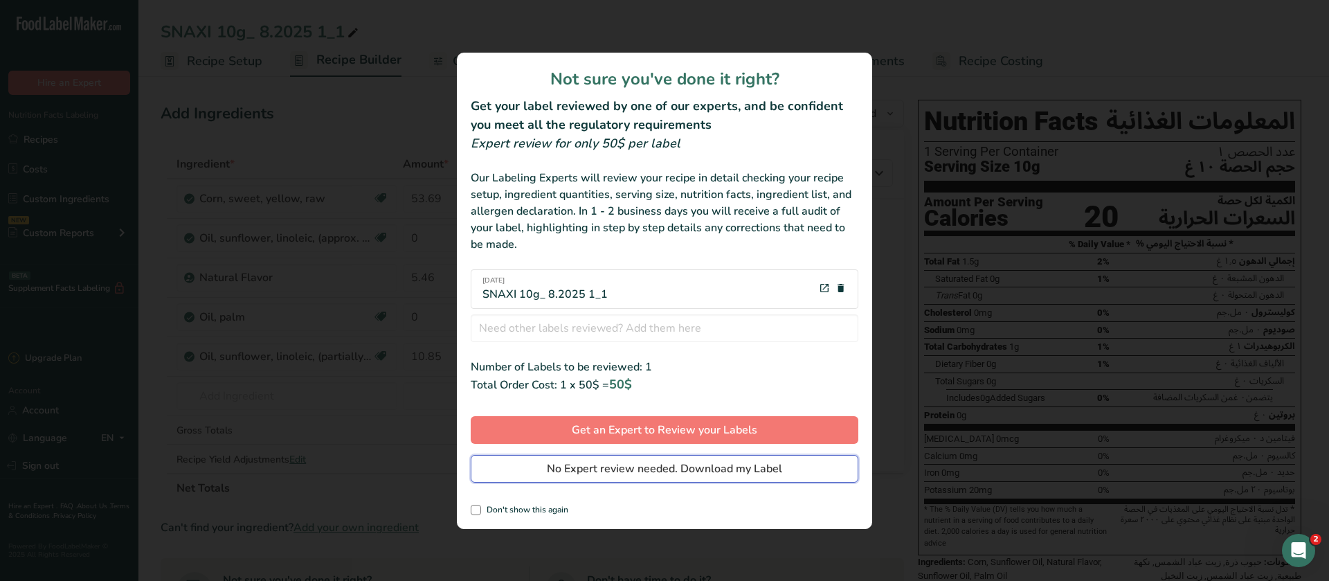
click at [687, 471] on span "No Expert review needed. Download my Label" at bounding box center [664, 468] width 235 height 17
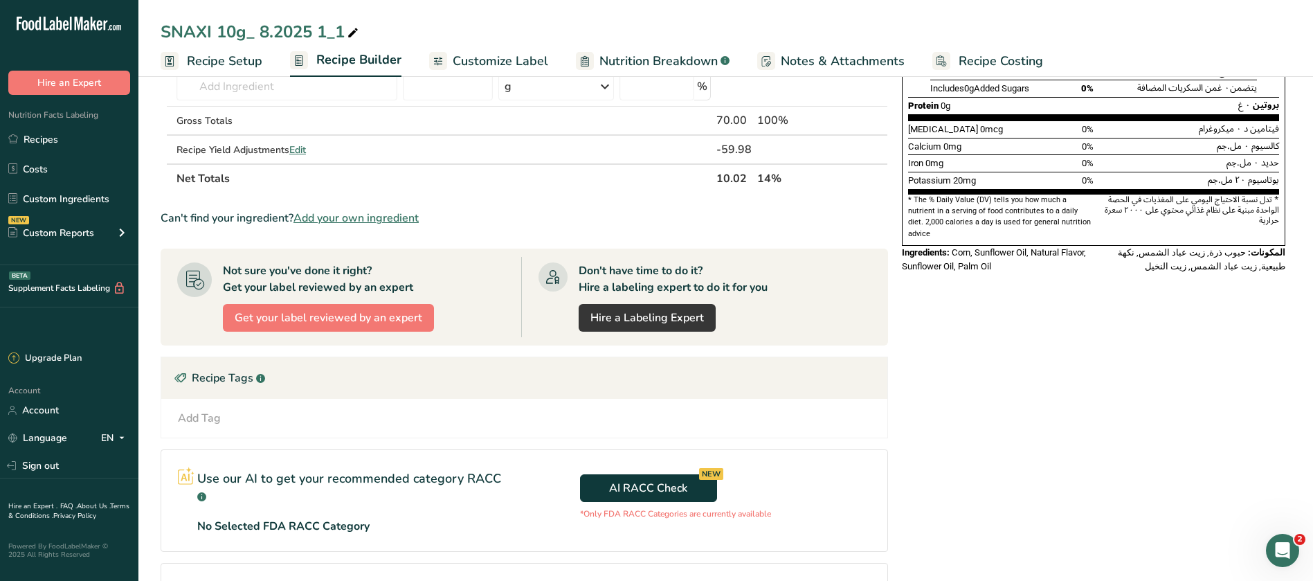
scroll to position [449, 0]
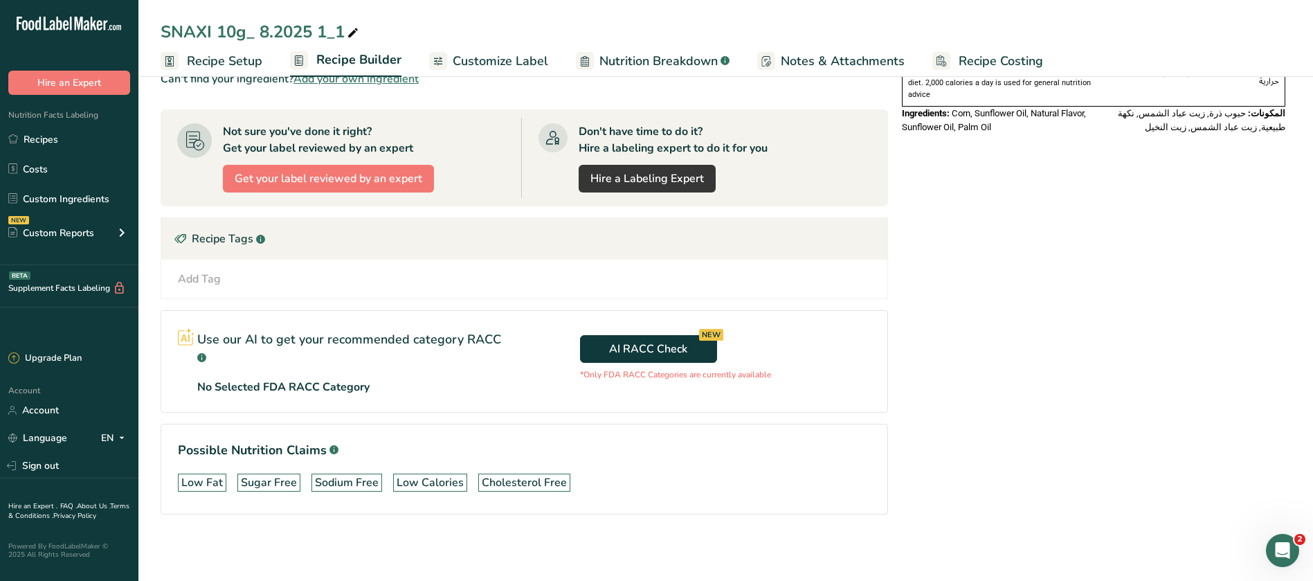
click at [237, 238] on div "Recipe Tags .a-a{fill:#347362;}.b-a{fill:#fff;}" at bounding box center [524, 239] width 726 height 42
click at [176, 236] on icon at bounding box center [181, 238] width 14 height 21
click at [668, 355] on span "AI RACC Check NEW" at bounding box center [648, 349] width 78 height 17
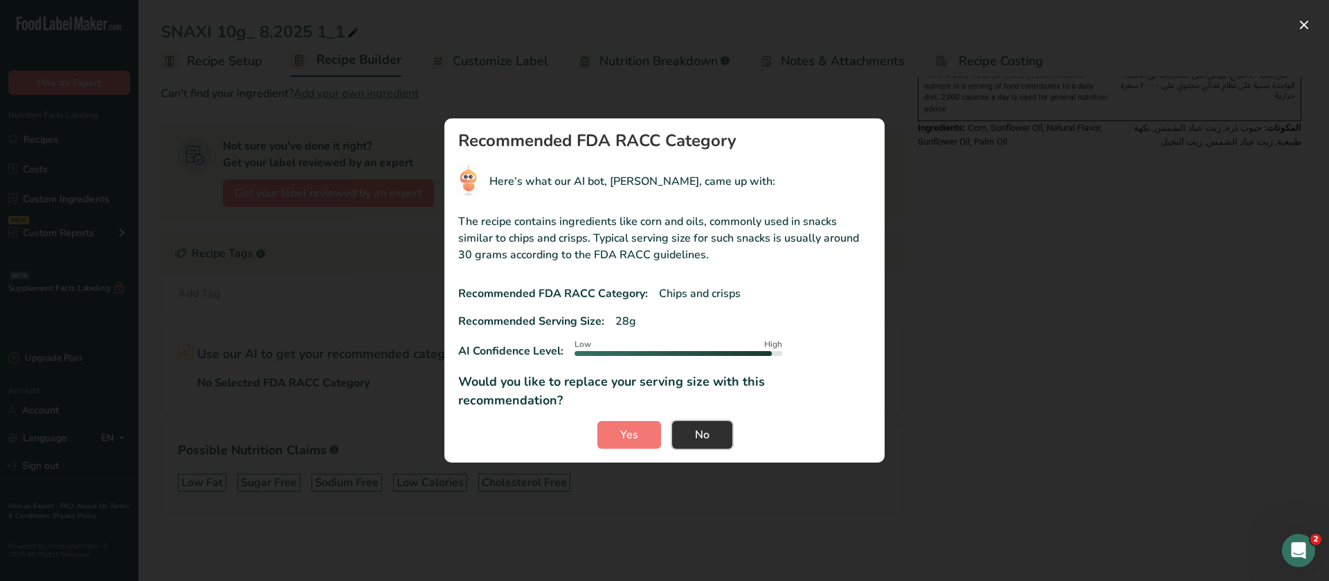
click at [707, 431] on span "No" at bounding box center [702, 434] width 15 height 17
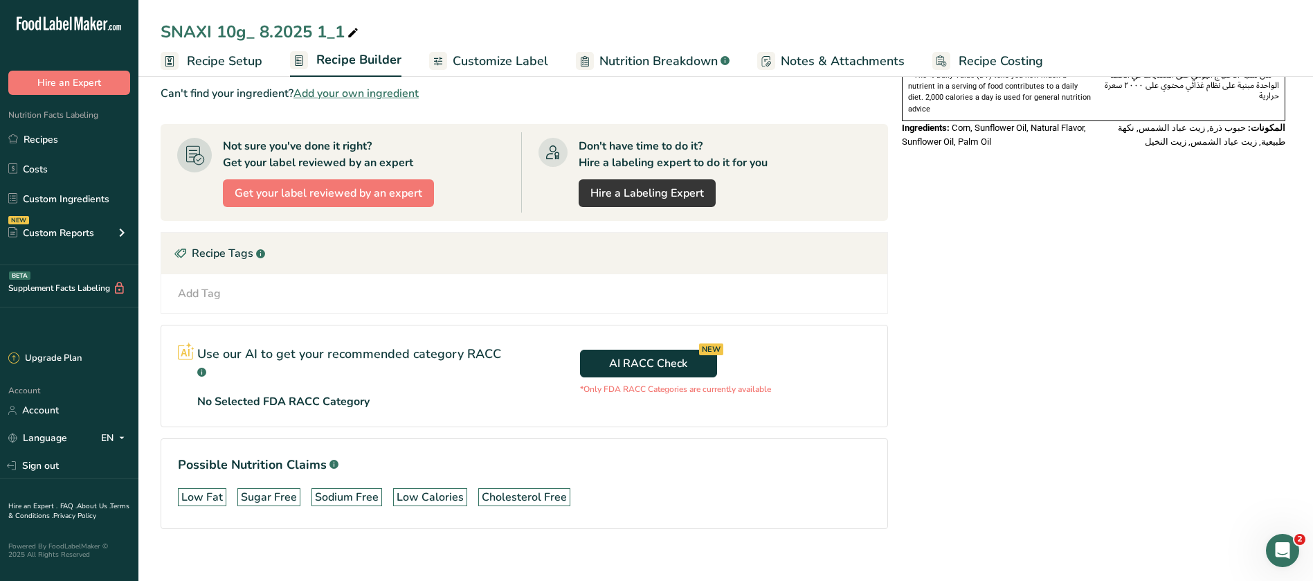
scroll to position [0, 0]
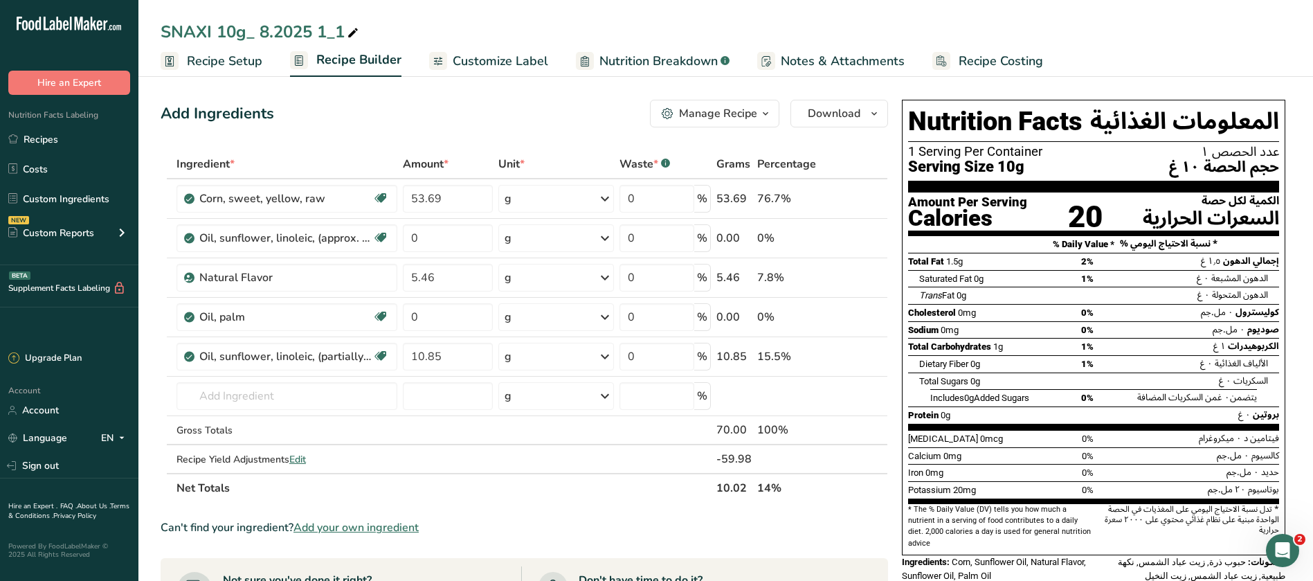
click at [482, 63] on span "Customize Label" at bounding box center [501, 61] width 96 height 19
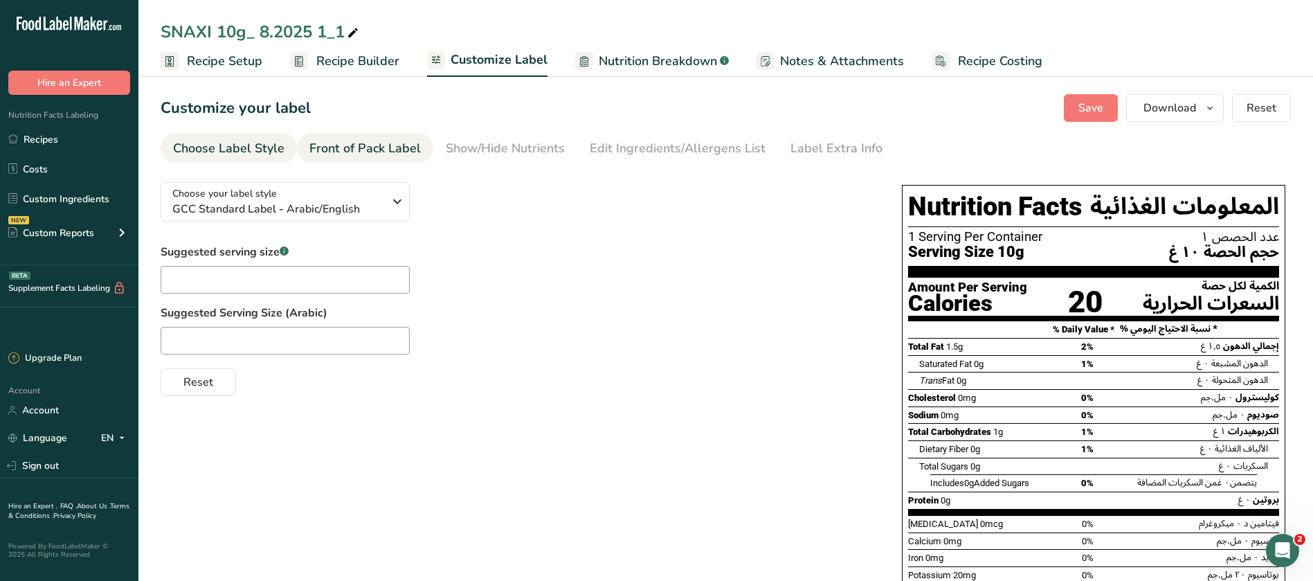
click at [396, 156] on div "Front of Pack Label" at bounding box center [364, 148] width 111 height 19
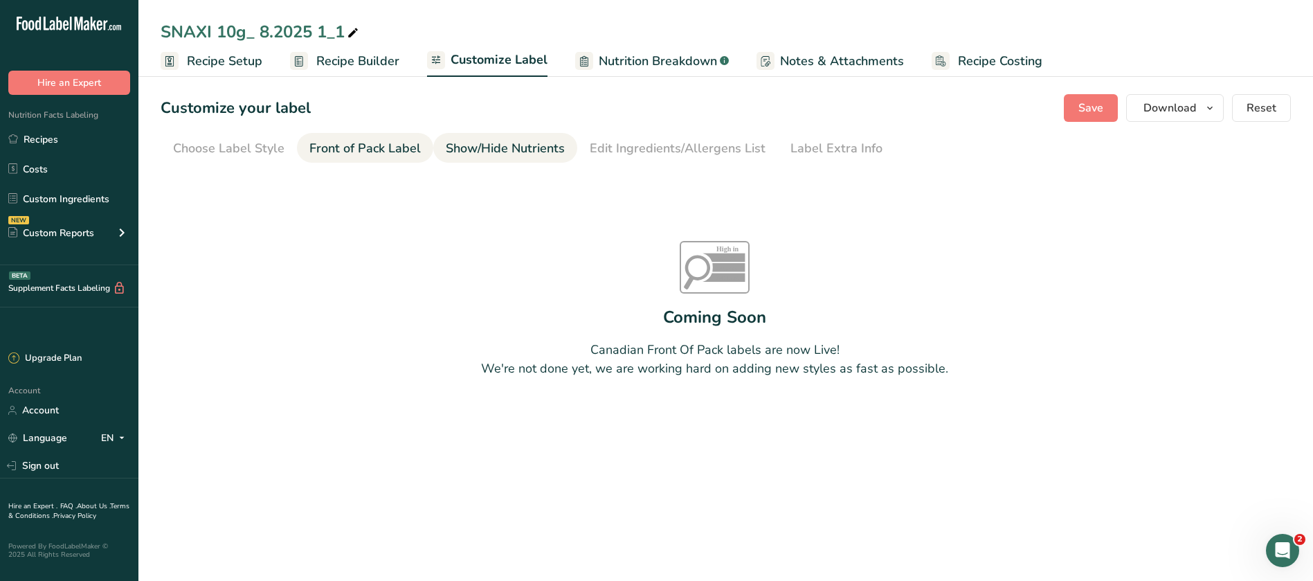
click at [483, 139] on div "Show/Hide Nutrients" at bounding box center [505, 148] width 119 height 19
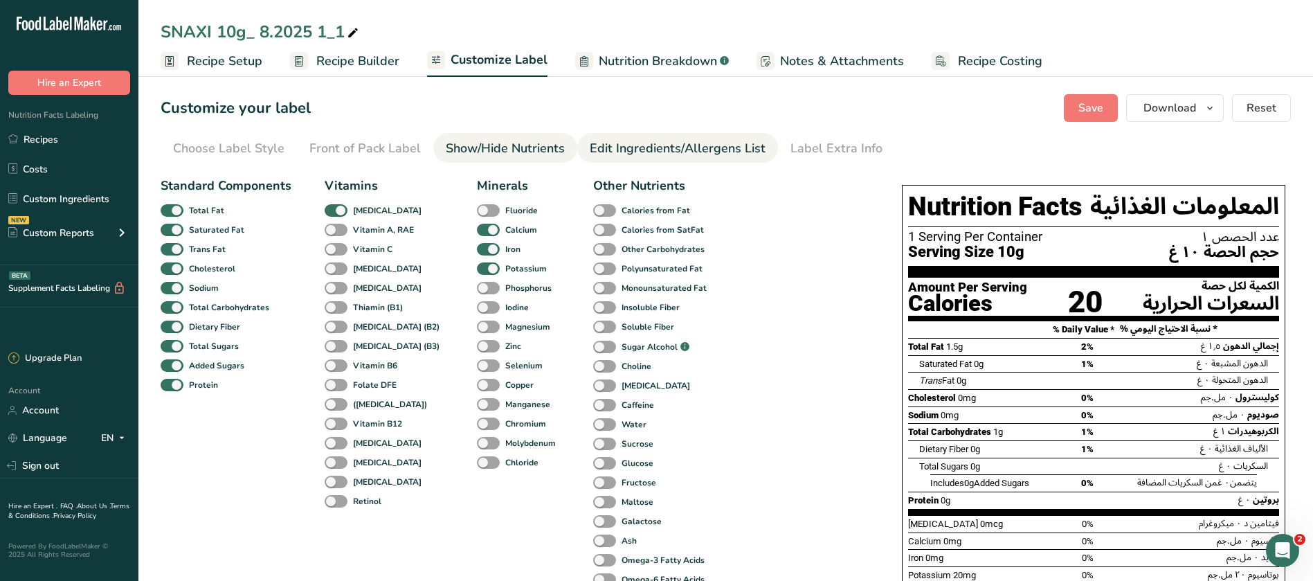
click at [640, 136] on link "Edit Ingredients/Allergens List" at bounding box center [678, 148] width 176 height 31
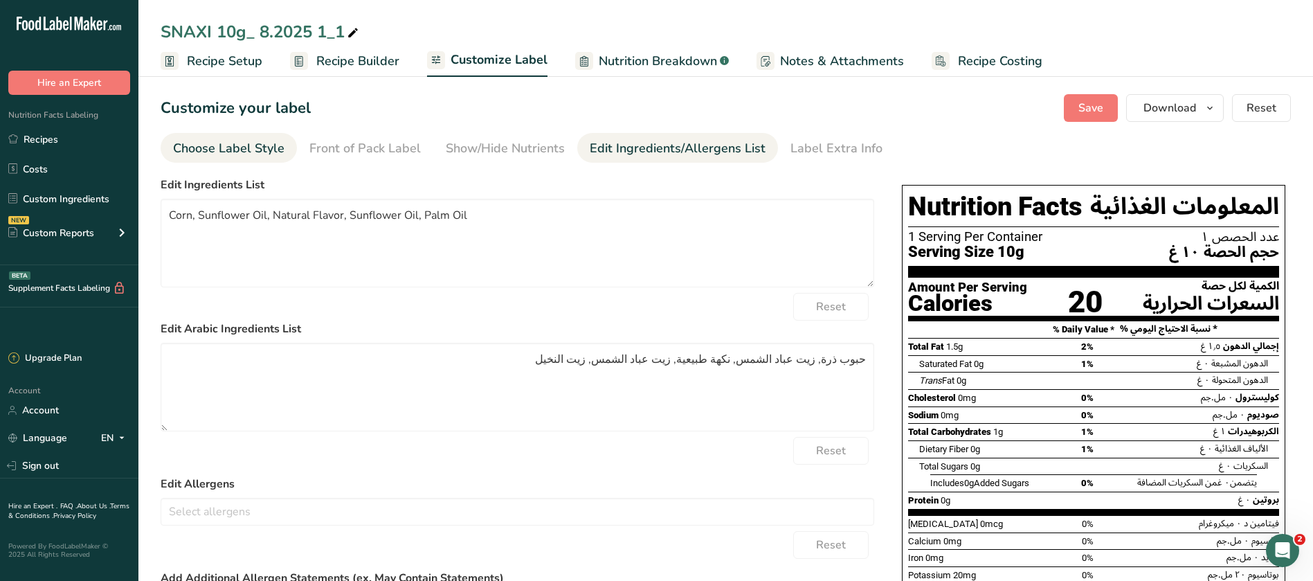
click at [246, 143] on div "Choose Label Style" at bounding box center [228, 148] width 111 height 19
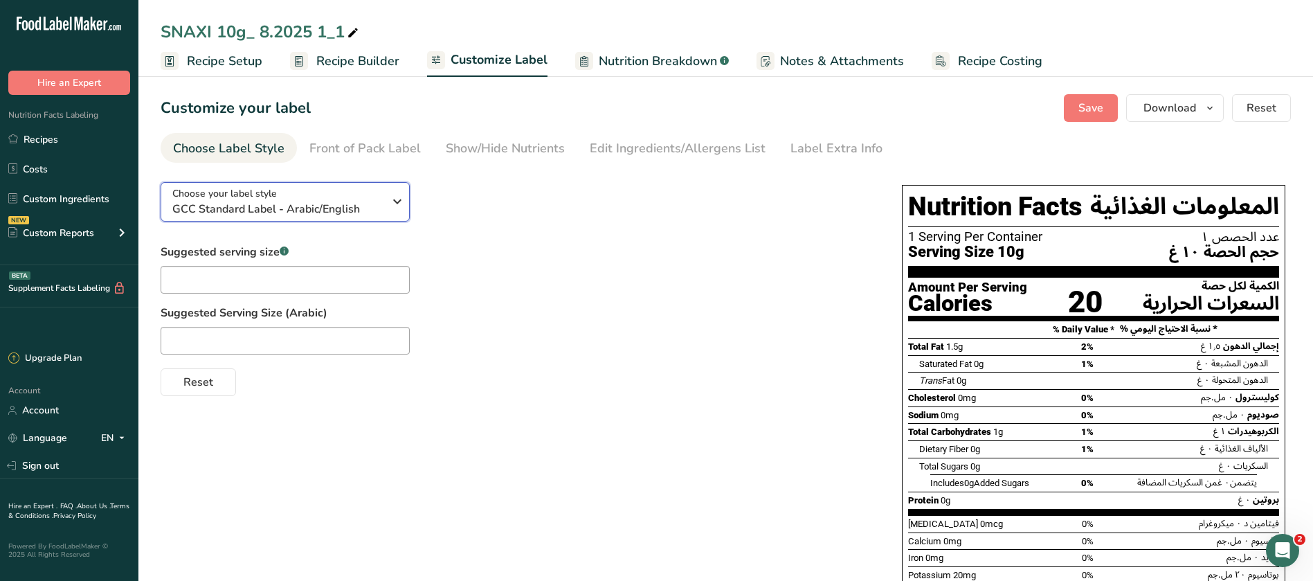
click at [397, 199] on icon "button" at bounding box center [397, 201] width 17 height 25
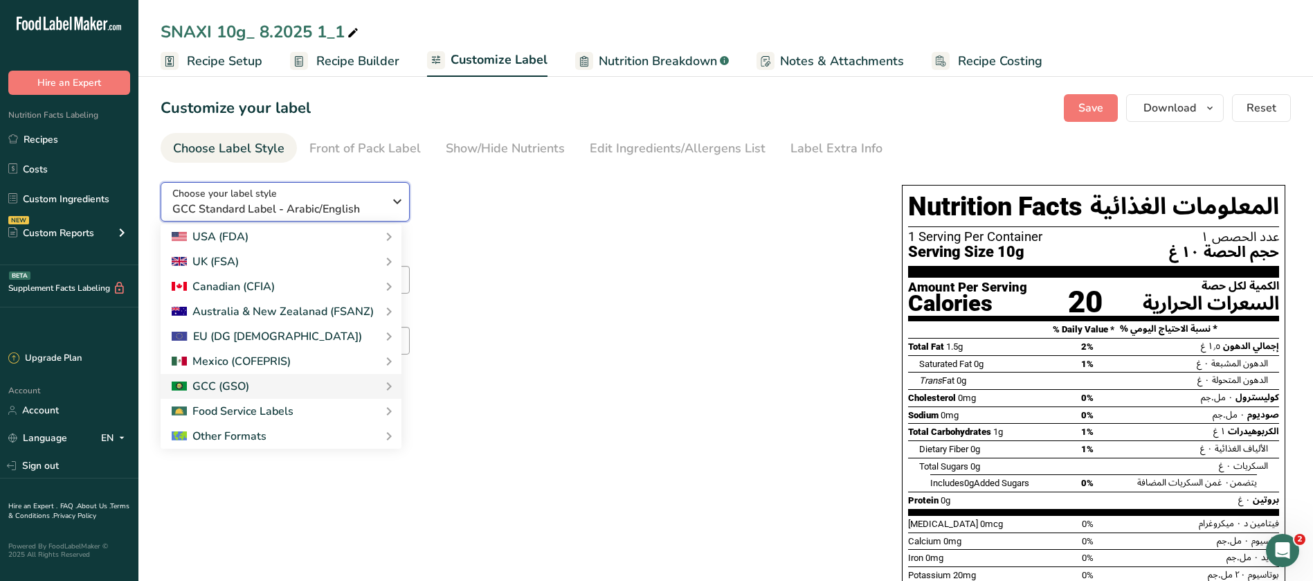
click at [397, 199] on icon "button" at bounding box center [397, 201] width 17 height 25
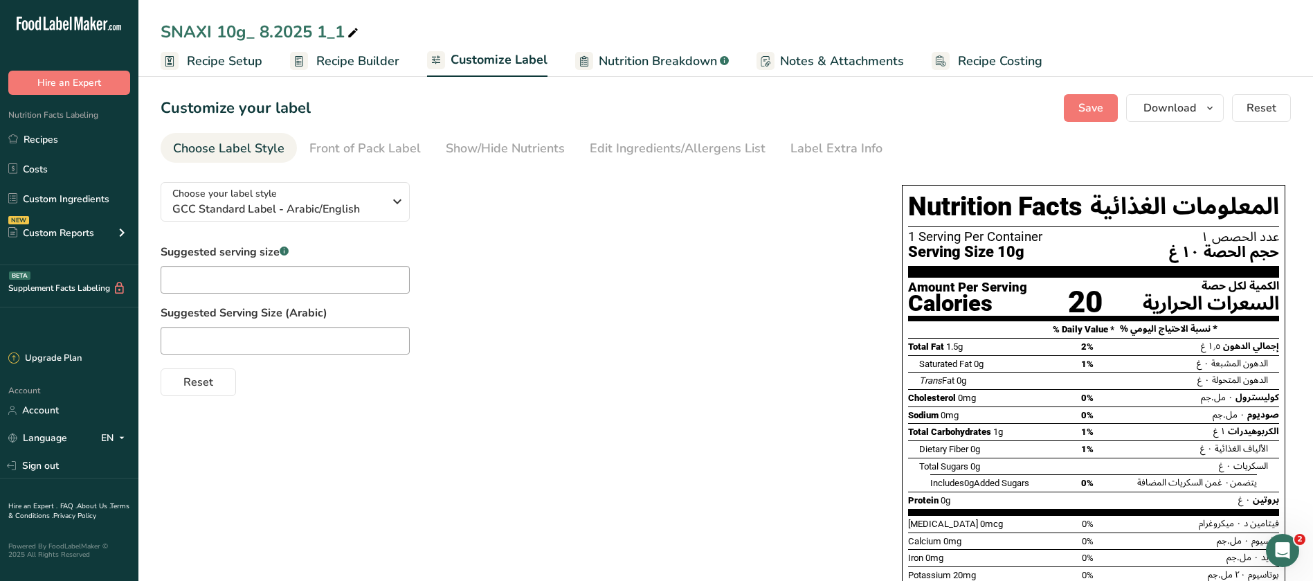
click at [595, 316] on label "Suggested Serving Size (Arabic)" at bounding box center [518, 313] width 714 height 17
click at [229, 61] on span "Recipe Setup" at bounding box center [224, 61] width 75 height 19
